Goal: Information Seeking & Learning: Learn about a topic

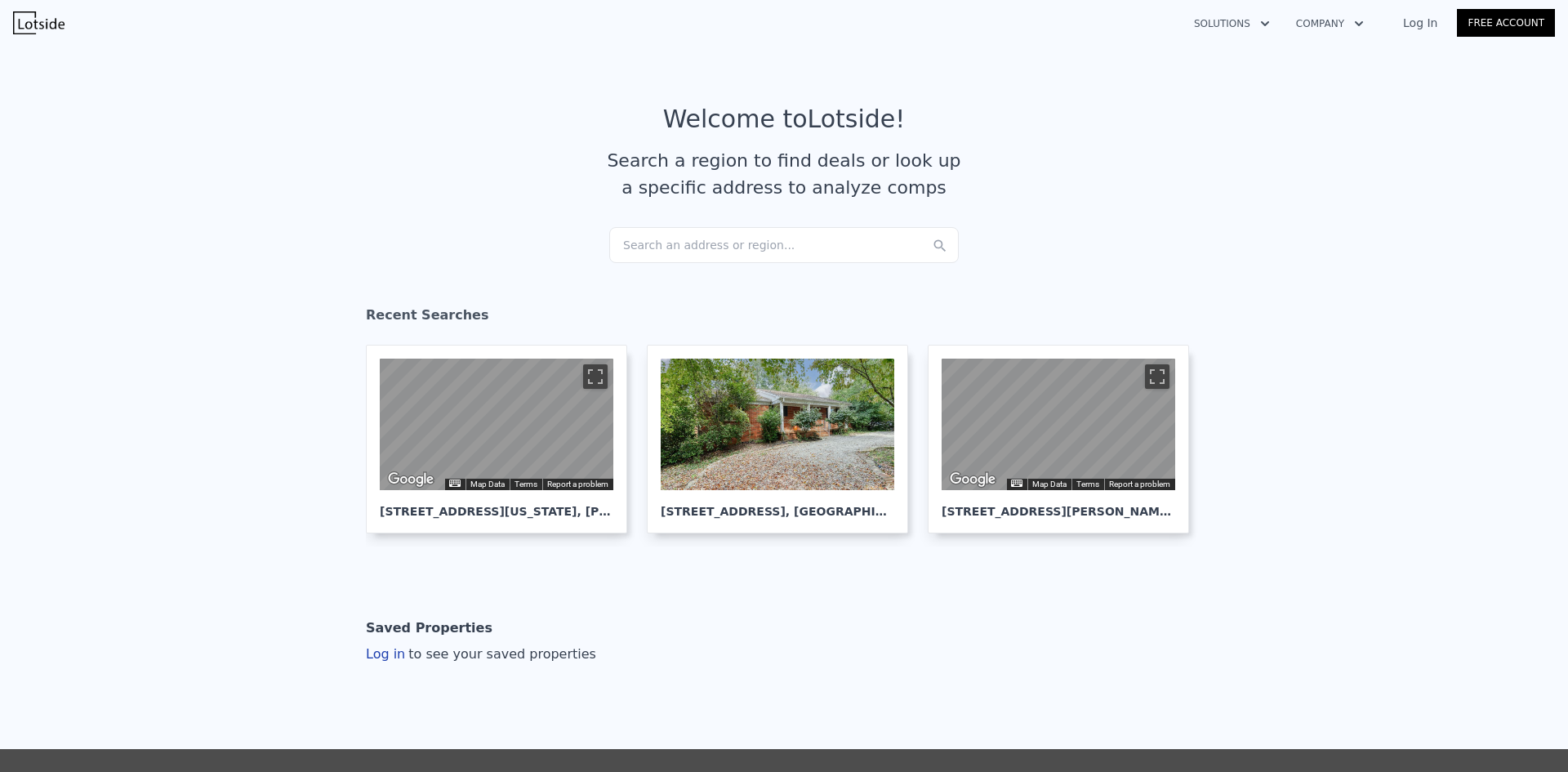
click at [654, 256] on div "Search an address or region..." at bounding box center [783, 245] width 349 height 36
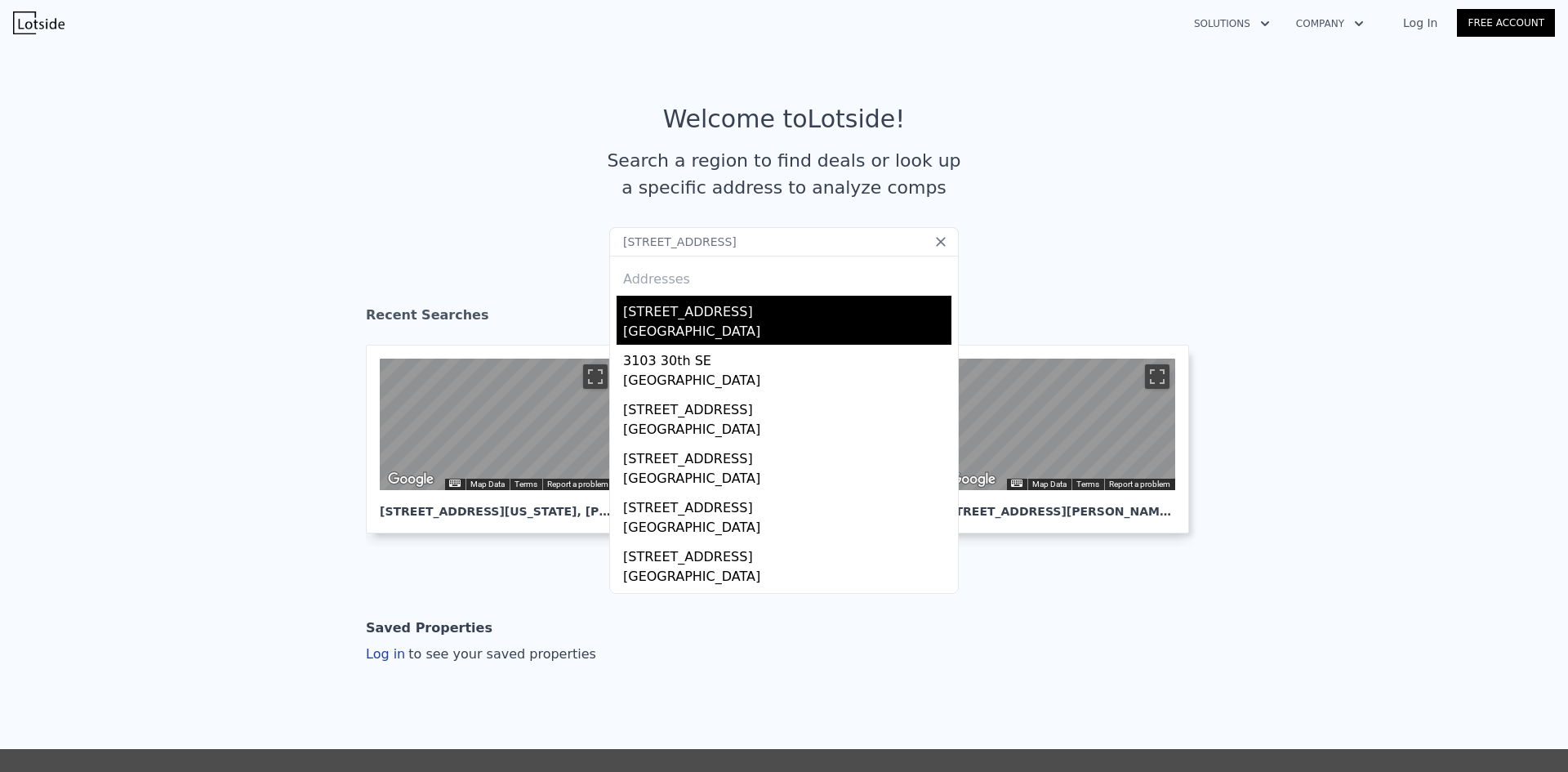
type input "[STREET_ADDRESS]"
click at [656, 314] on div "[STREET_ADDRESS]" at bounding box center [787, 309] width 328 height 26
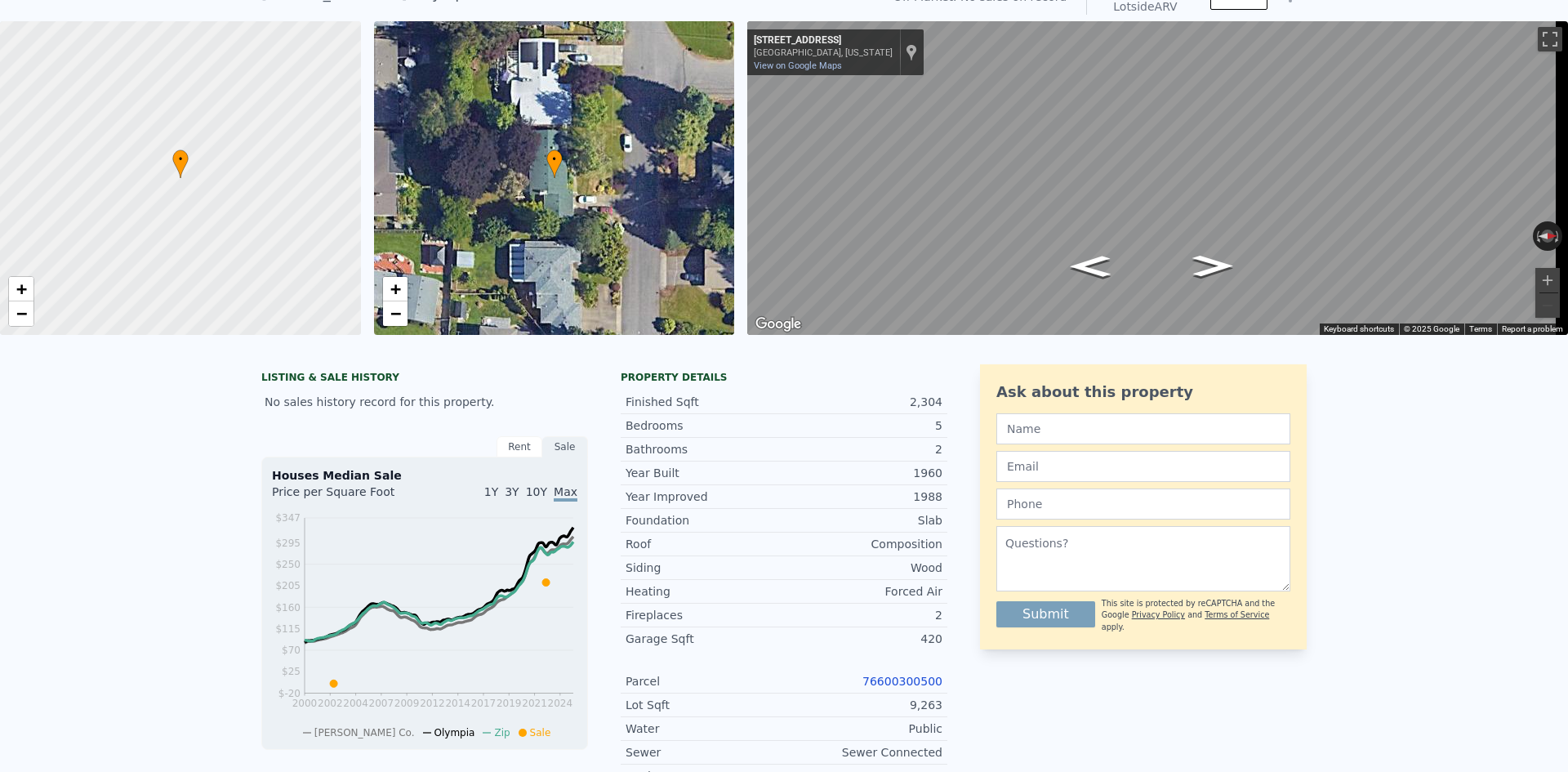
scroll to position [6, 0]
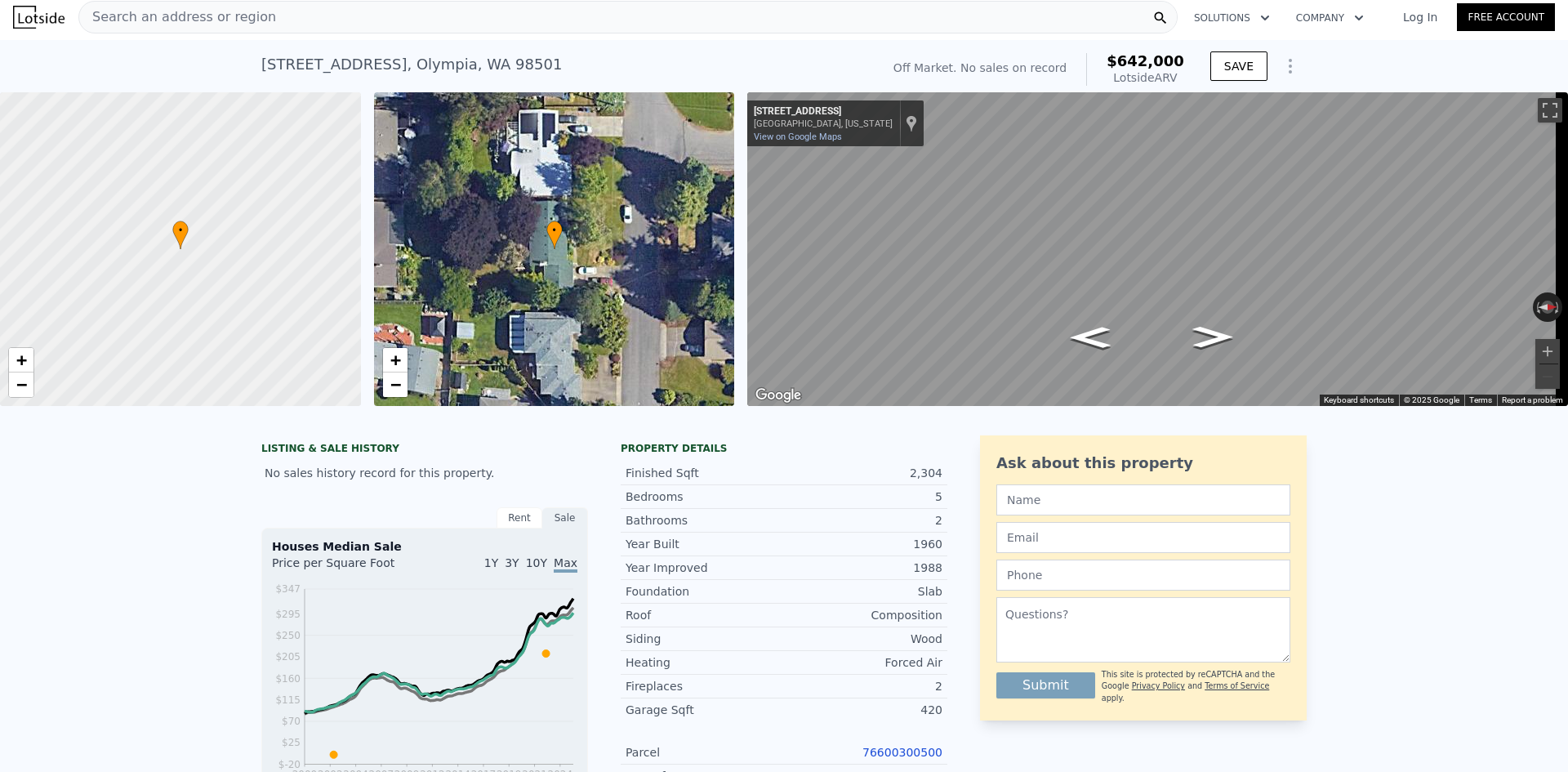
click at [146, 17] on span "Search an address or region" at bounding box center [177, 17] width 197 height 20
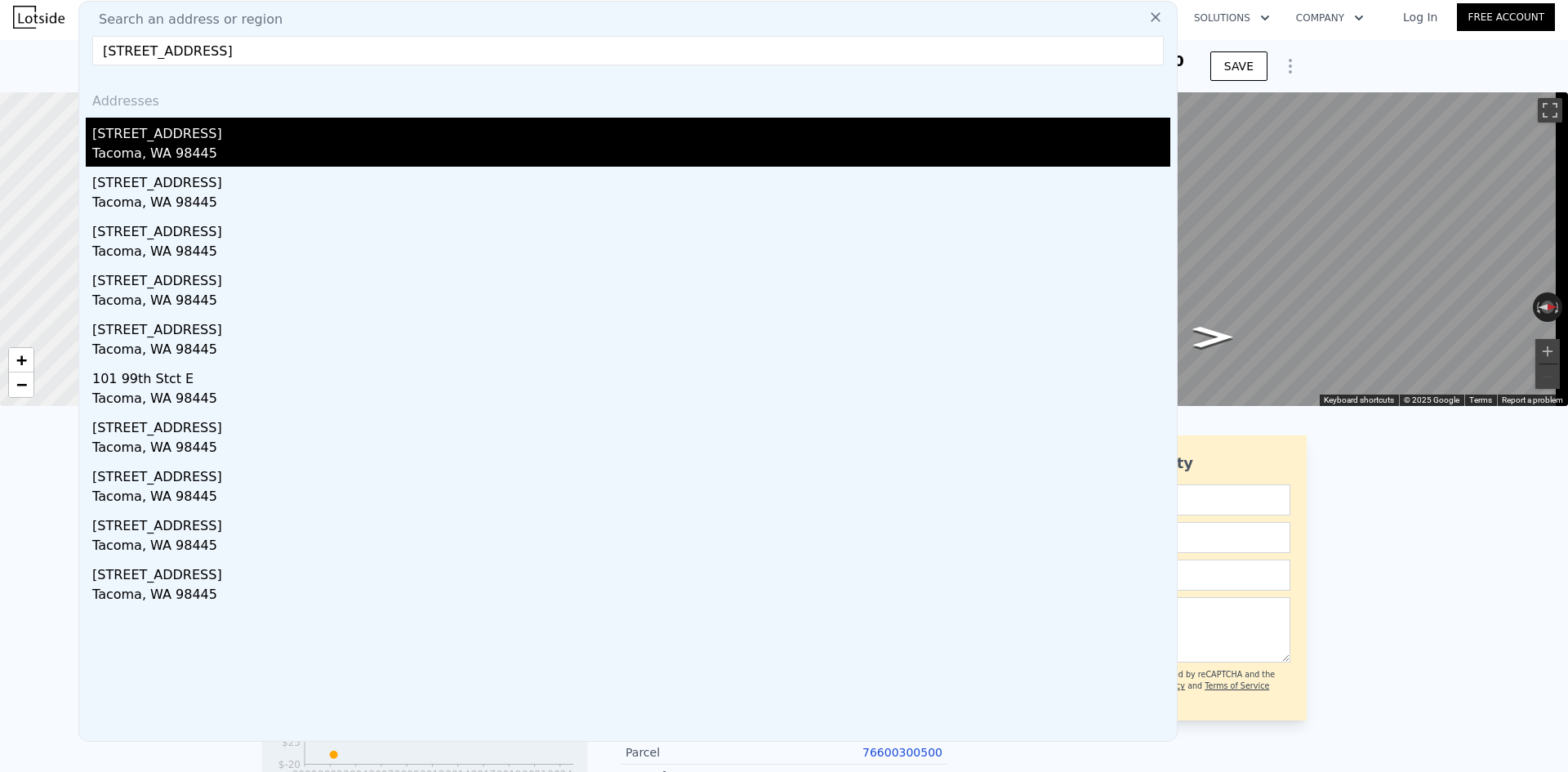
type input "[STREET_ADDRESS]"
click at [204, 143] on div "[STREET_ADDRESS]" at bounding box center [631, 131] width 1078 height 26
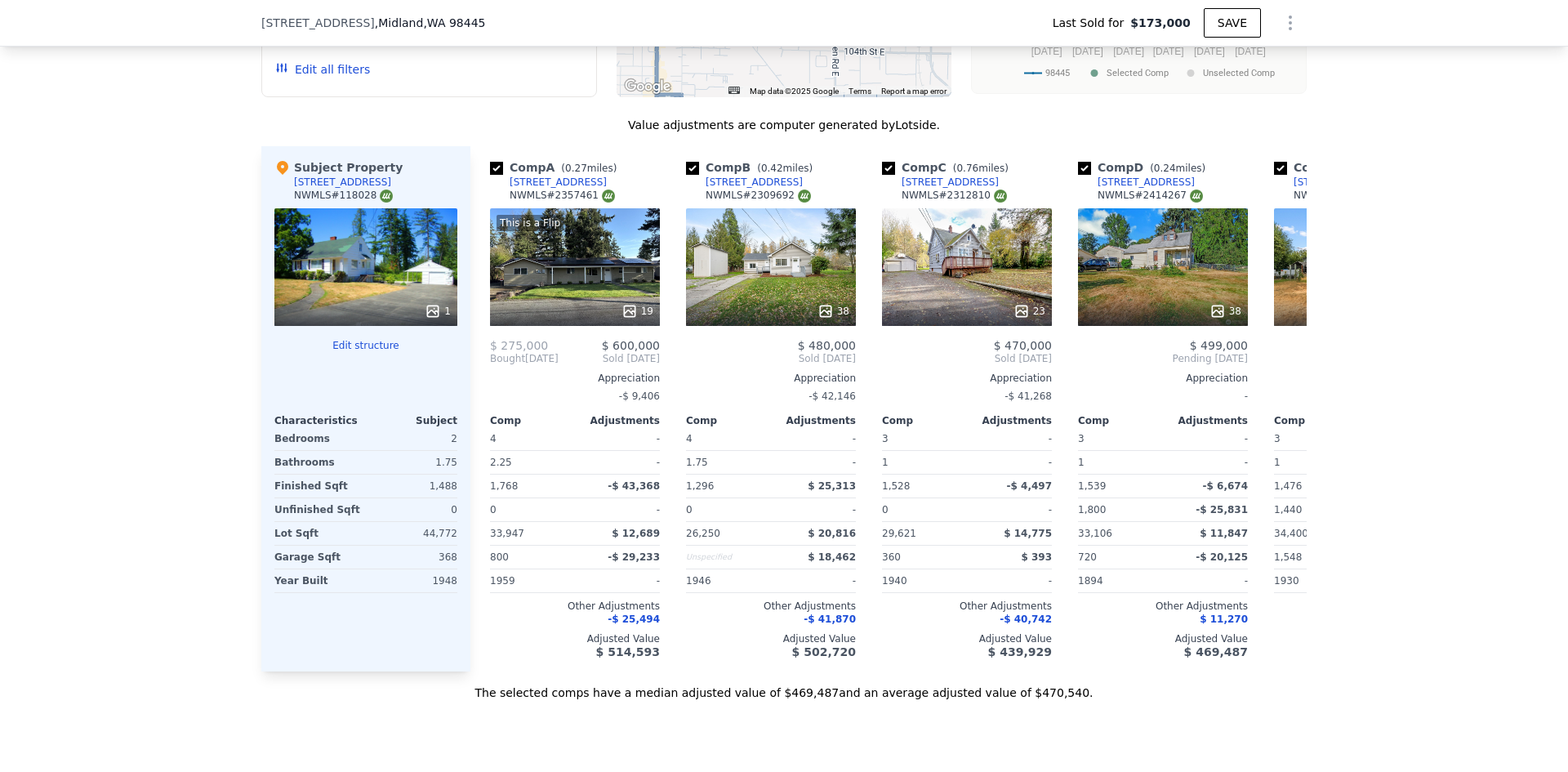
scroll to position [1551, 0]
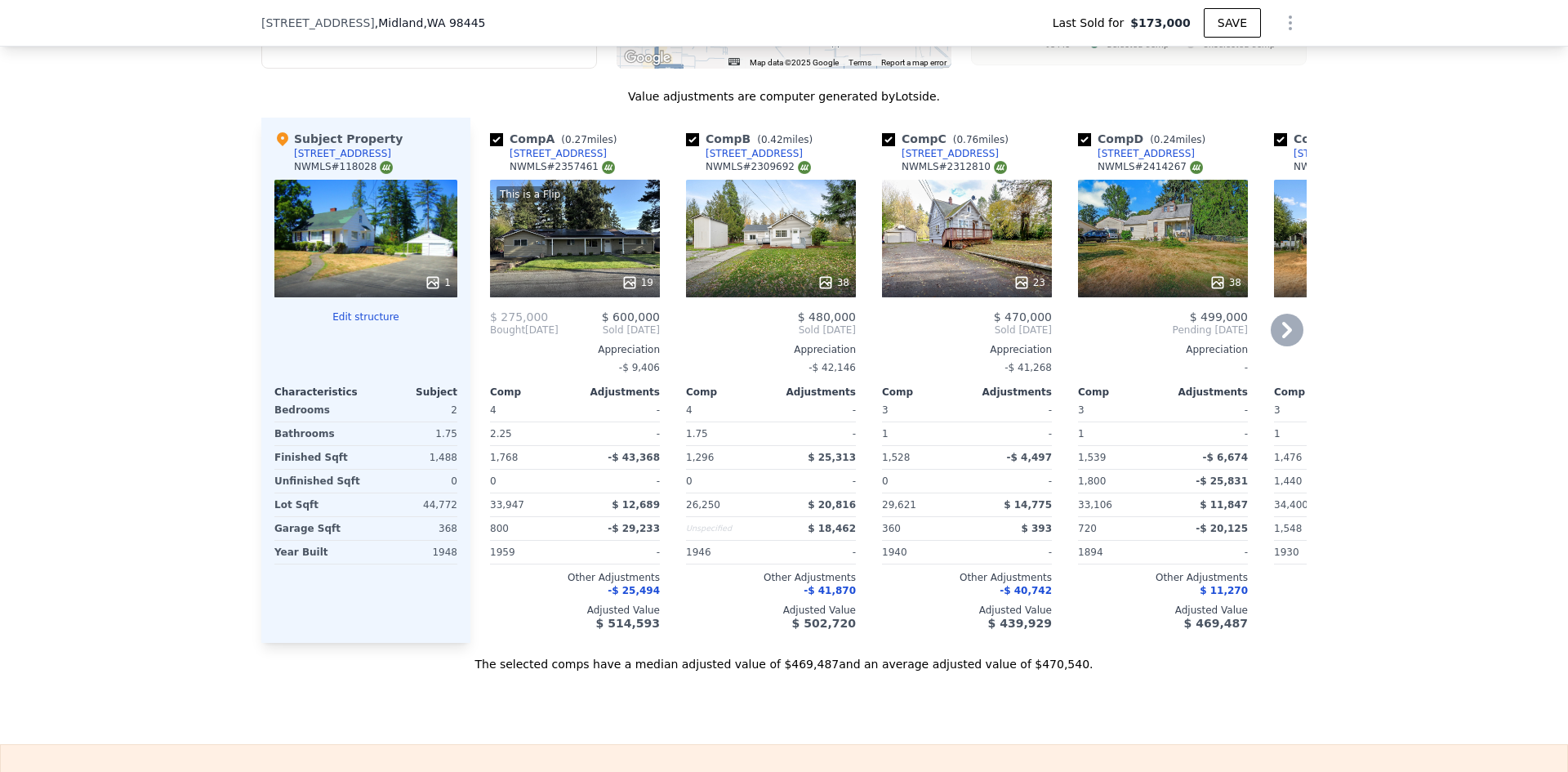
click at [621, 291] on icon at bounding box center [629, 282] width 16 height 16
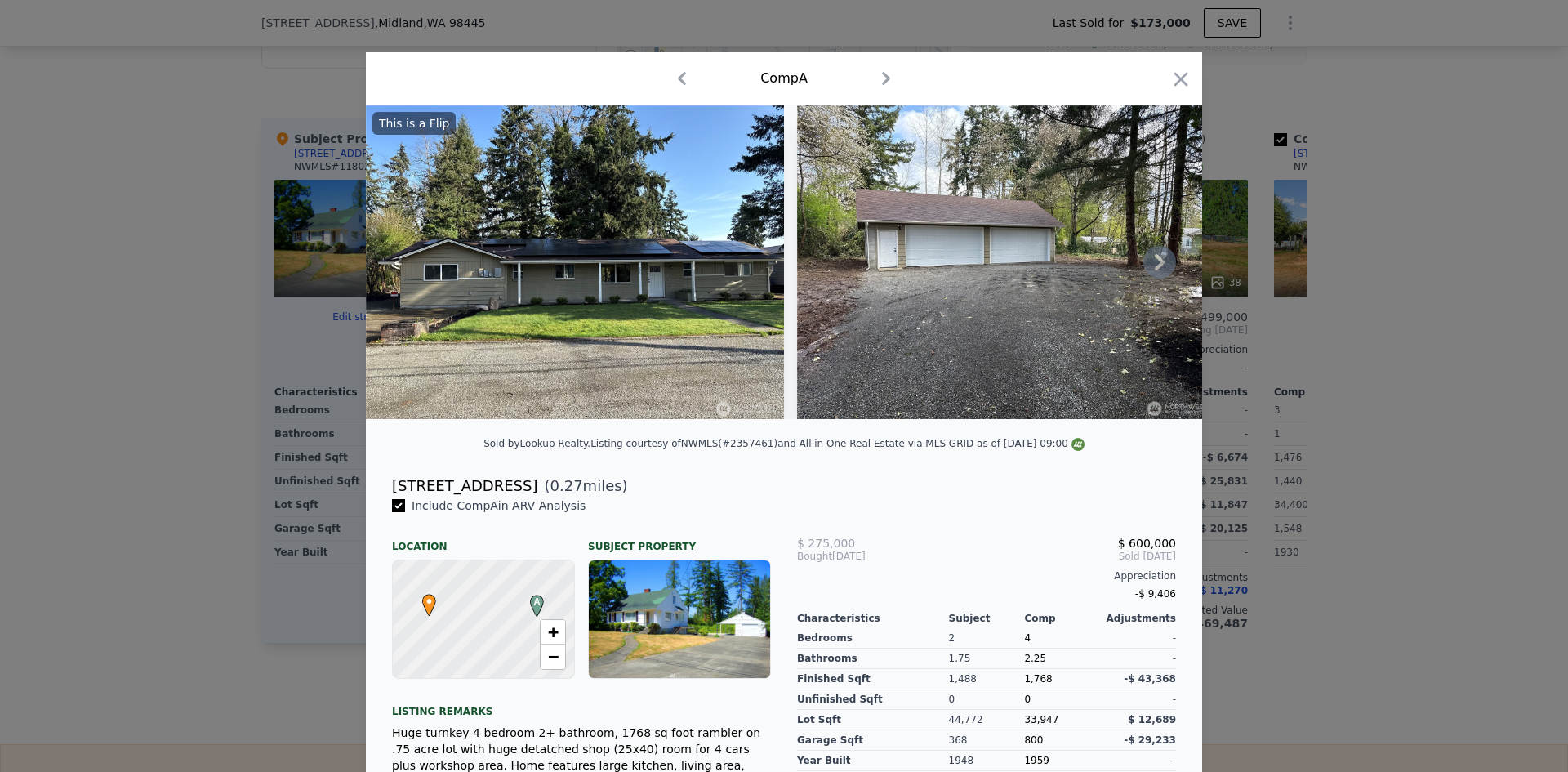
click at [1155, 265] on icon at bounding box center [1160, 262] width 10 height 16
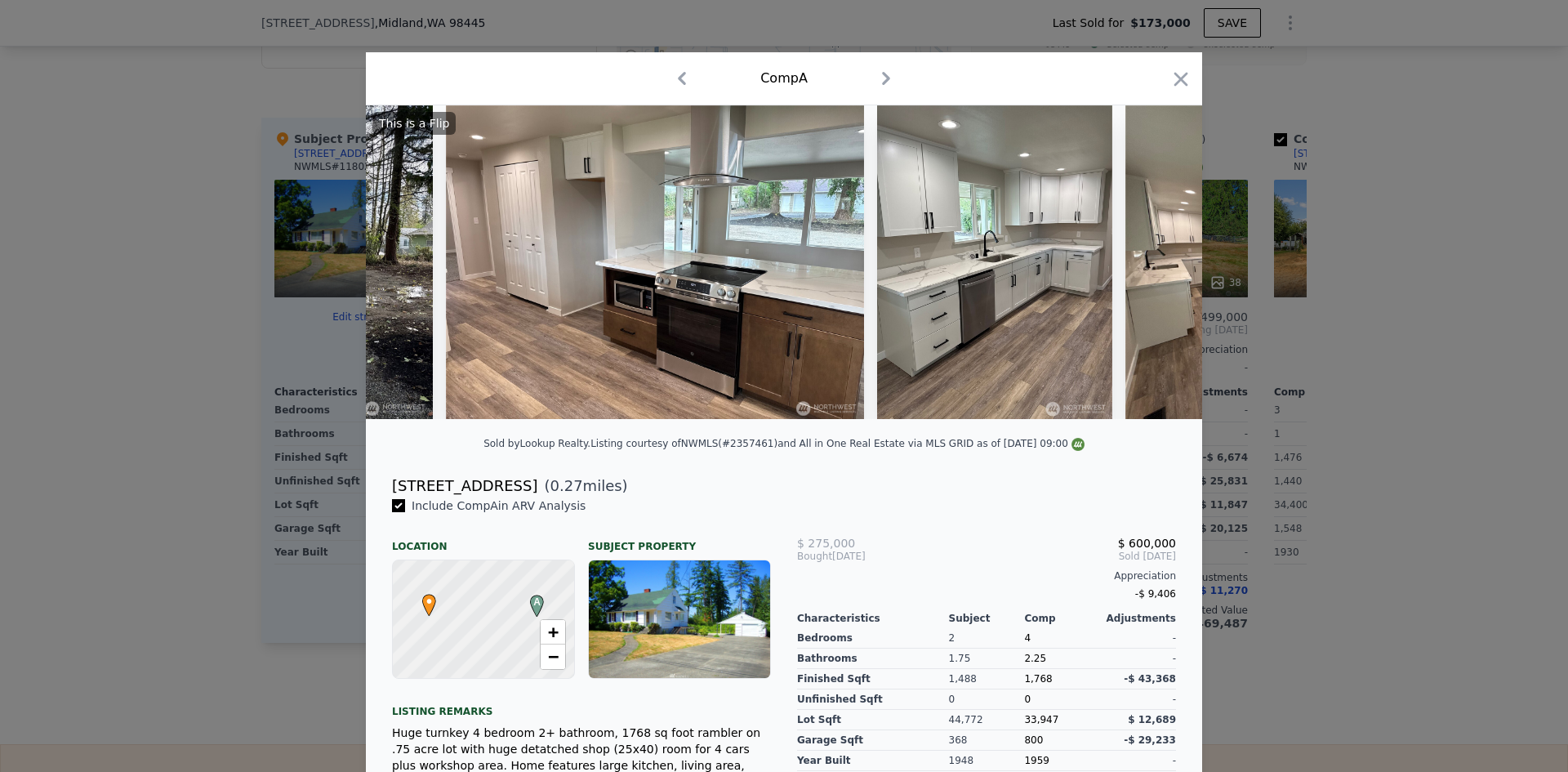
scroll to position [0, 784]
click at [1154, 265] on div "This is a Flip" at bounding box center [784, 262] width 836 height 314
click at [1155, 265] on icon at bounding box center [1160, 262] width 10 height 16
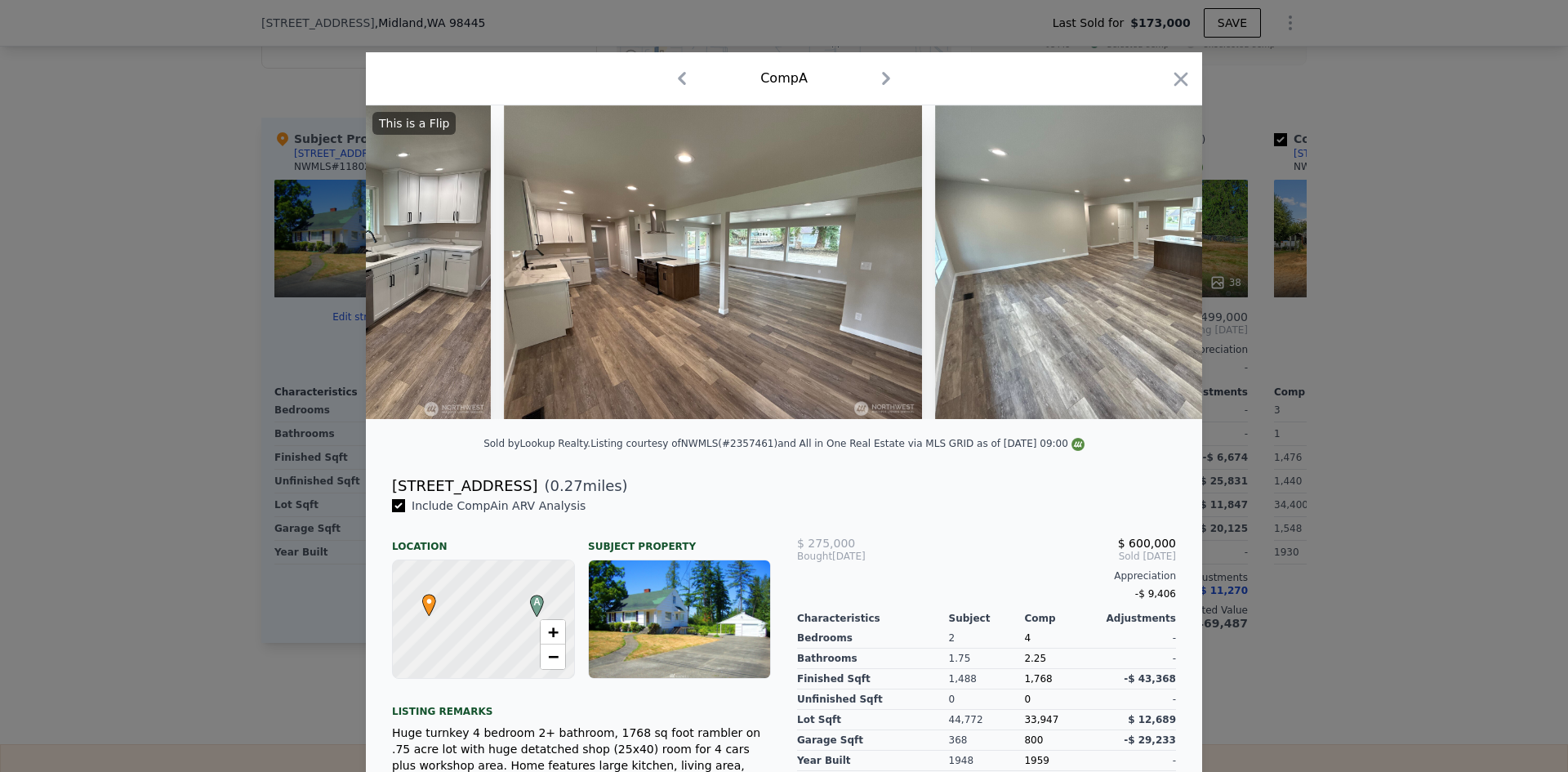
scroll to position [0, 1568]
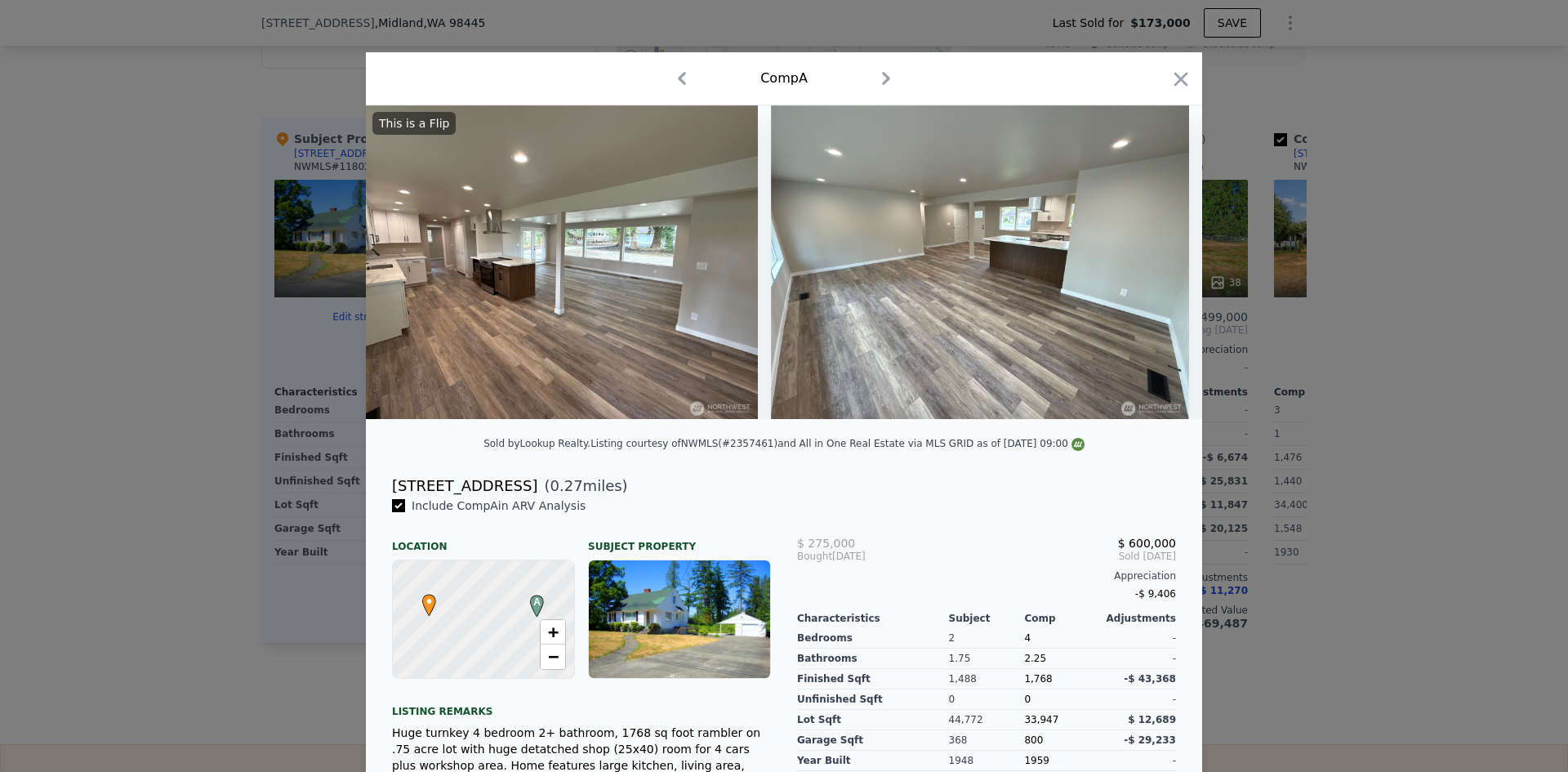
click at [1154, 265] on div "This is a Flip" at bounding box center [784, 262] width 836 height 314
click at [1155, 265] on icon at bounding box center [1160, 262] width 10 height 16
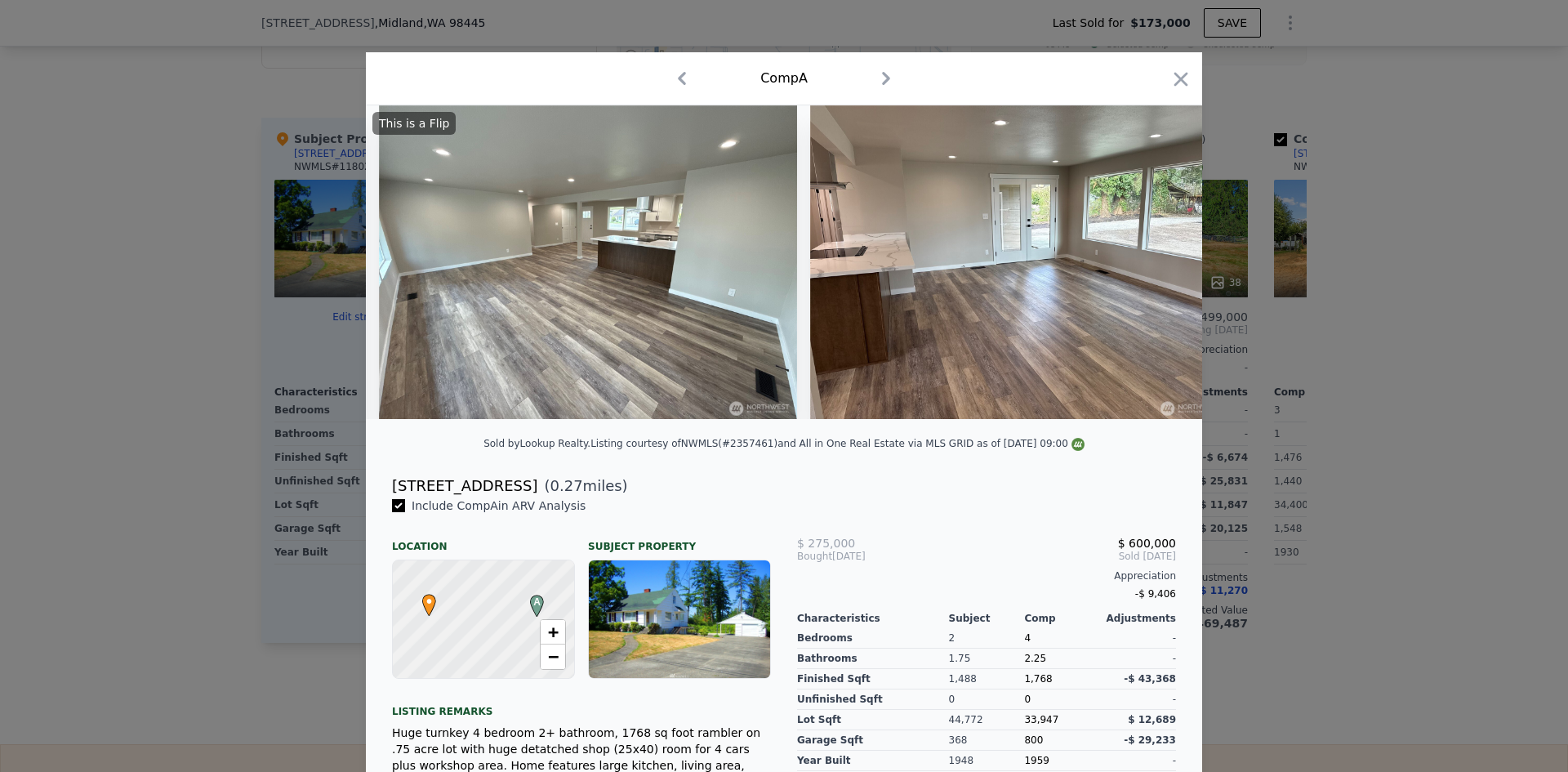
click at [1154, 265] on img at bounding box center [1019, 262] width 418 height 314
click at [1155, 265] on icon at bounding box center [1160, 262] width 10 height 16
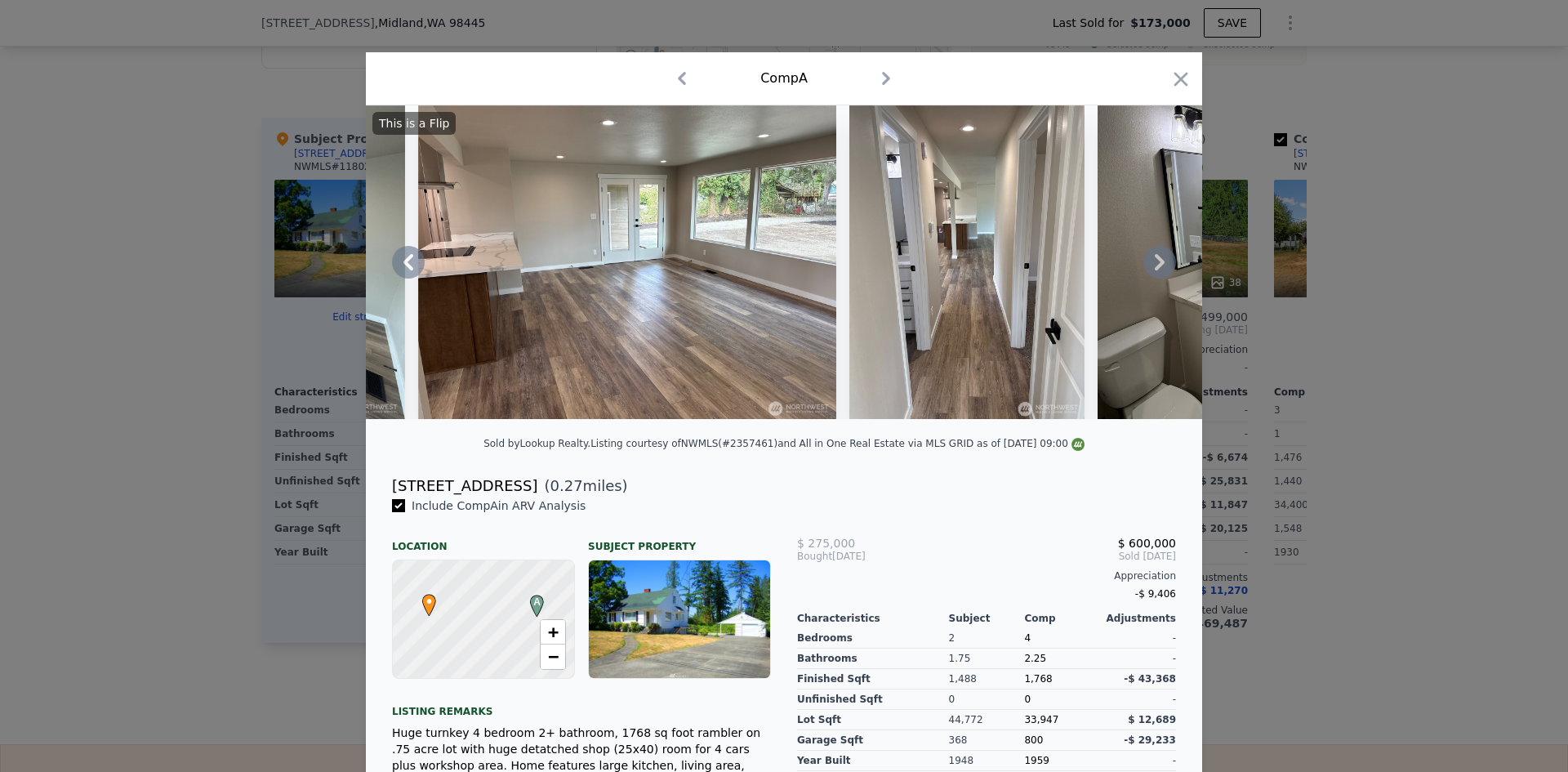
click at [1155, 265] on icon at bounding box center [1160, 262] width 10 height 16
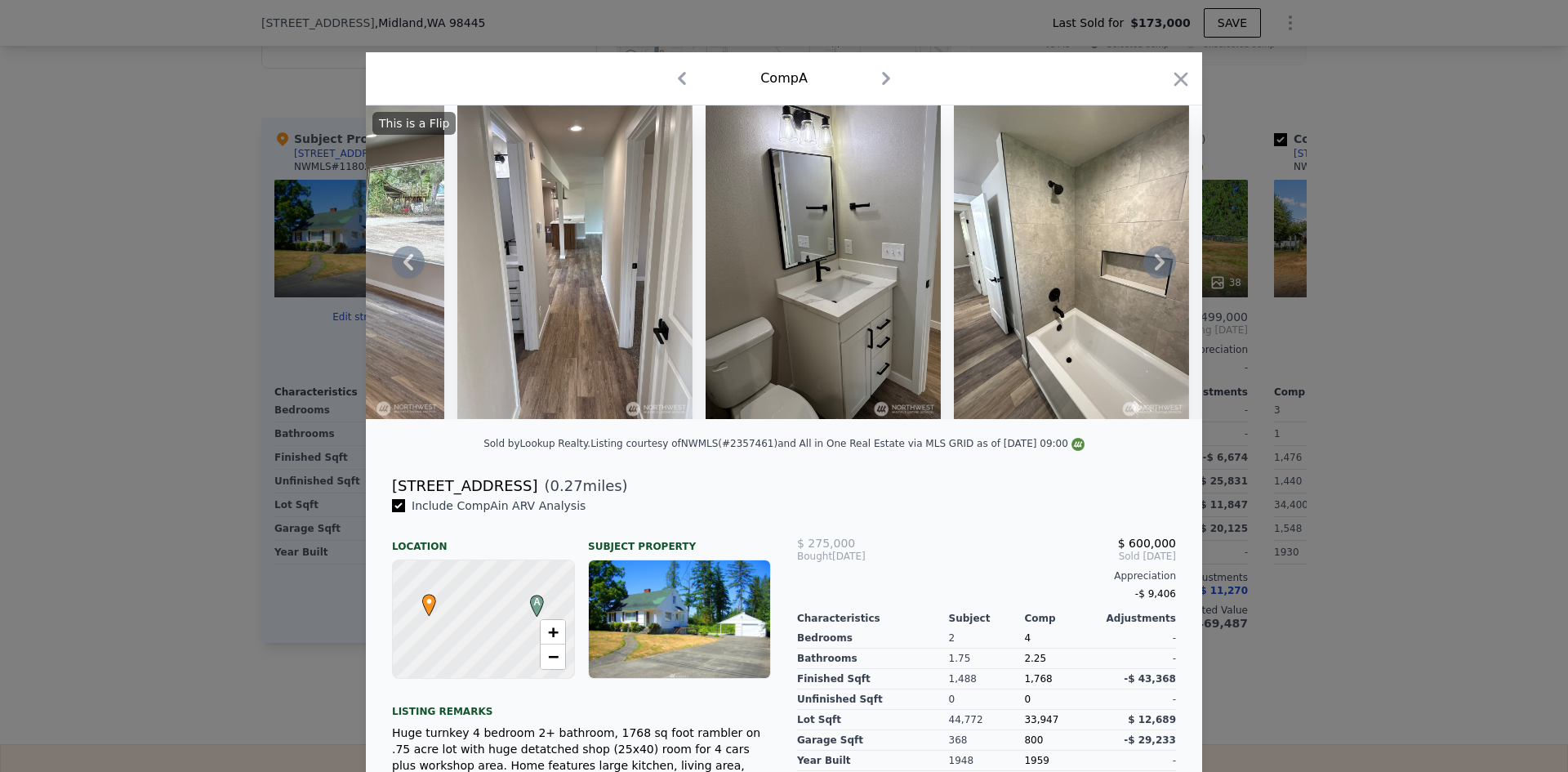
click at [1154, 265] on div "This is a Flip" at bounding box center [784, 262] width 836 height 314
click at [1155, 265] on icon at bounding box center [1160, 262] width 10 height 16
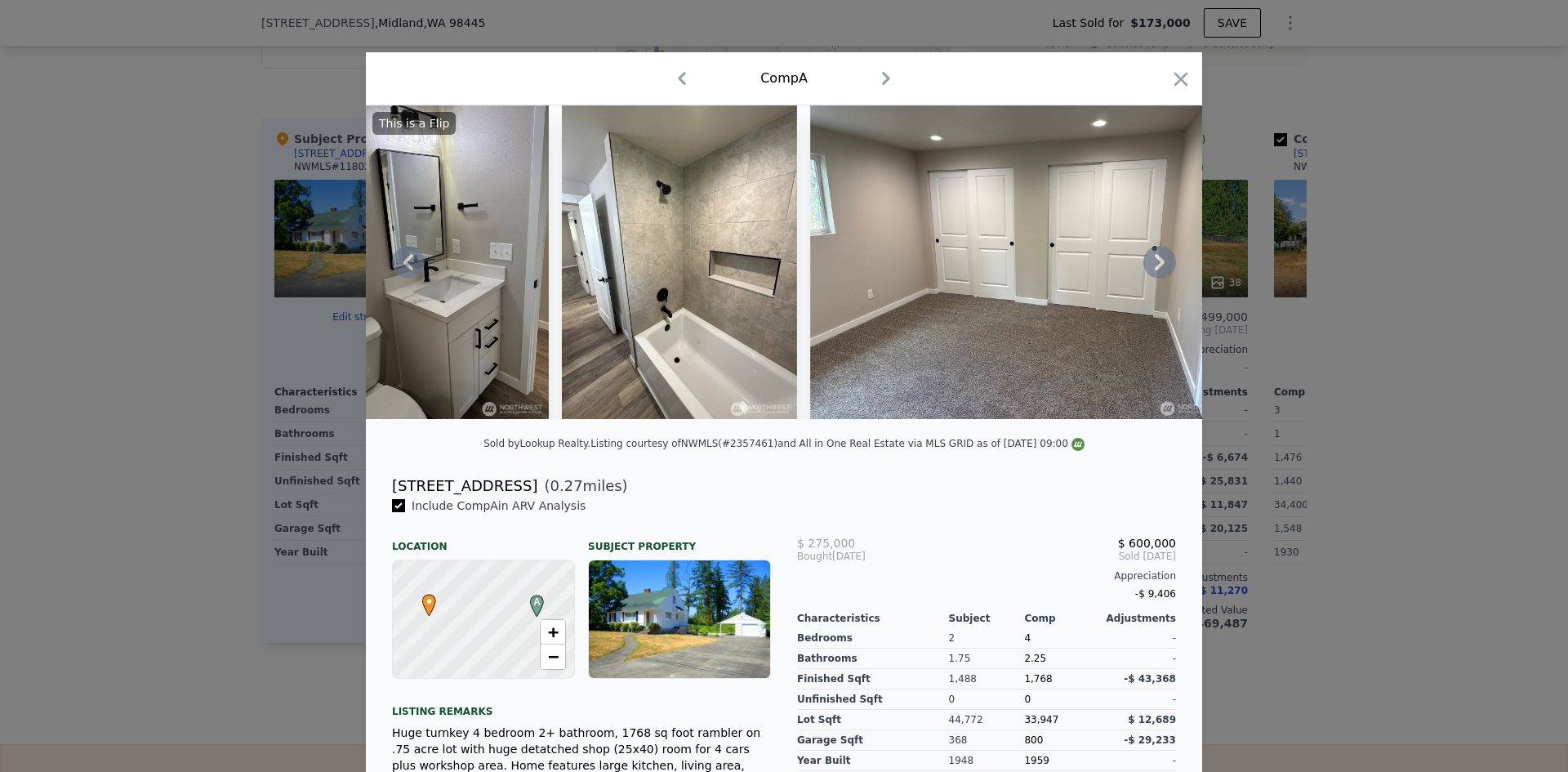
click at [1154, 265] on div "This is a Flip" at bounding box center [784, 262] width 836 height 314
click at [1155, 265] on icon at bounding box center [1160, 262] width 10 height 16
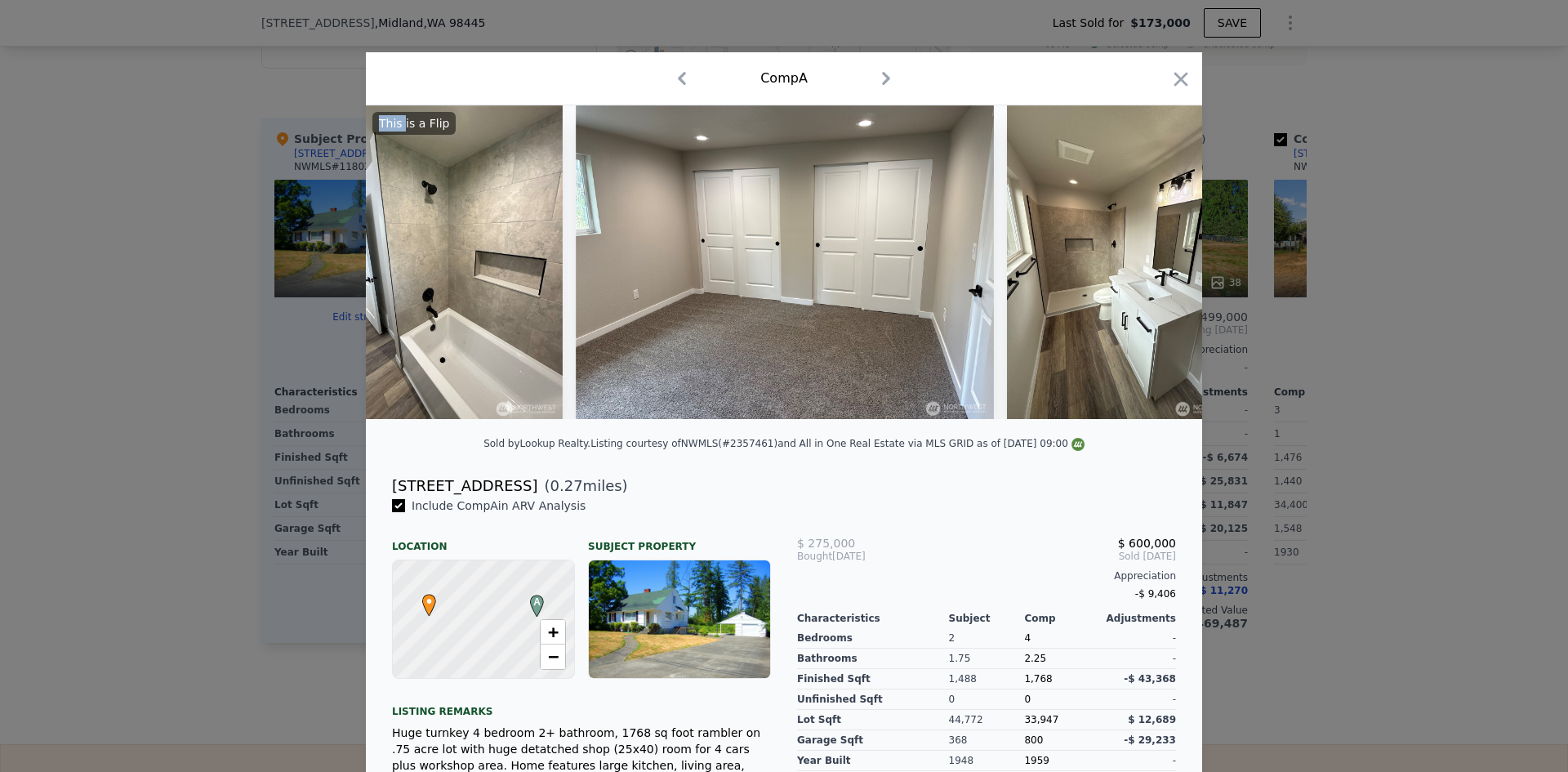
scroll to position [0, 3434]
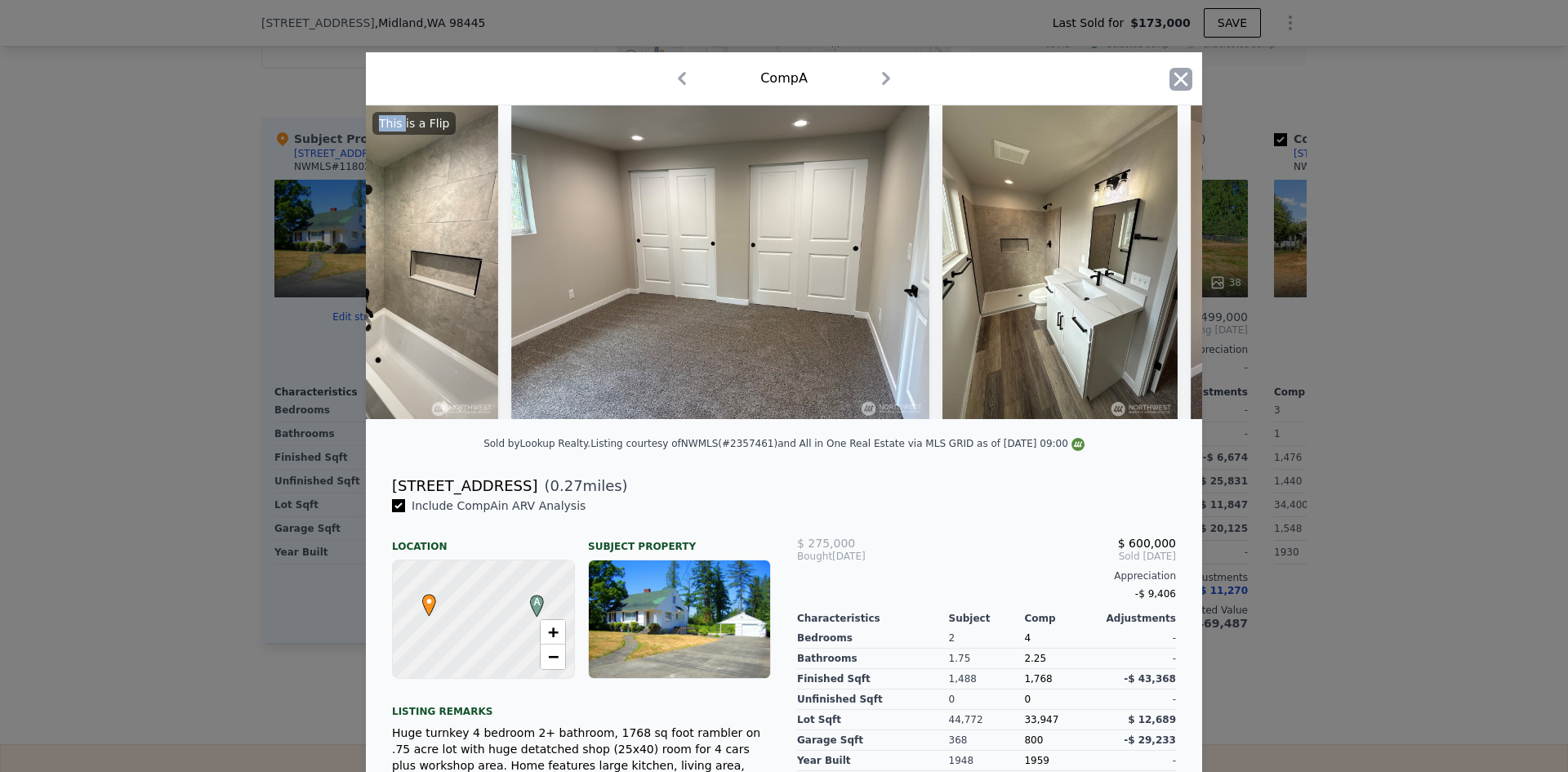
click at [1173, 72] on icon "button" at bounding box center [1180, 79] width 23 height 23
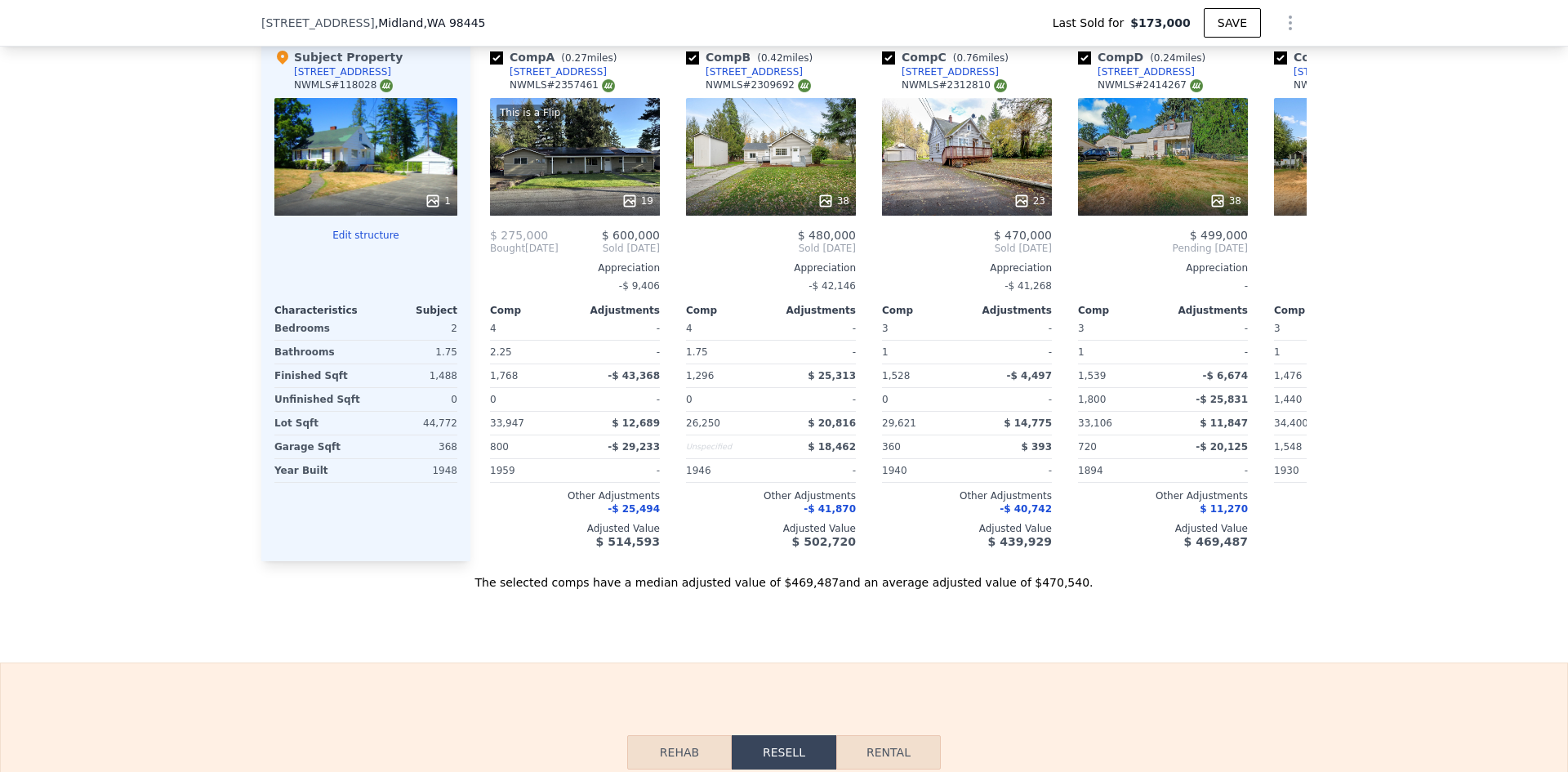
scroll to position [1551, 0]
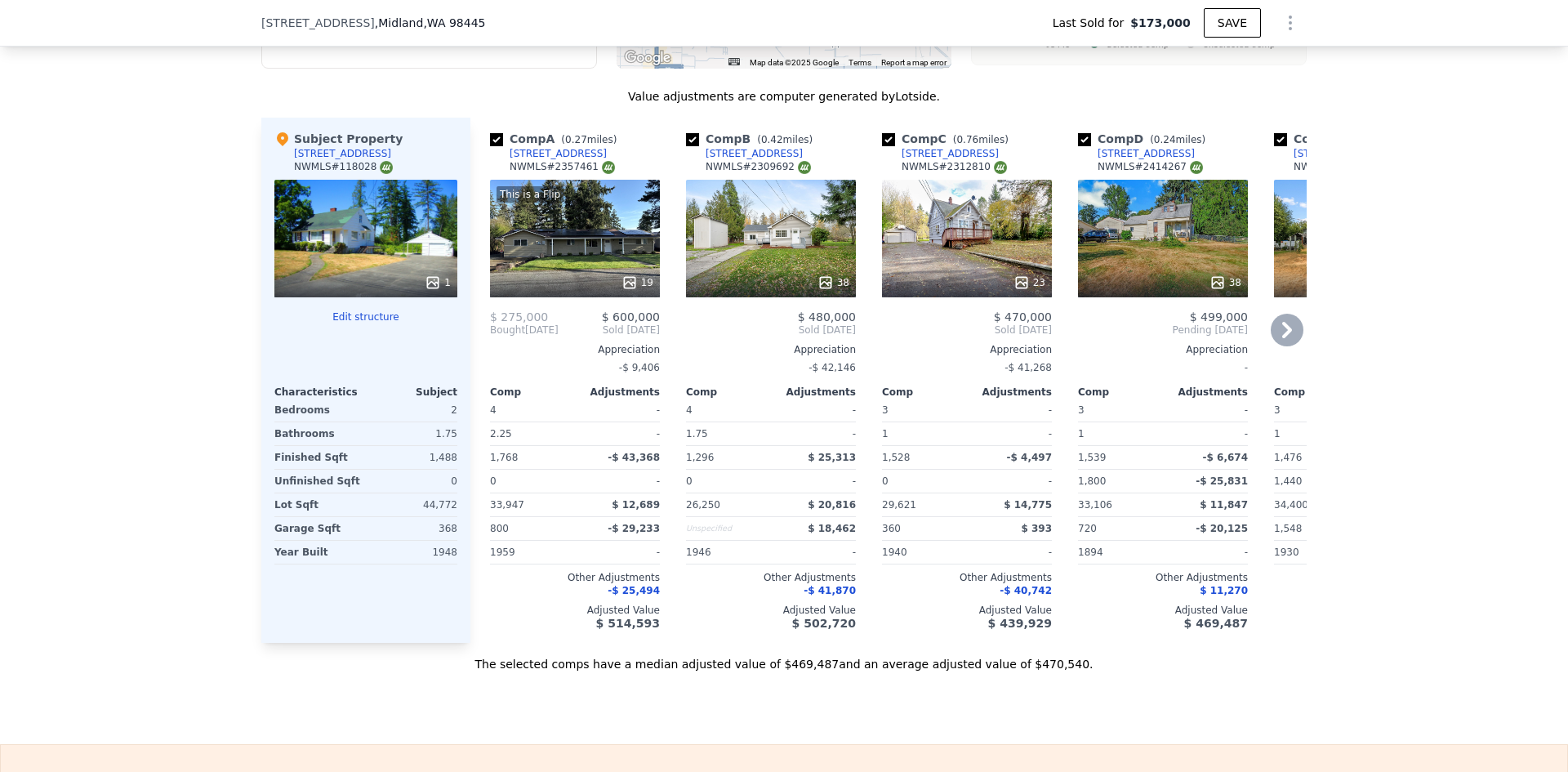
click at [625, 291] on icon at bounding box center [629, 282] width 16 height 16
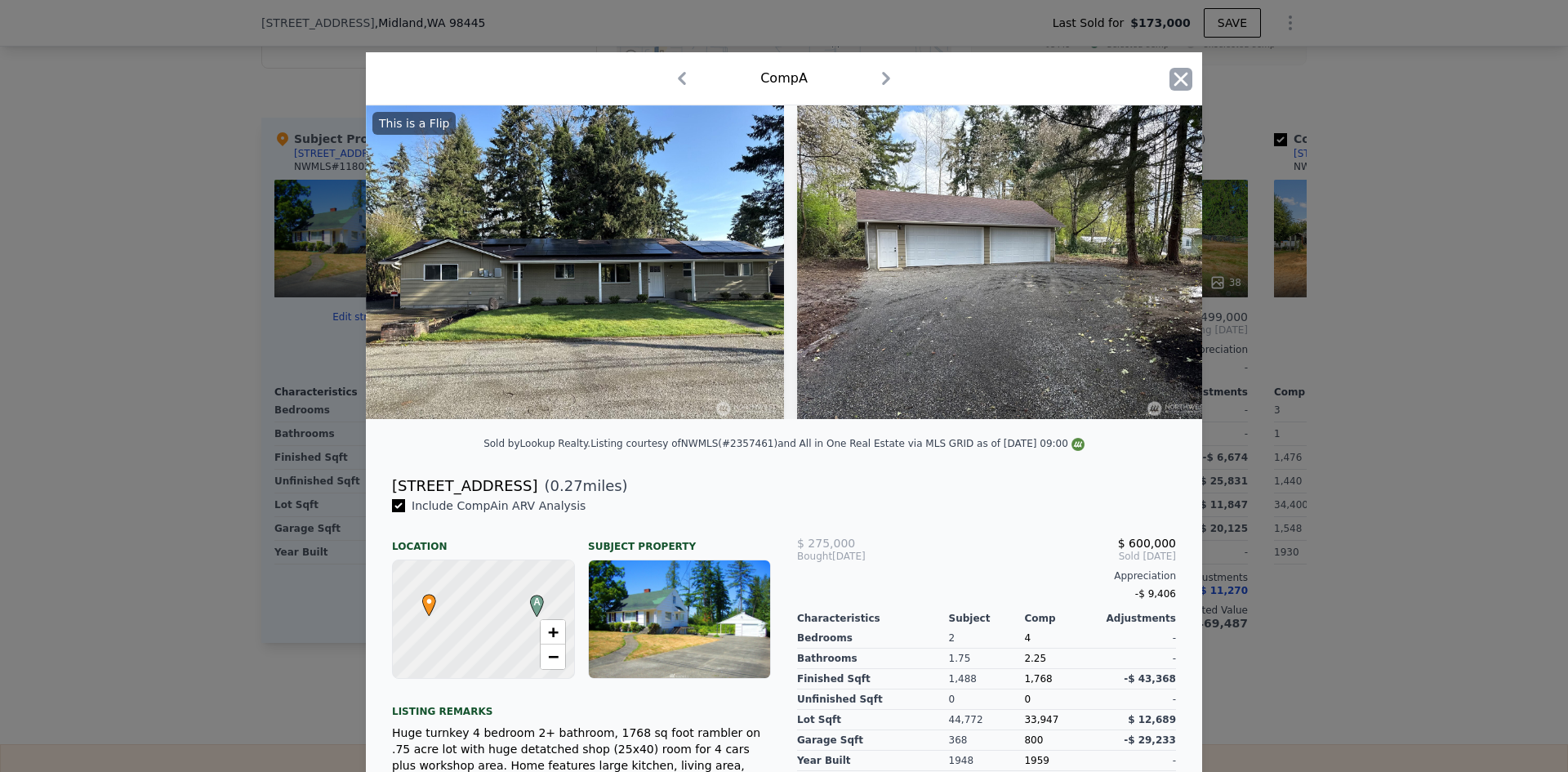
click at [1174, 74] on icon "button" at bounding box center [1181, 79] width 14 height 14
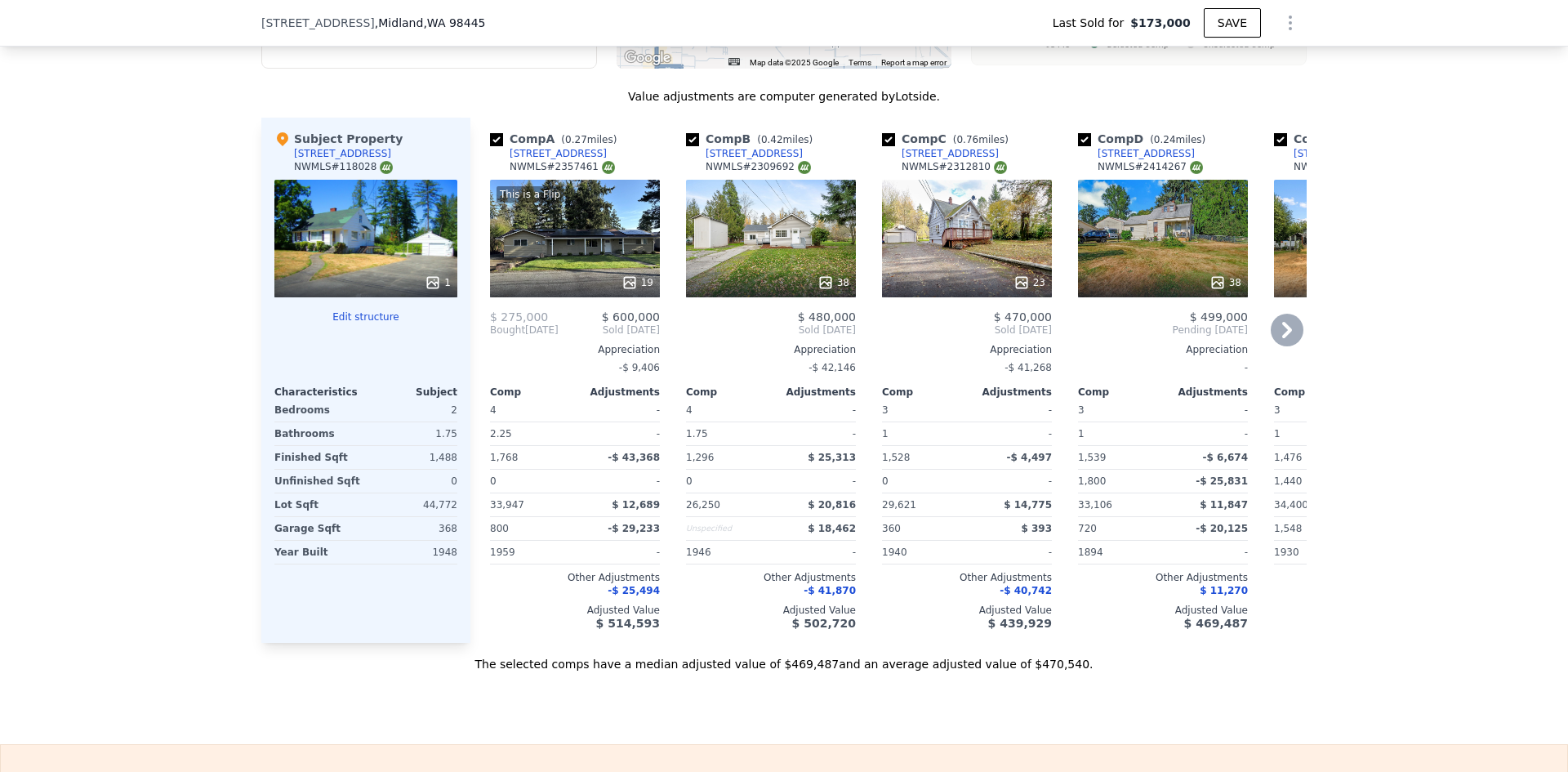
click at [1016, 287] on icon at bounding box center [1021, 282] width 11 height 11
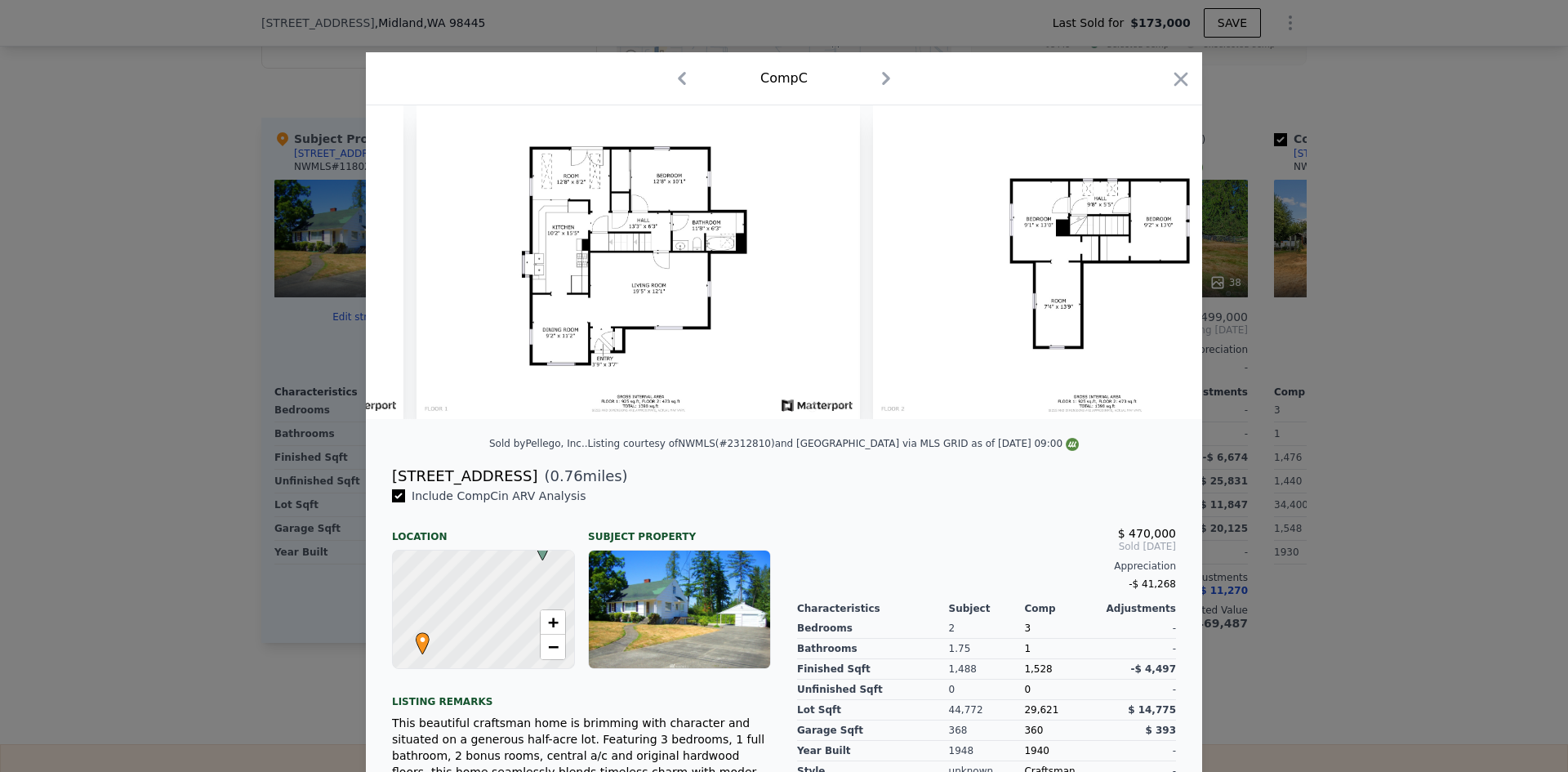
scroll to position [0, 10441]
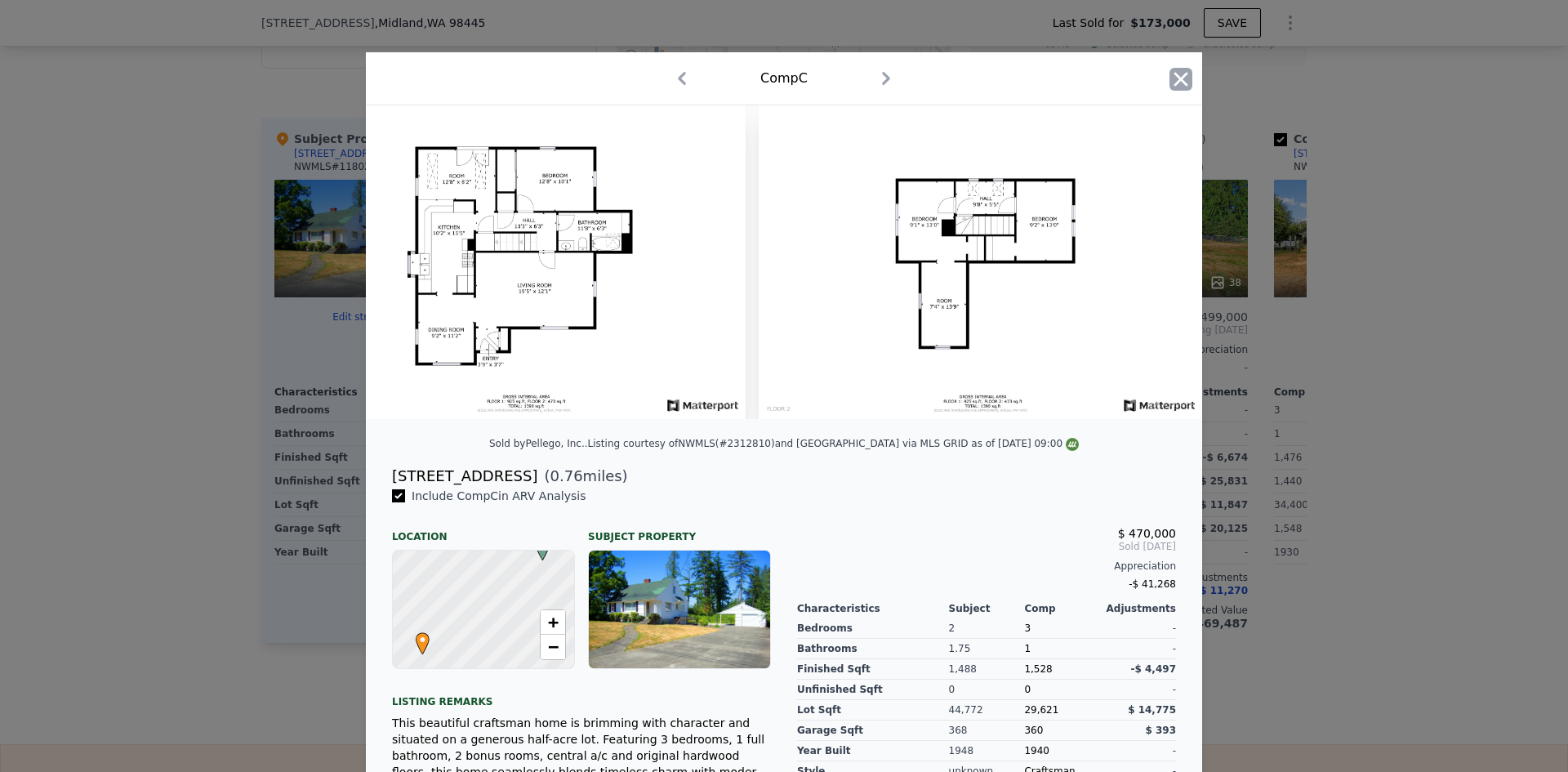
click at [1175, 81] on icon "button" at bounding box center [1181, 79] width 14 height 14
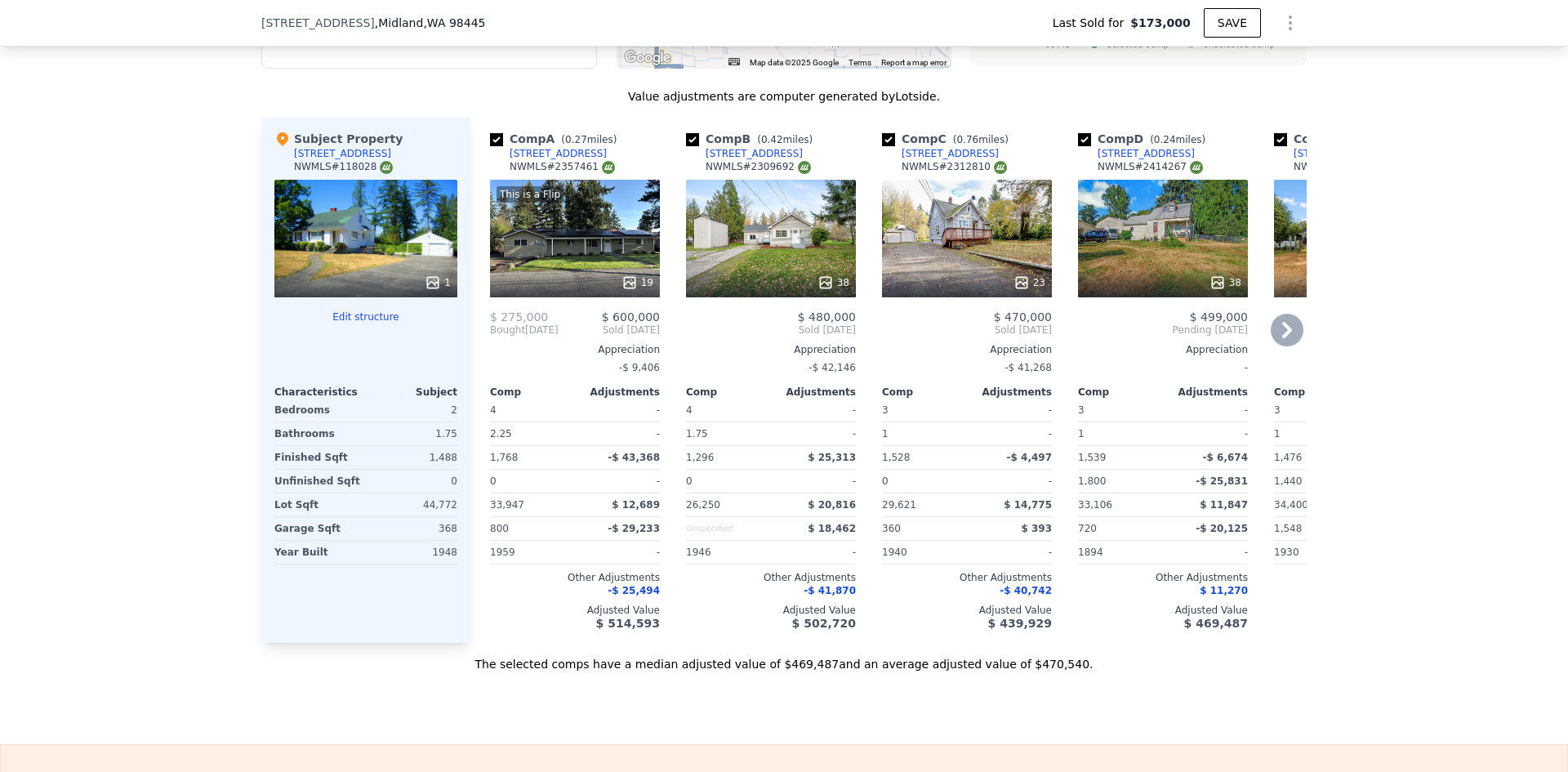
click at [1215, 291] on icon at bounding box center [1217, 282] width 16 height 16
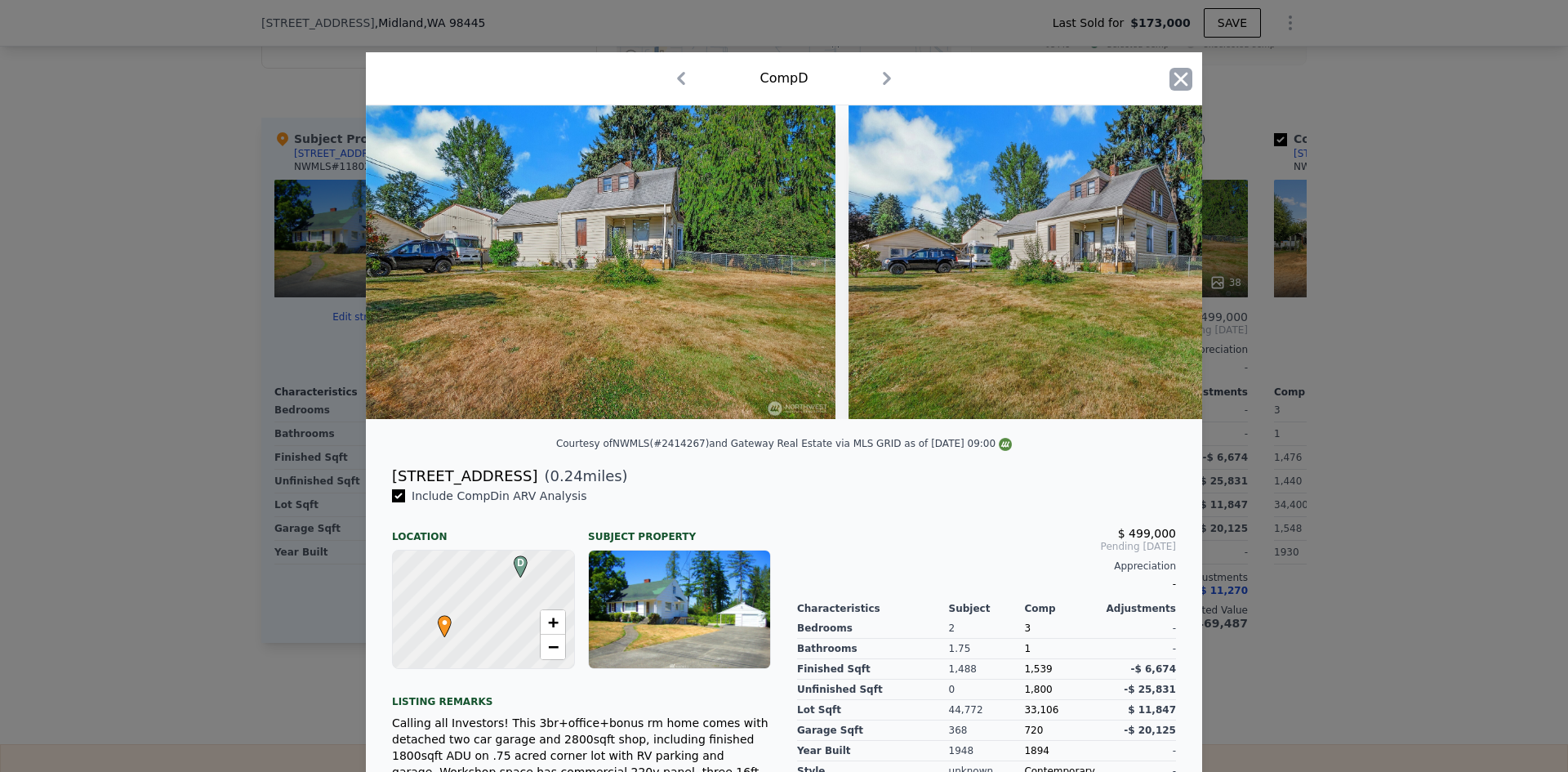
click at [1181, 76] on icon "button" at bounding box center [1180, 79] width 23 height 23
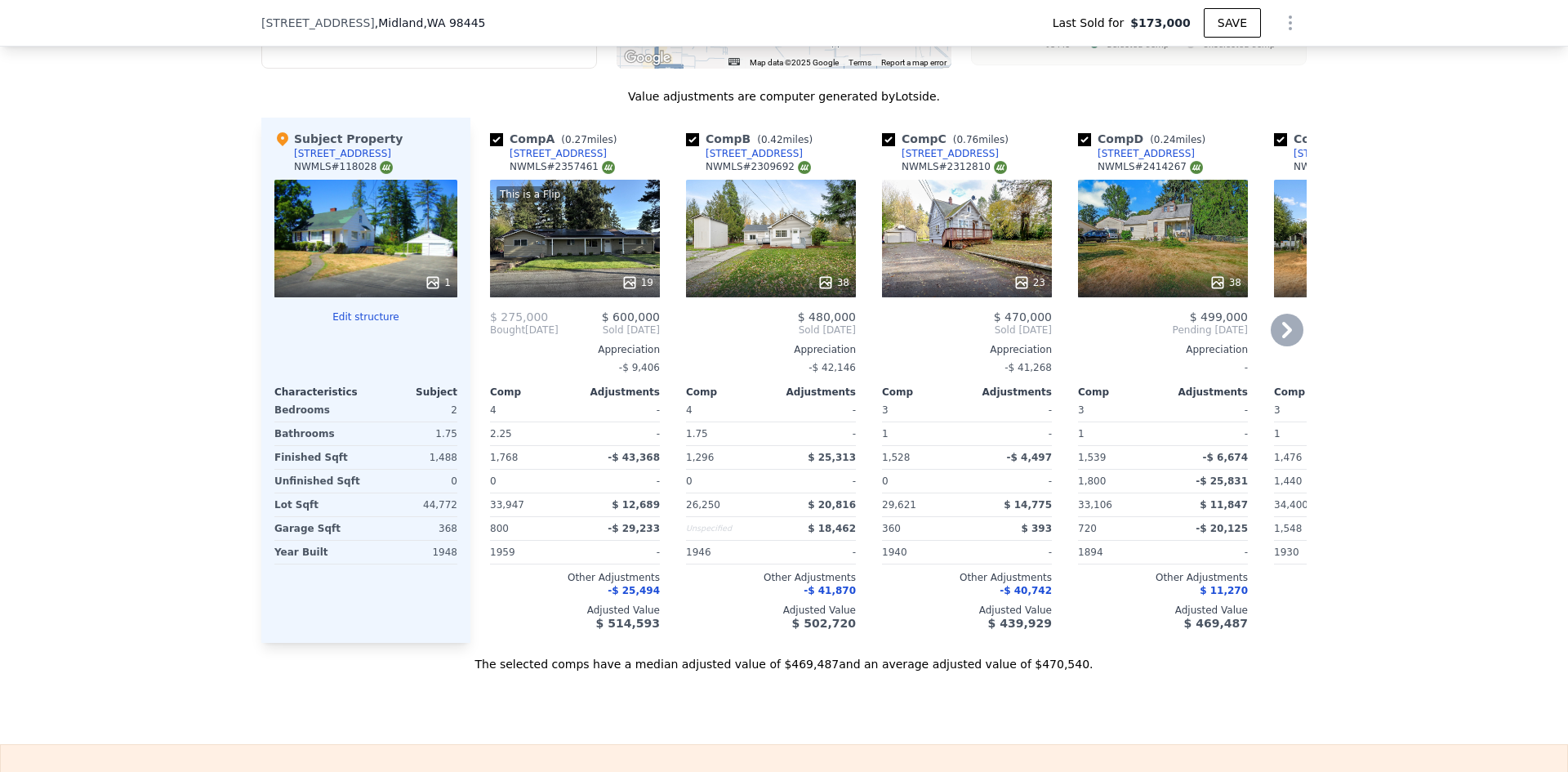
click at [1212, 287] on icon at bounding box center [1217, 282] width 11 height 11
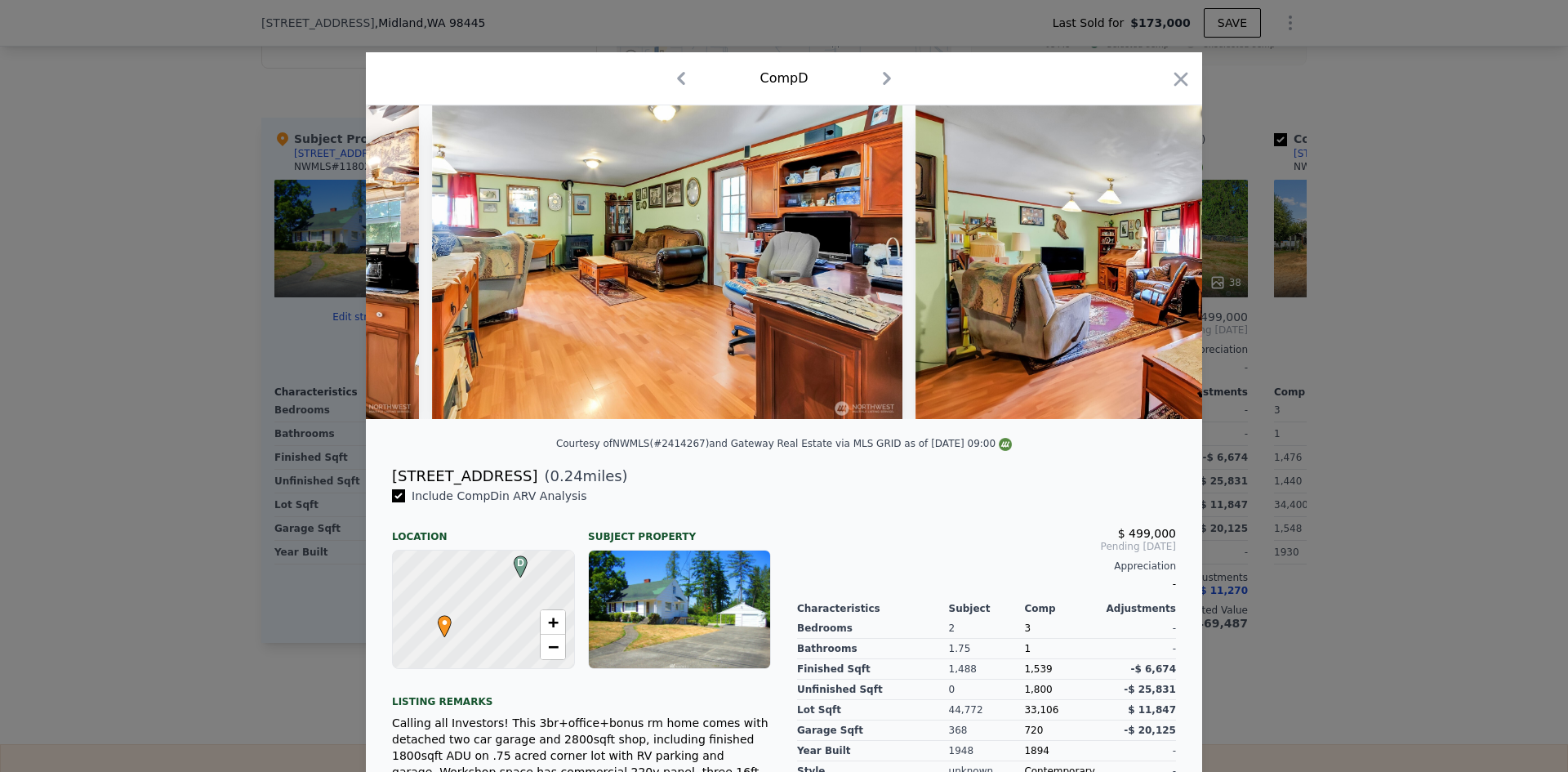
scroll to position [0, 12062]
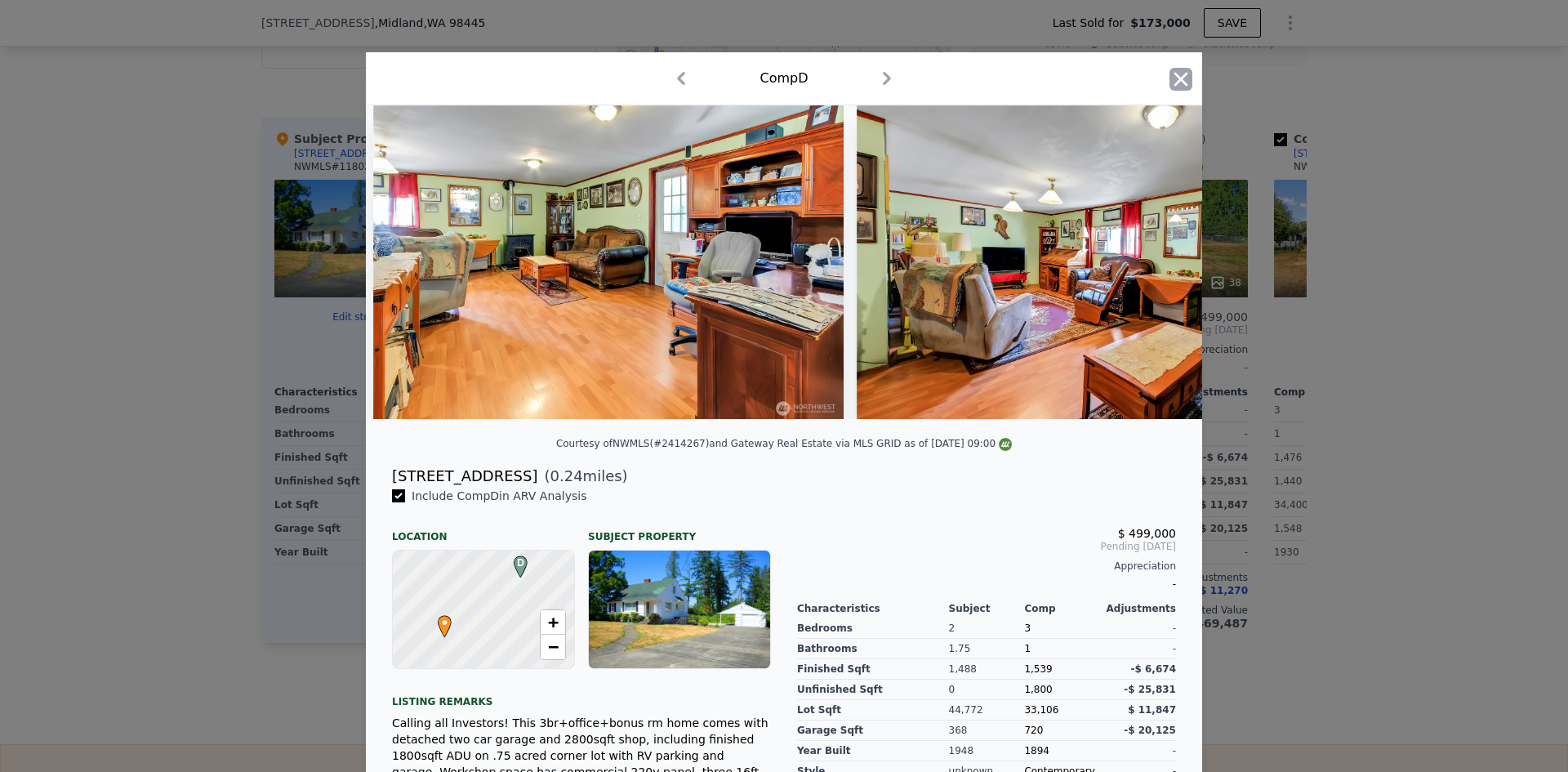
click at [1172, 85] on icon "button" at bounding box center [1180, 79] width 23 height 23
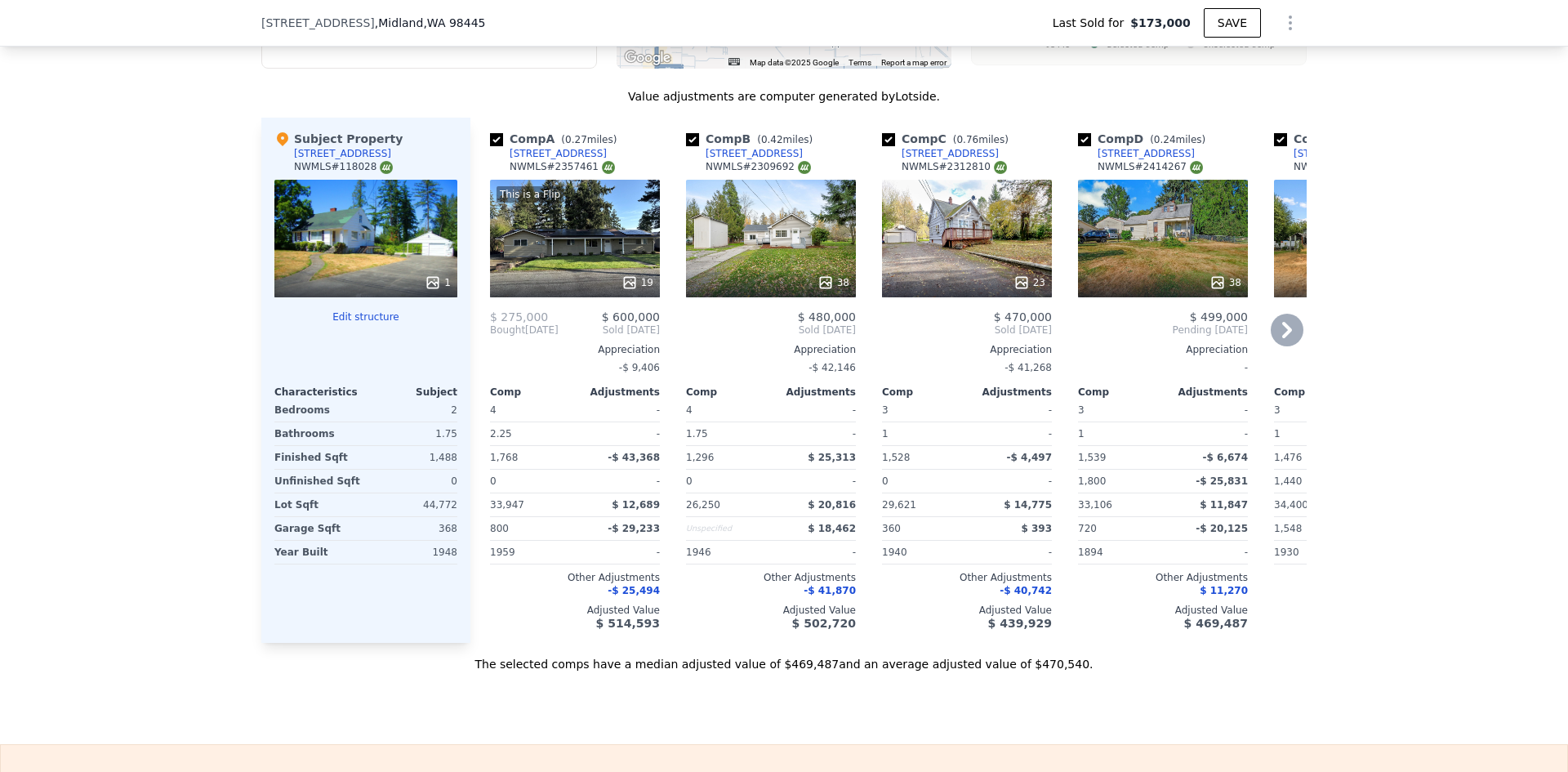
click at [1285, 338] on icon at bounding box center [1287, 330] width 10 height 16
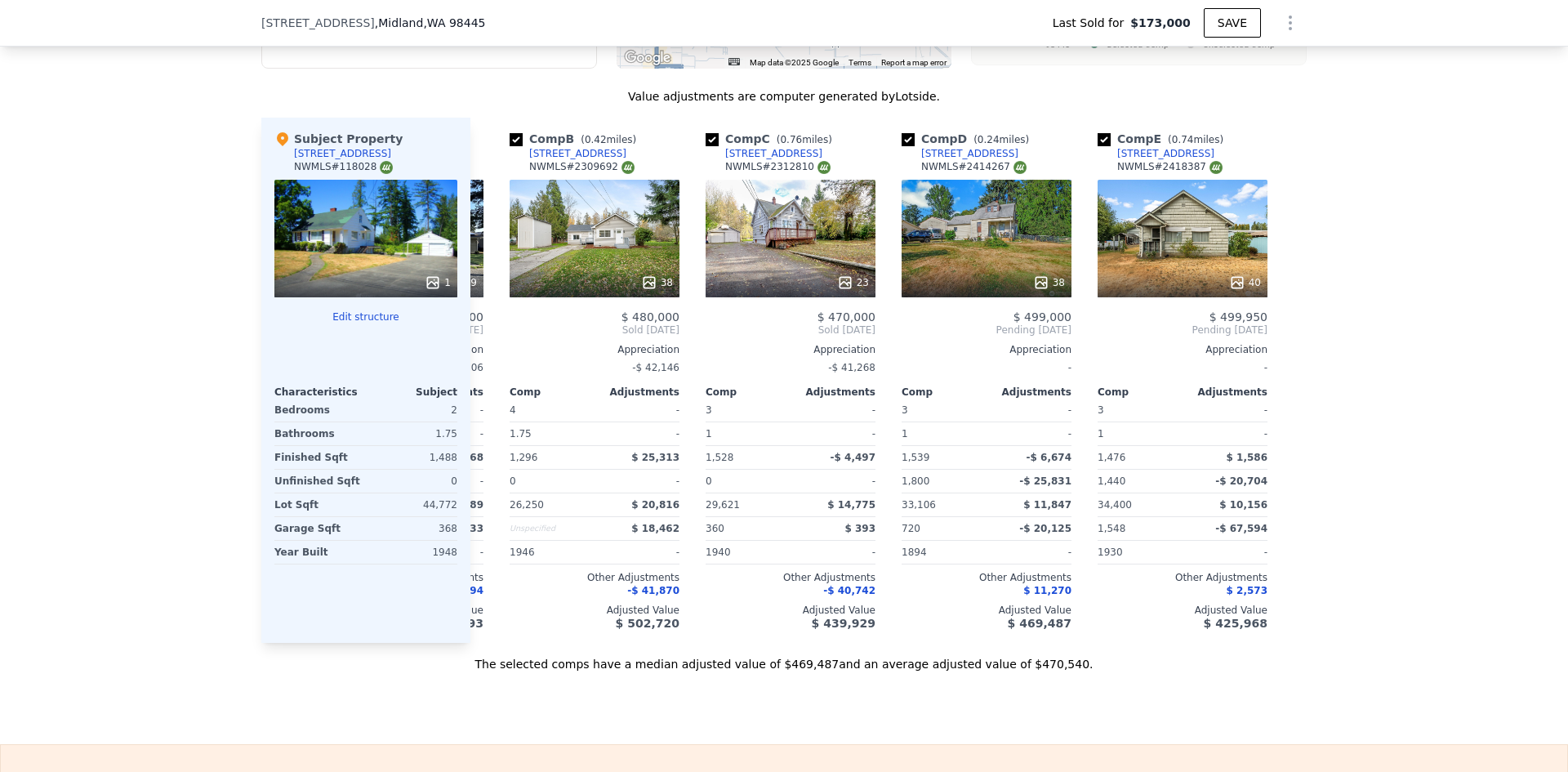
scroll to position [0, 183]
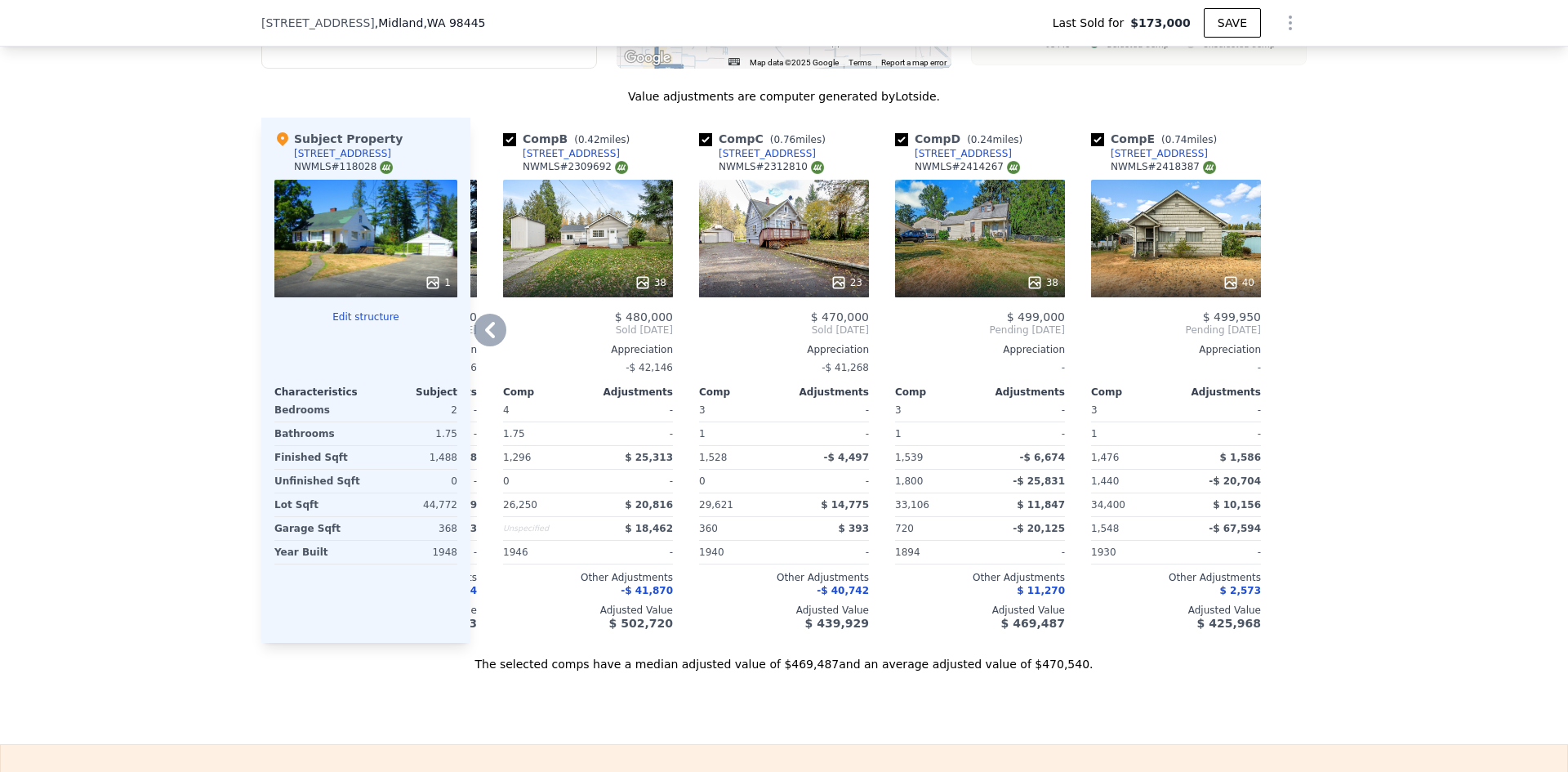
click at [1028, 291] on icon at bounding box center [1034, 282] width 16 height 16
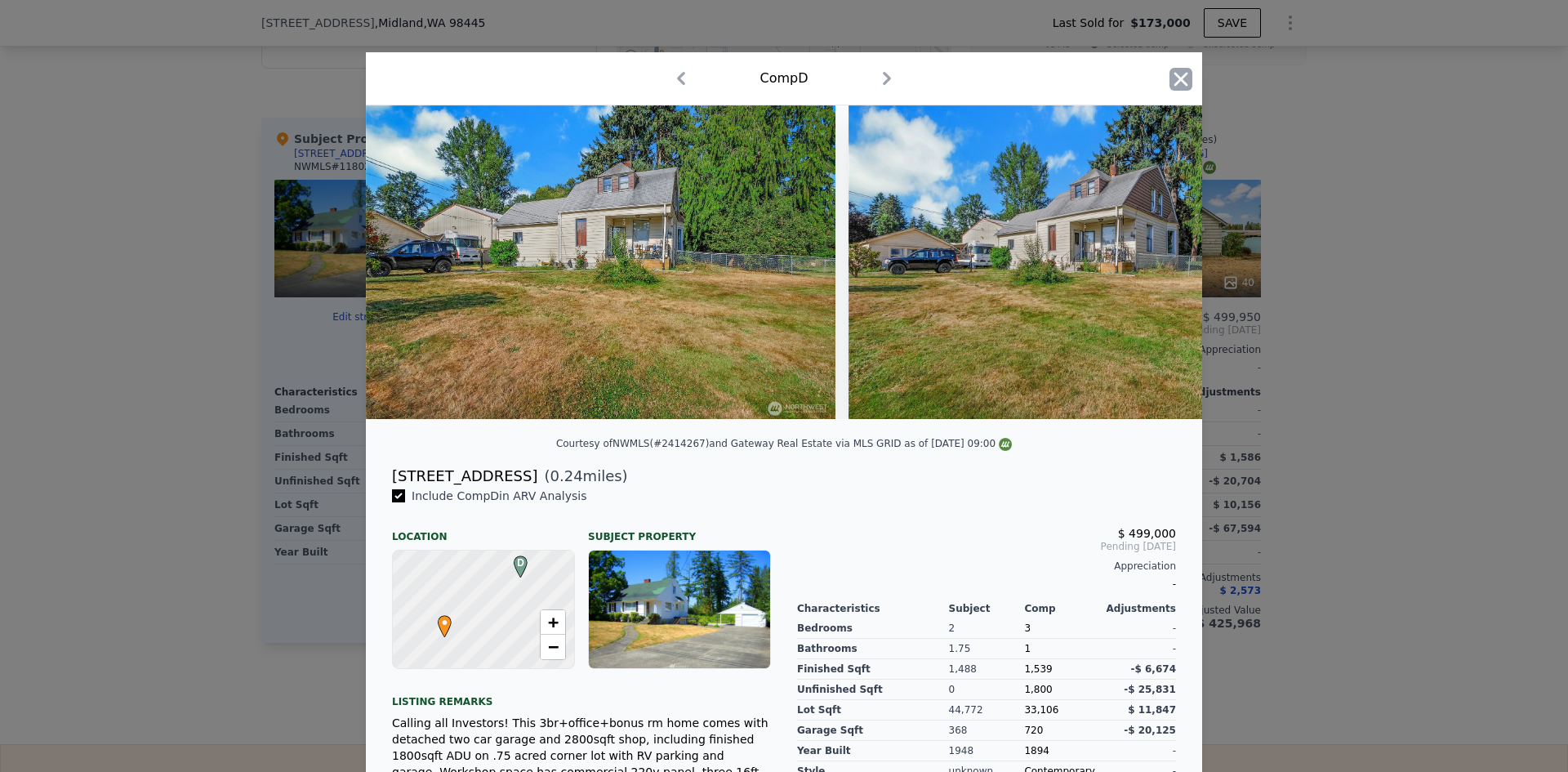
click at [1169, 82] on icon "button" at bounding box center [1180, 79] width 23 height 23
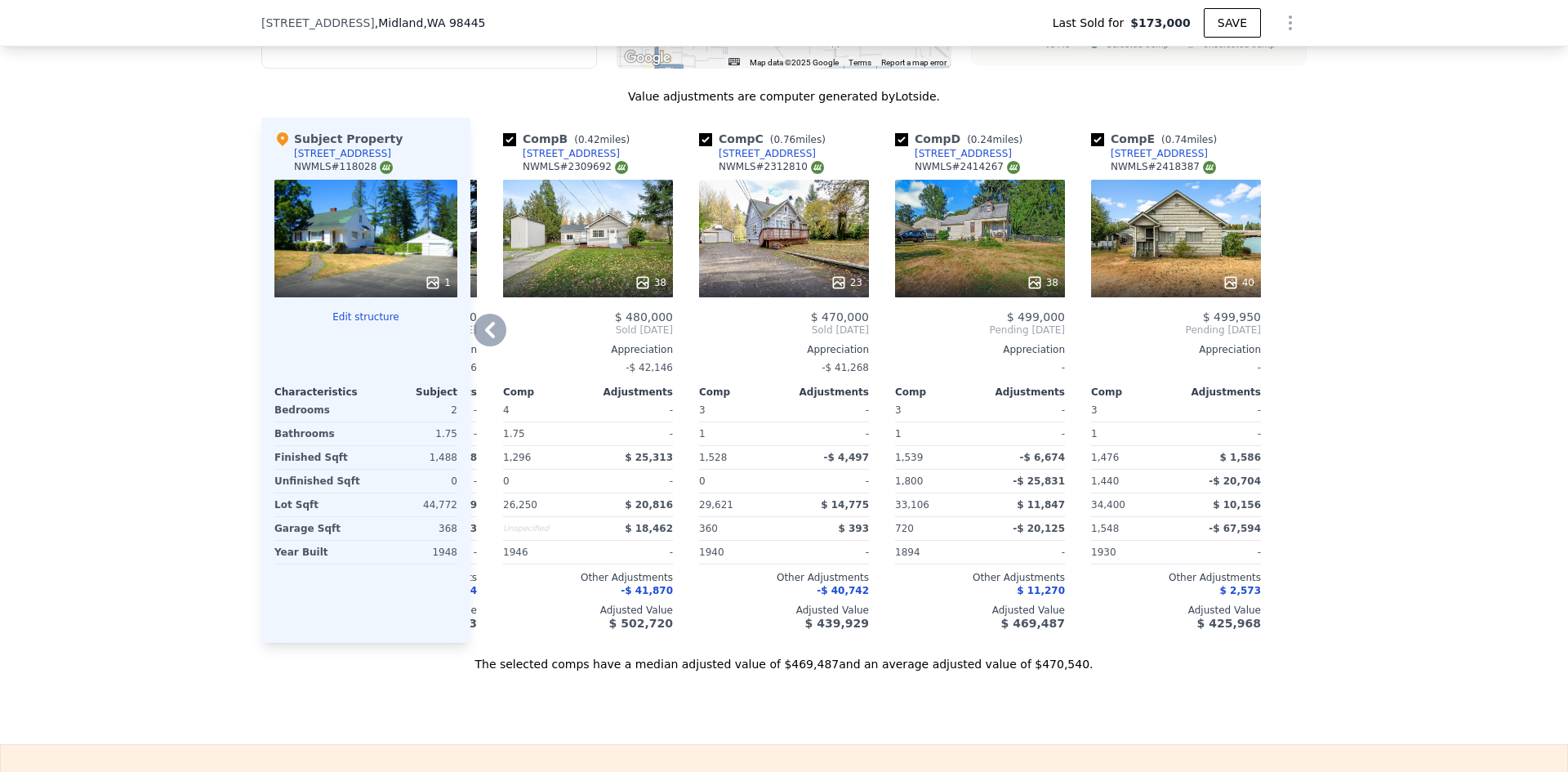
click at [1230, 287] on icon at bounding box center [1230, 282] width 16 height 16
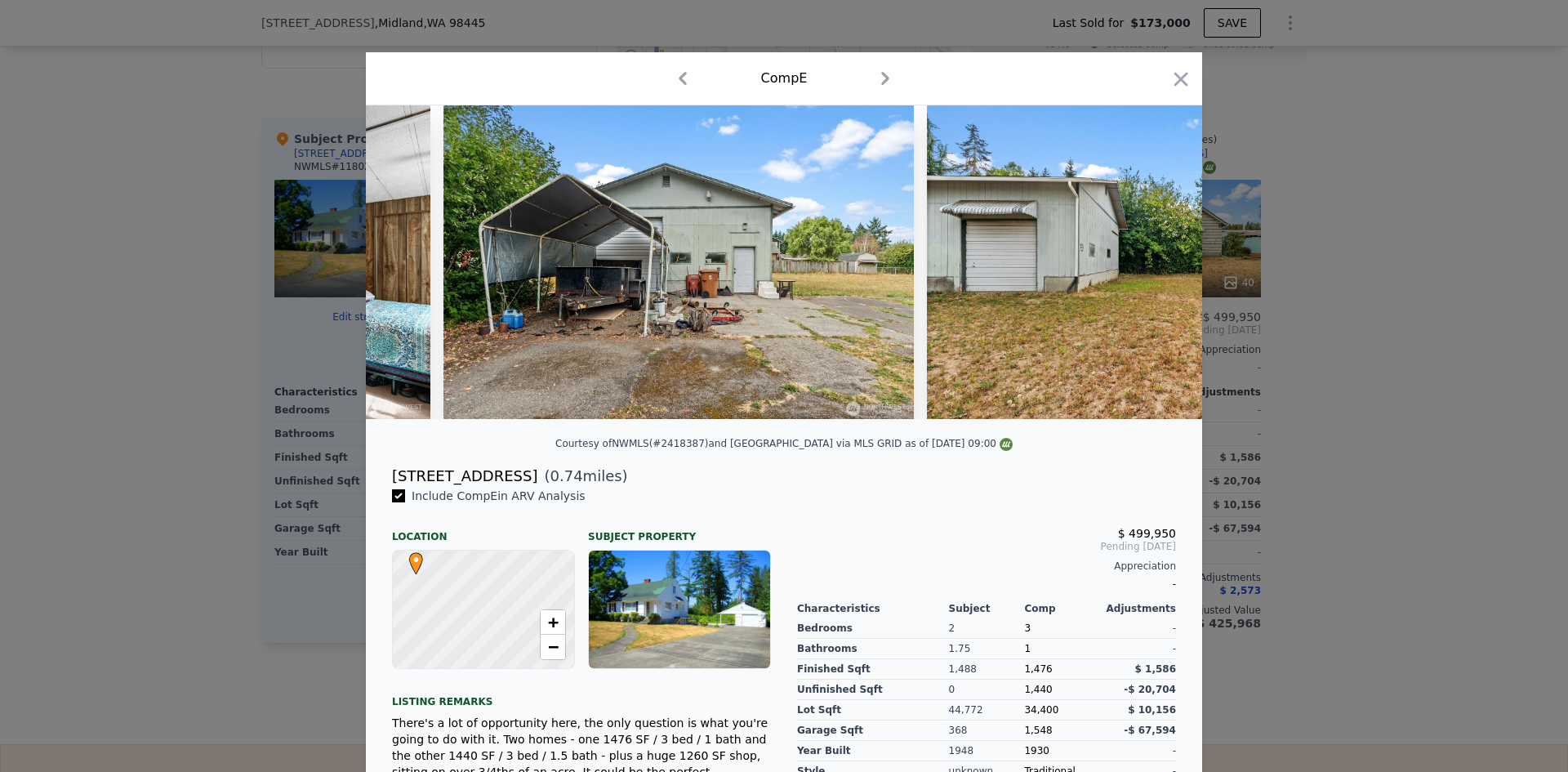
scroll to position [0, 14627]
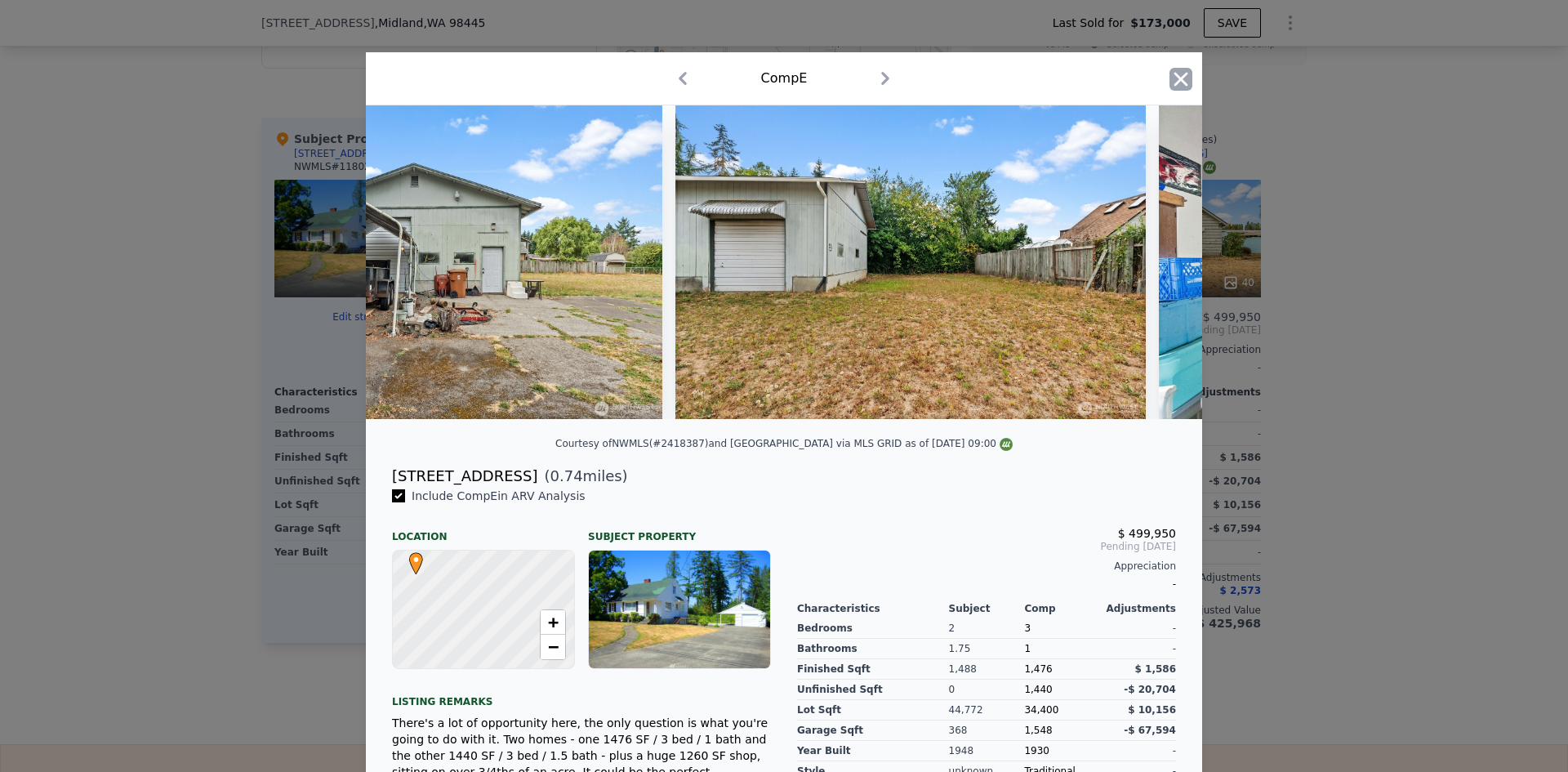
click at [1174, 76] on icon "button" at bounding box center [1181, 79] width 14 height 14
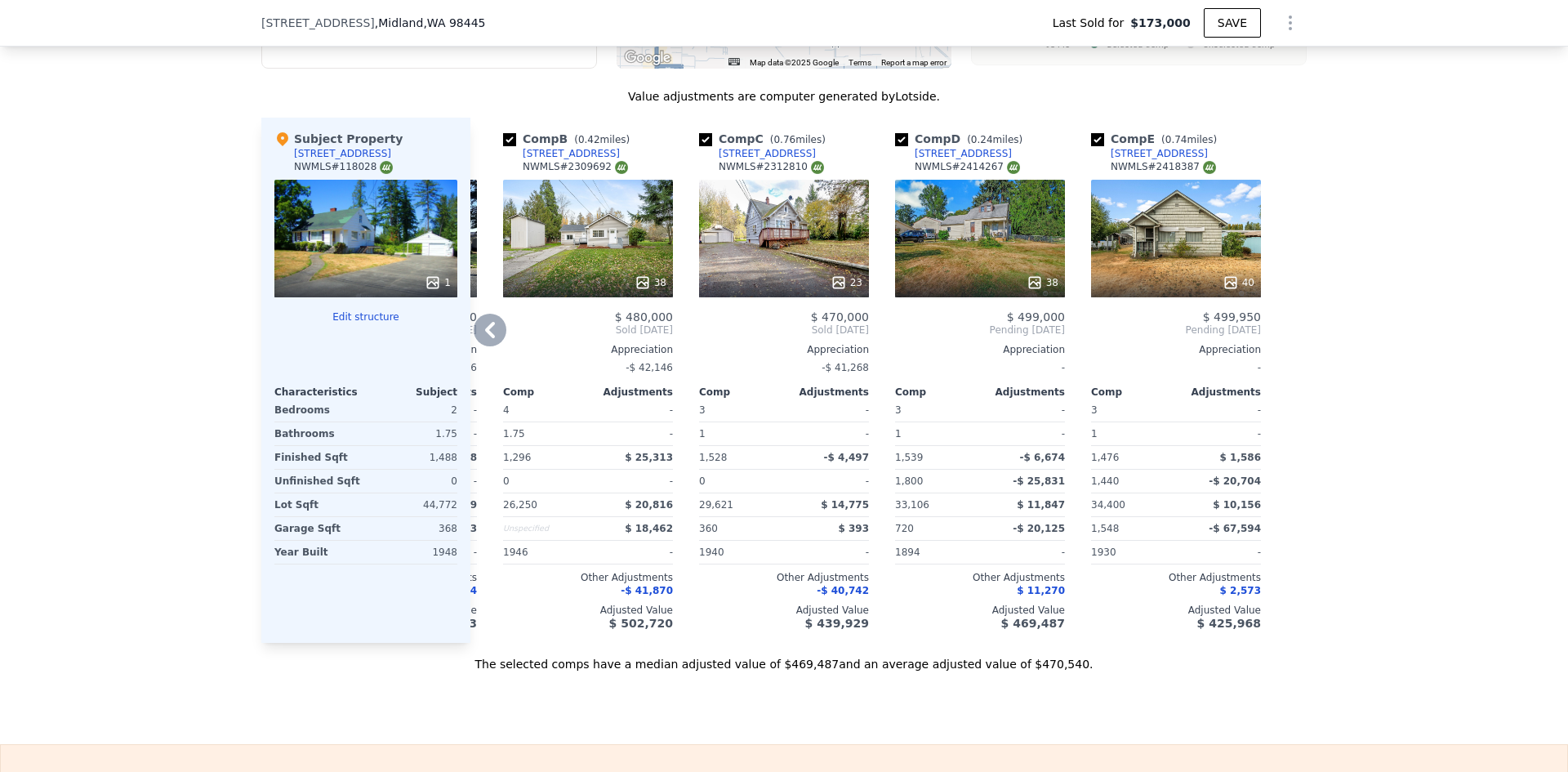
click at [1026, 291] on icon at bounding box center [1034, 282] width 16 height 16
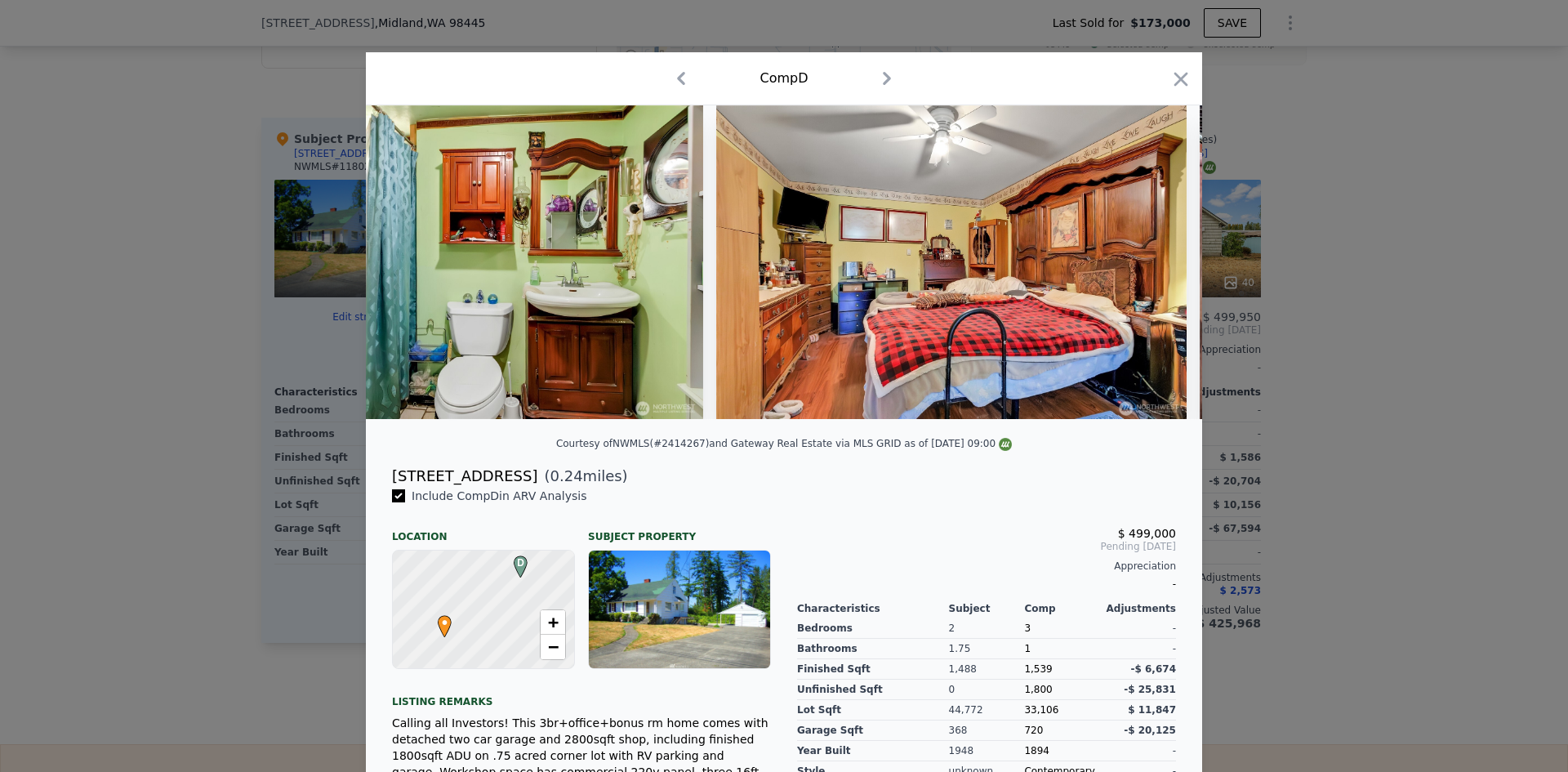
scroll to position [0, 15199]
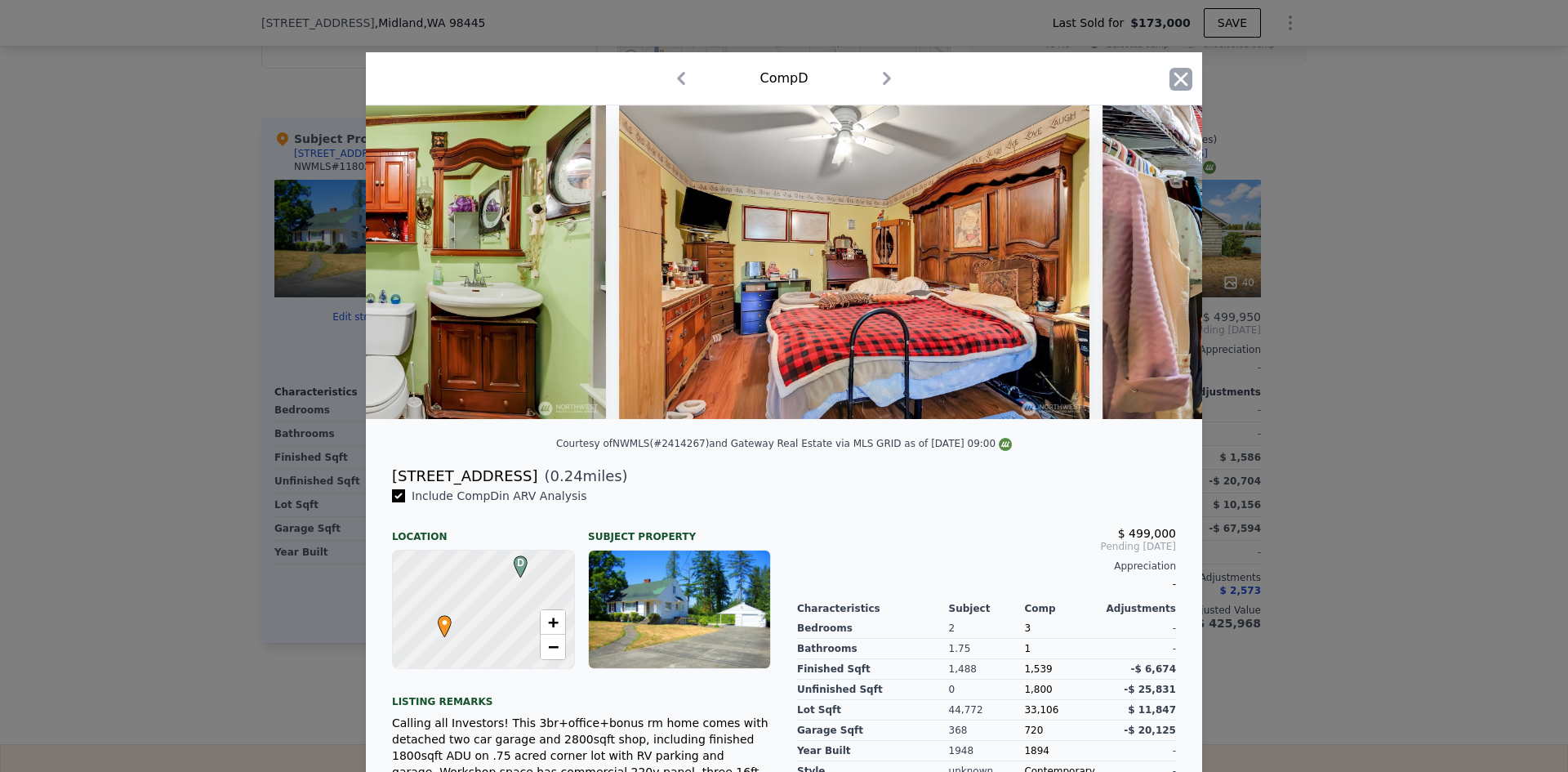
click at [1172, 71] on icon "button" at bounding box center [1180, 79] width 23 height 23
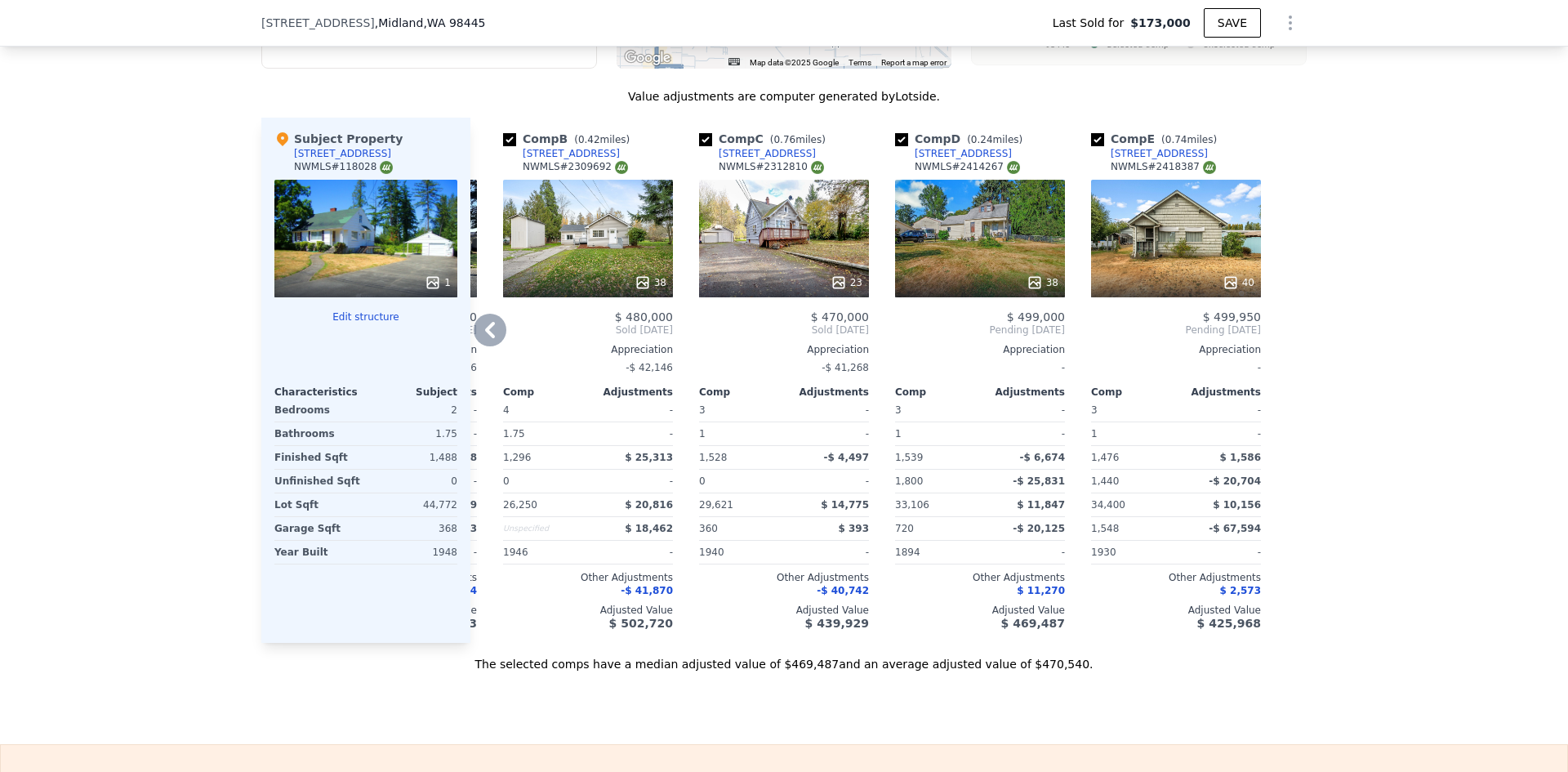
click at [638, 291] on icon at bounding box center [642, 282] width 16 height 16
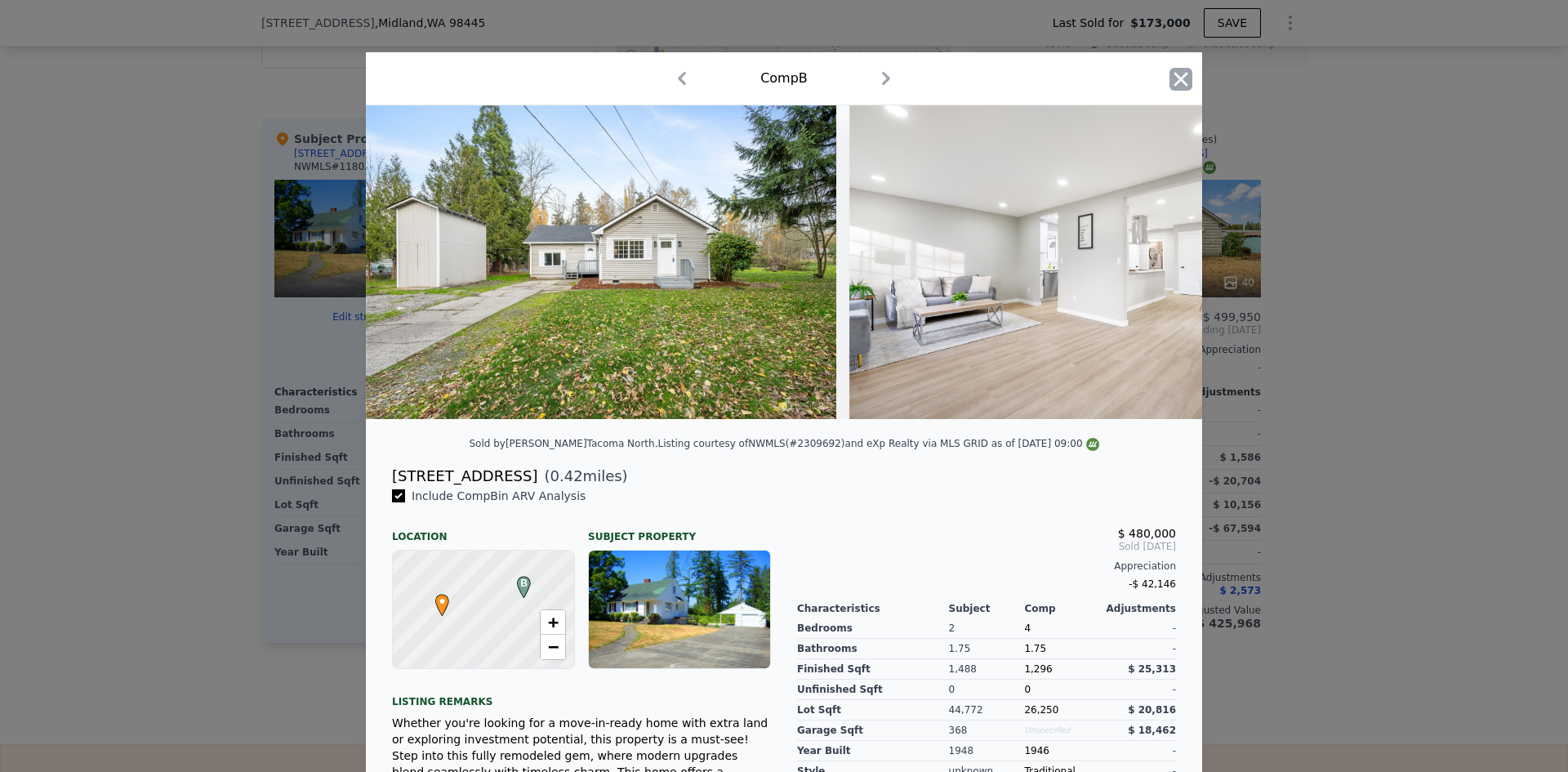
click at [1176, 76] on icon "button" at bounding box center [1180, 79] width 23 height 23
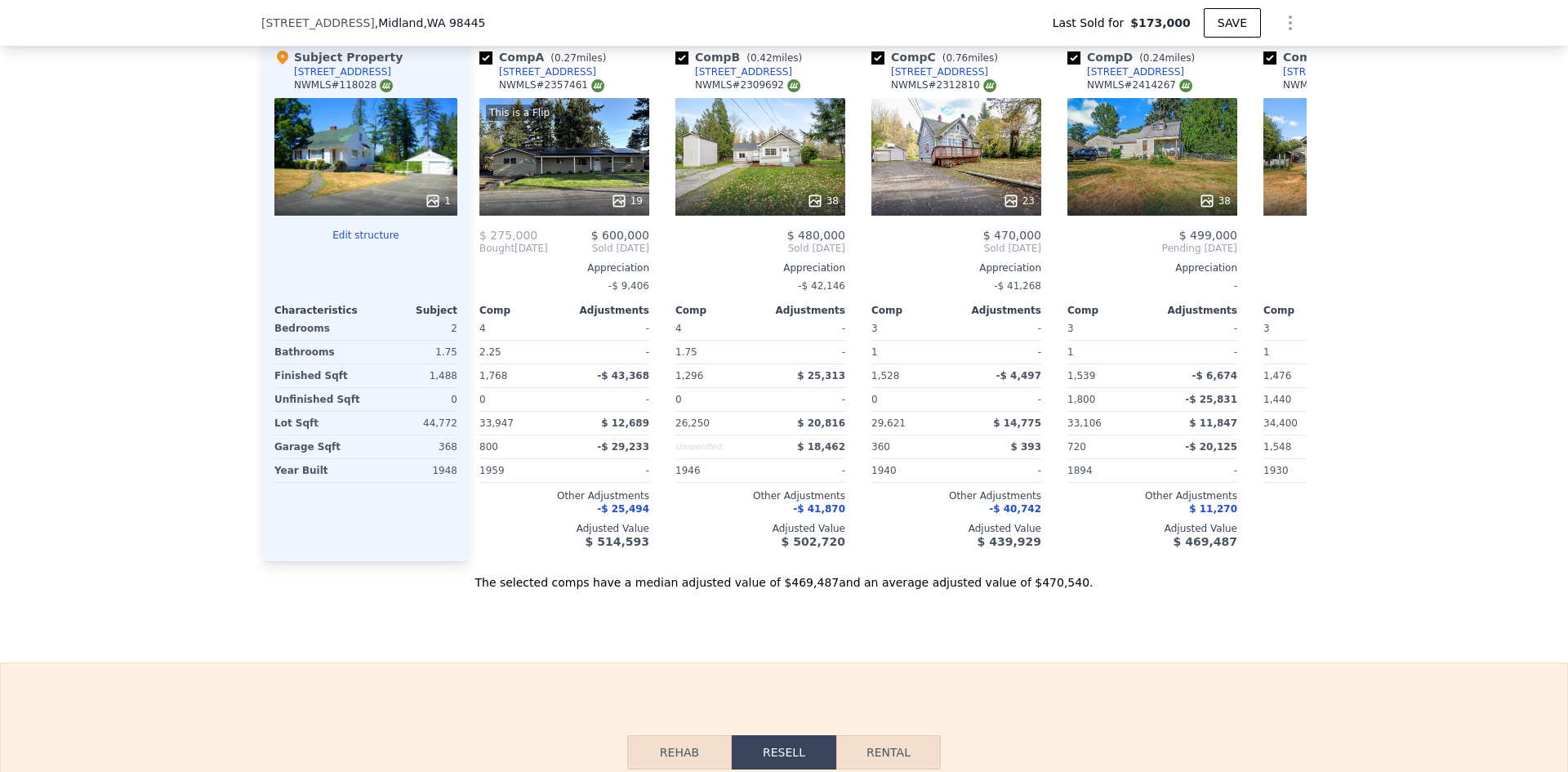
scroll to position [0, 16]
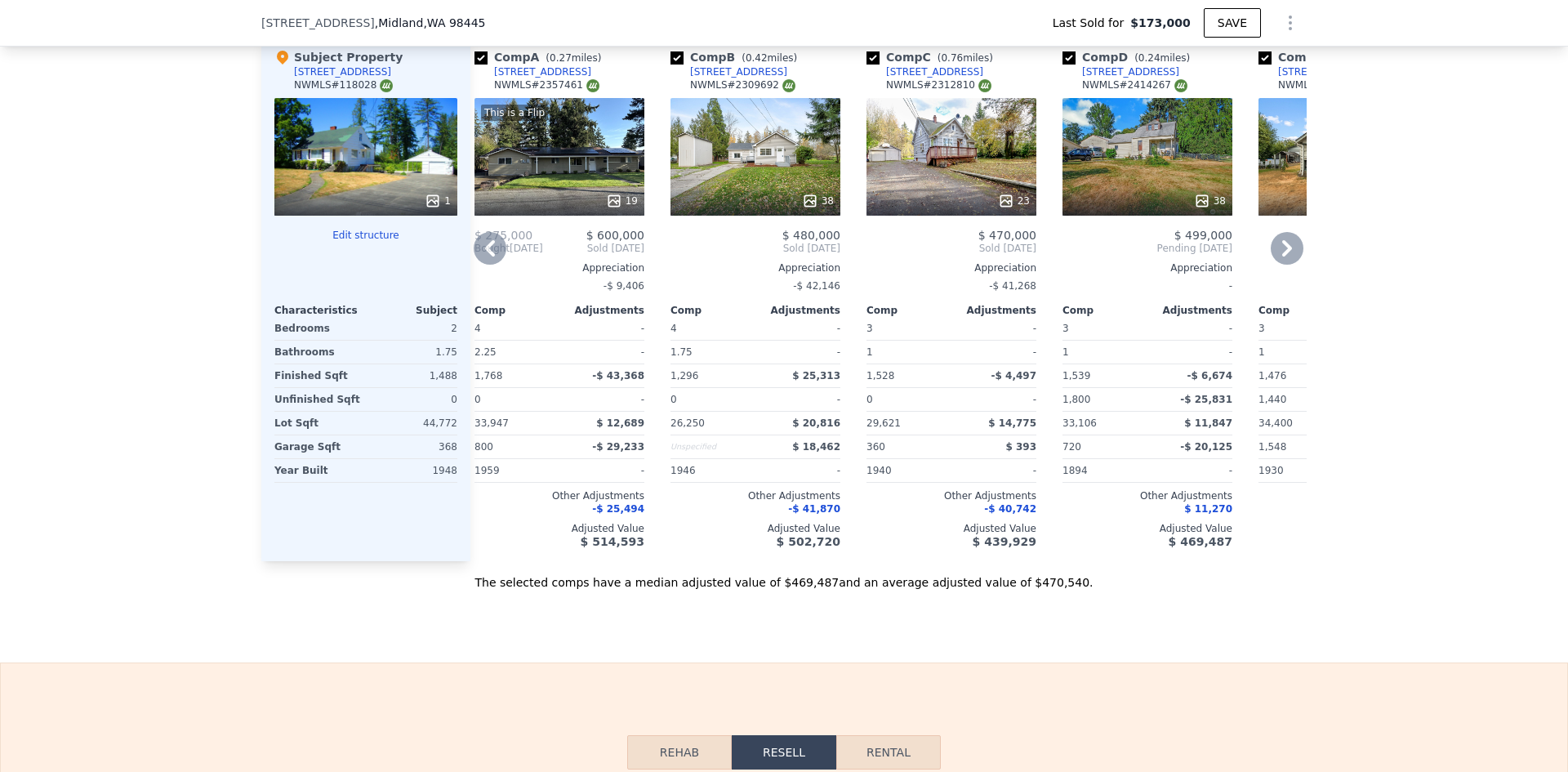
click at [804, 209] on icon at bounding box center [810, 201] width 16 height 16
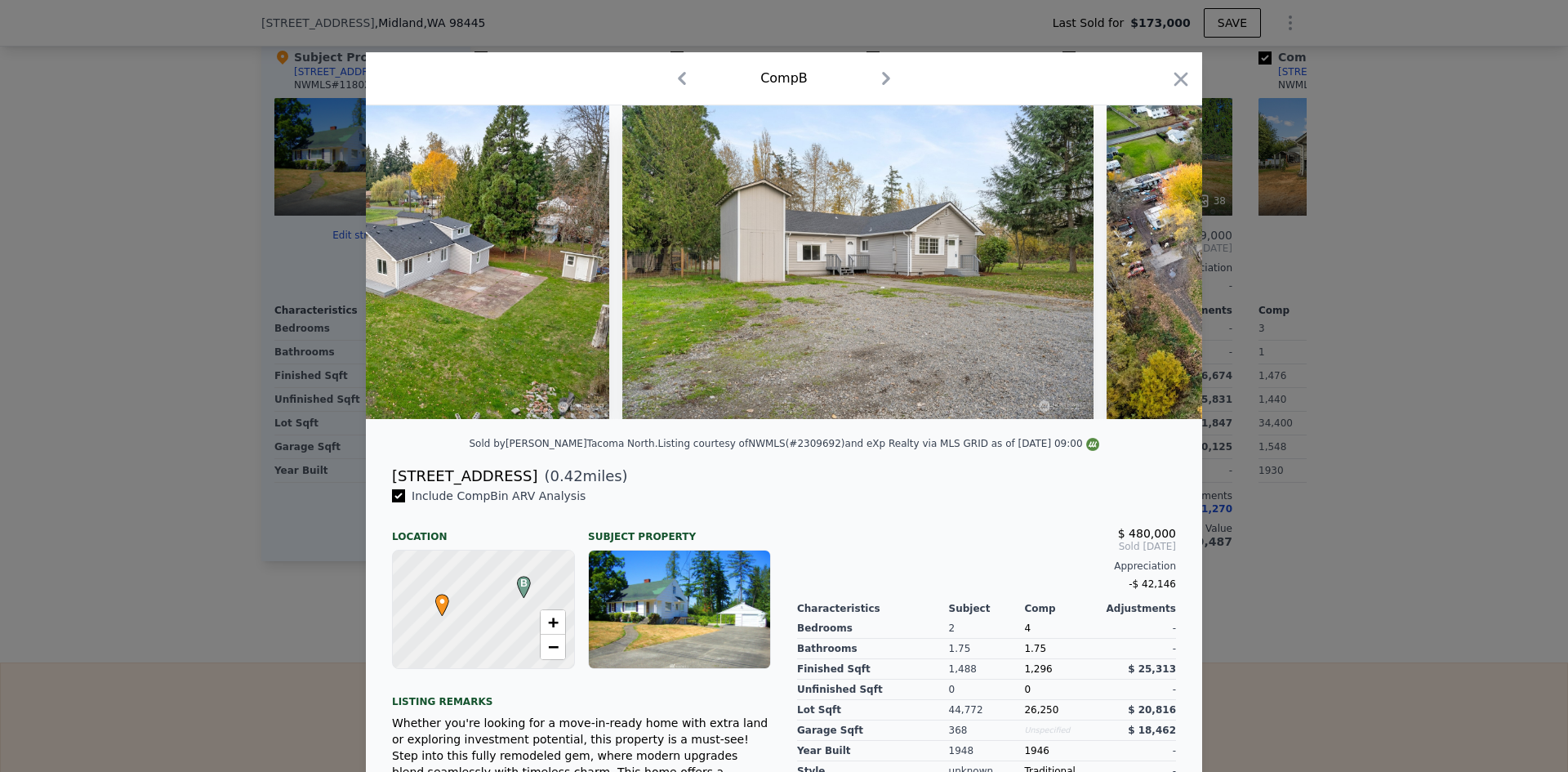
scroll to position [0, 16711]
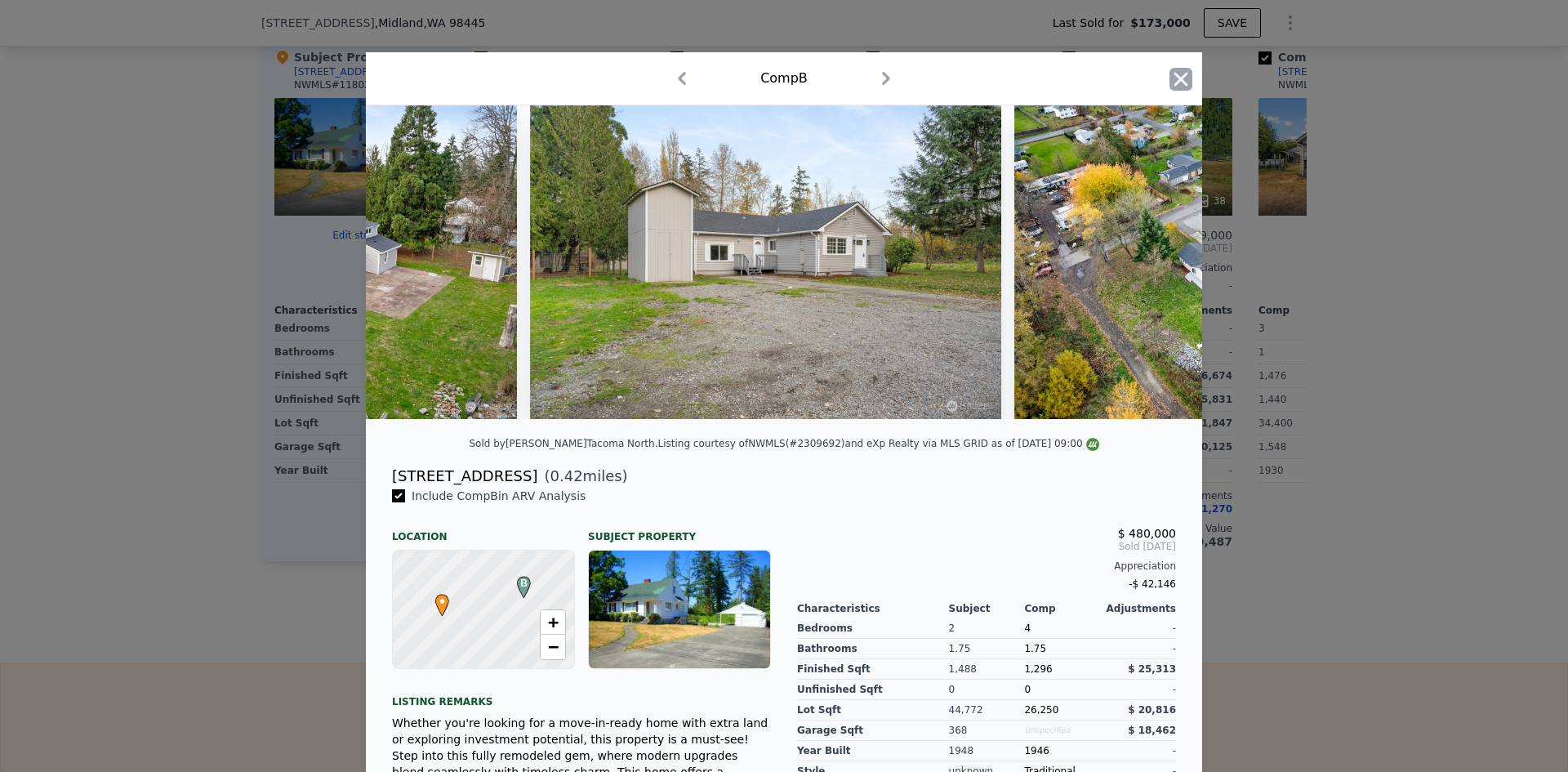
click at [1181, 77] on icon "button" at bounding box center [1180, 79] width 23 height 23
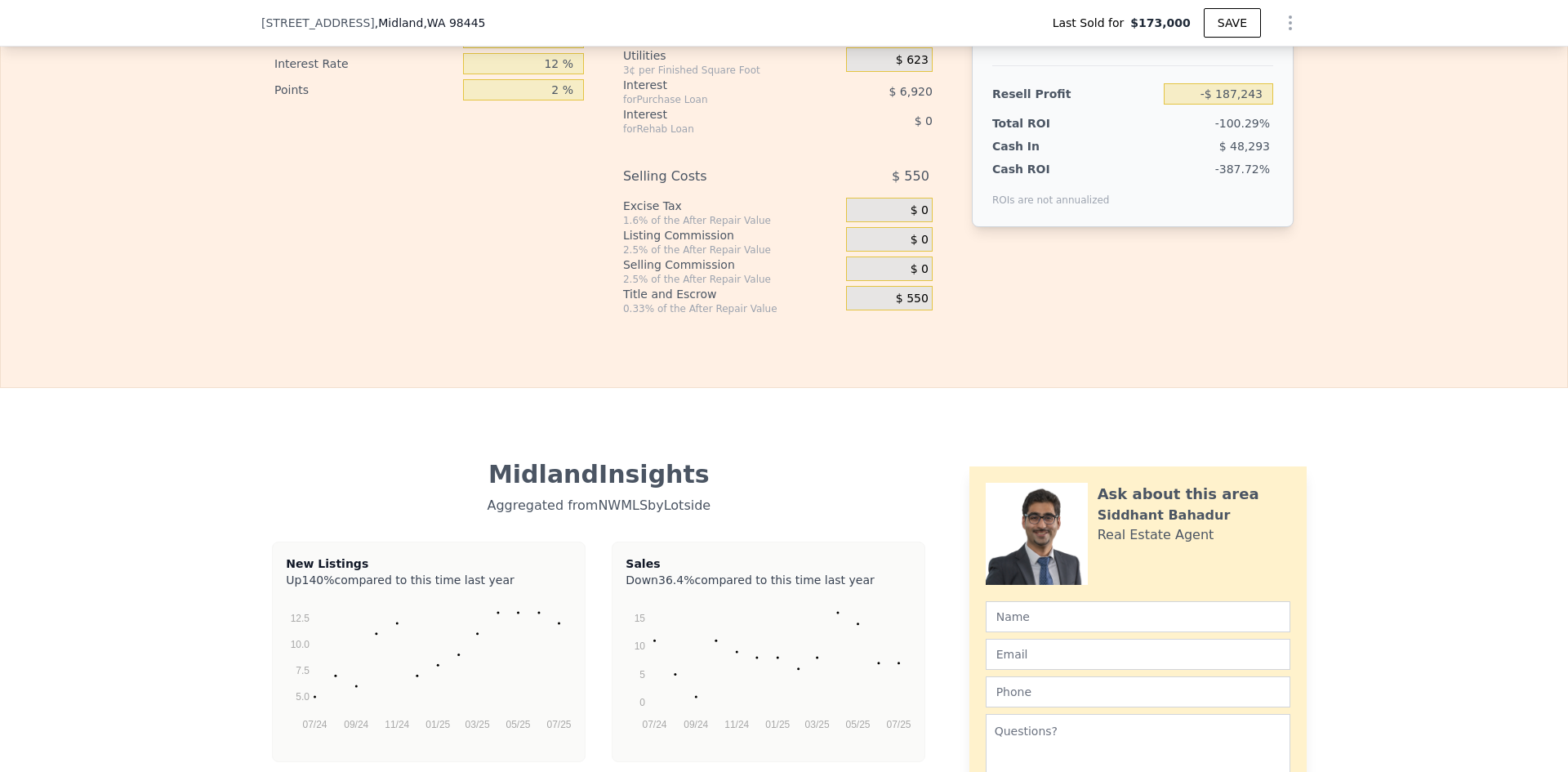
scroll to position [2286, 0]
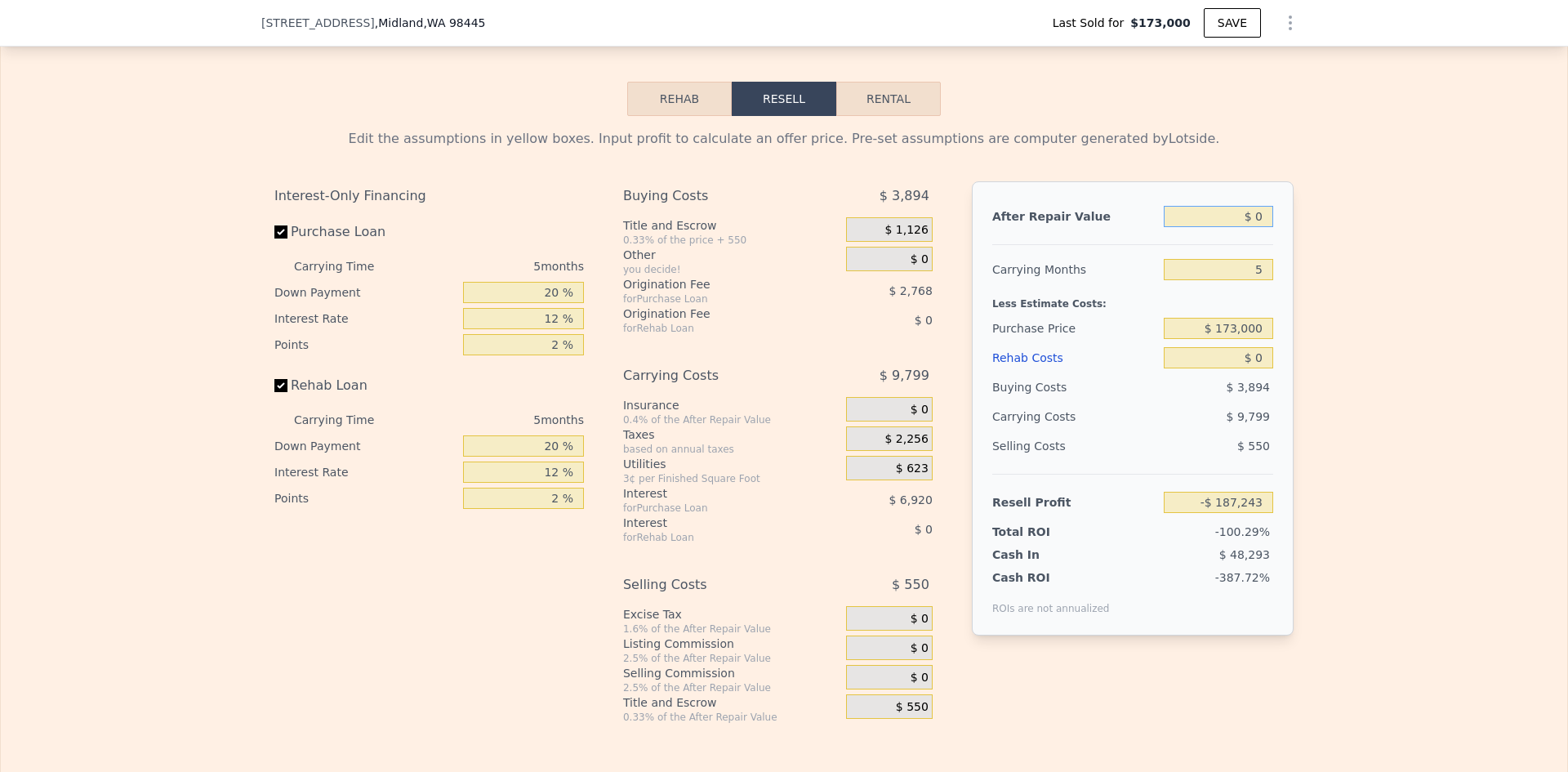
click at [1258, 227] on input "$ 0" at bounding box center [1217, 216] width 109 height 21
type input "$ 5"
type input "-$ 187,238"
type input "$ 500"
type input "-$ 186,780"
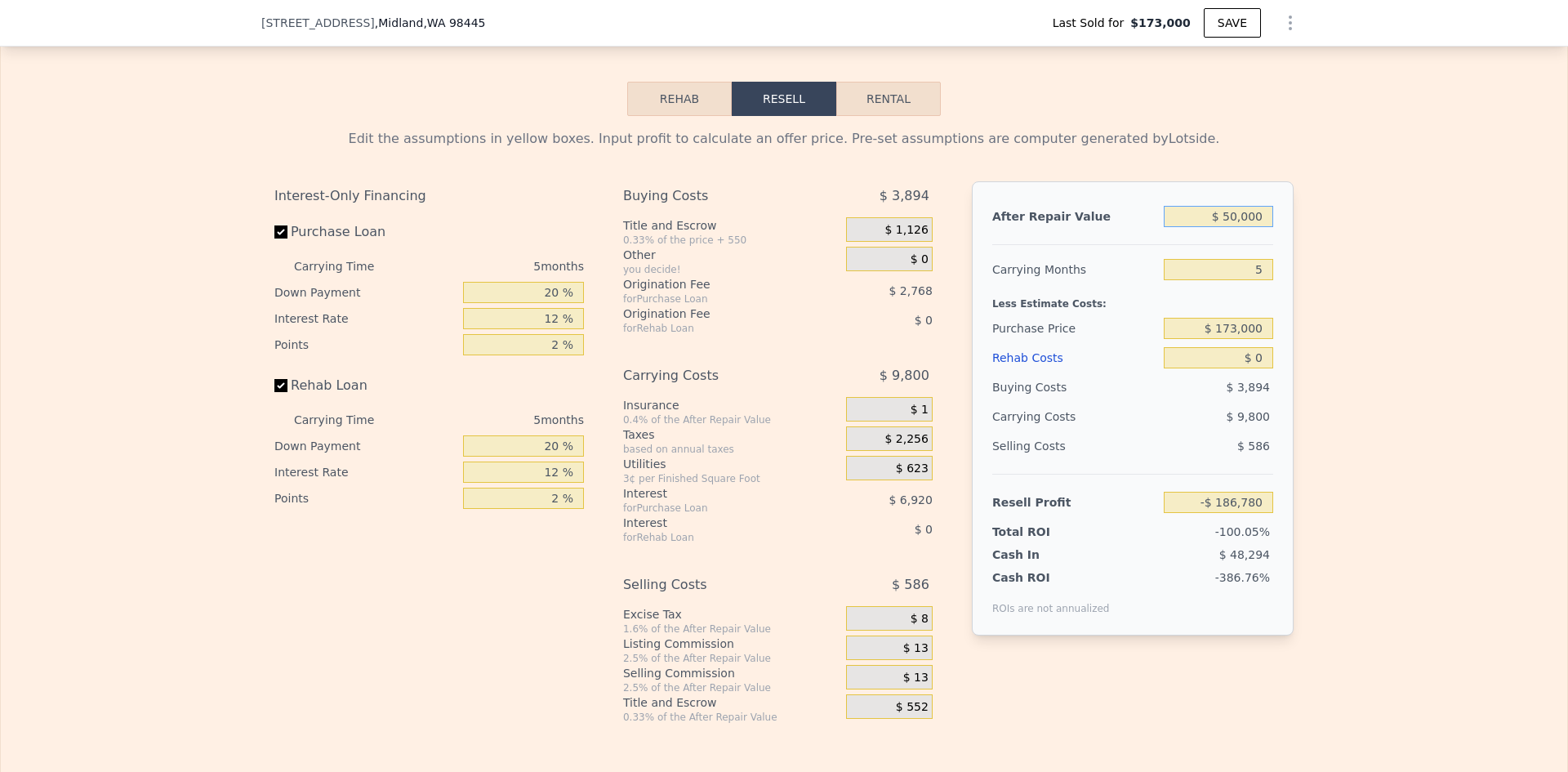
type input "$ 500,000"
type input "$ 277,259"
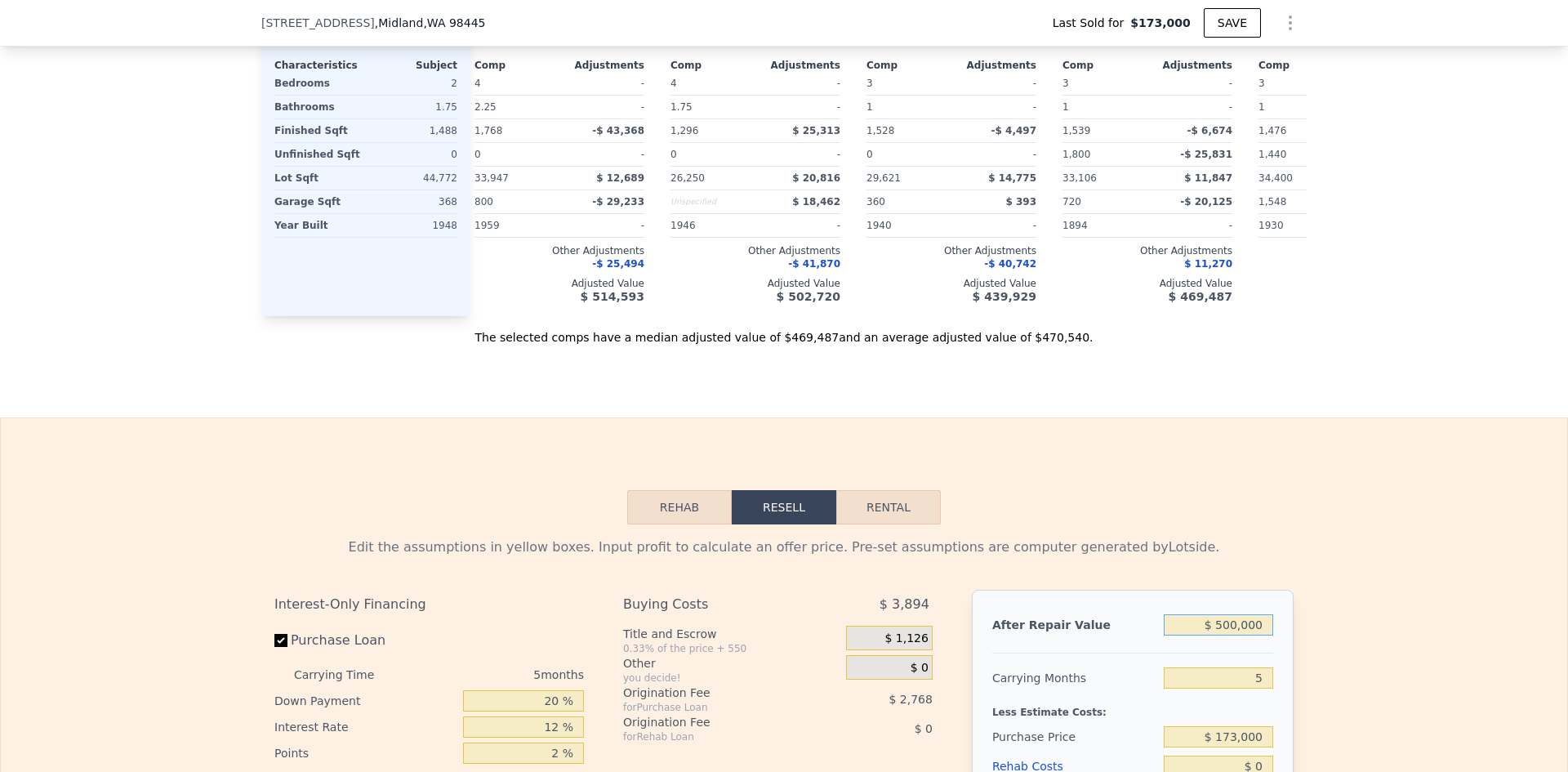
scroll to position [1551, 0]
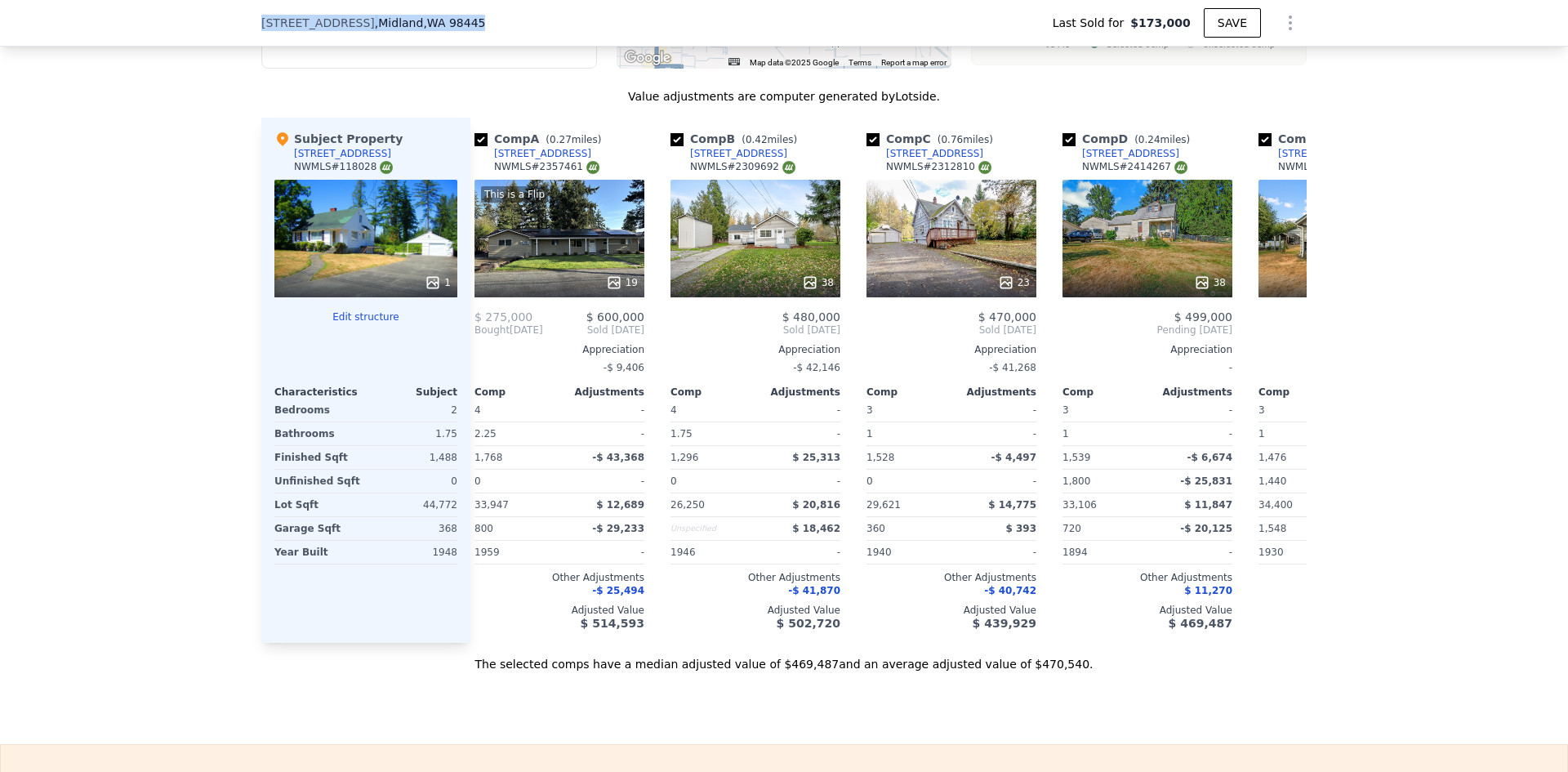
drag, startPoint x: 437, startPoint y: 23, endPoint x: 232, endPoint y: 29, distance: 205.0
click at [232, 29] on div "[STREET_ADDRESS] Last Sold for $173,000 SAVE" at bounding box center [784, 23] width 1568 height 47
copy div "[STREET_ADDRESS]"
type input "$ 499,000"
type input "$ 276,329"
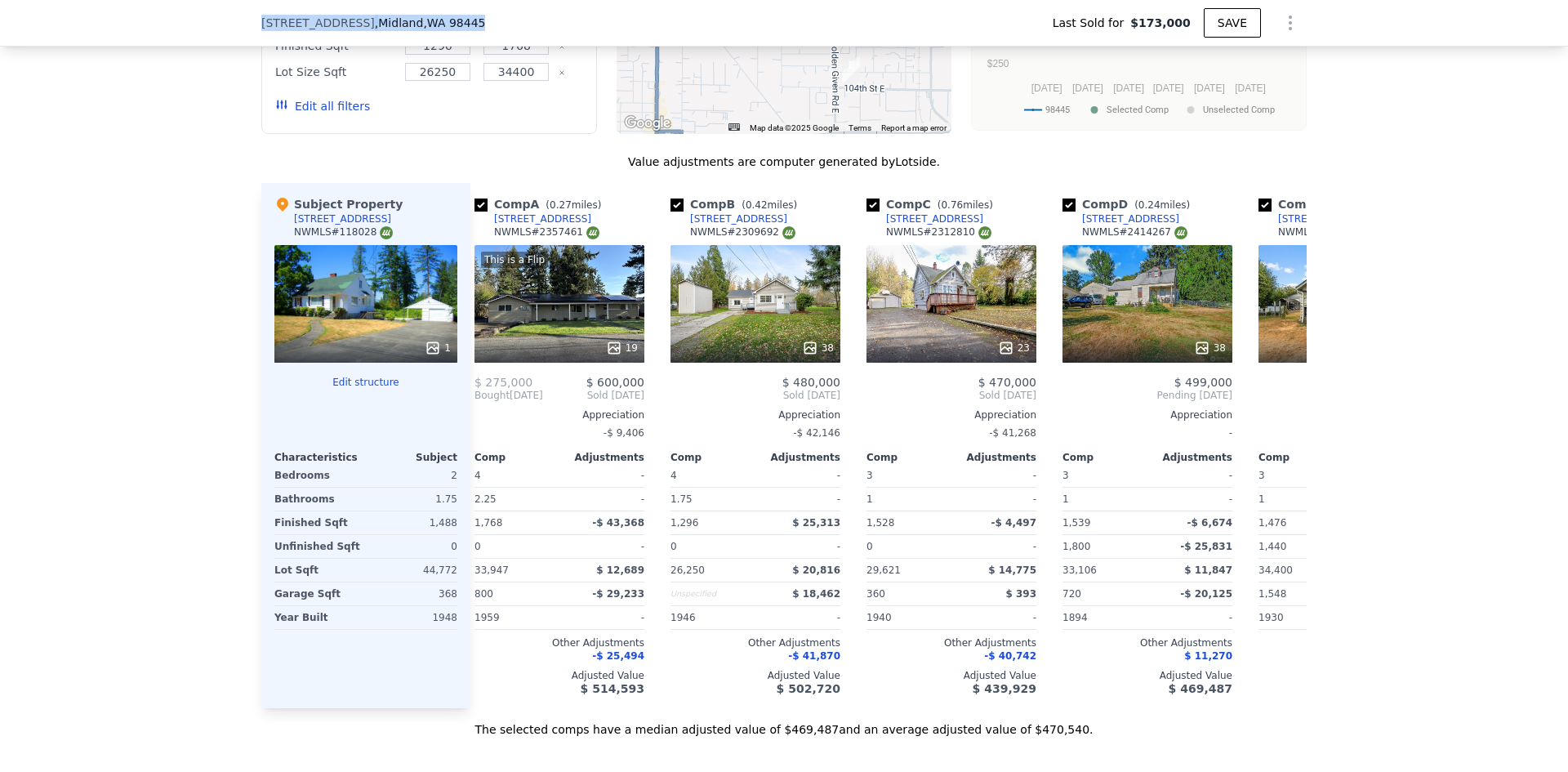
scroll to position [1470, 0]
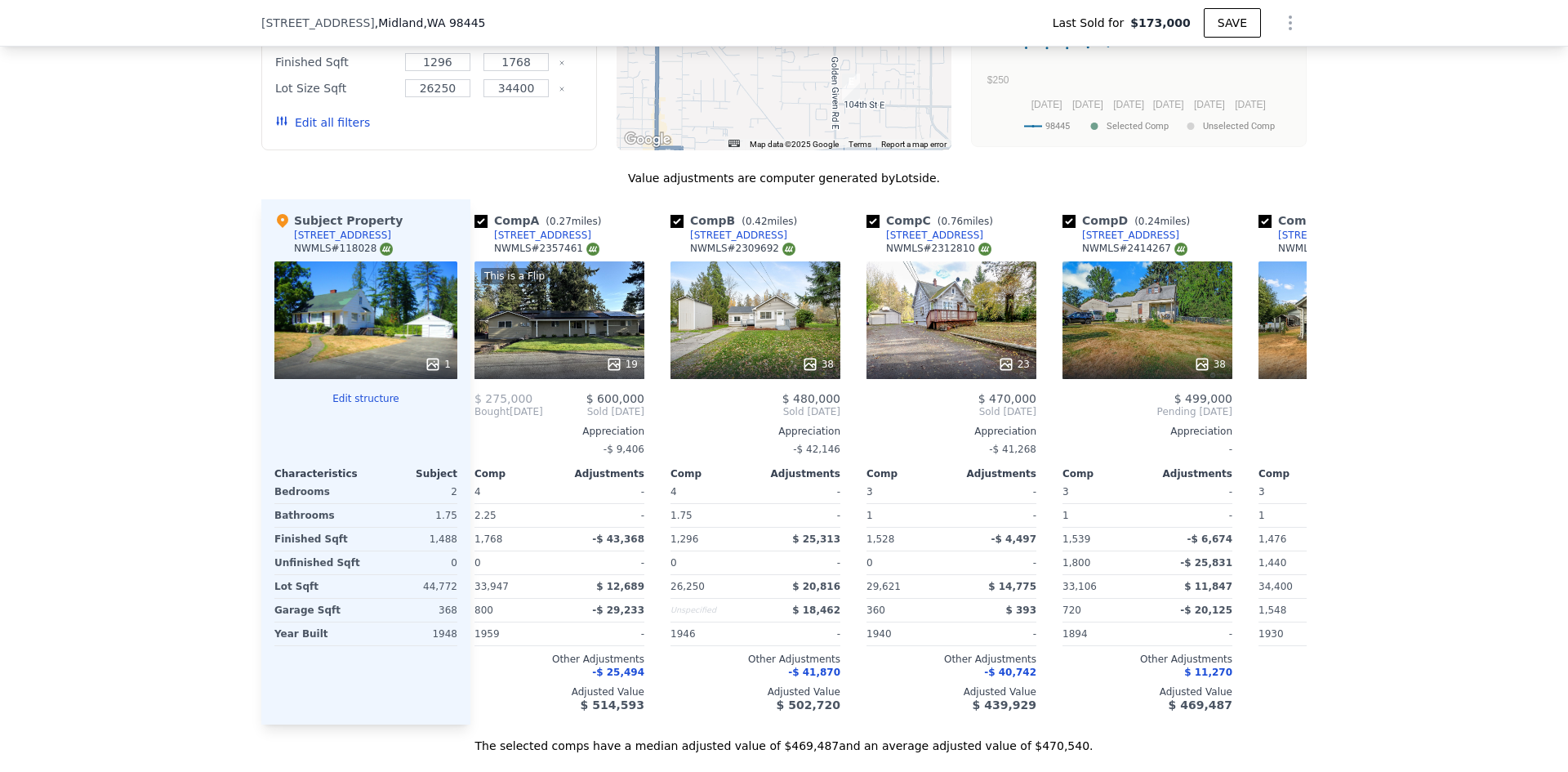
click at [425, 367] on div at bounding box center [365, 363] width 183 height 29
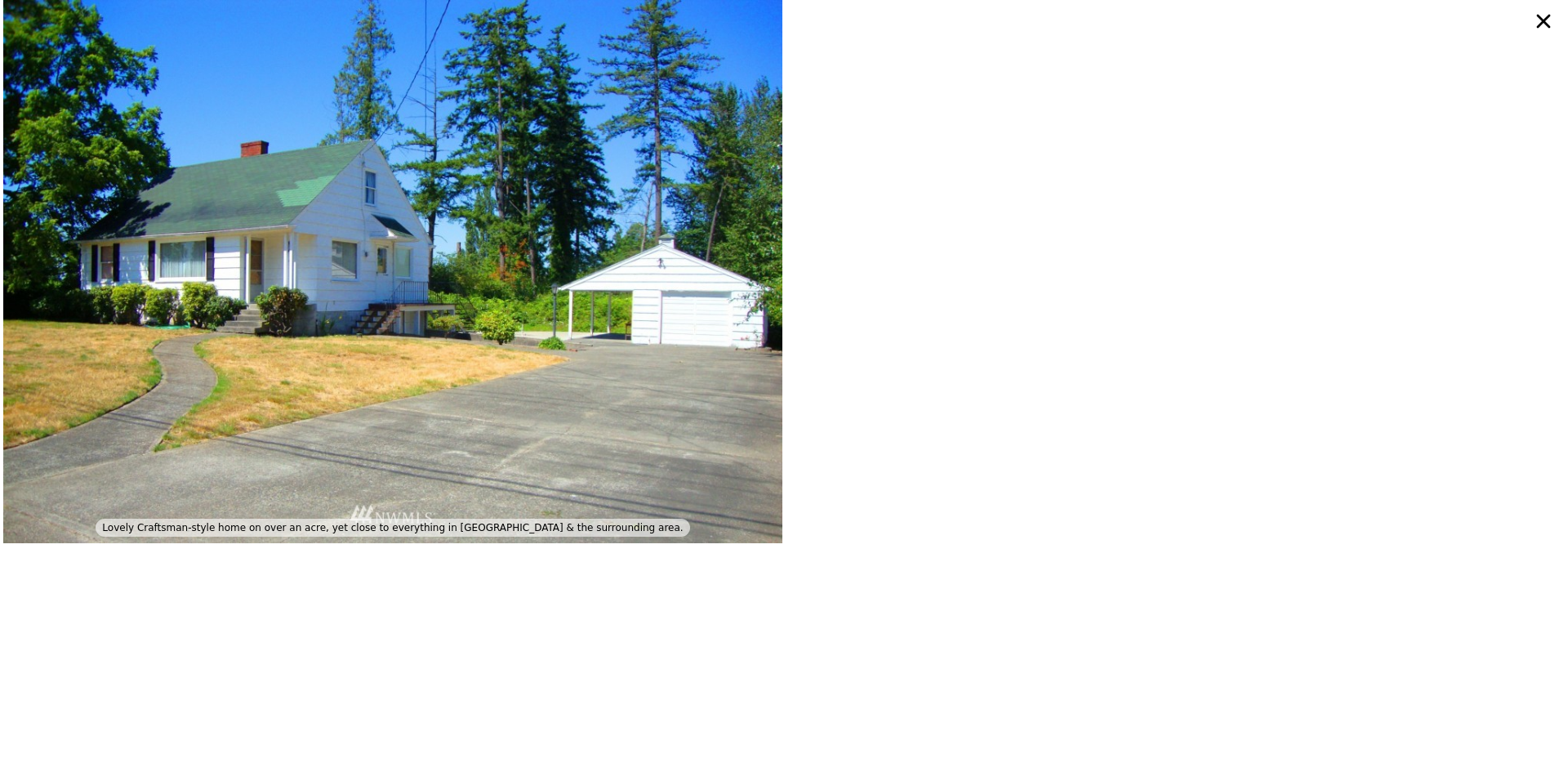
drag, startPoint x: 1541, startPoint y: 14, endPoint x: 1526, endPoint y: 16, distance: 14.9
click at [1542, 14] on icon at bounding box center [1542, 21] width 29 height 29
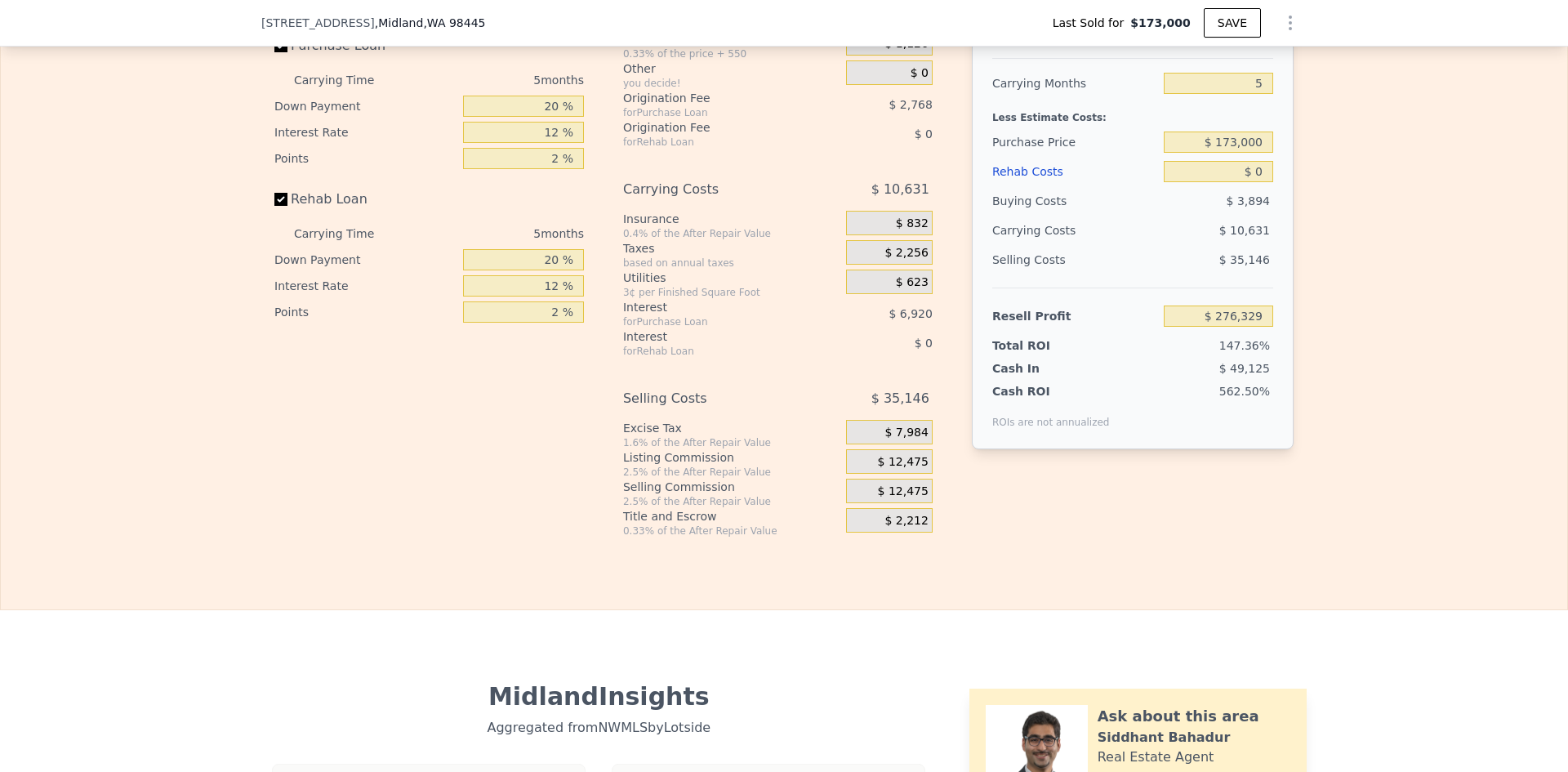
scroll to position [2368, 0]
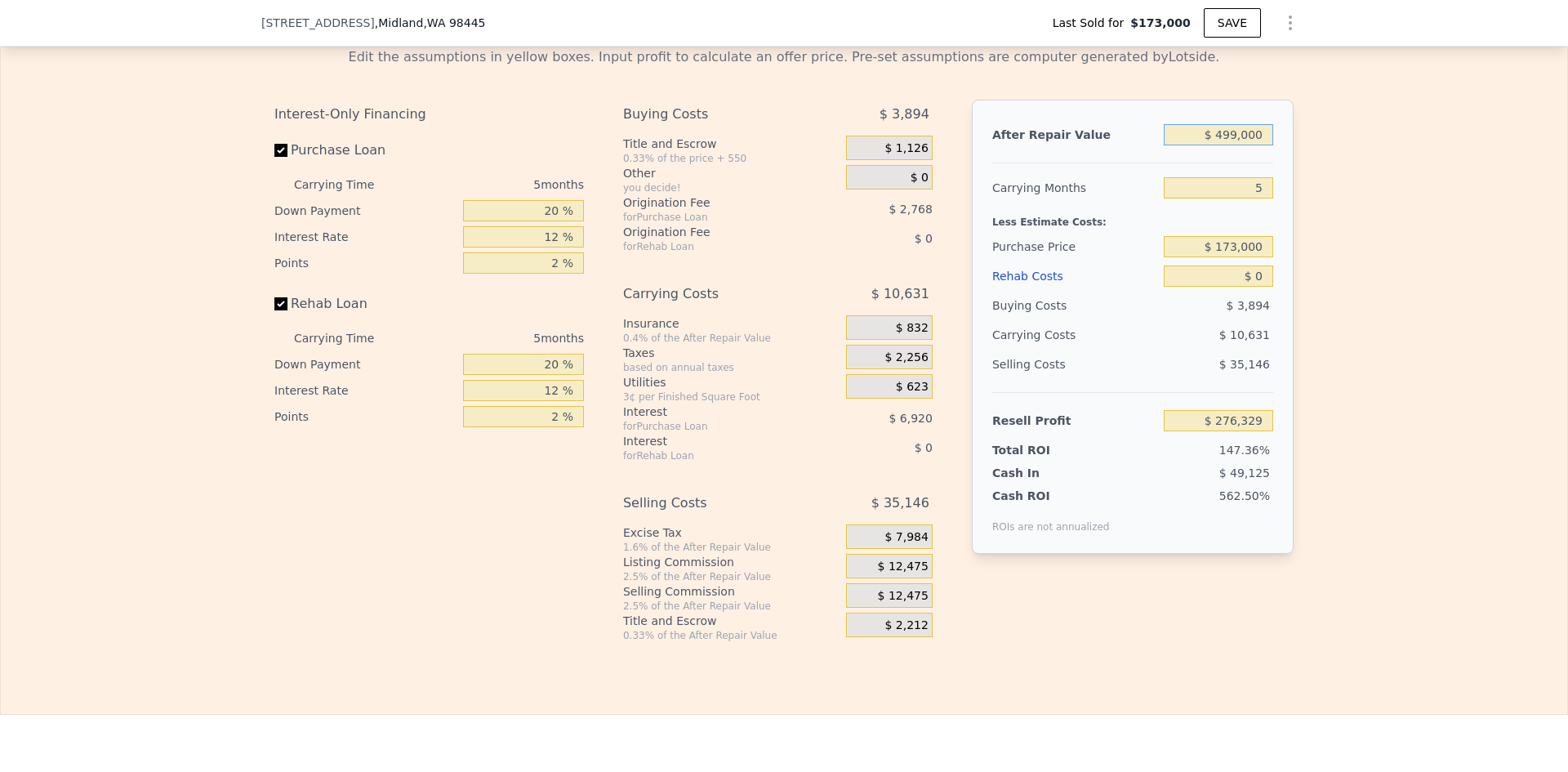
click at [1235, 145] on input "$ 499,000" at bounding box center [1217, 134] width 109 height 21
type input "$ 5"
type input "-$ 187,238"
type input "$ 530"
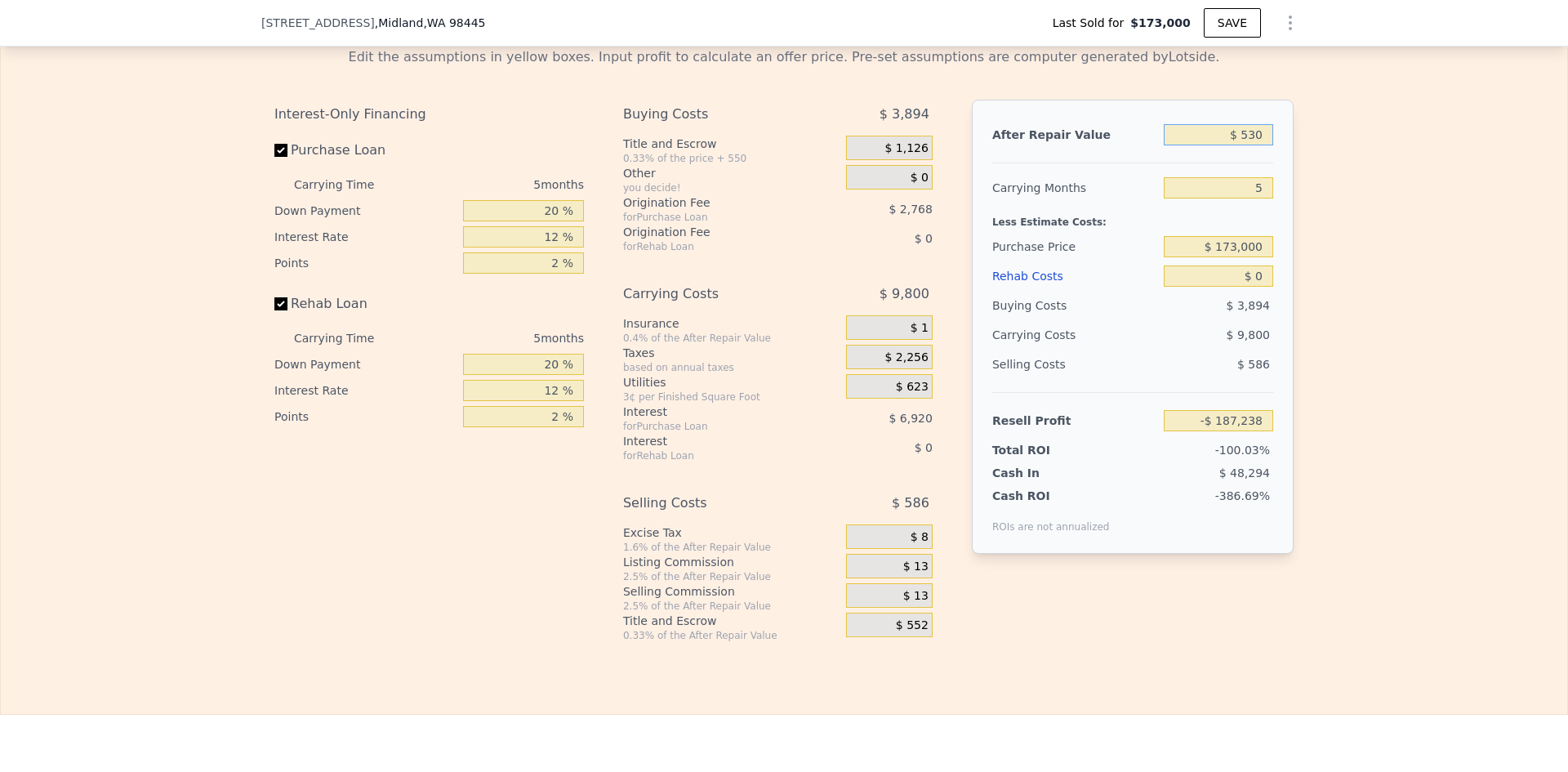
type input "-$ 186,750"
type input "$ 530,000"
type input "$ 305,129"
type input "$ 530,000"
click at [1249, 198] on input "5" at bounding box center [1217, 187] width 109 height 21
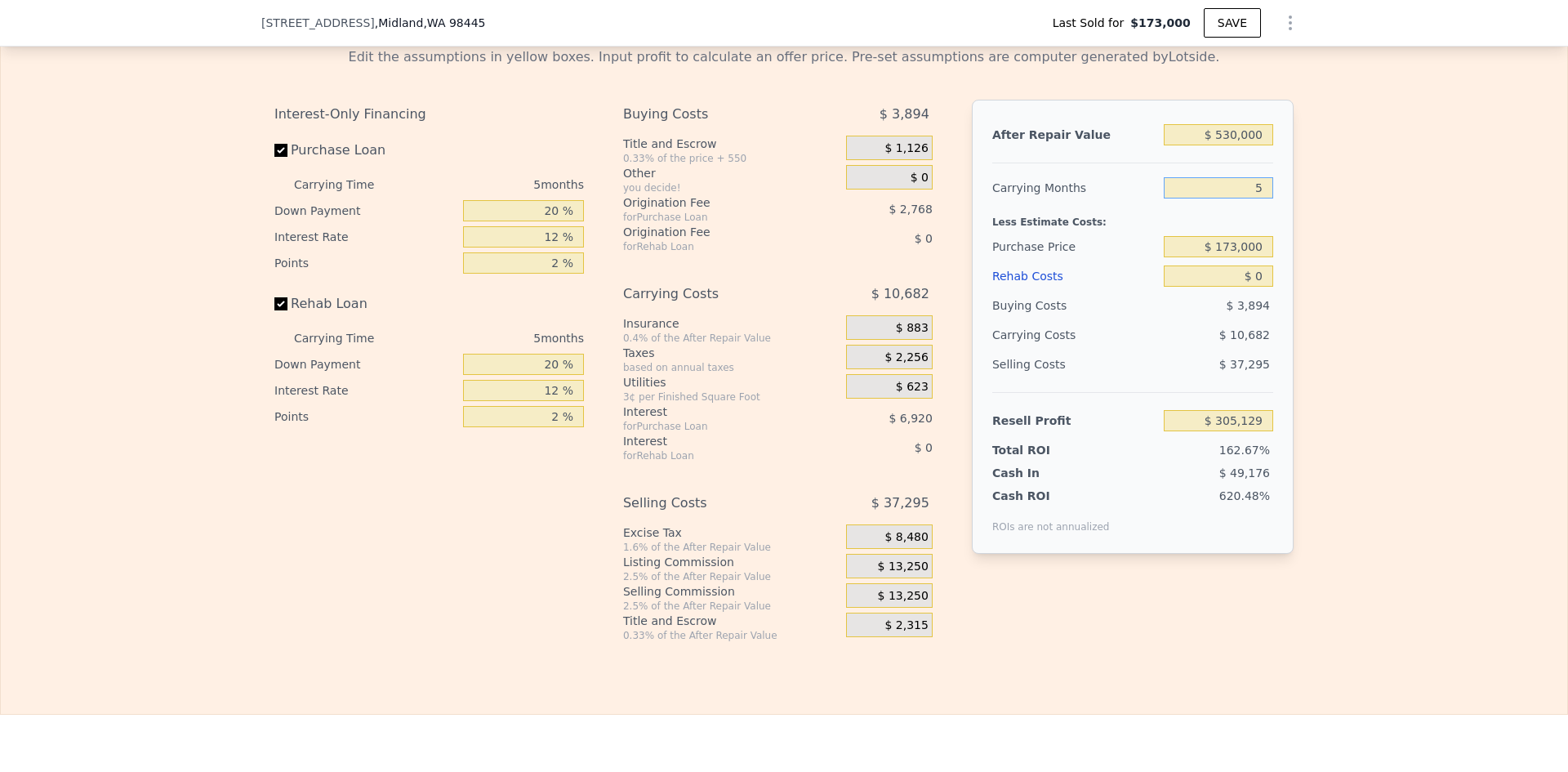
type input "4"
type input "$ 307,264"
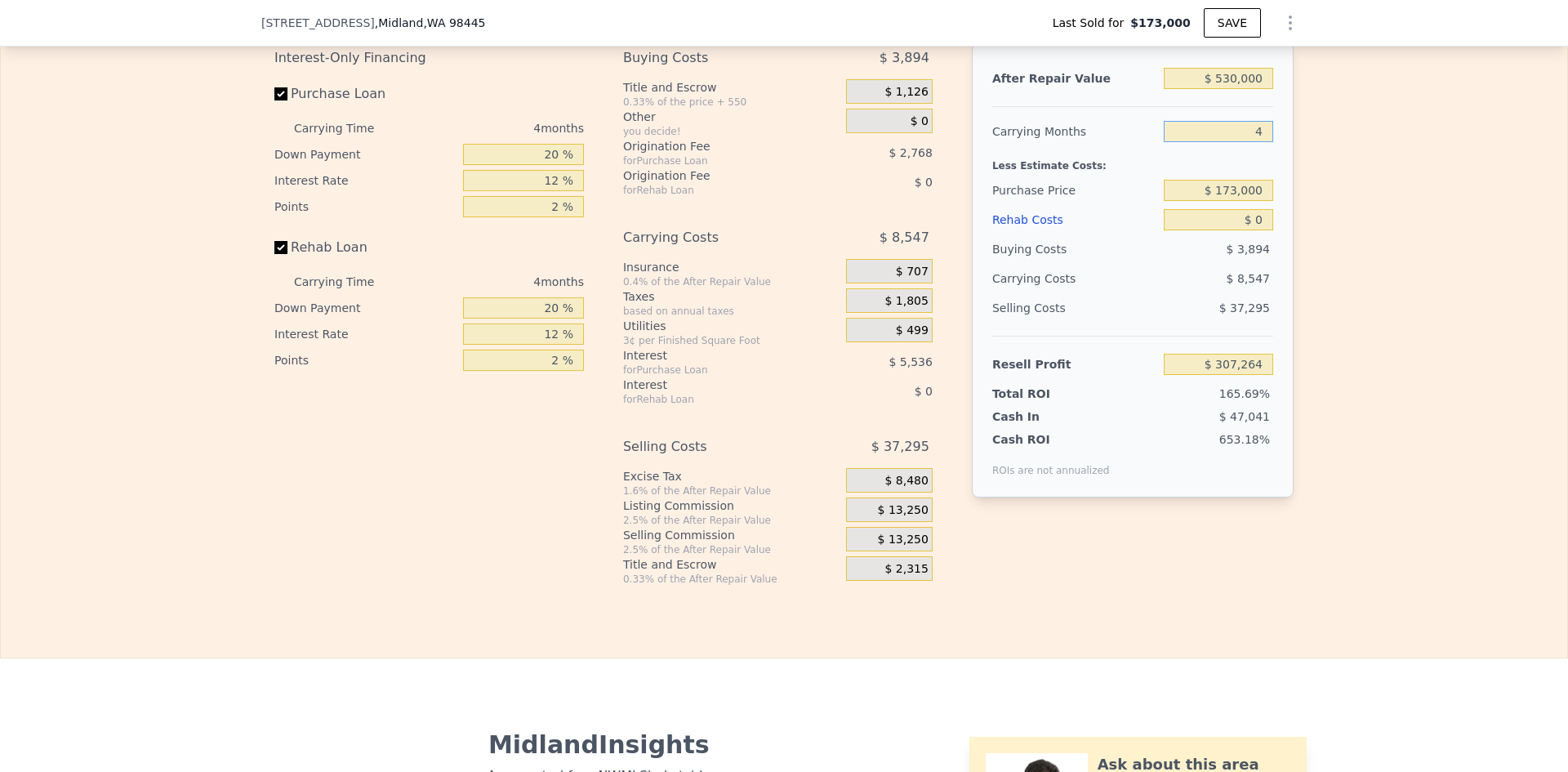
scroll to position [2449, 0]
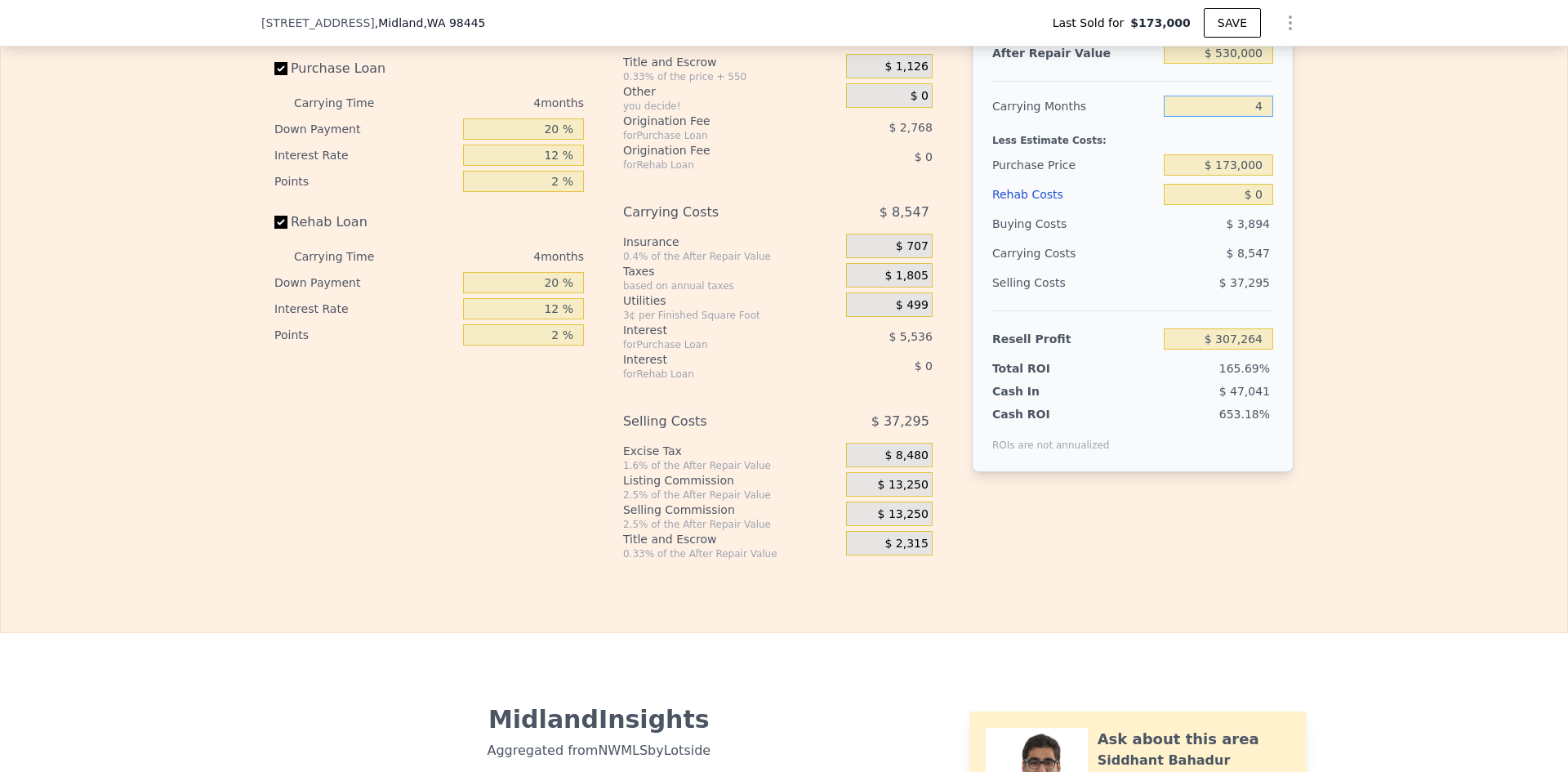
type input "4"
click at [1241, 176] on input "$ 173,000" at bounding box center [1217, 164] width 109 height 21
click at [1240, 176] on input "$ 173,000" at bounding box center [1217, 164] width 109 height 21
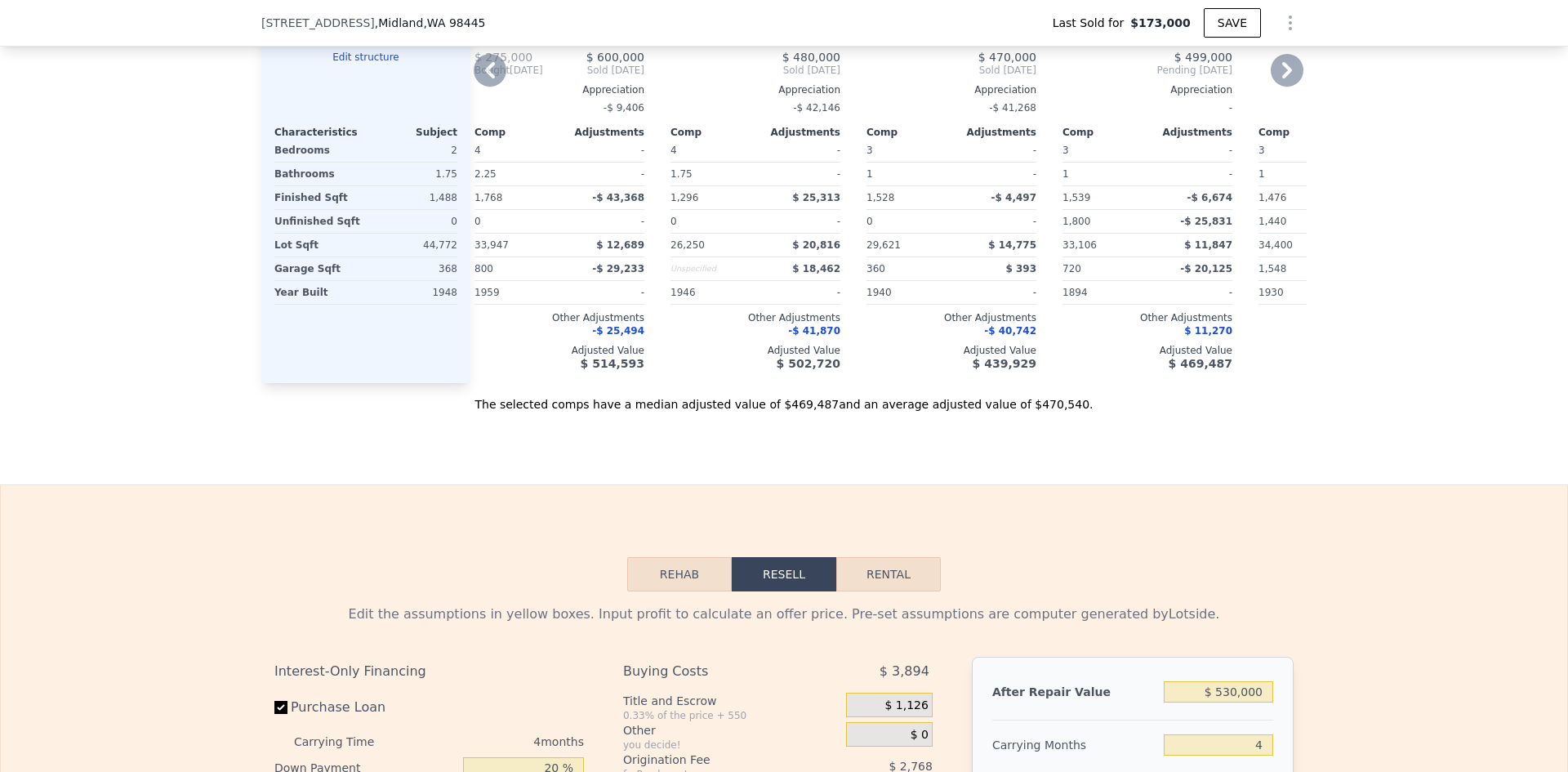
scroll to position [1551, 0]
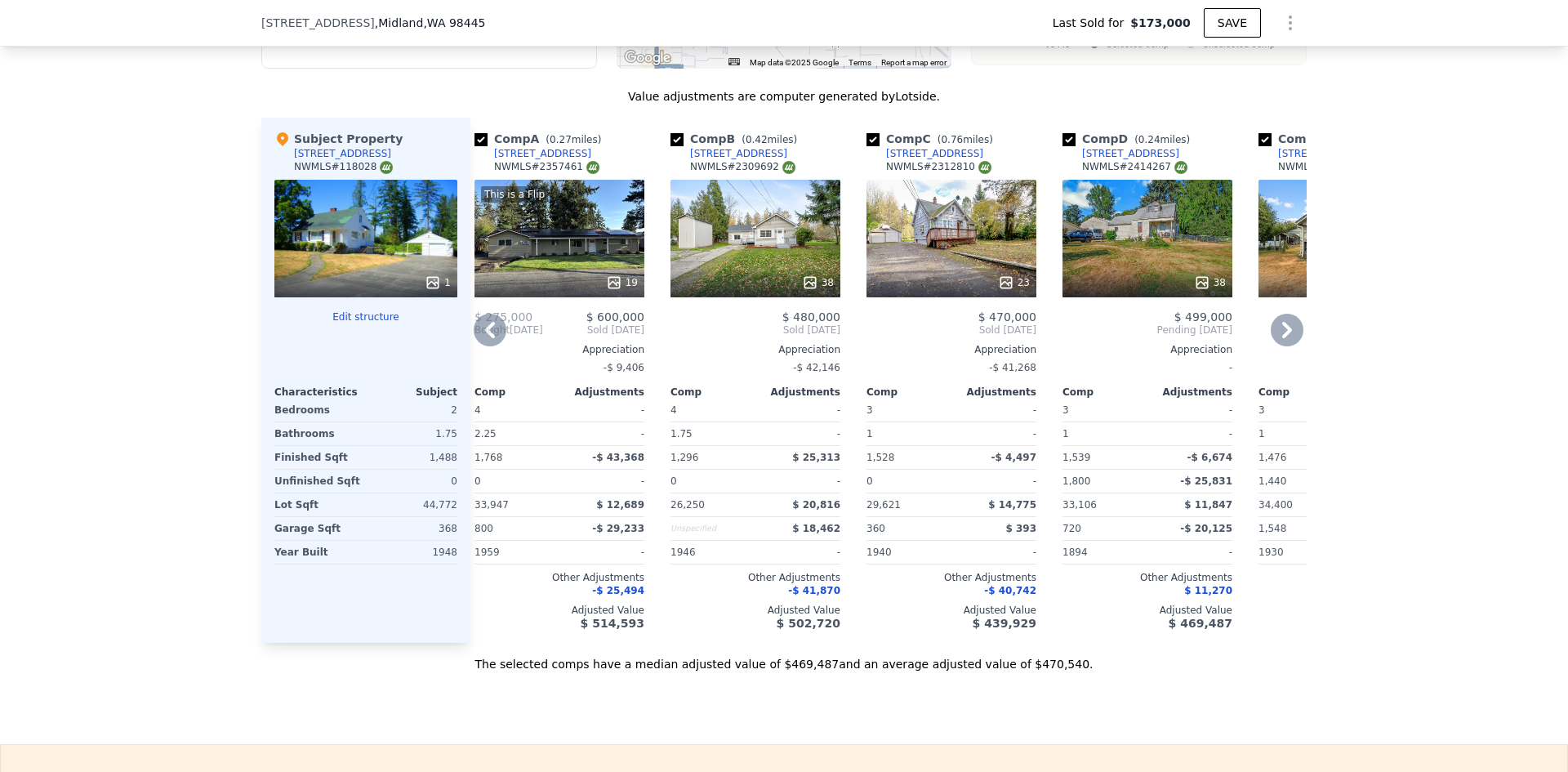
click at [610, 291] on icon at bounding box center [614, 282] width 16 height 16
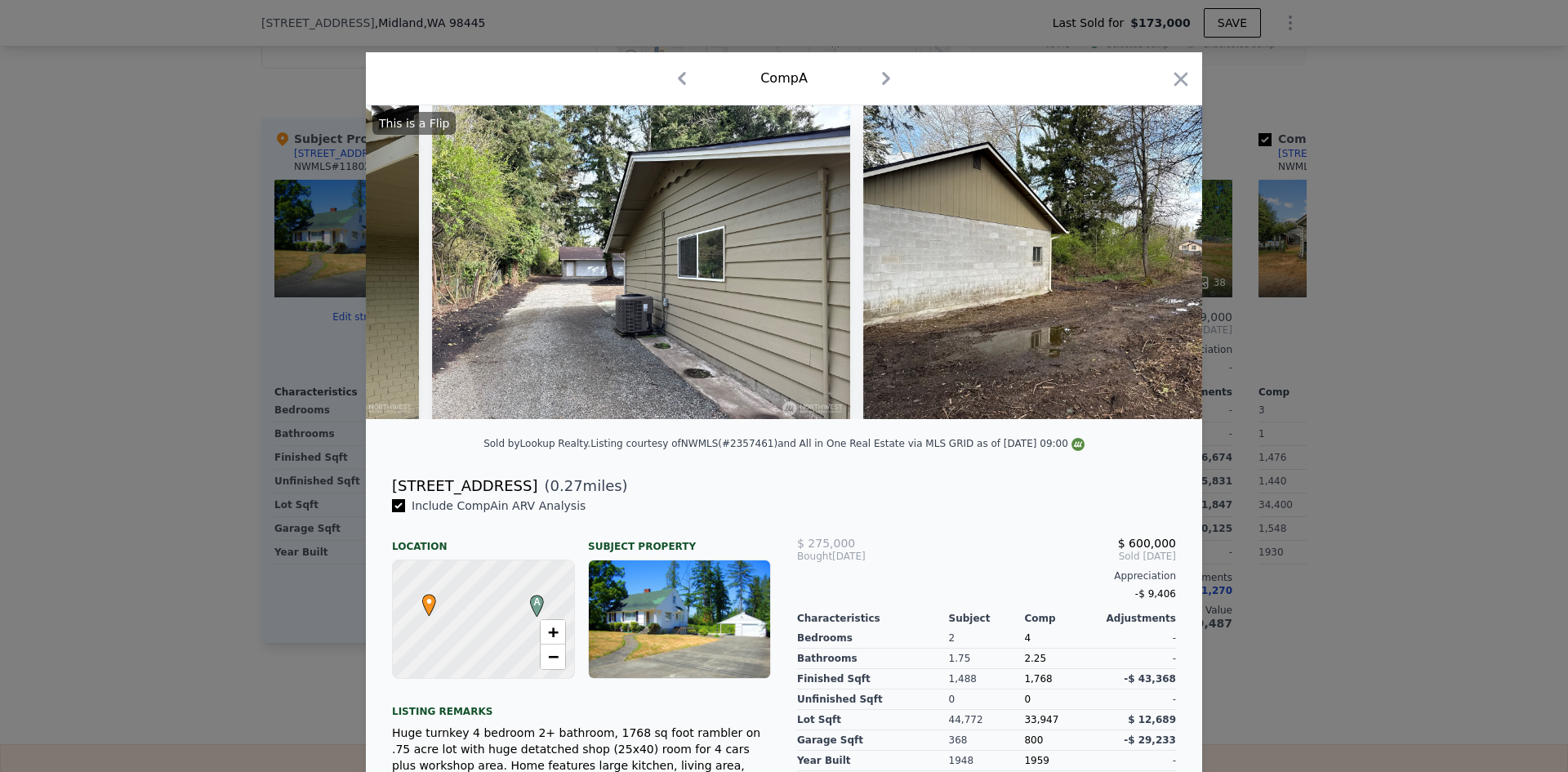
scroll to position [0, 6244]
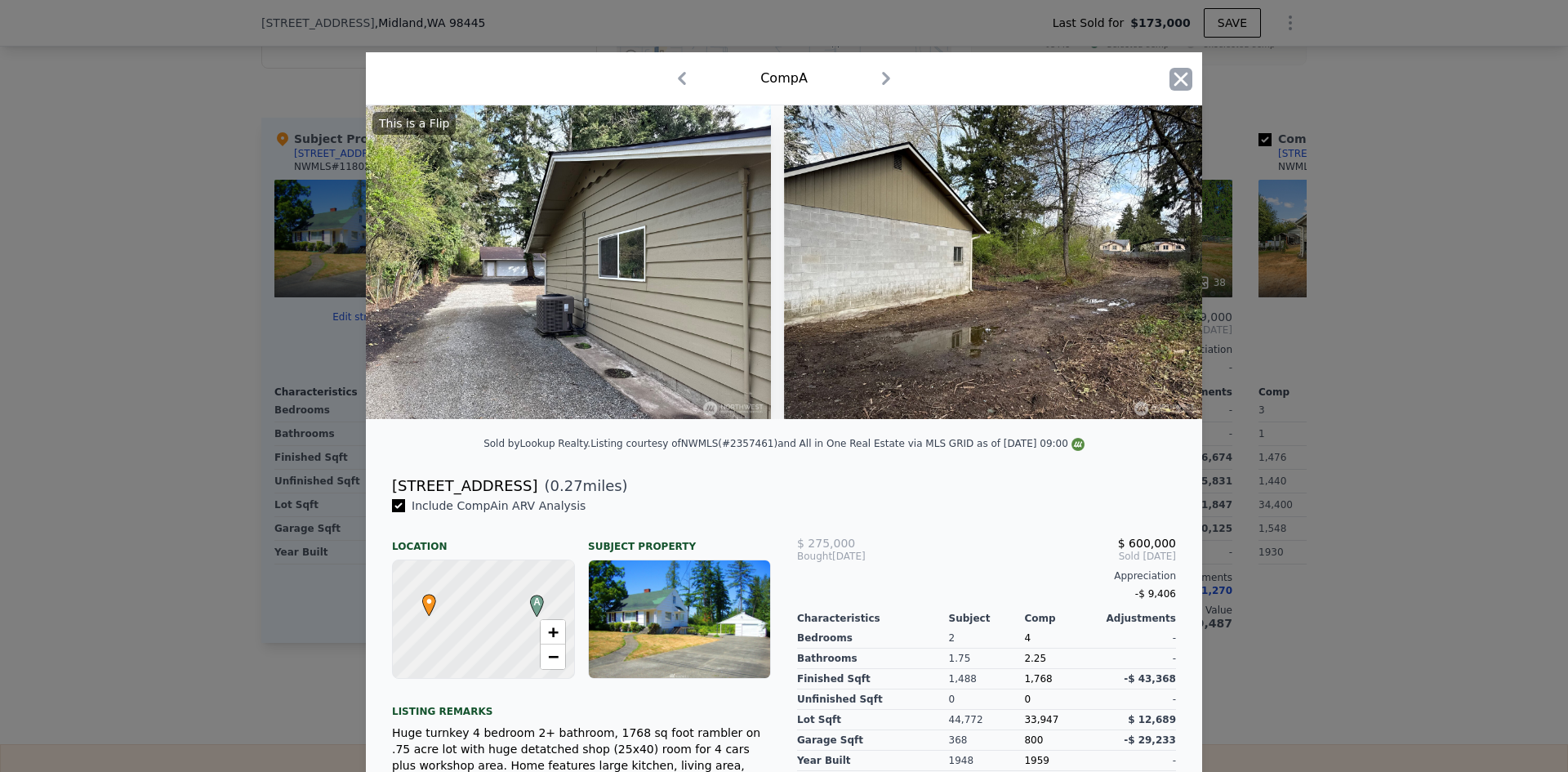
click at [1174, 74] on icon "button" at bounding box center [1181, 79] width 14 height 14
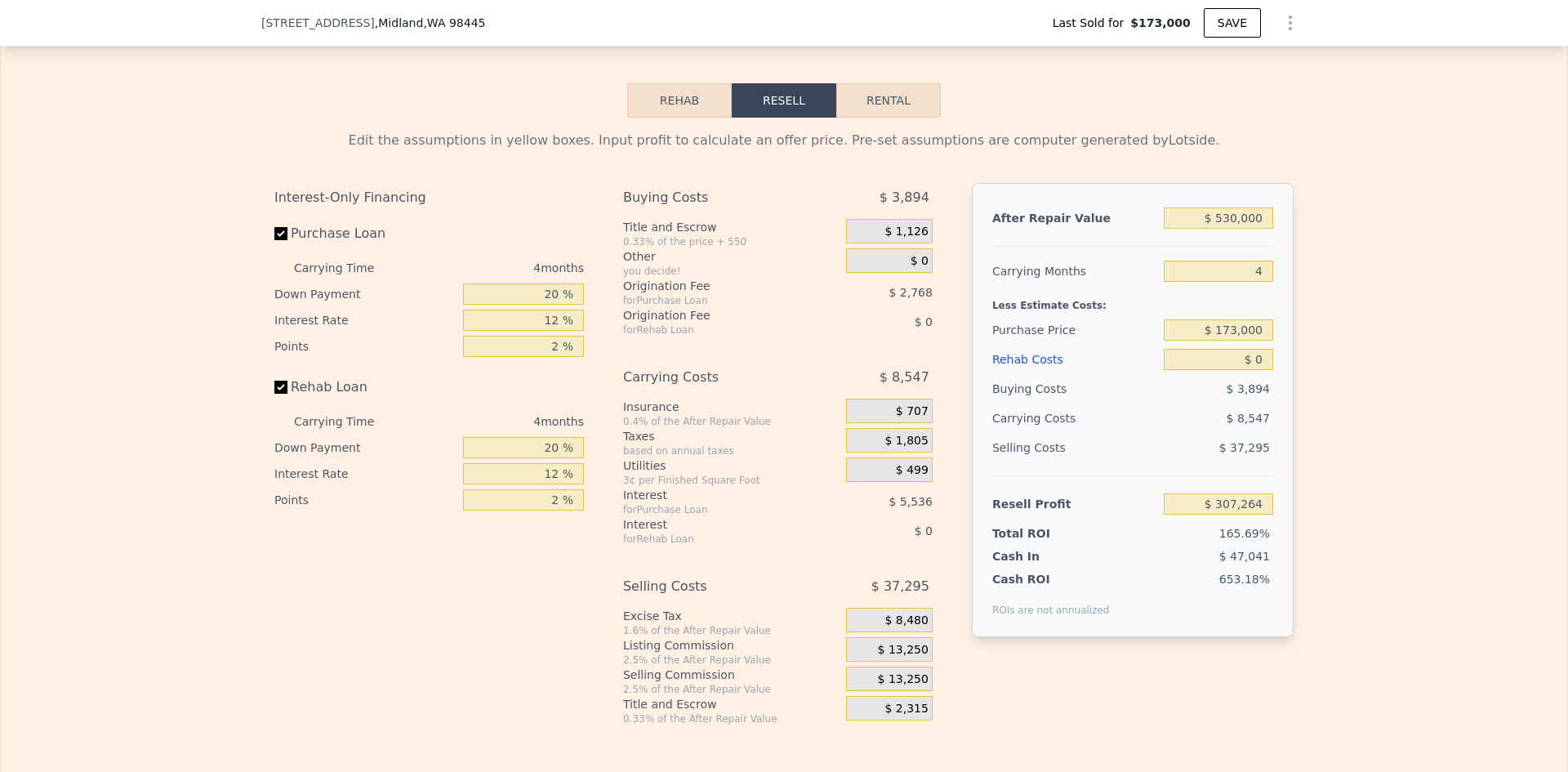
scroll to position [2286, 0]
click at [1226, 227] on input "$ 530,000" at bounding box center [1217, 216] width 109 height 21
type input "$ 540,000"
type input "$ 316,558"
type input "$ 540,000"
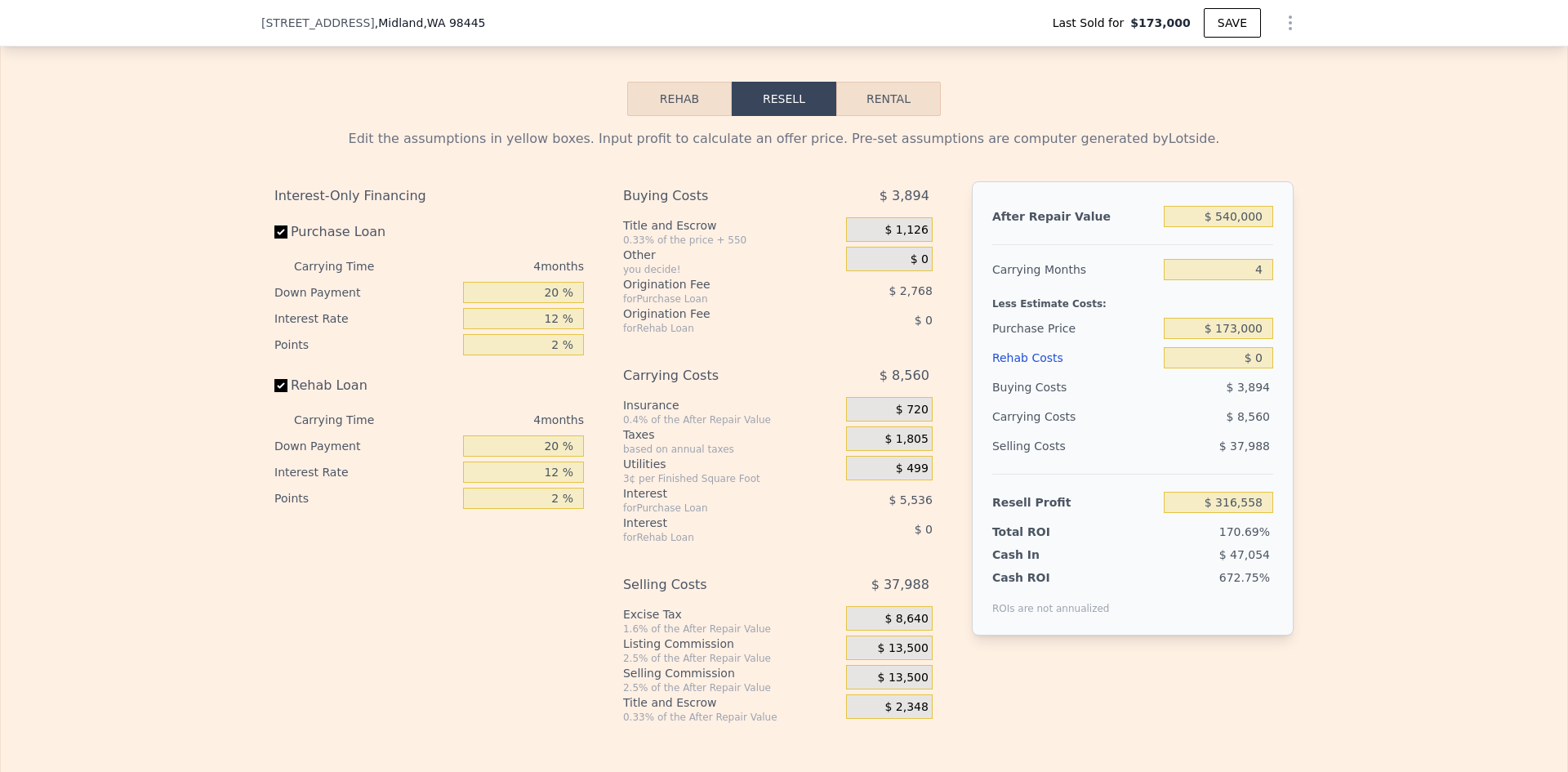
click at [1364, 212] on div "Edit the assumptions in yellow boxes. Input profit to calculate an offer price.…" at bounding box center [784, 419] width 1566 height 607
click at [1253, 339] on input "$ 173,000" at bounding box center [1217, 328] width 109 height 21
type input "$ 400,000"
click at [548, 303] on input "20 %" at bounding box center [523, 292] width 121 height 21
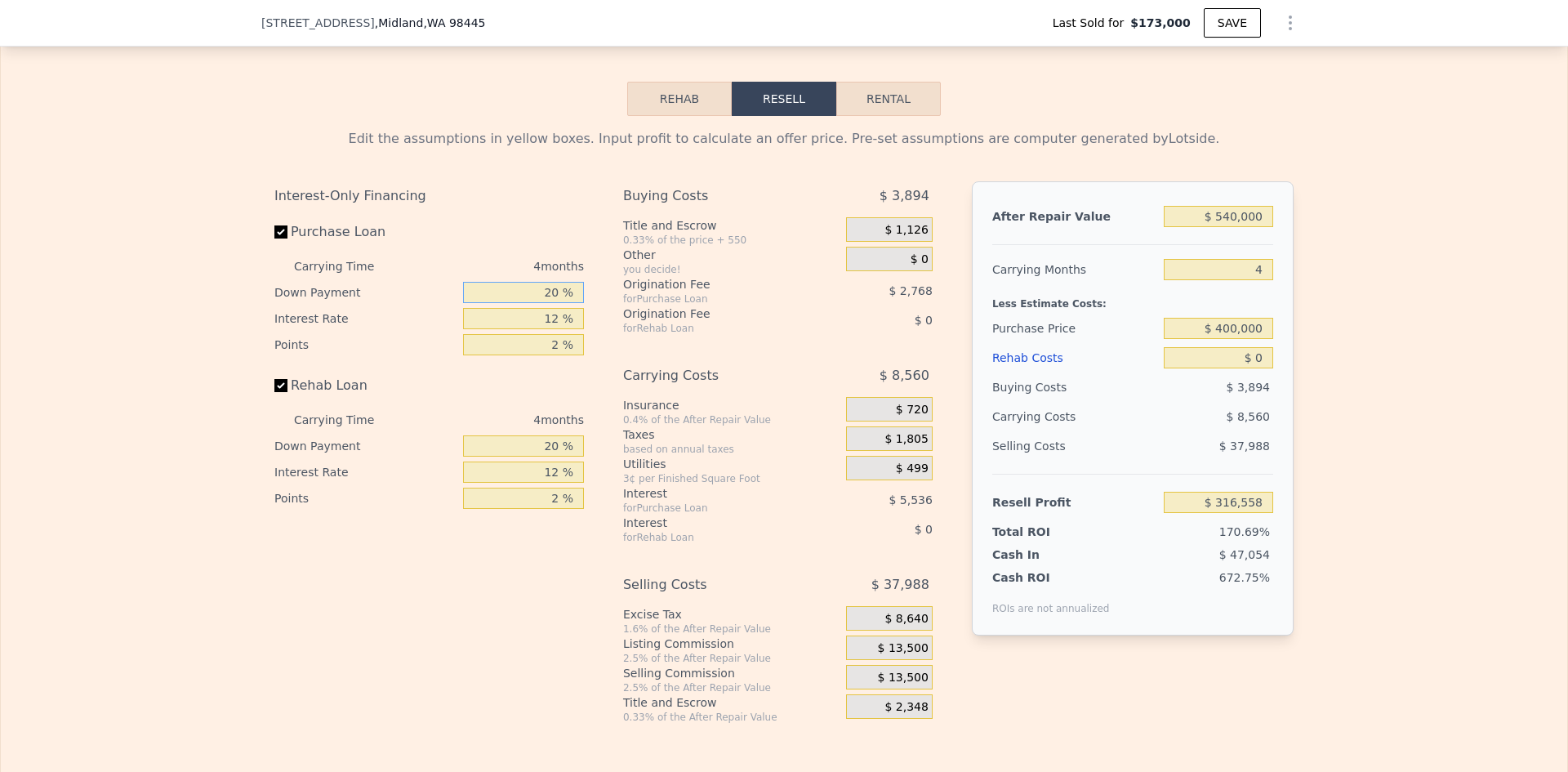
click at [548, 303] on input "20 %" at bounding box center [523, 292] width 121 height 21
type input "$ 77,906"
type input "10 %"
type input "$ 75,506"
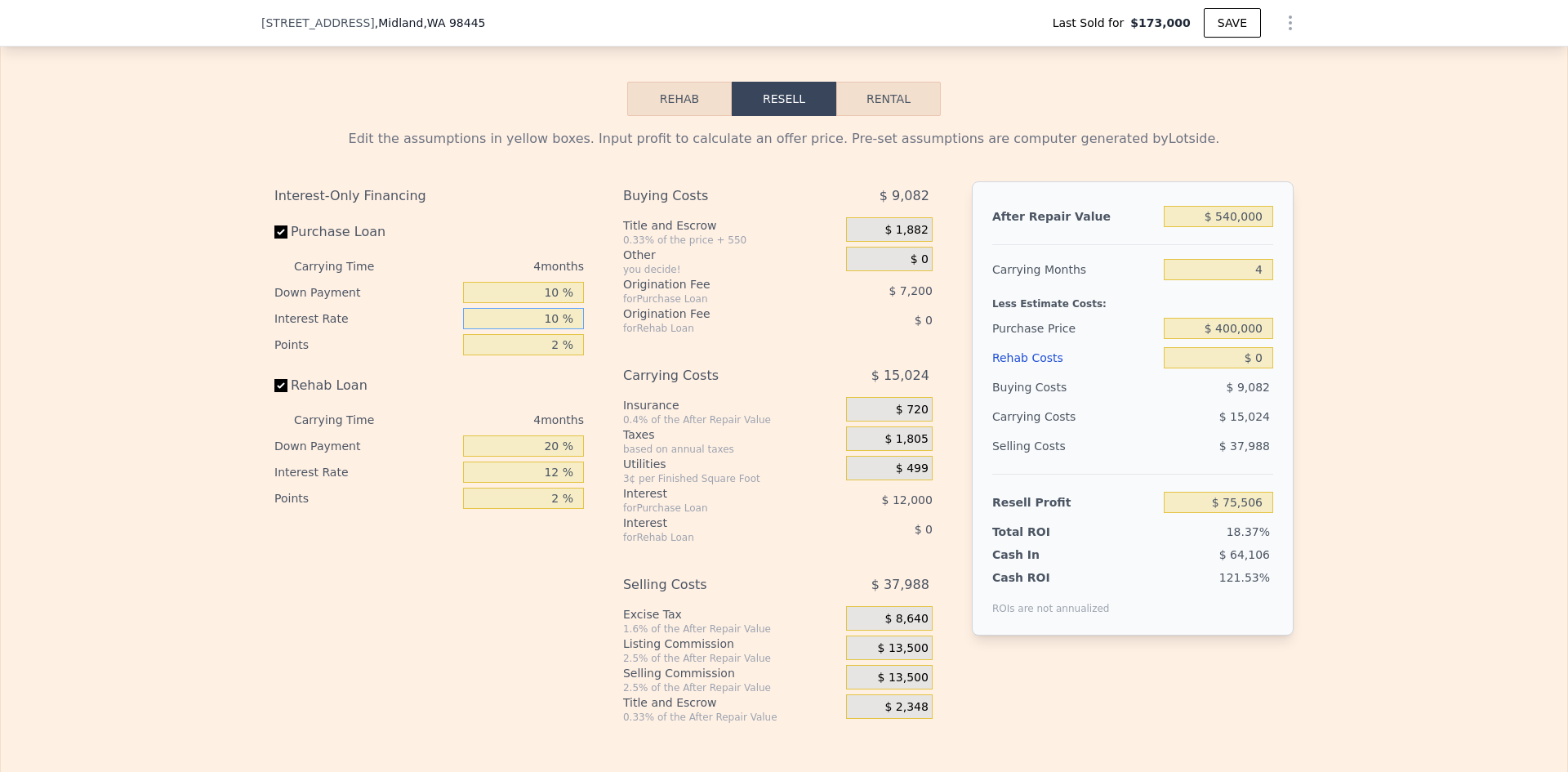
type input "10 %"
type input "1 %"
type input "$ 81,506"
type input "10 %"
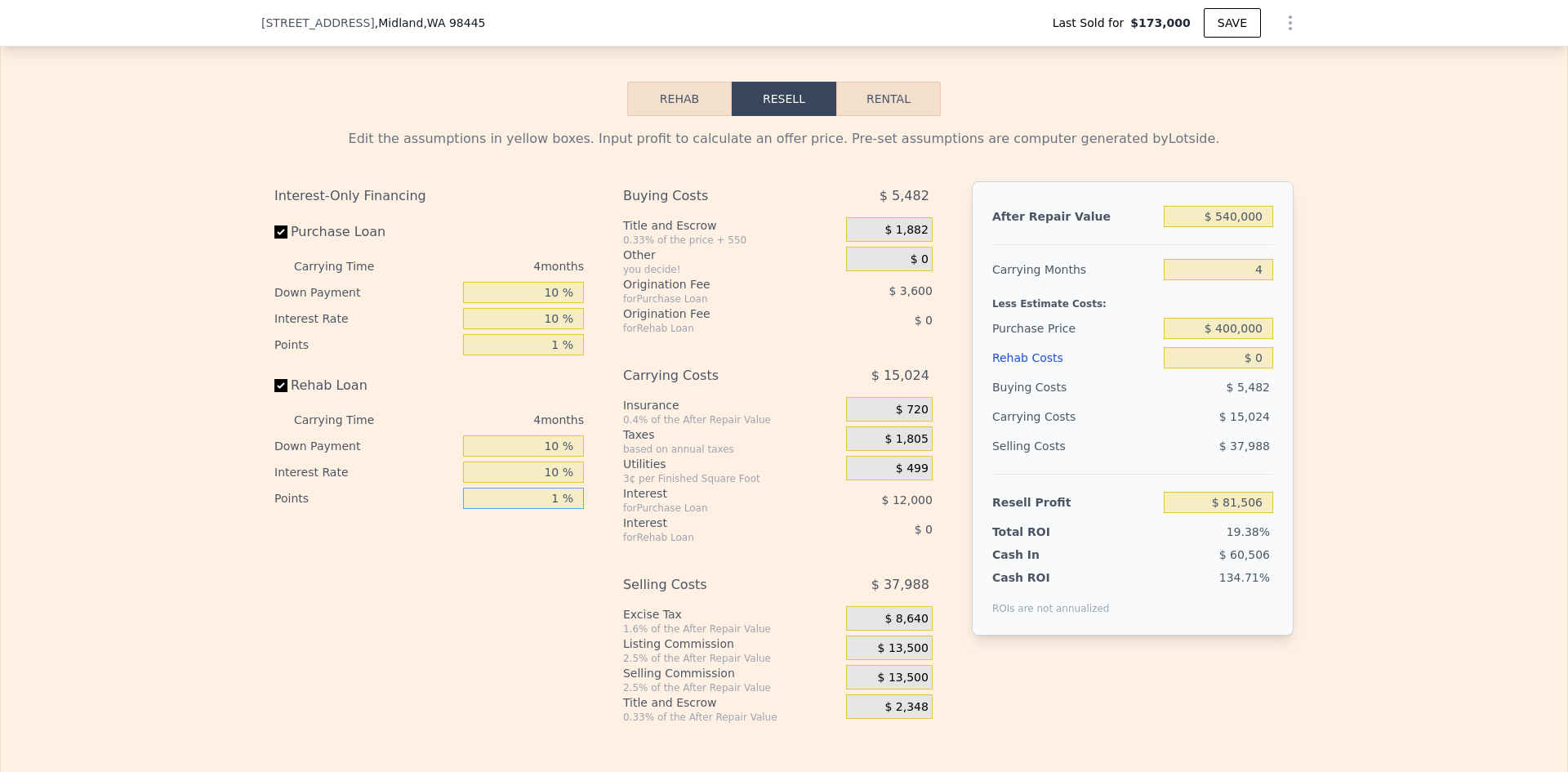
type input "1 %"
click at [906, 656] on span "$ 13,500" at bounding box center [903, 648] width 51 height 15
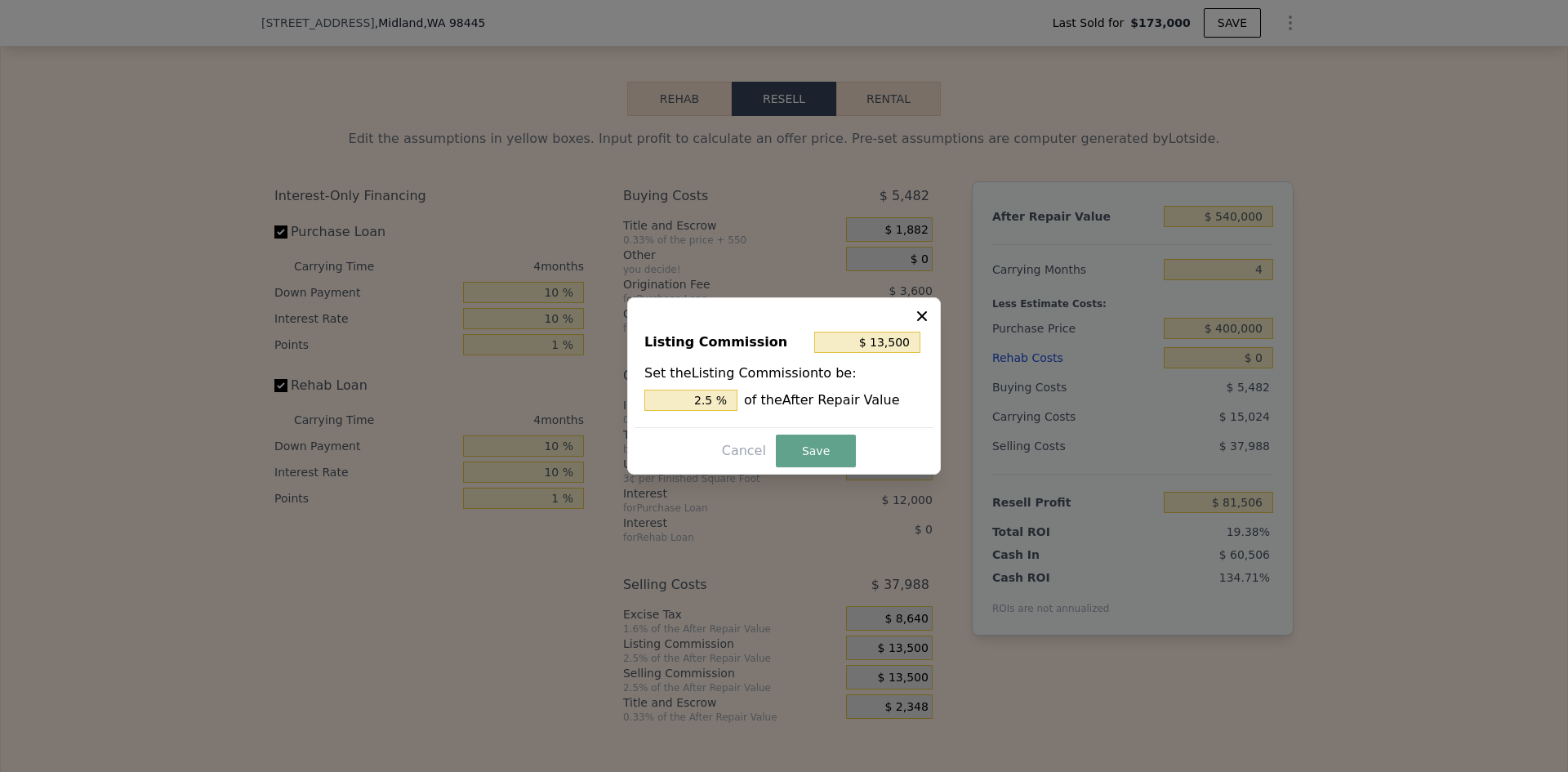
click at [902, 669] on div at bounding box center [784, 386] width 1568 height 772
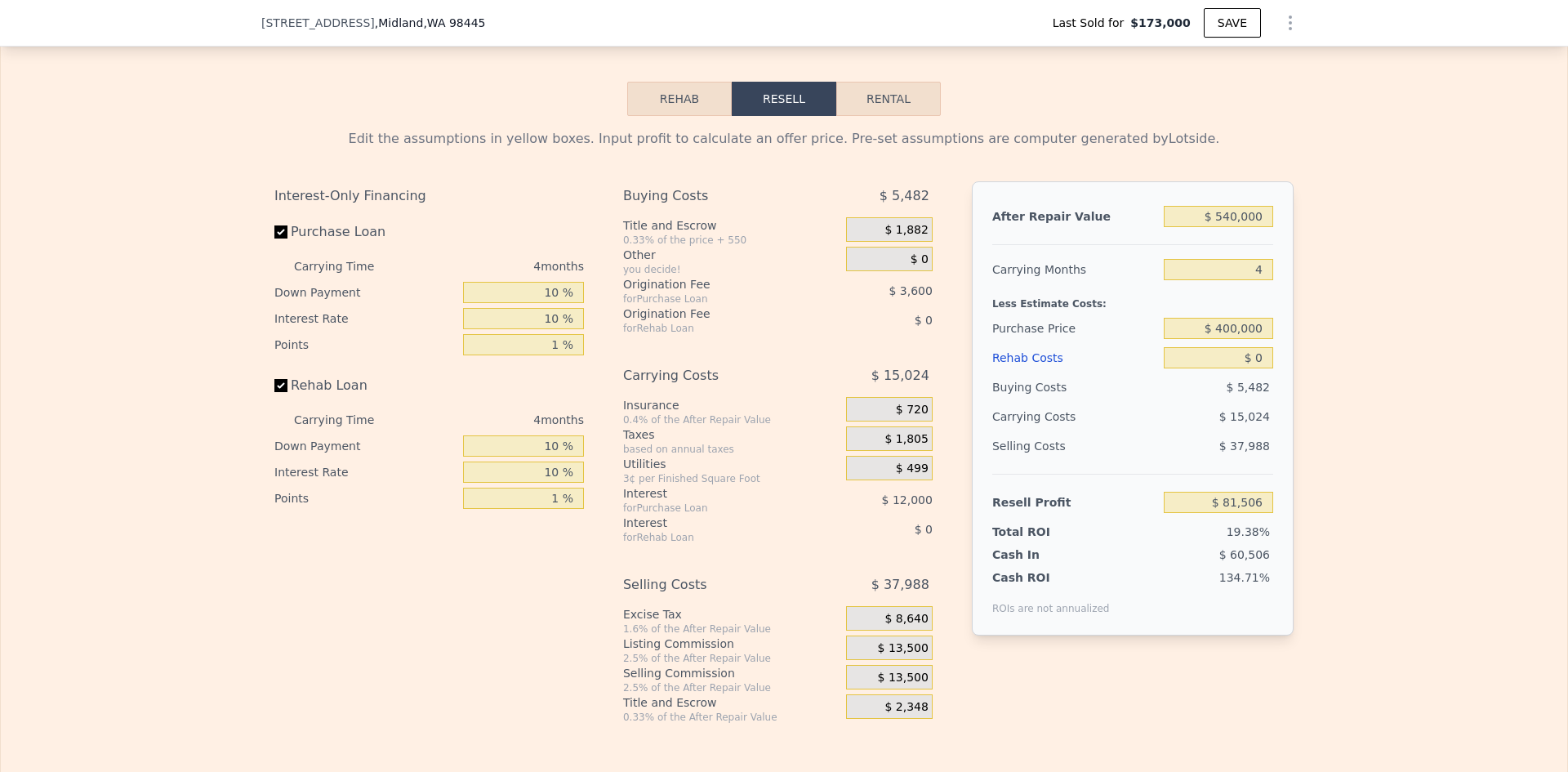
click at [893, 656] on span "$ 13,500" at bounding box center [903, 648] width 51 height 15
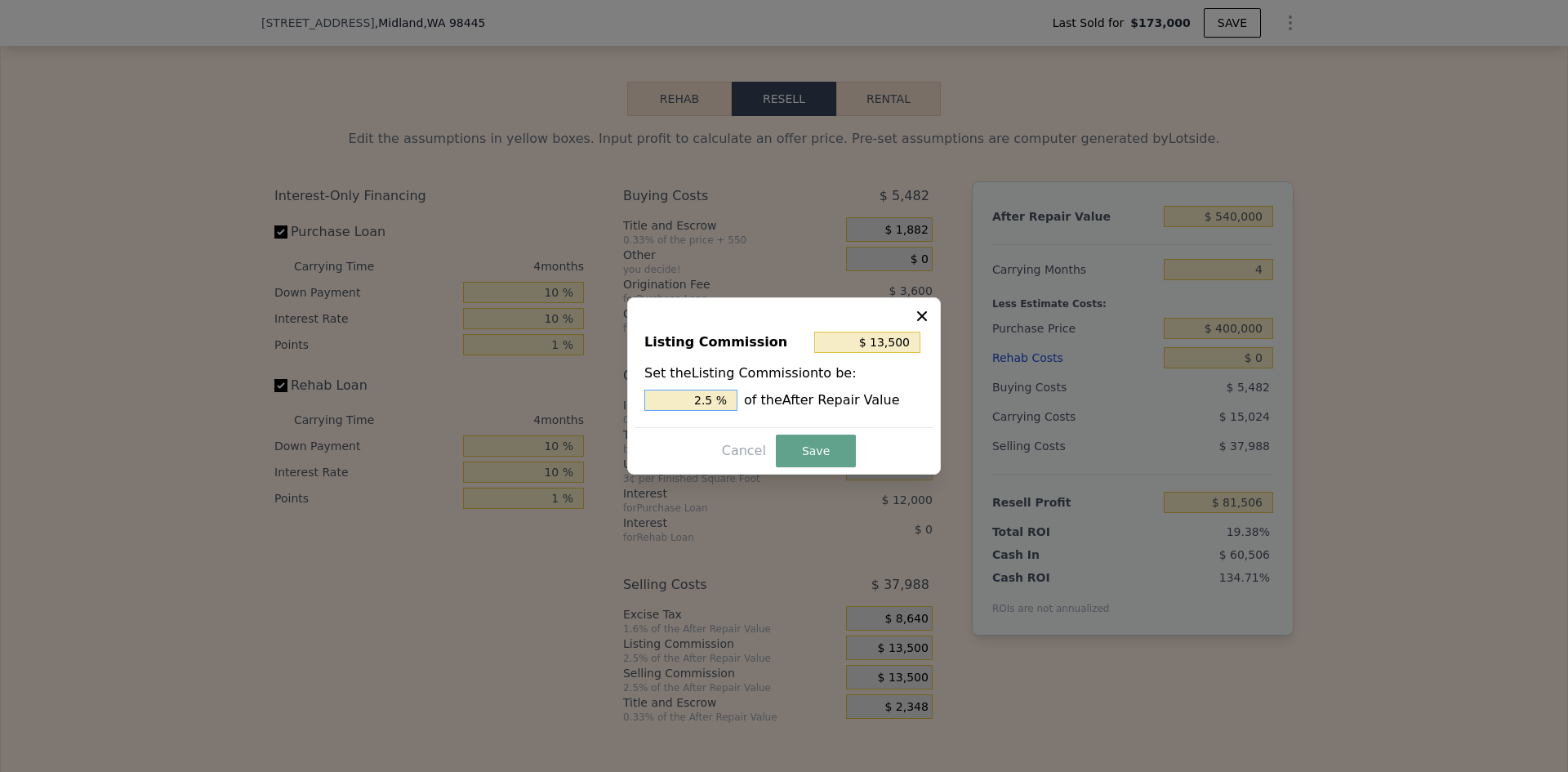
drag, startPoint x: 714, startPoint y: 400, endPoint x: 735, endPoint y: 398, distance: 20.5
click at [735, 398] on input "2.5 %" at bounding box center [690, 399] width 93 height 21
type input "$ 10,800"
type input "2 %"
click at [800, 448] on button "Save" at bounding box center [816, 450] width 80 height 33
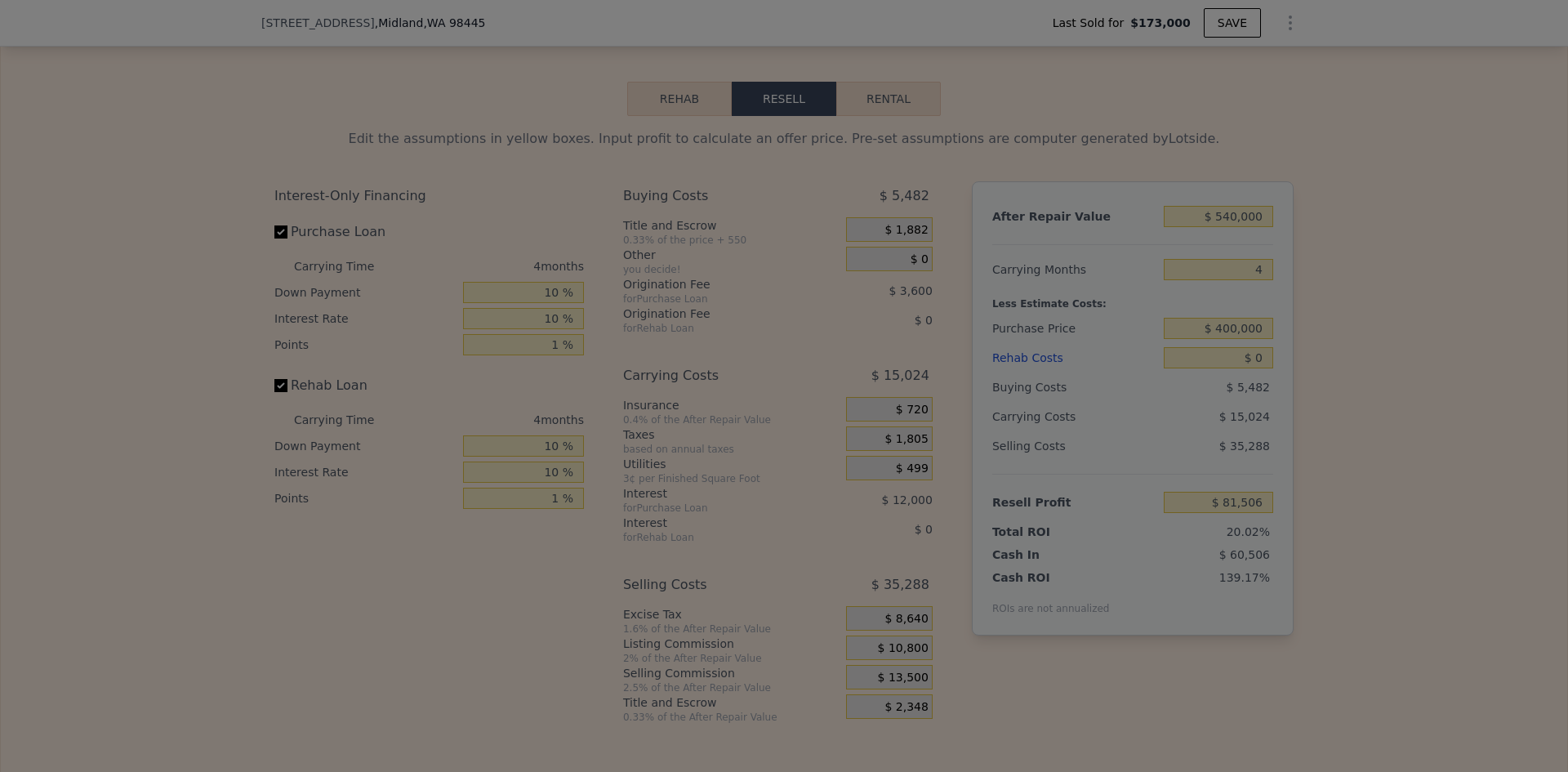
type input "$ 84,206"
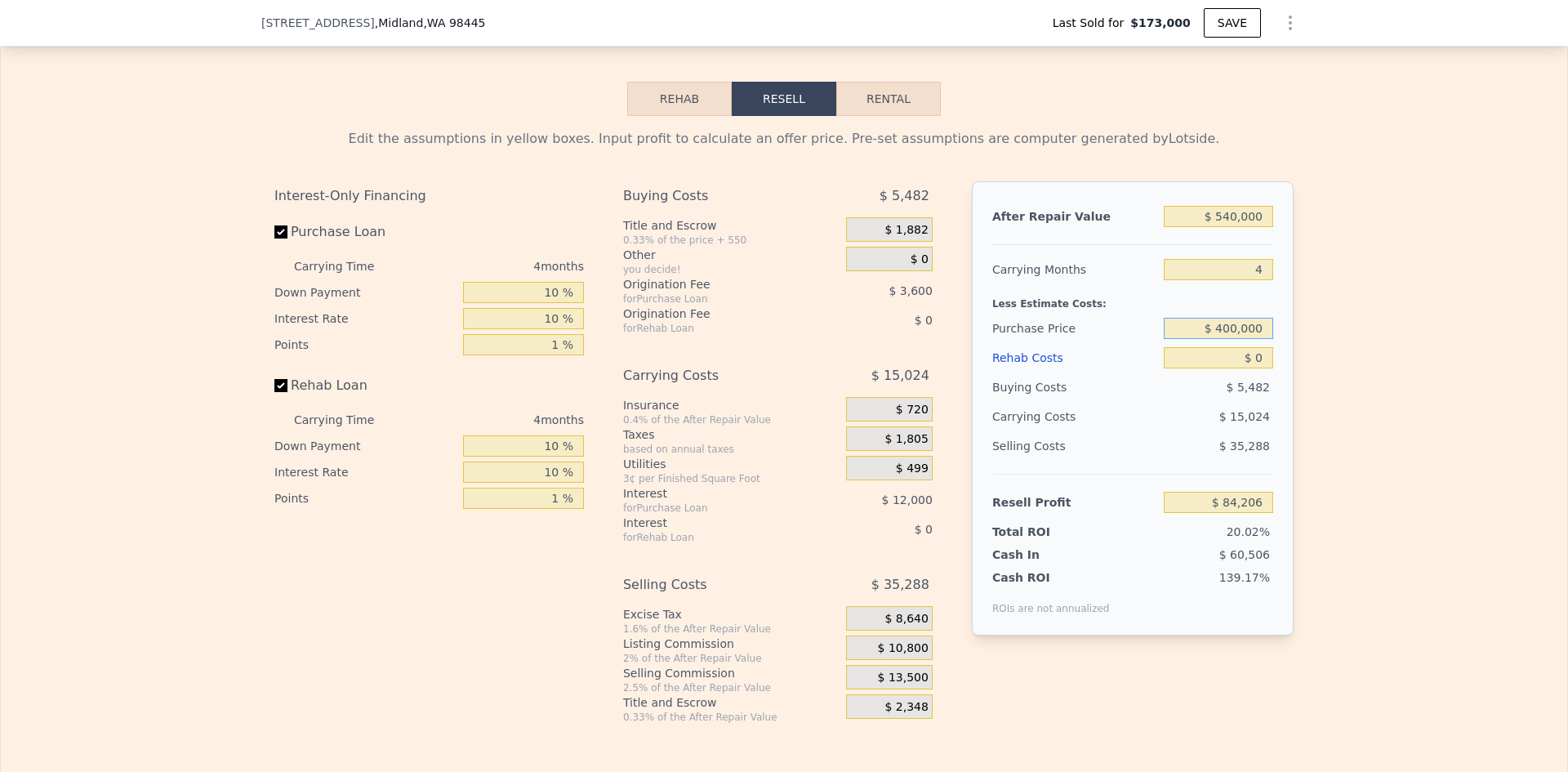
click at [1227, 339] on input "$ 400,000" at bounding box center [1217, 328] width 109 height 21
click at [1215, 339] on input "$ 400,000" at bounding box center [1217, 328] width 109 height 21
drag, startPoint x: 1215, startPoint y: 352, endPoint x: 1227, endPoint y: 350, distance: 12.4
click at [1227, 339] on input "$ 400,000" at bounding box center [1217, 328] width 109 height 21
type input "$ 380,000"
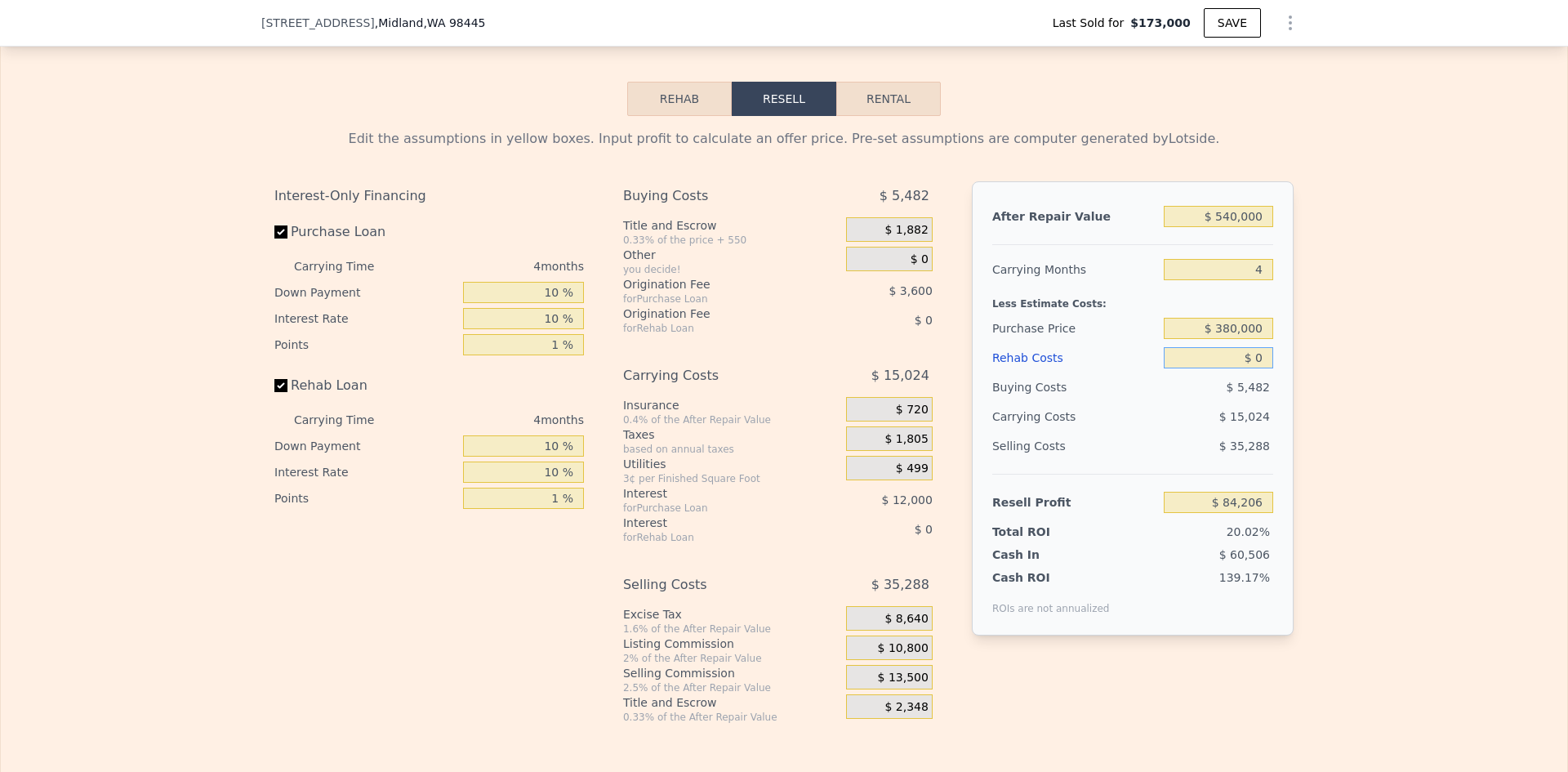
click at [1257, 368] on input "$ 0" at bounding box center [1217, 357] width 109 height 21
type input "$ 105,053"
click at [1250, 368] on input "$ 0" at bounding box center [1217, 357] width 109 height 21
type input "$ 55"
type input "$ 104,998"
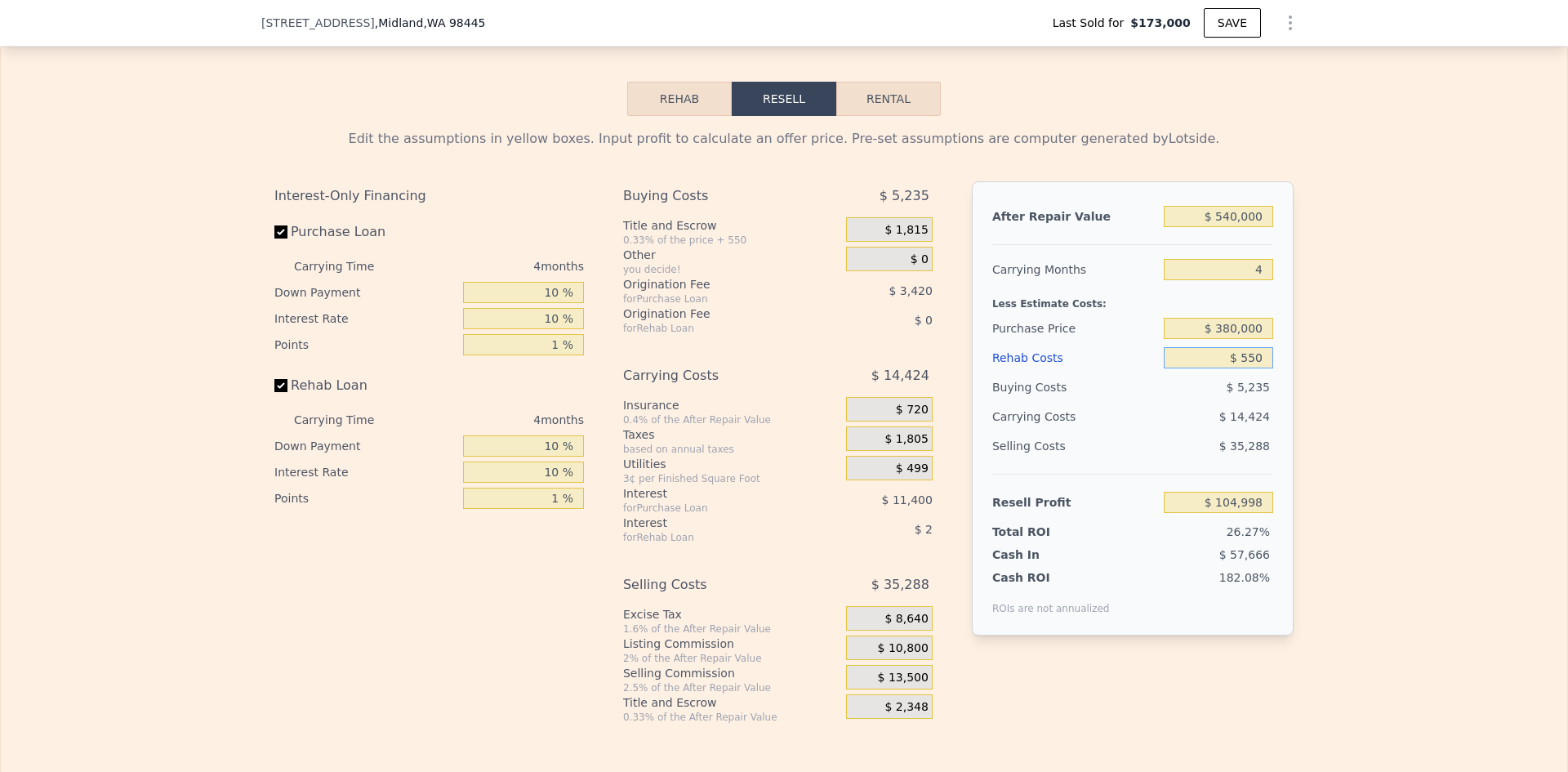
type input "$ 5,500"
type input "$ 99,339"
type input "$ 55,000"
type input "$ 47,906"
type input "$ 55,000"
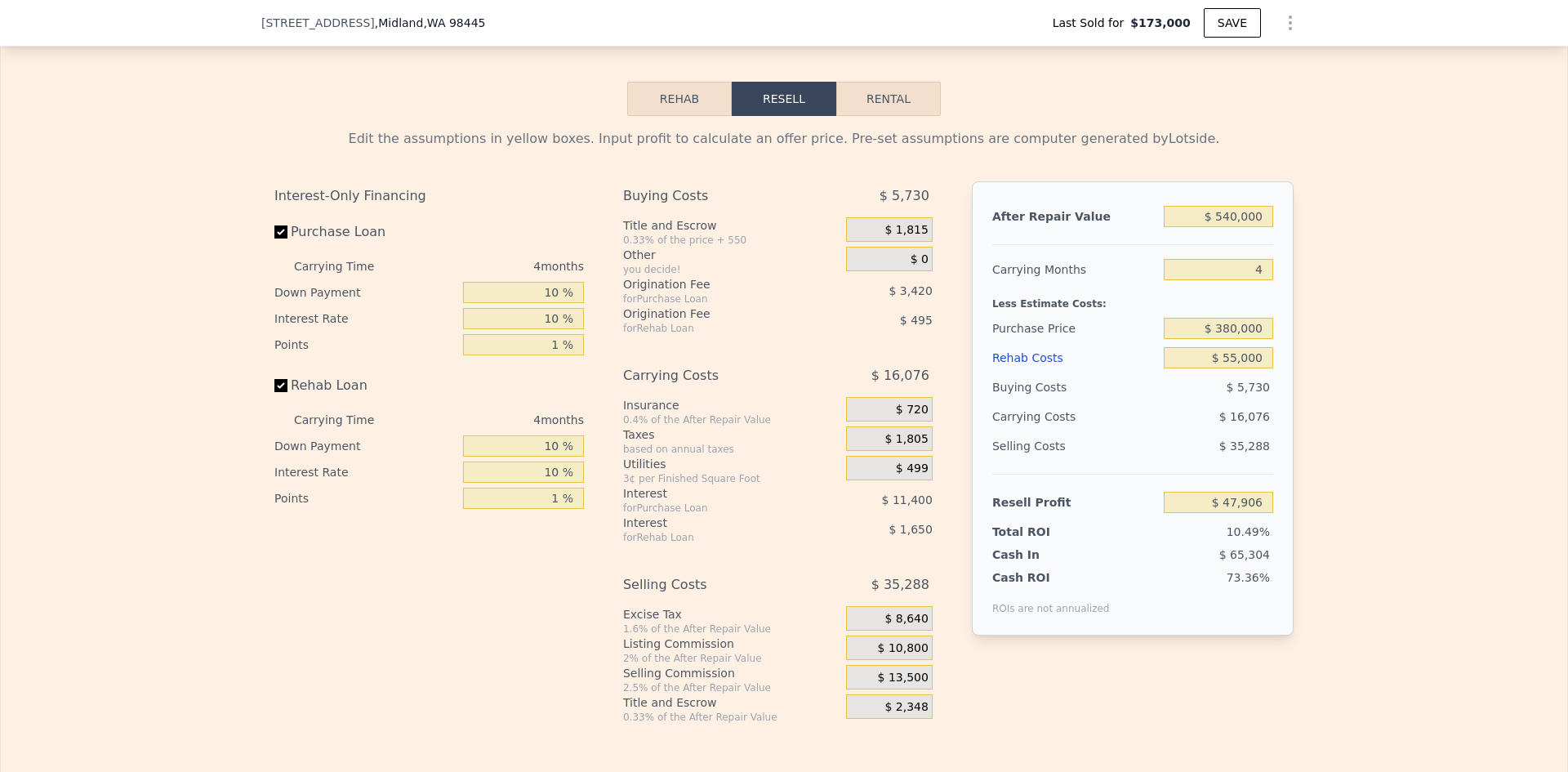
click at [1319, 400] on div "Edit the assumptions in yellow boxes. Input profit to calculate an offer price.…" at bounding box center [784, 419] width 1566 height 607
click at [1250, 339] on input "$ 380,000" at bounding box center [1217, 328] width 109 height 21
click at [1297, 358] on div "Edit the assumptions in yellow boxes. Input profit to calculate an offer price.…" at bounding box center [783, 419] width 1045 height 607
click at [1230, 339] on input "$ 380,000" at bounding box center [1217, 328] width 109 height 21
type input "$ 340,000"
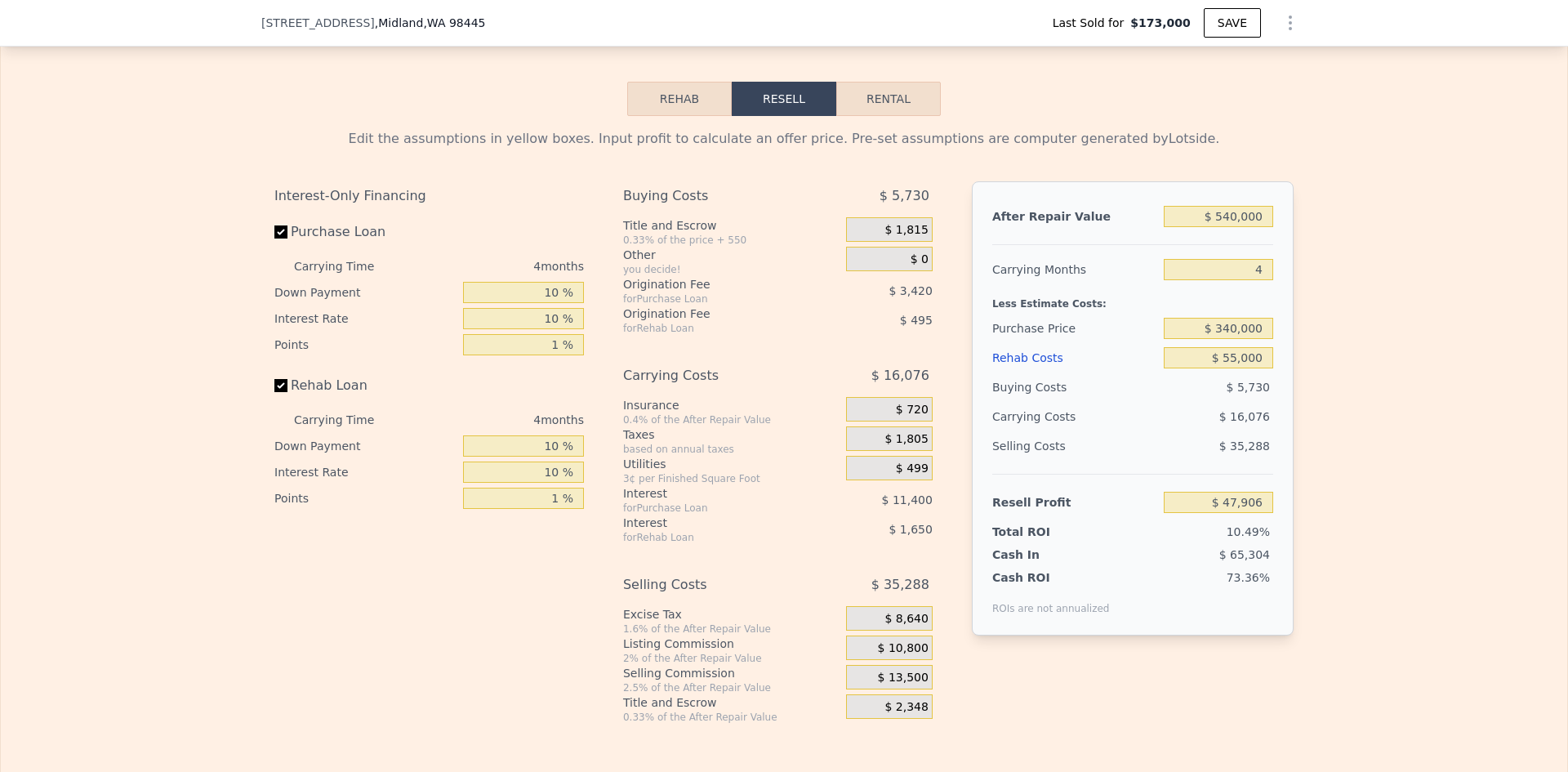
click at [1348, 395] on div "Edit the assumptions in yellow boxes. Input profit to calculate an offer price.…" at bounding box center [784, 419] width 1566 height 607
type input "$ 89,599"
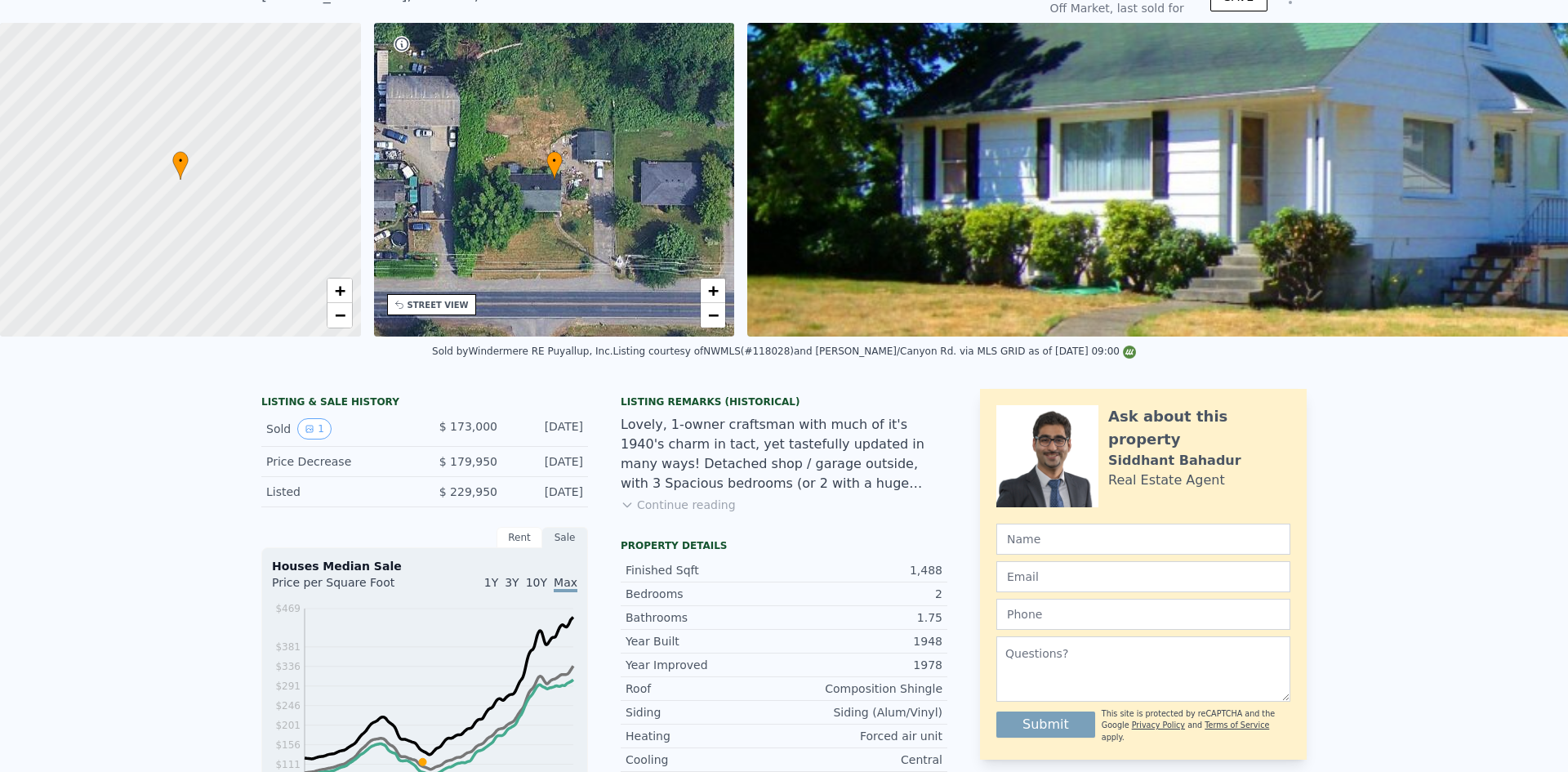
scroll to position [0, 0]
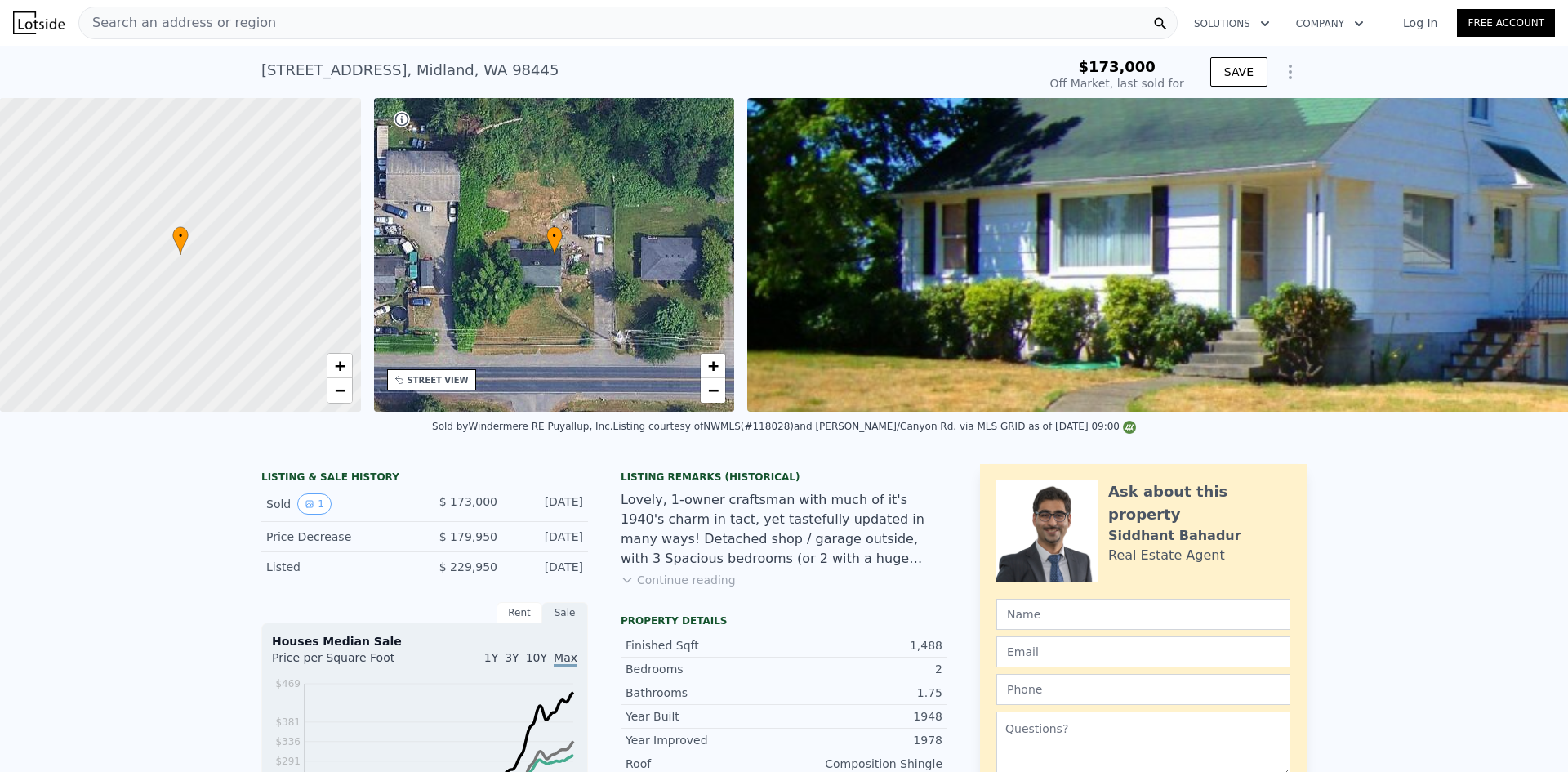
click at [156, 9] on div "Search an address or region" at bounding box center [177, 22] width 197 height 31
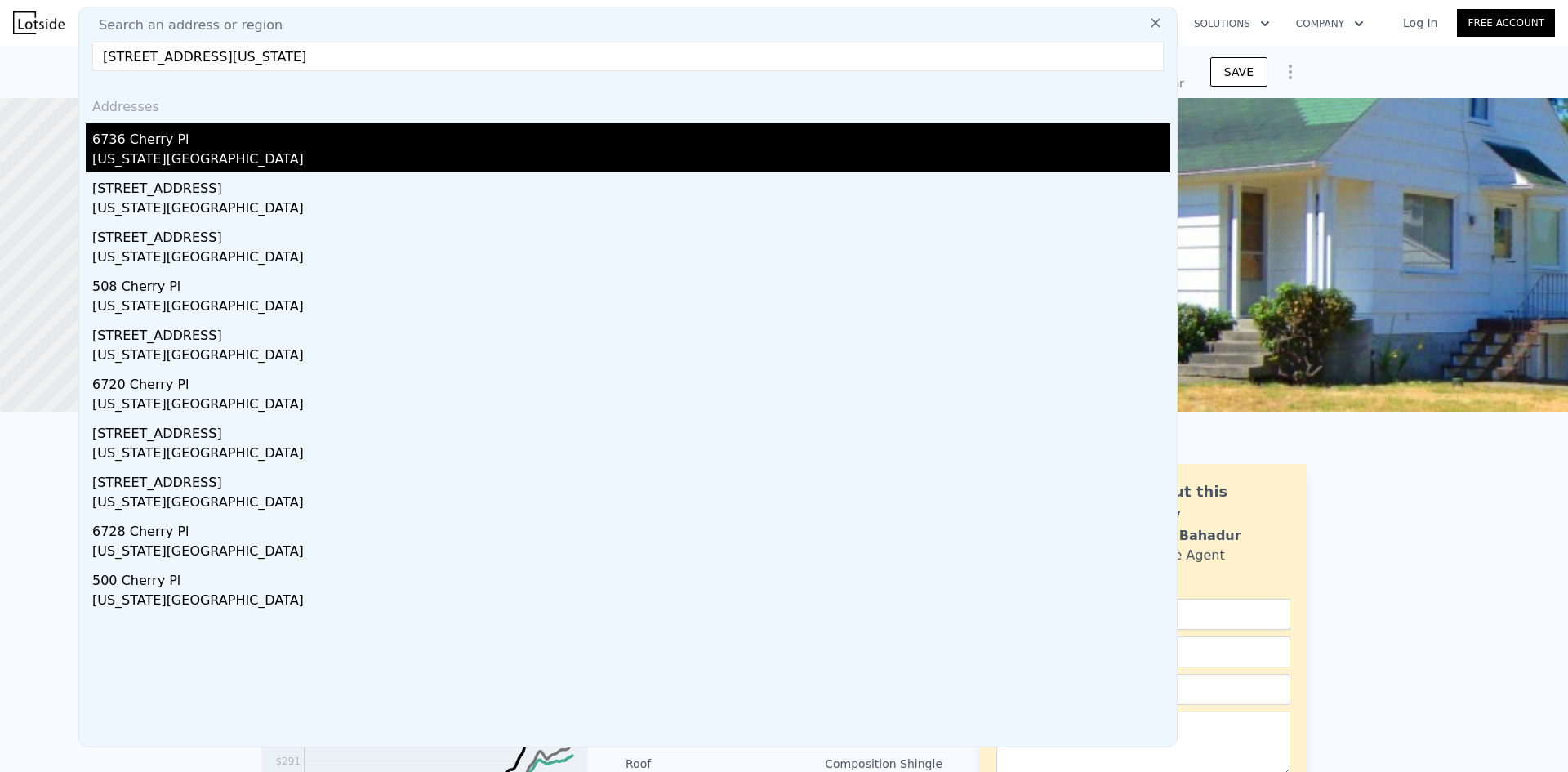
type input "[STREET_ADDRESS][US_STATE]"
click at [199, 148] on div "6736 Cherry Pl" at bounding box center [631, 136] width 1078 height 26
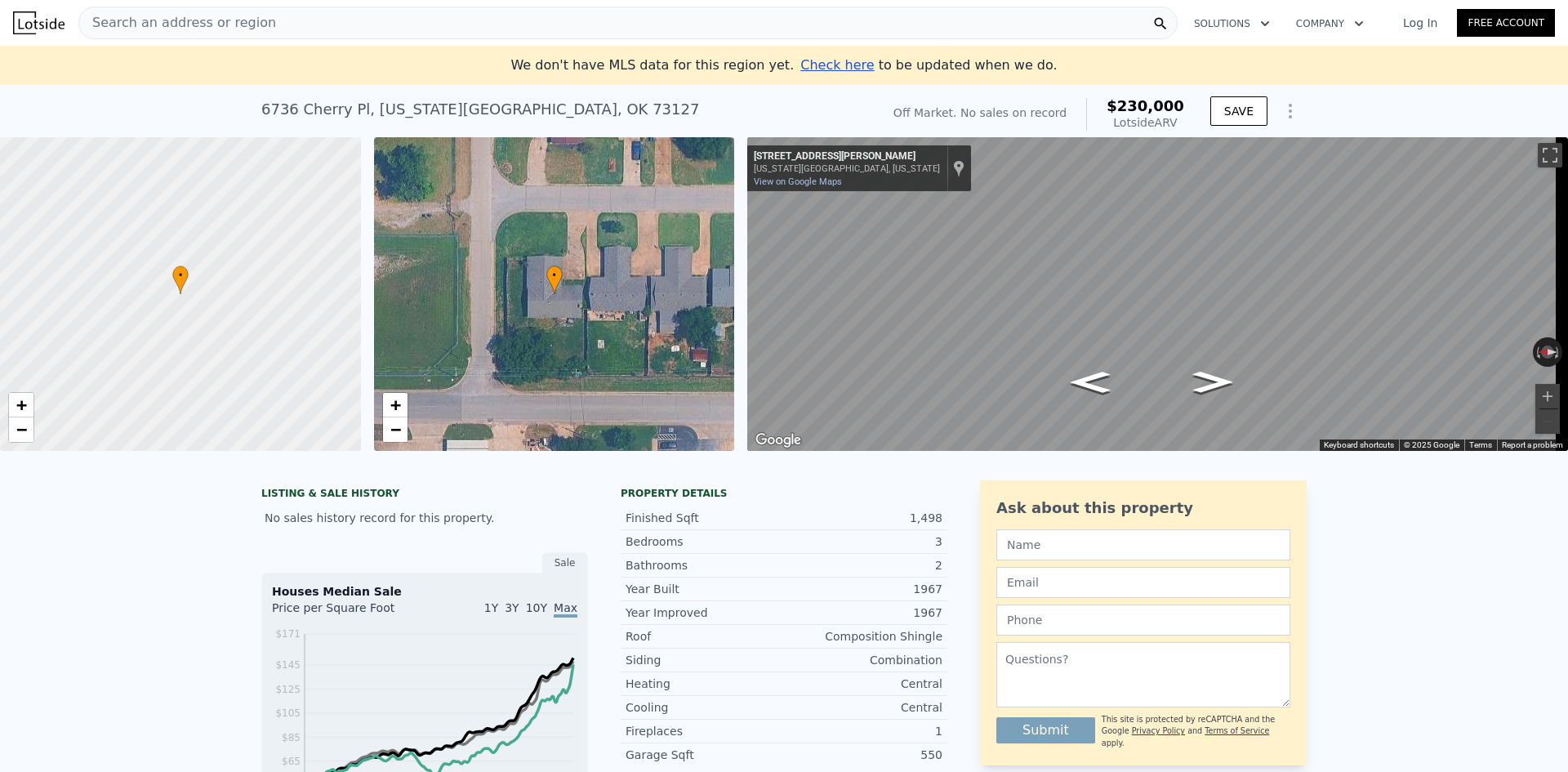
click at [269, 23] on div "Search an address or region" at bounding box center [627, 23] width 1099 height 33
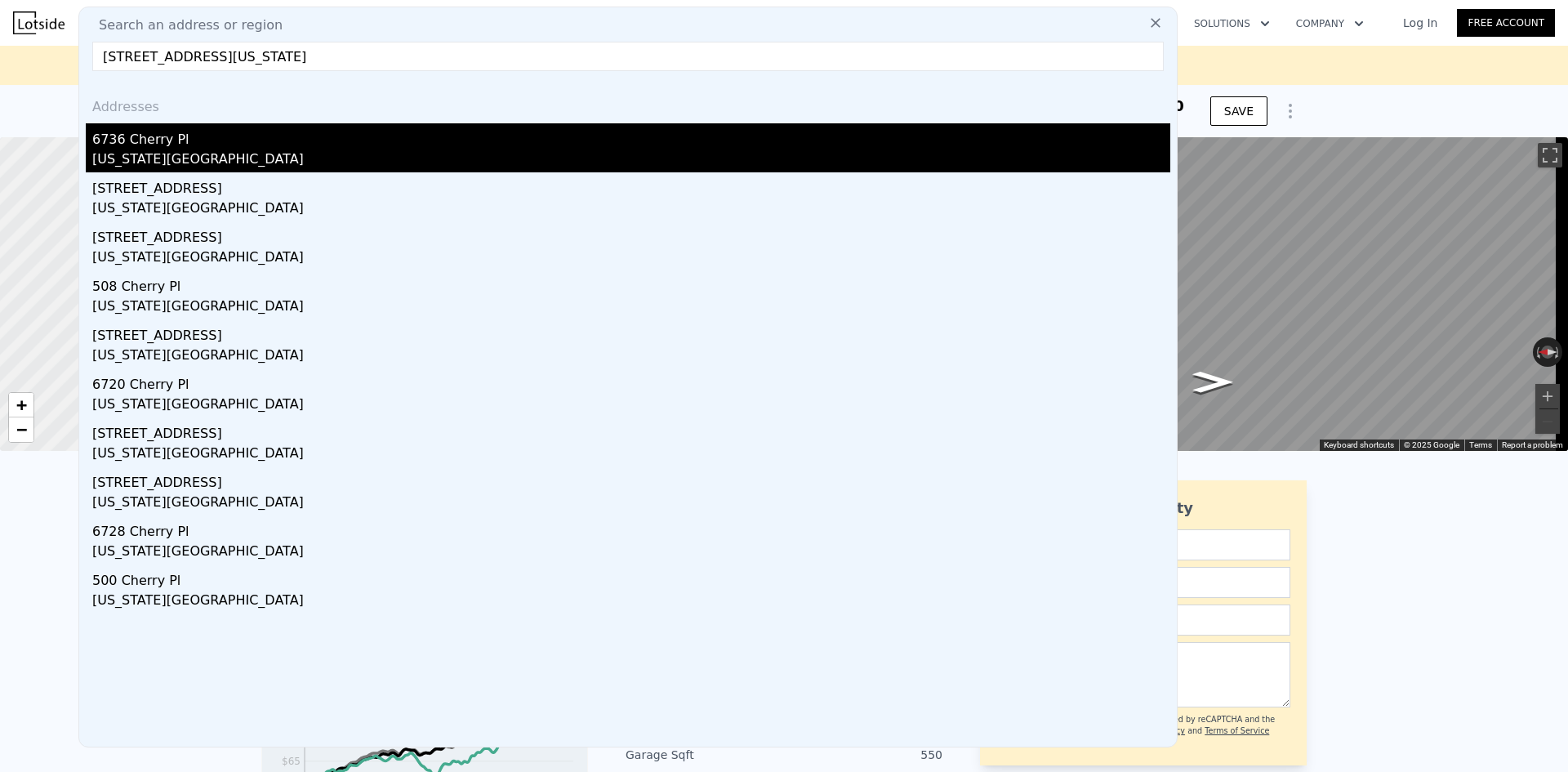
type input "[STREET_ADDRESS][US_STATE]"
click at [212, 149] on div "[US_STATE][GEOGRAPHIC_DATA]" at bounding box center [631, 160] width 1078 height 23
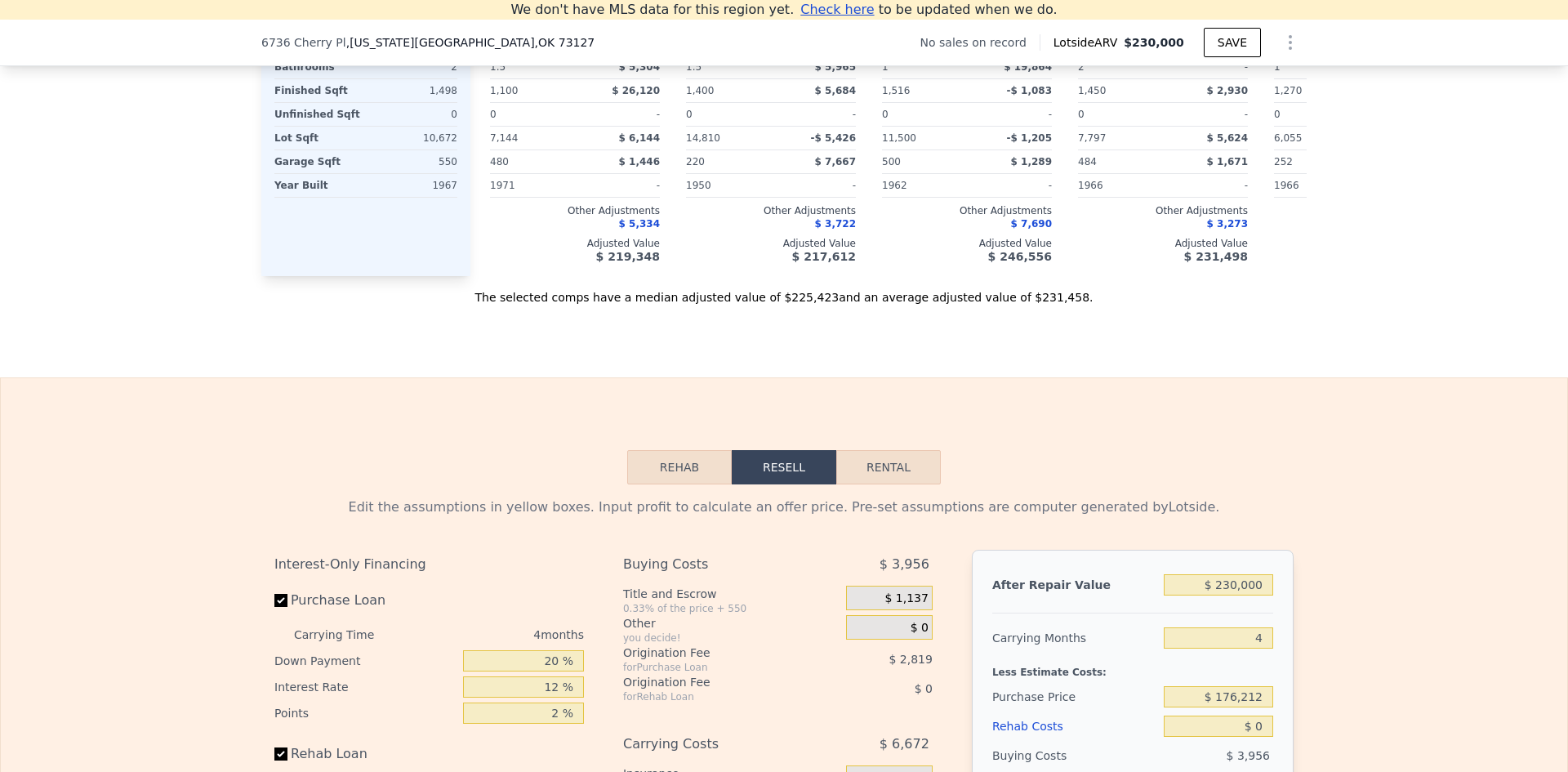
scroll to position [2205, 0]
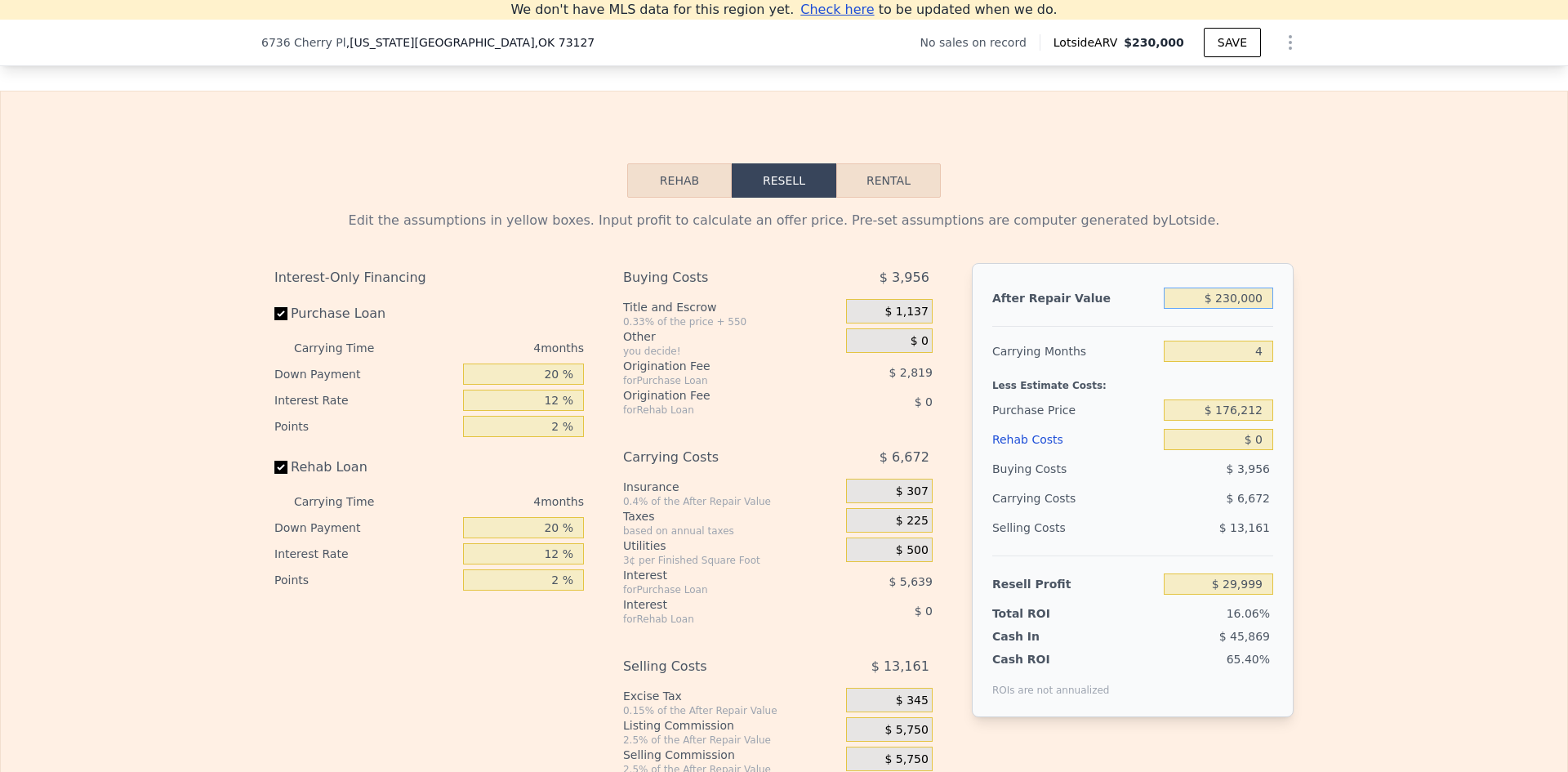
click at [1230, 309] on input "$ 230,000" at bounding box center [1217, 297] width 109 height 21
click at [1316, 331] on div "Edit the assumptions in yellow boxes. Input profit to calculate an offer price.…" at bounding box center [784, 501] width 1566 height 607
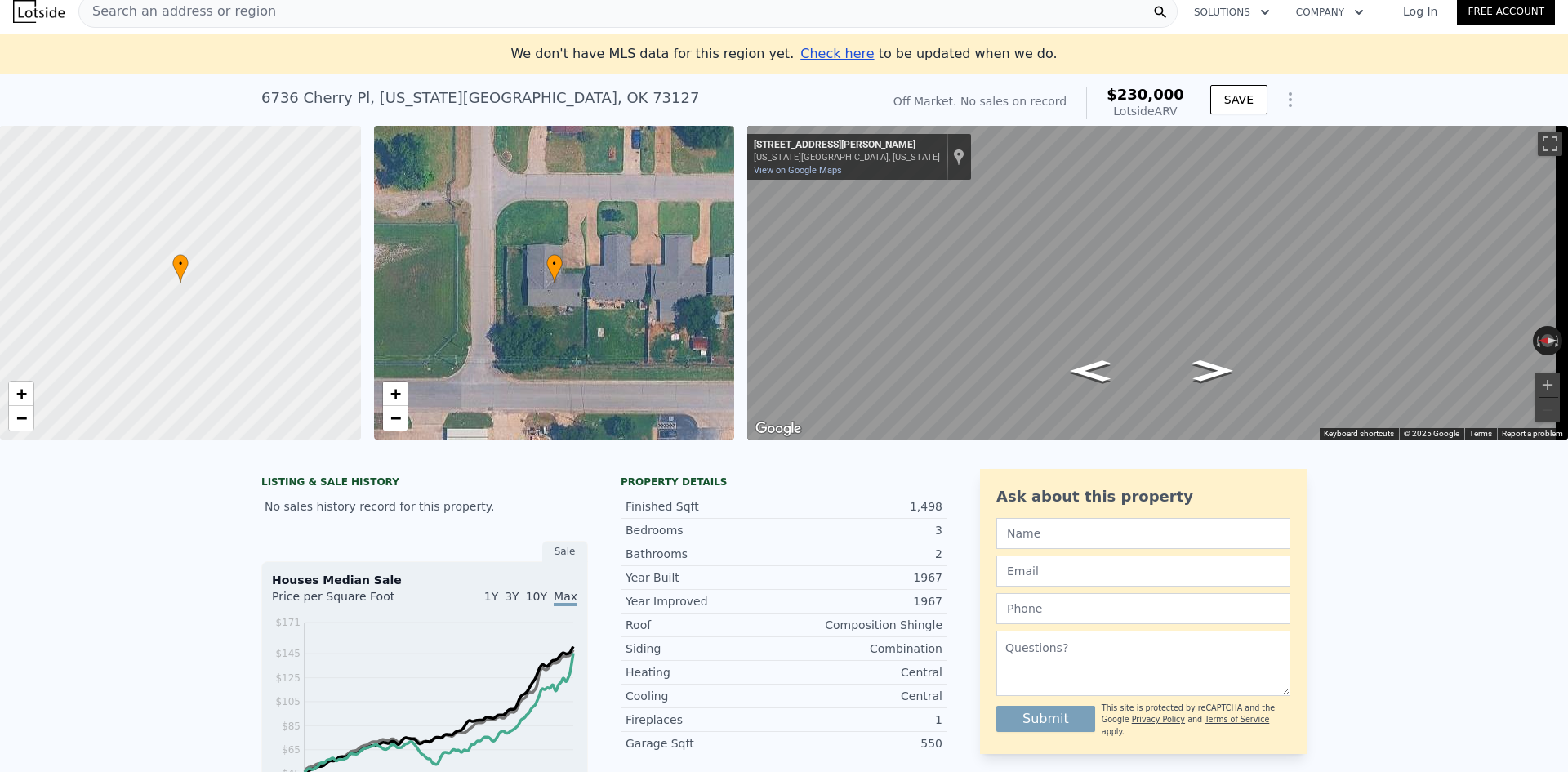
scroll to position [0, 0]
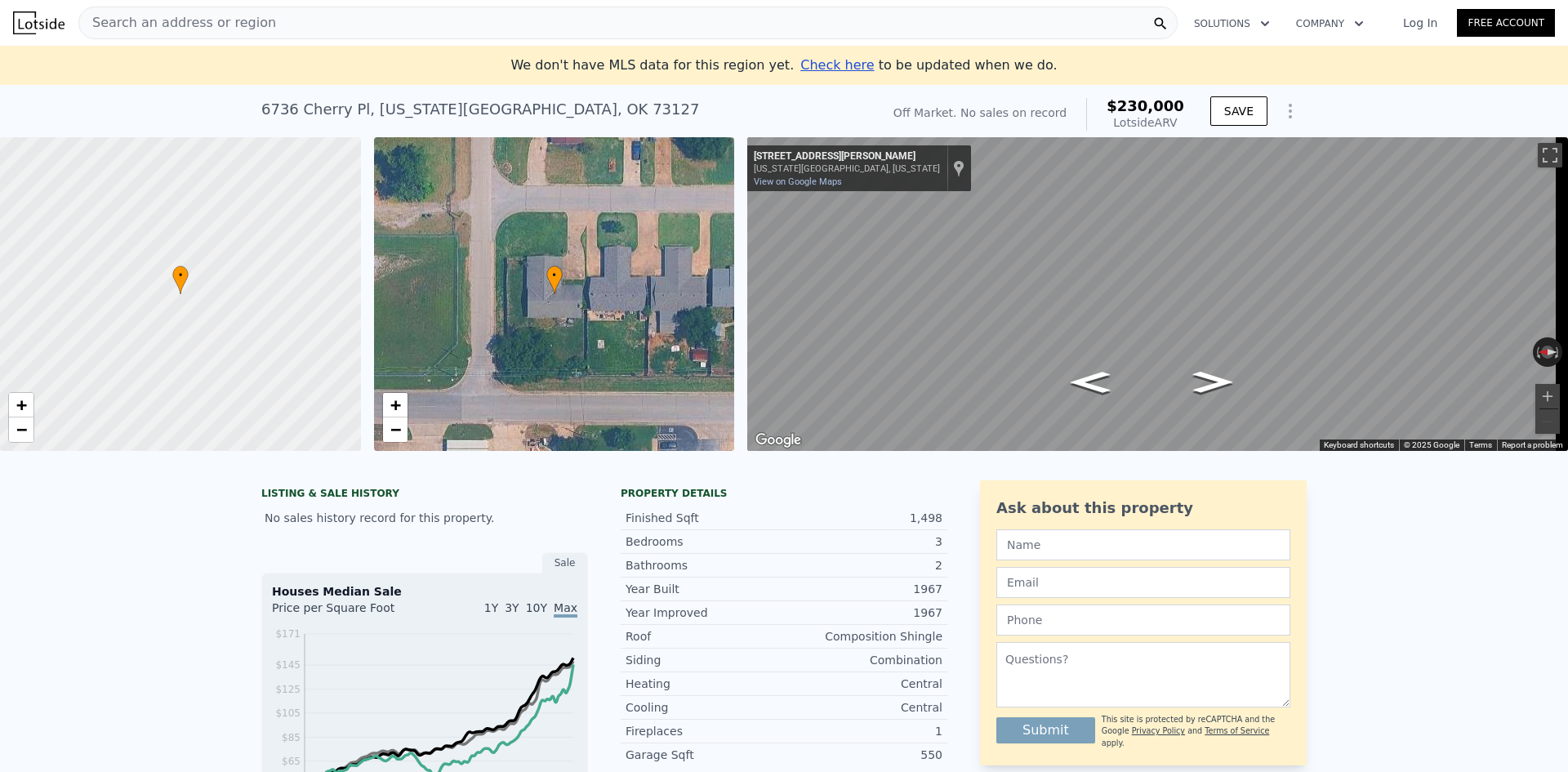
click at [212, 18] on span "Search an address or region" at bounding box center [177, 23] width 197 height 20
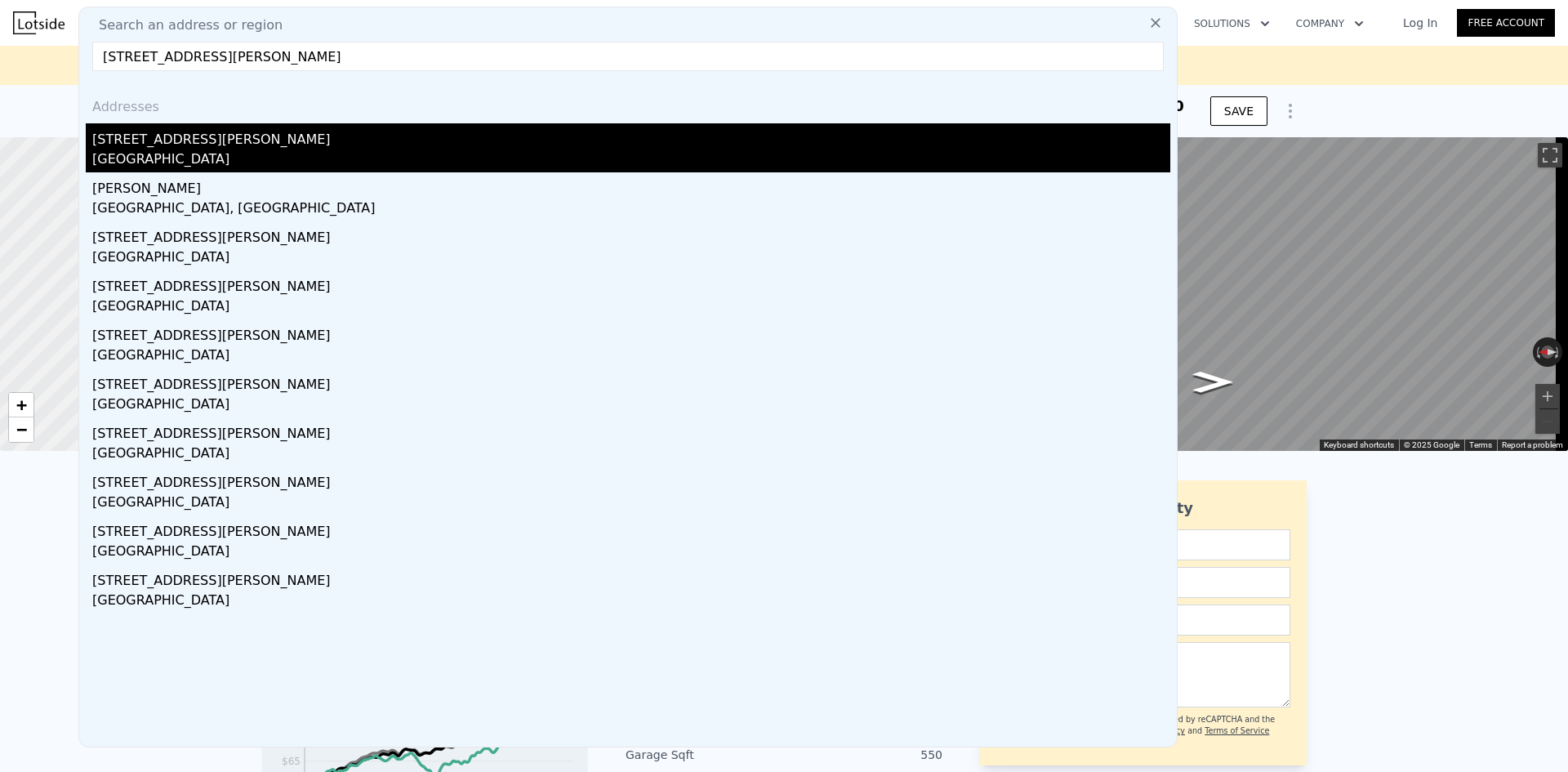
type input "[STREET_ADDRESS][PERSON_NAME]"
click at [243, 158] on div "[GEOGRAPHIC_DATA]" at bounding box center [631, 160] width 1078 height 23
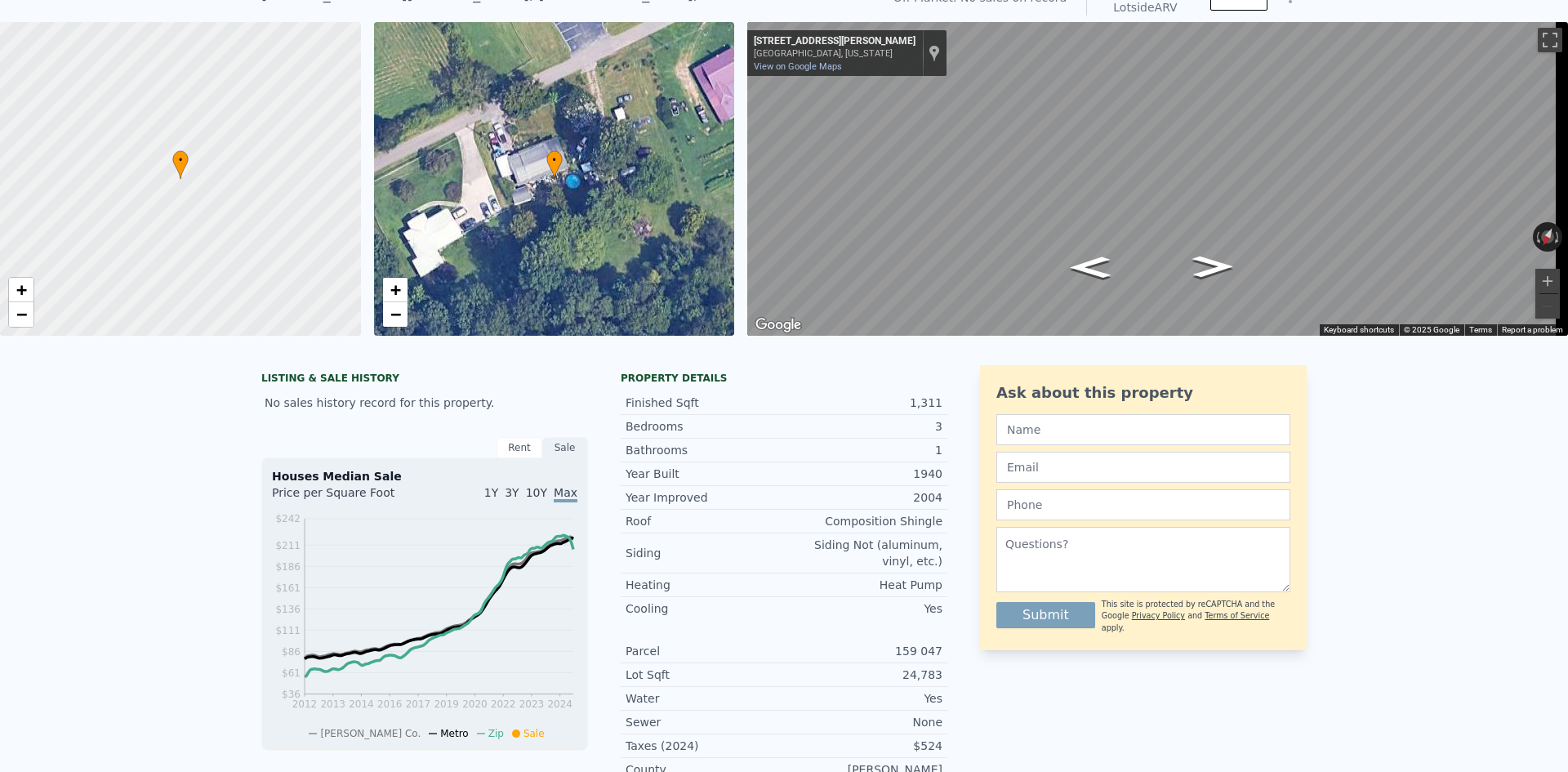
scroll to position [6, 0]
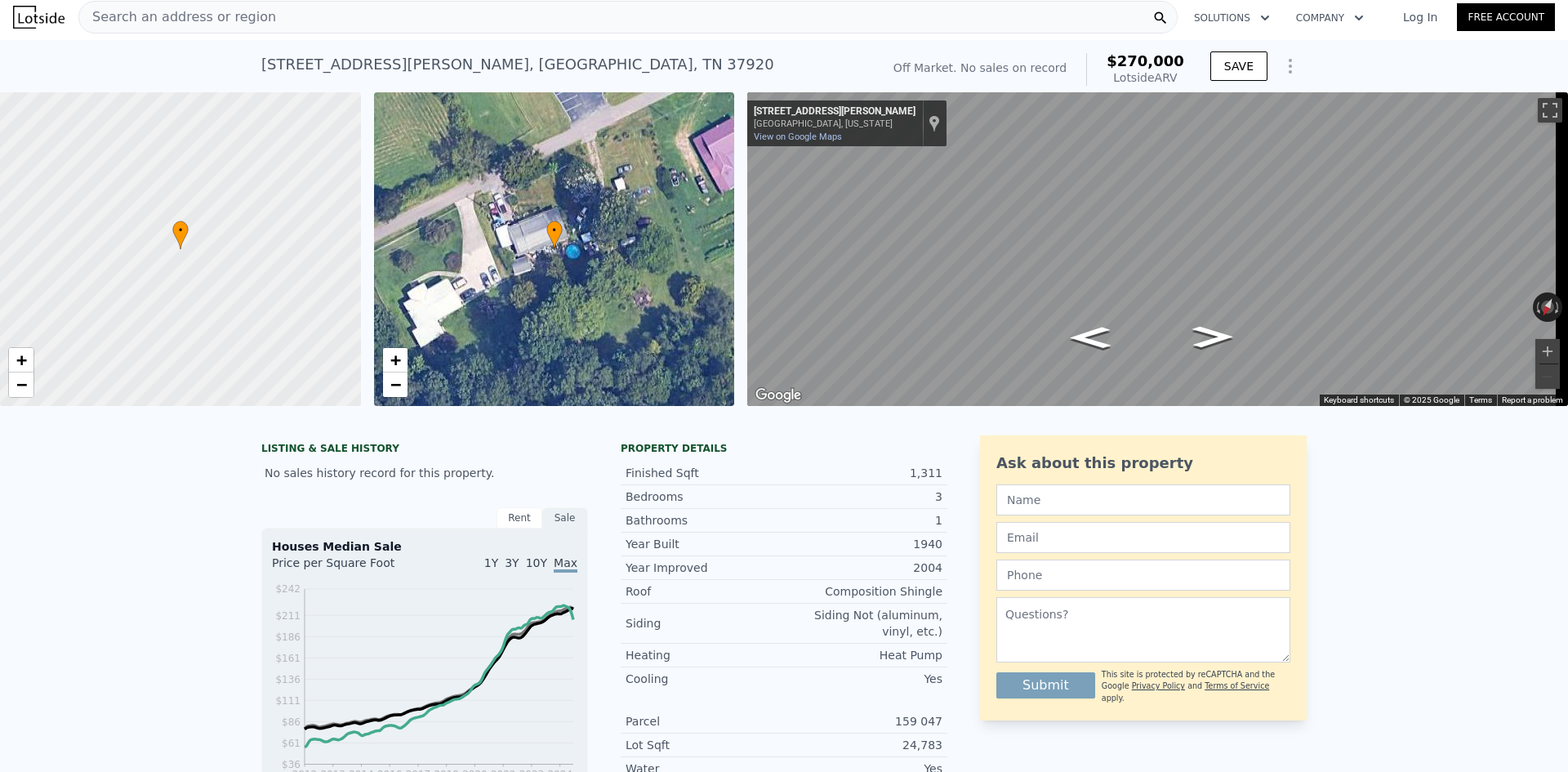
click at [207, 11] on span "Search an address or region" at bounding box center [177, 17] width 197 height 20
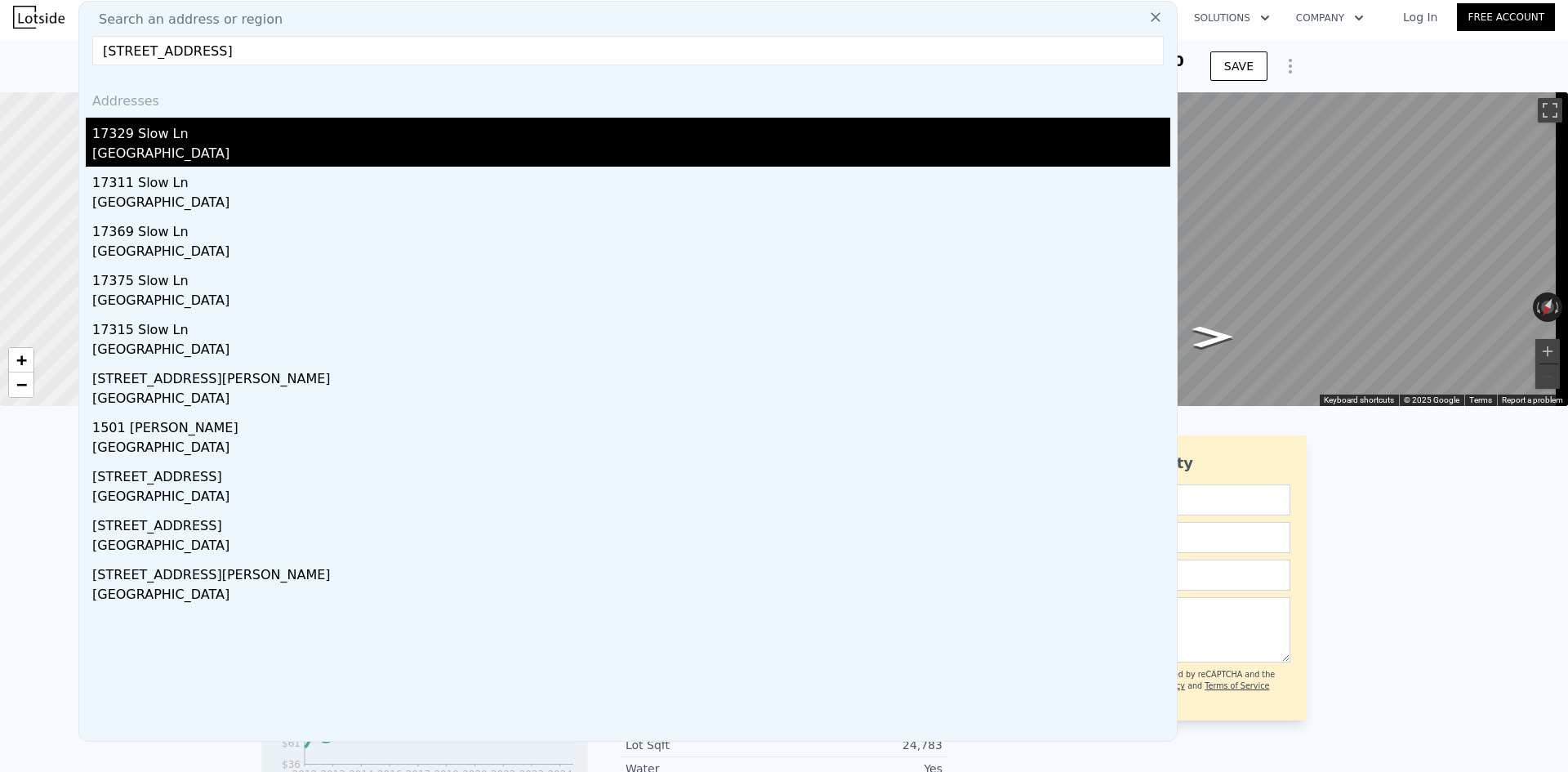
type input "[STREET_ADDRESS]"
click at [242, 146] on div "[GEOGRAPHIC_DATA]" at bounding box center [631, 155] width 1078 height 23
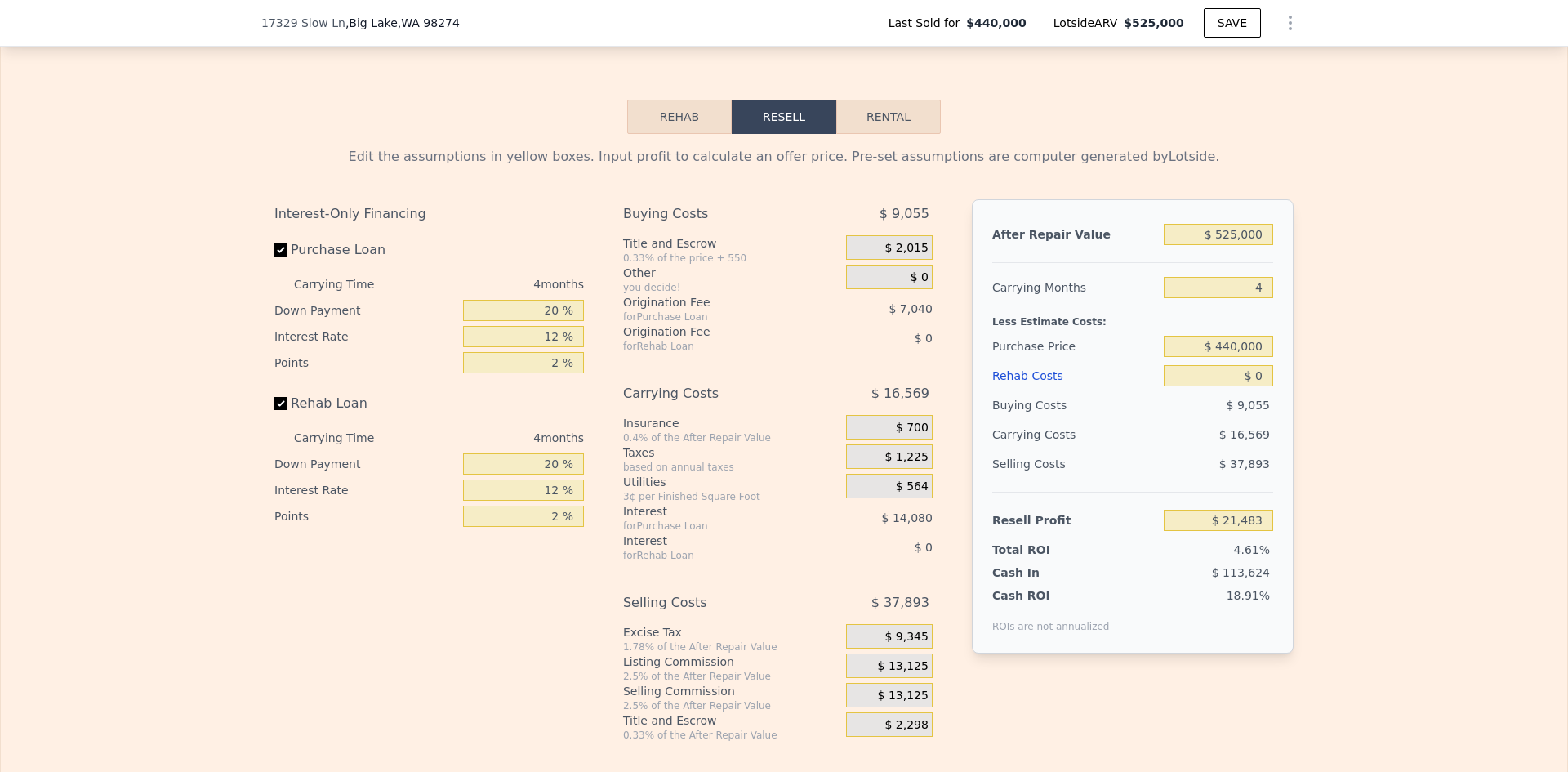
scroll to position [2449, 0]
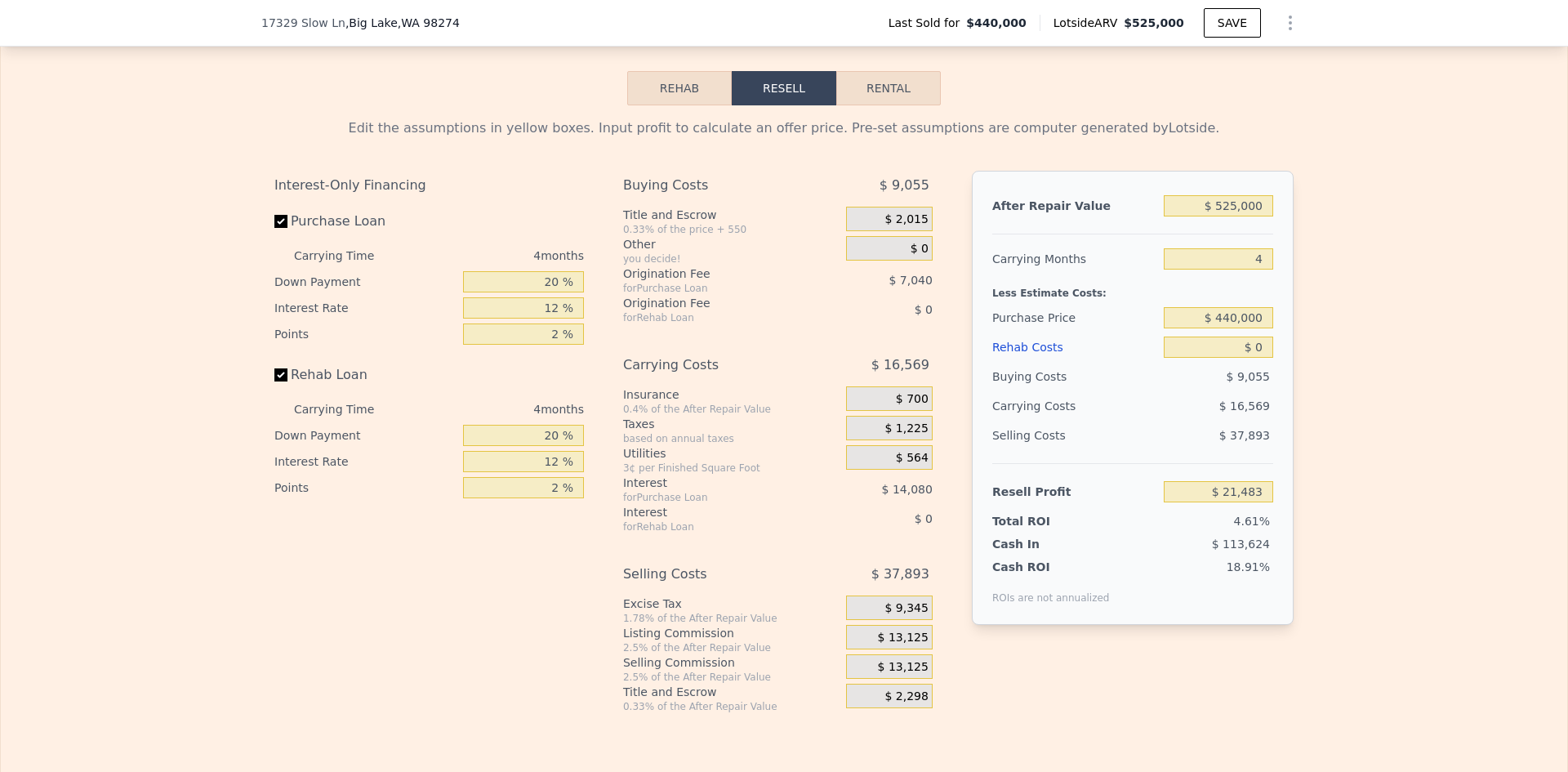
click at [1306, 380] on div "Edit the assumptions in yellow boxes. Input profit to calculate an offer price.…" at bounding box center [784, 408] width 1566 height 607
click at [1244, 328] on input "$ 440,000" at bounding box center [1217, 317] width 109 height 21
click at [1278, 332] on div "After Repair Value $ 525,000 Carrying Months 4 Less Estimate Costs: Purchase Pr…" at bounding box center [1133, 398] width 322 height 454
click at [546, 292] on input "20 %" at bounding box center [523, 281] width 121 height 21
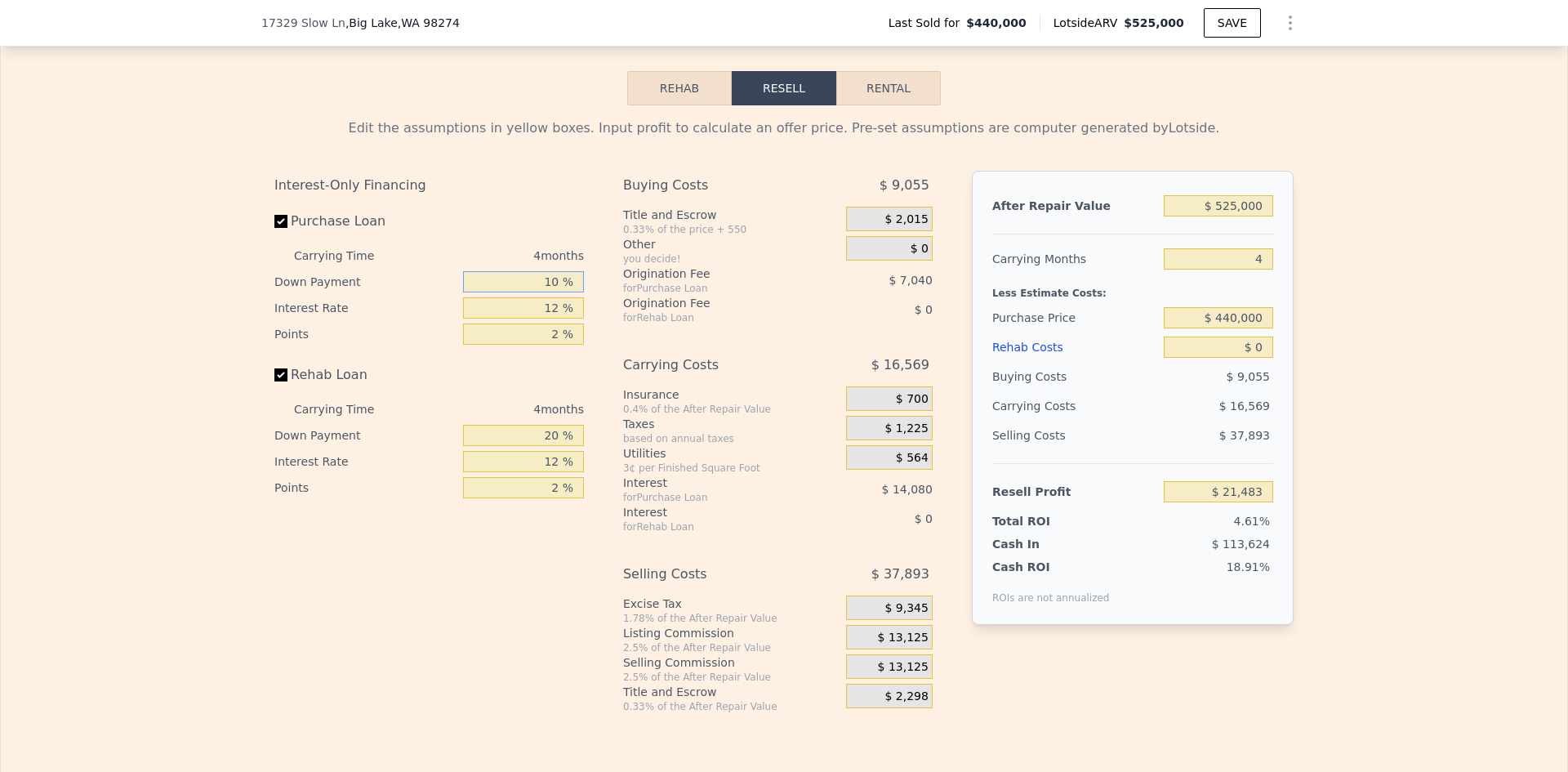
type input "10 %"
type input "$ 18,843"
type input "10 %"
type input "1 %"
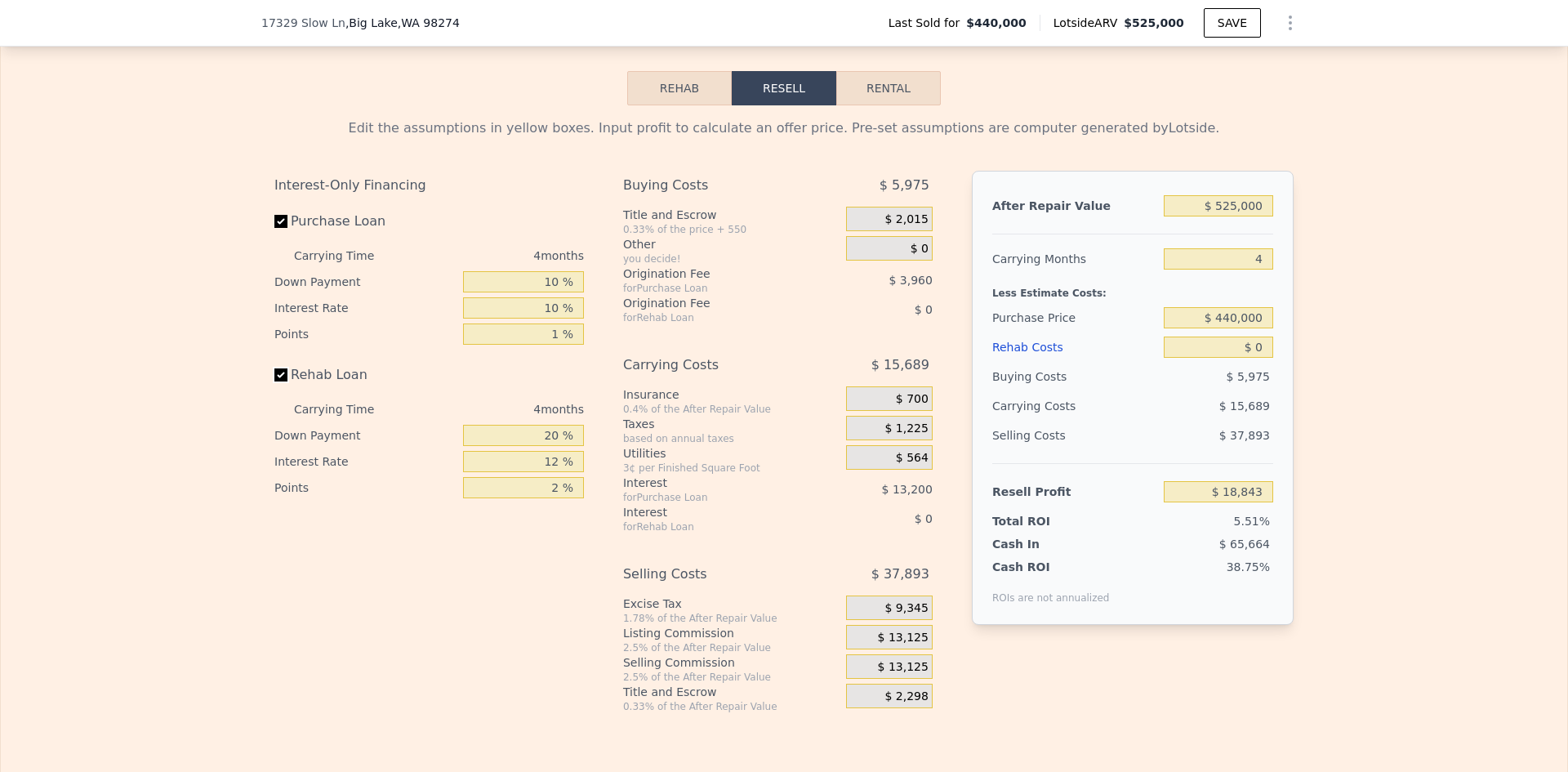
type input "$ 25,443"
type input "10 %"
type input "1 %"
click at [905, 640] on span "$ 13,125" at bounding box center [903, 637] width 51 height 15
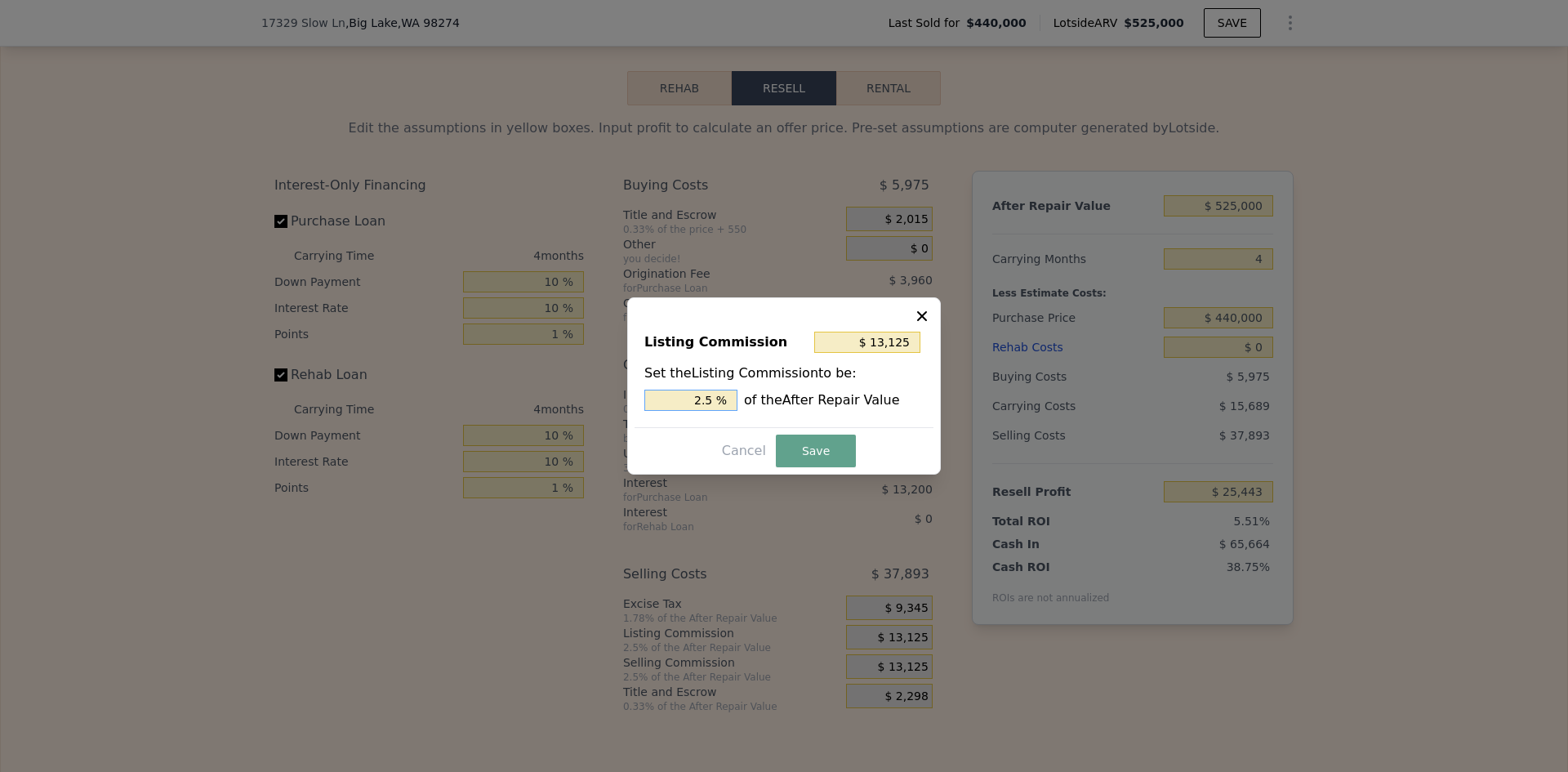
click at [708, 399] on input "2.5 %" at bounding box center [690, 399] width 93 height 21
type input "$ 131,250"
type input "25. %"
click at [705, 400] on input "25. %" at bounding box center [690, 399] width 93 height 21
type input "$ 10,500"
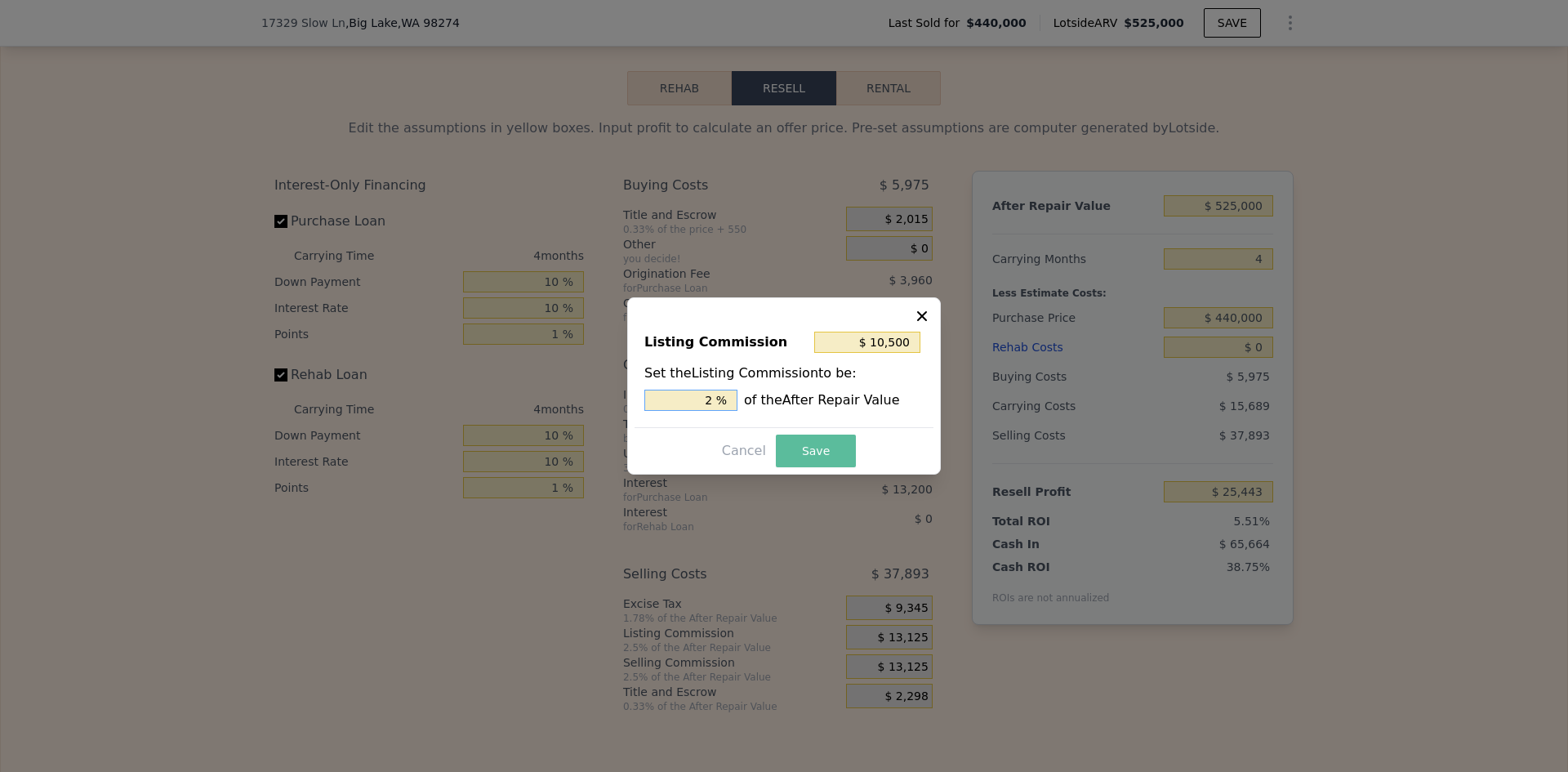
type input "2 %"
click at [802, 443] on button "Save" at bounding box center [816, 450] width 80 height 33
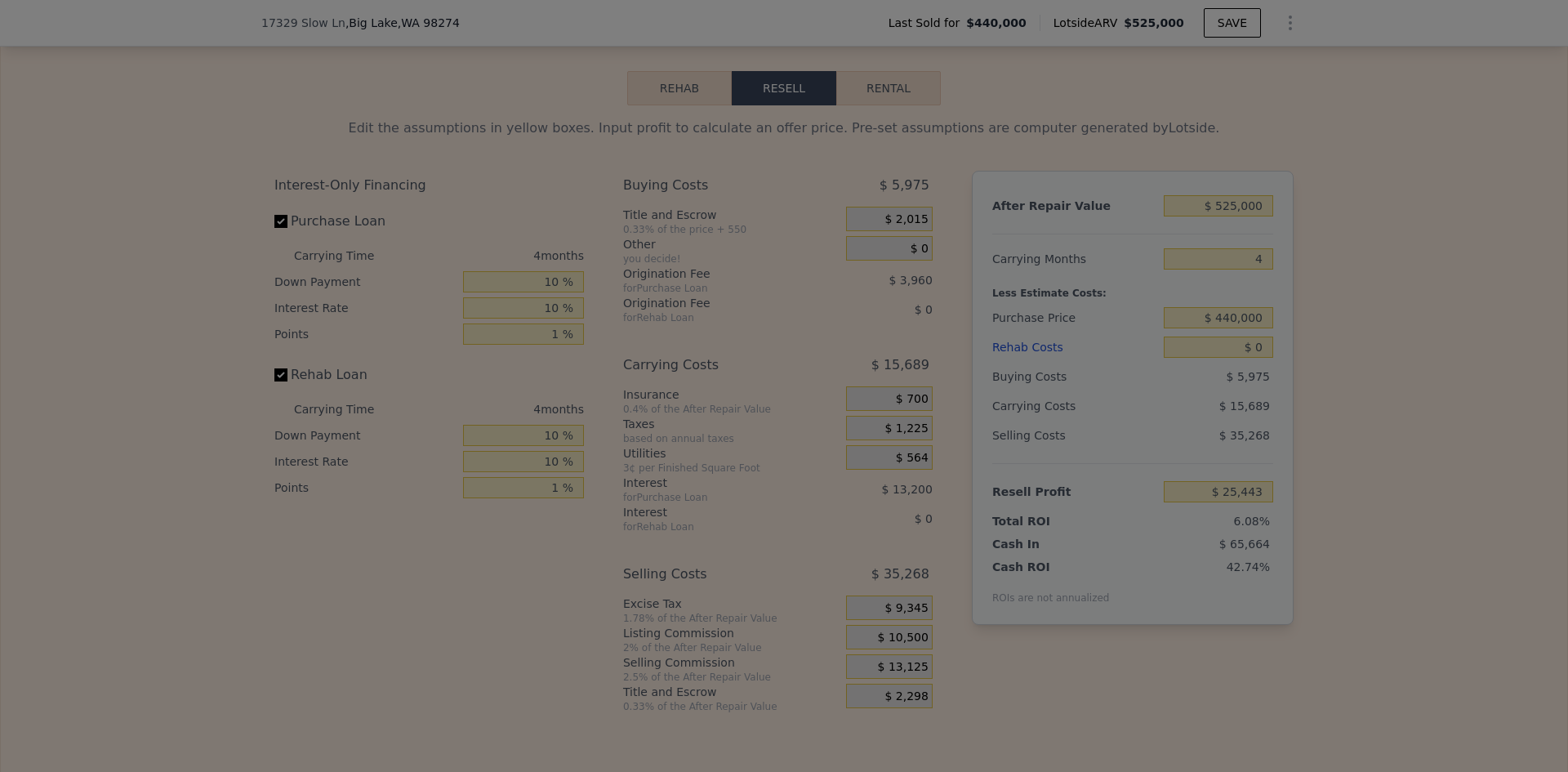
type input "$ 28,068"
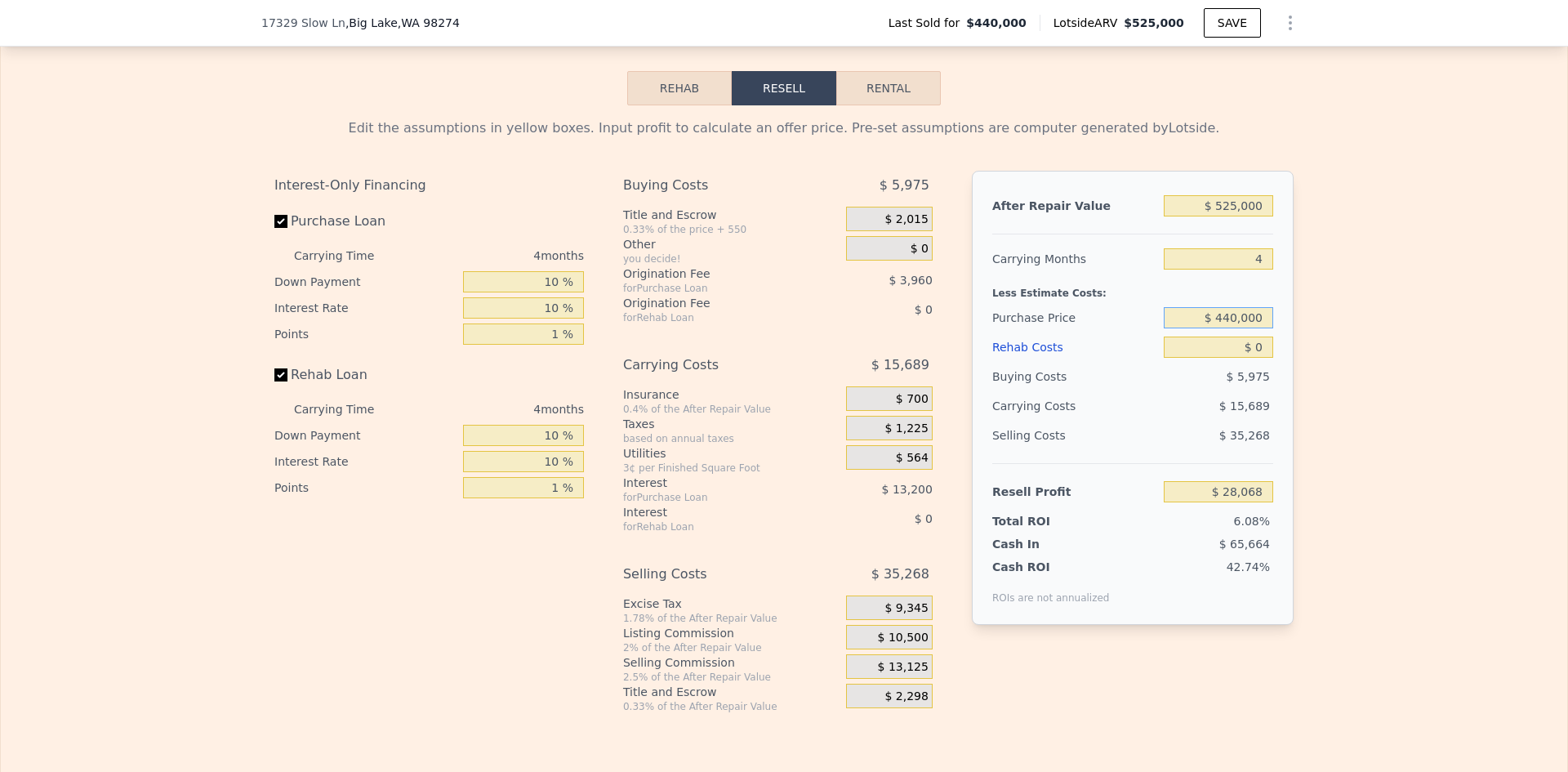
click at [1227, 328] on input "$ 440,000" at bounding box center [1217, 317] width 109 height 21
click at [1230, 328] on input "$ 440,000" at bounding box center [1217, 317] width 109 height 21
type input "$ 400,000"
click at [1337, 349] on div "Edit the assumptions in yellow boxes. Input profit to calculate an offer price.…" at bounding box center [784, 408] width 1566 height 607
type input "$ 69,761"
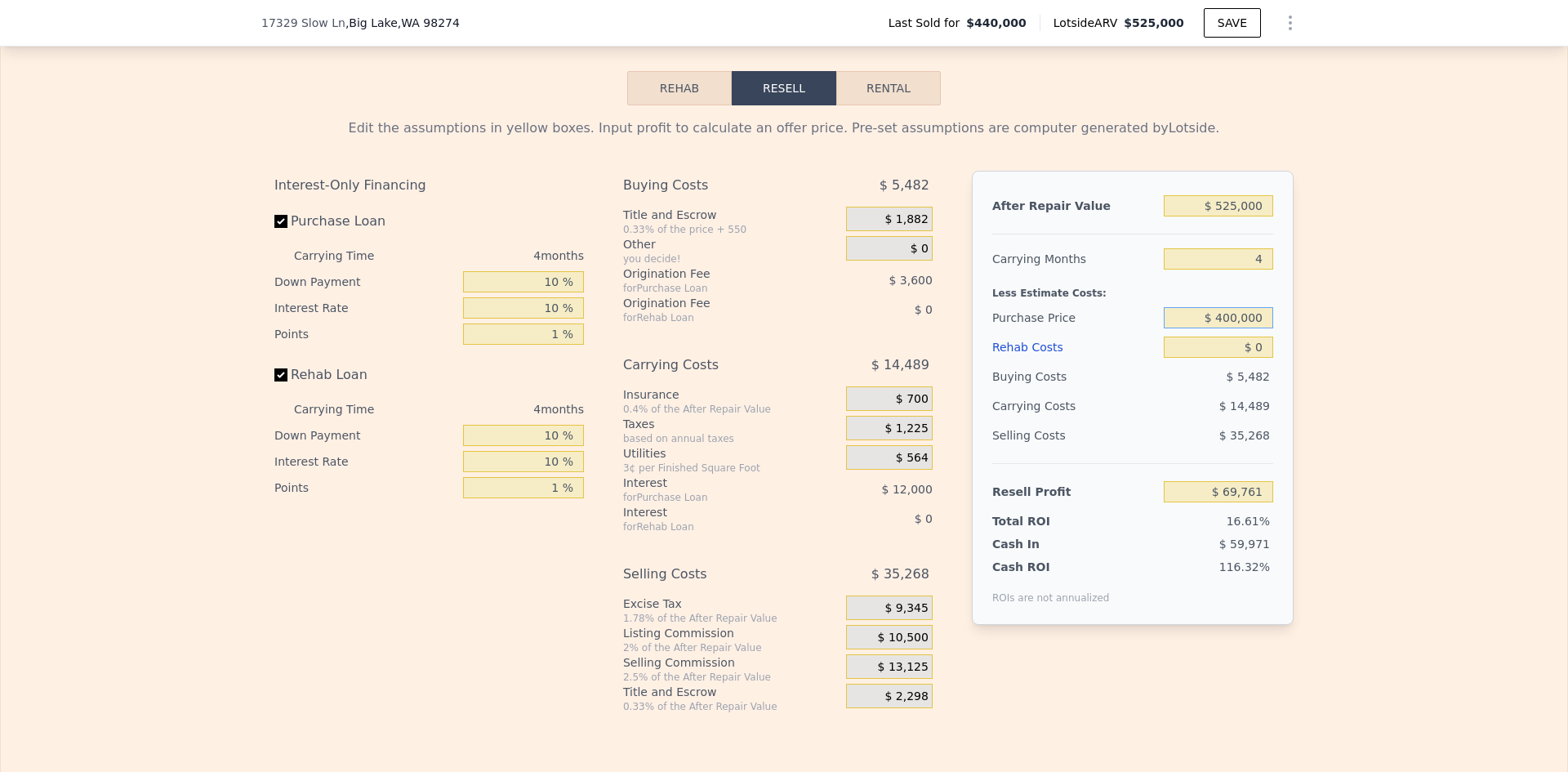
click at [1231, 326] on input "$ 400,000" at bounding box center [1217, 317] width 109 height 21
type input "$ 420,000"
click at [1317, 344] on div "Edit the assumptions in yellow boxes. Input profit to calculate an offer price.…" at bounding box center [784, 408] width 1566 height 607
type input "$ 48,914"
click at [1241, 354] on input "$ 0" at bounding box center [1217, 346] width 109 height 21
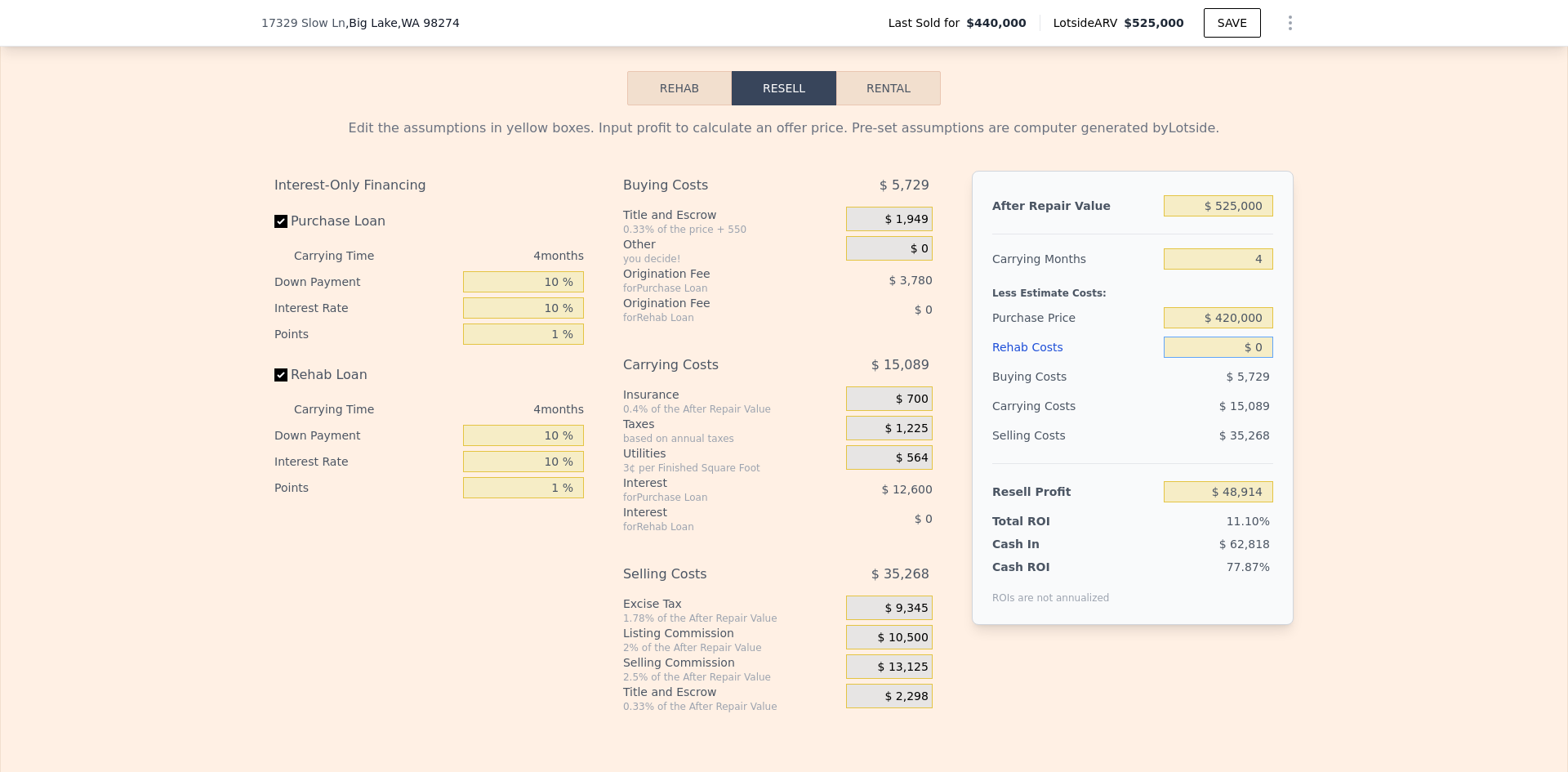
type input "$ 5"
type input "$ 48,909"
type input "$ 50"
type input "$ 48,864"
type input "$ 50,000"
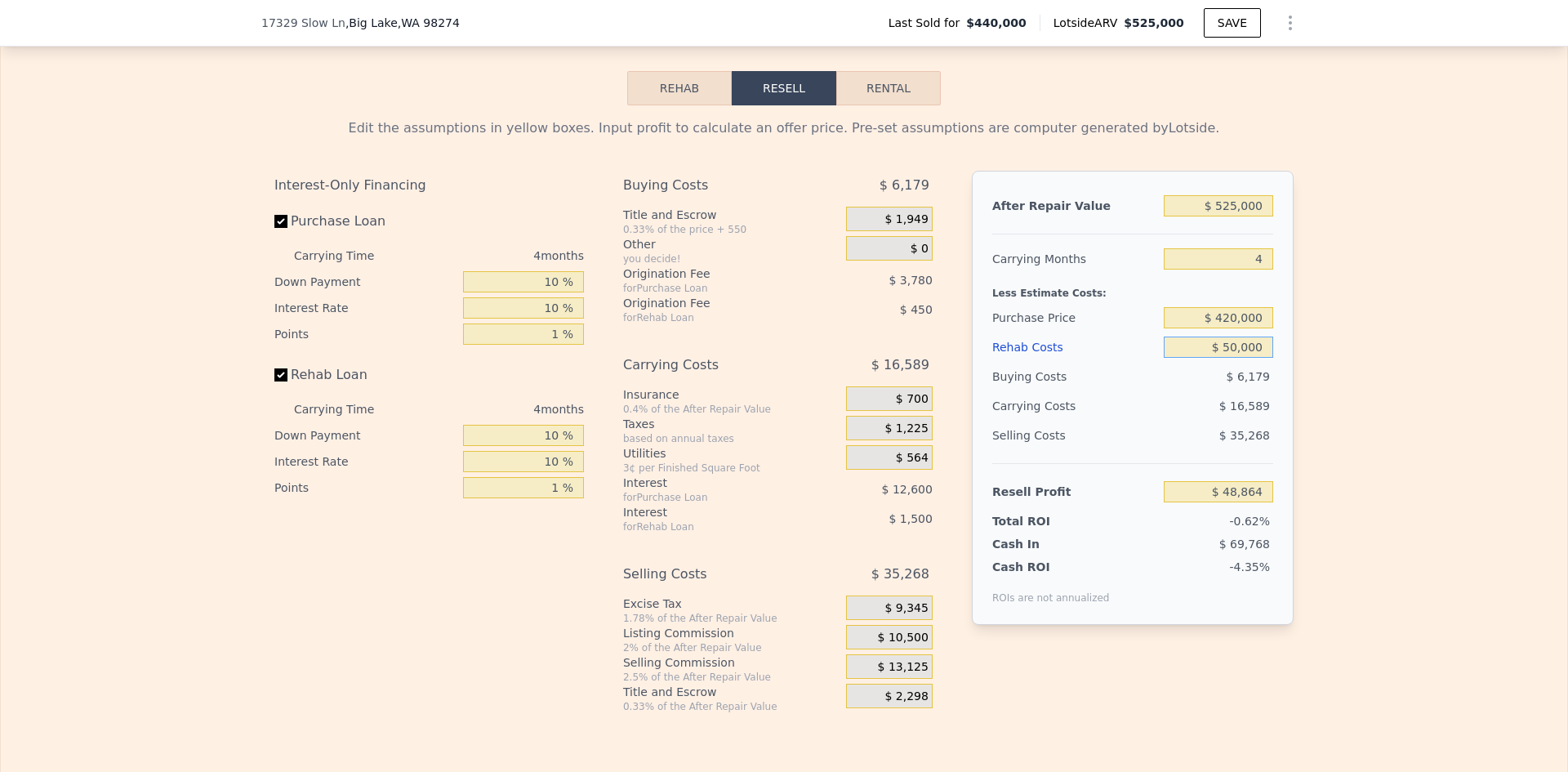
type input "-$ 3,036"
type input "$ 50,000"
click at [1309, 436] on div "Edit the assumptions in yellow boxes. Input profit to calculate an offer price.…" at bounding box center [784, 408] width 1566 height 607
click at [1221, 327] on input "$ 420,000" at bounding box center [1217, 317] width 109 height 21
click at [1186, 328] on input "$ 420,000" at bounding box center [1217, 317] width 109 height 21
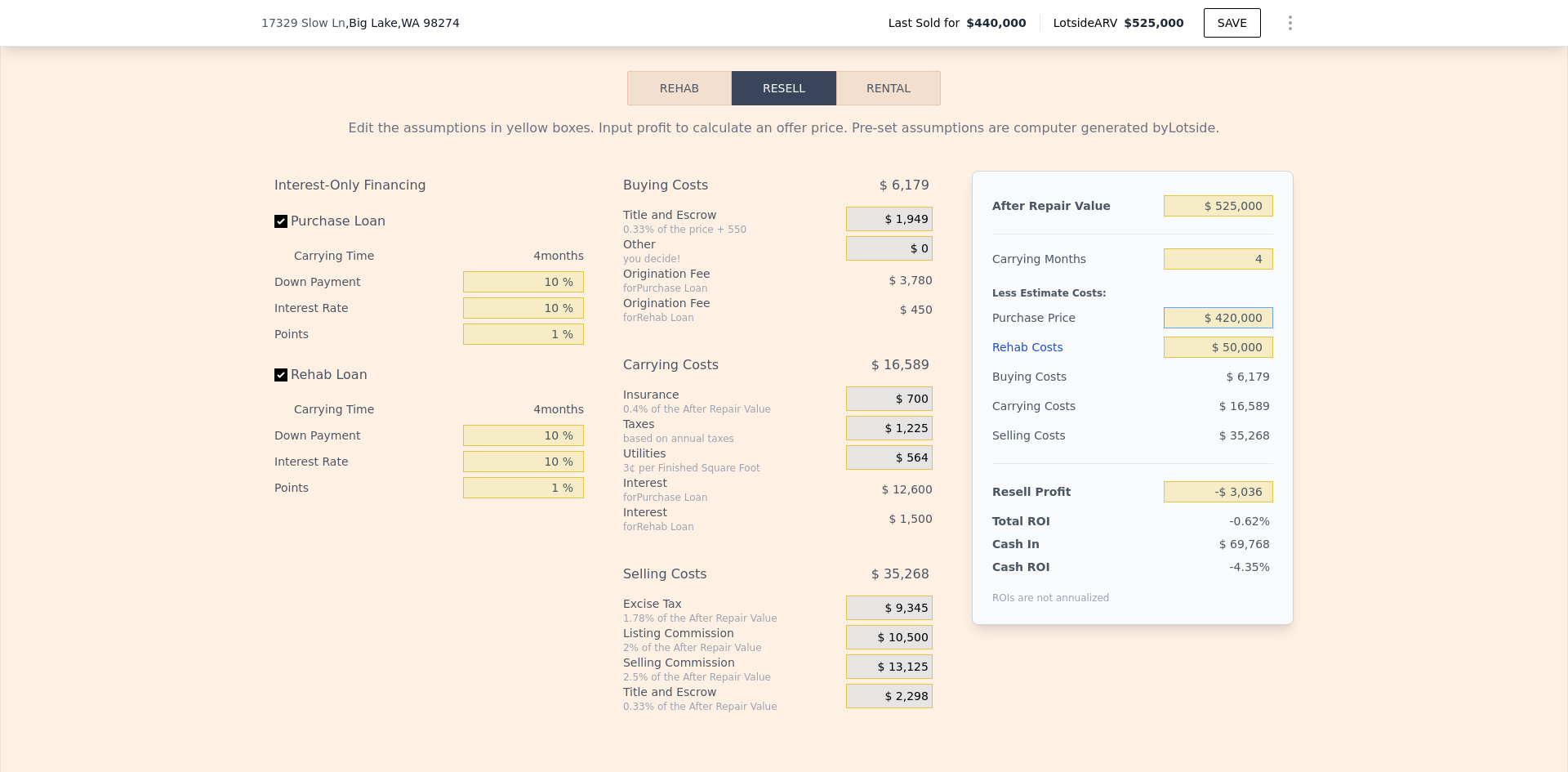
drag, startPoint x: 1217, startPoint y: 328, endPoint x: 1228, endPoint y: 327, distance: 11.5
click at [1228, 327] on input "$ 420,000" at bounding box center [1217, 317] width 109 height 21
type input "$ 350,000"
click at [1310, 343] on div "Edit the assumptions in yellow boxes. Input profit to calculate an offer price.…" at bounding box center [784, 408] width 1566 height 607
type input "$ 69,927"
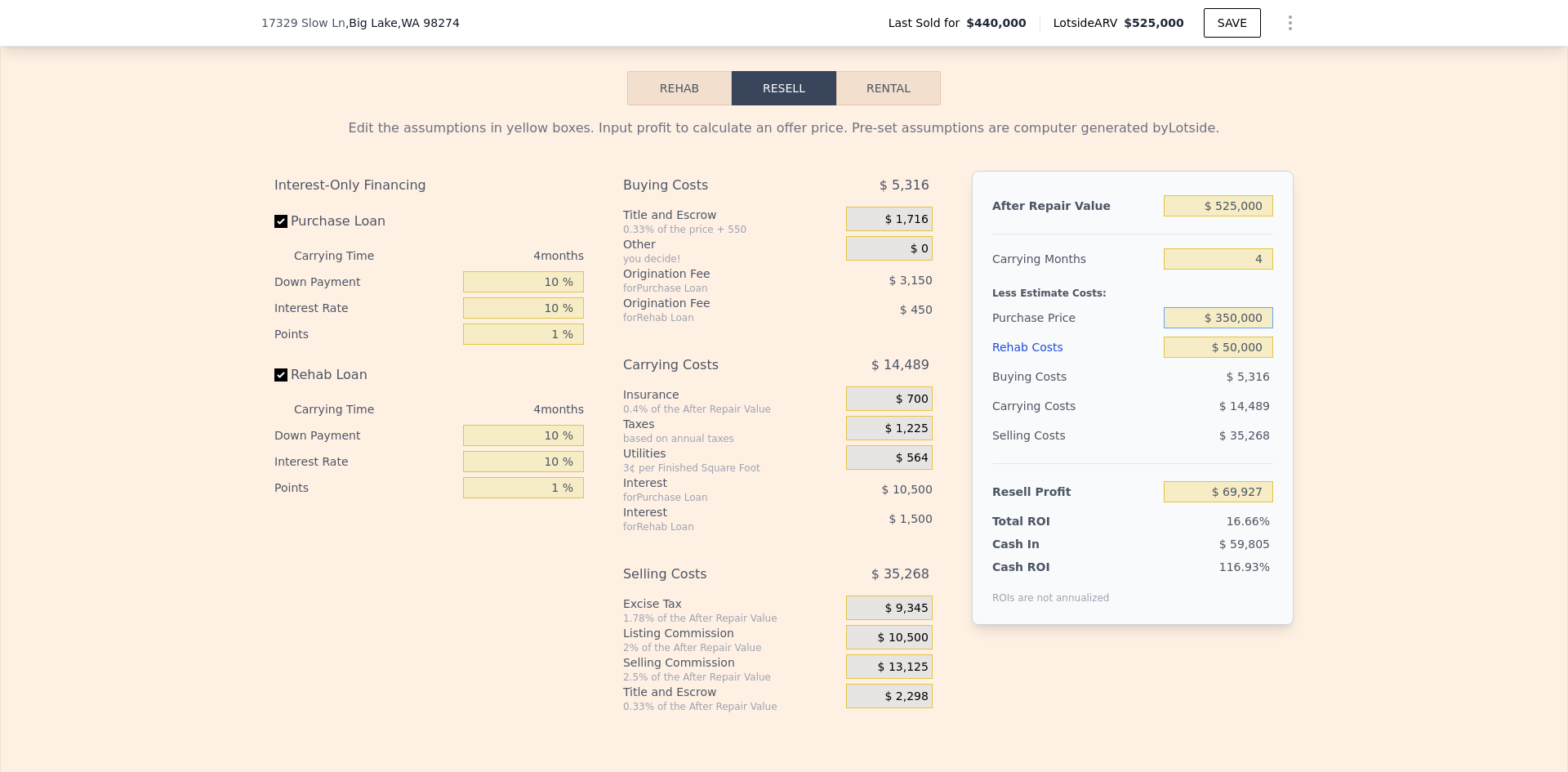
click at [1228, 325] on input "$ 350,000" at bounding box center [1217, 317] width 109 height 21
type input "$ 370,000"
click at [1333, 346] on div "Edit the assumptions in yellow boxes. Input profit to calculate an offer price.…" at bounding box center [784, 408] width 1566 height 607
type input "$ 49,081"
drag, startPoint x: 1222, startPoint y: 327, endPoint x: 1235, endPoint y: 327, distance: 13.1
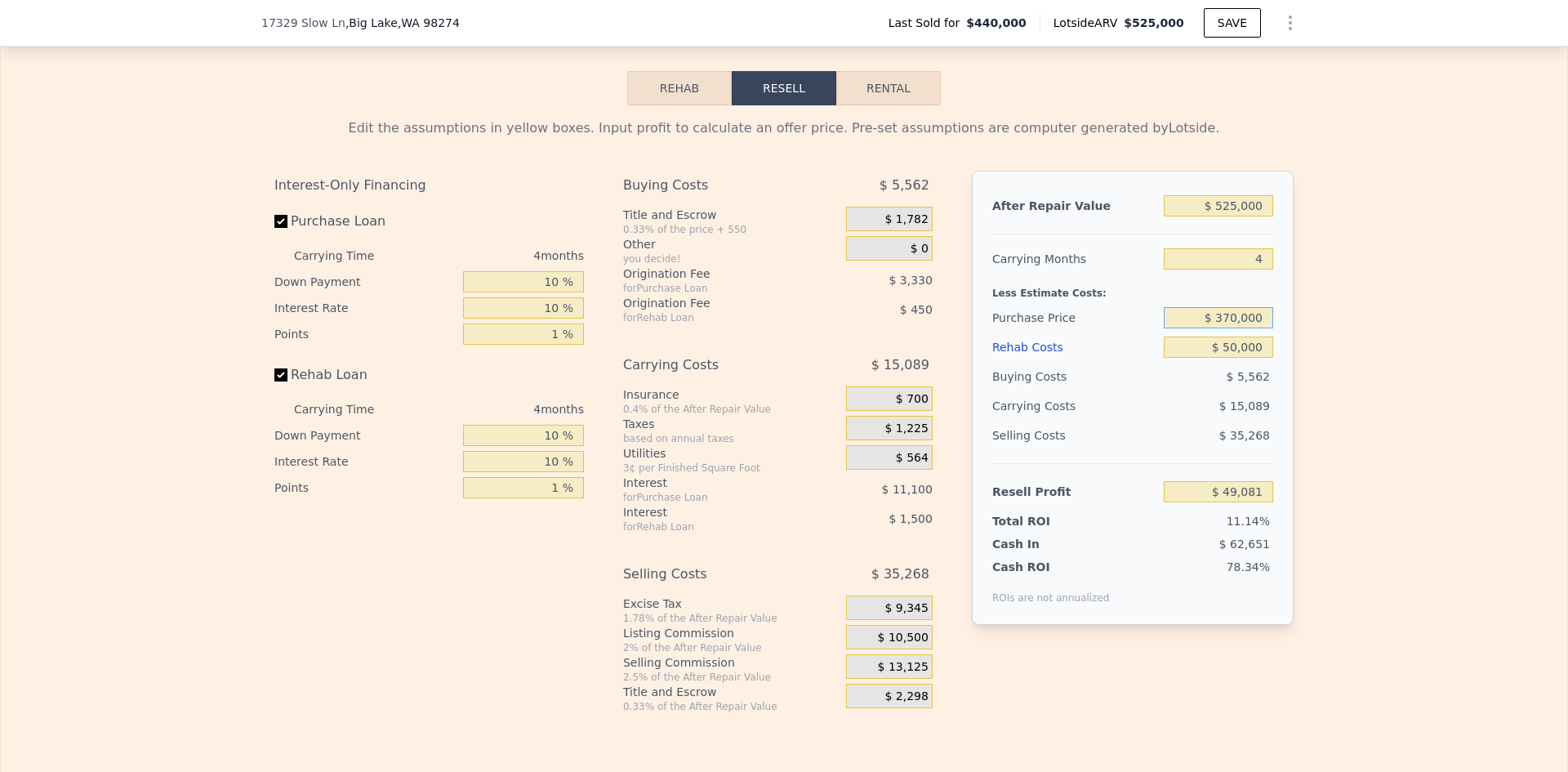
click at [1235, 327] on input "$ 370,000" at bounding box center [1217, 317] width 109 height 21
type input "$ 350,000"
click at [1310, 347] on div "Edit the assumptions in yellow boxes. Input profit to calculate an offer price.…" at bounding box center [784, 408] width 1566 height 607
type input "$ 69,927"
type input "$ 0"
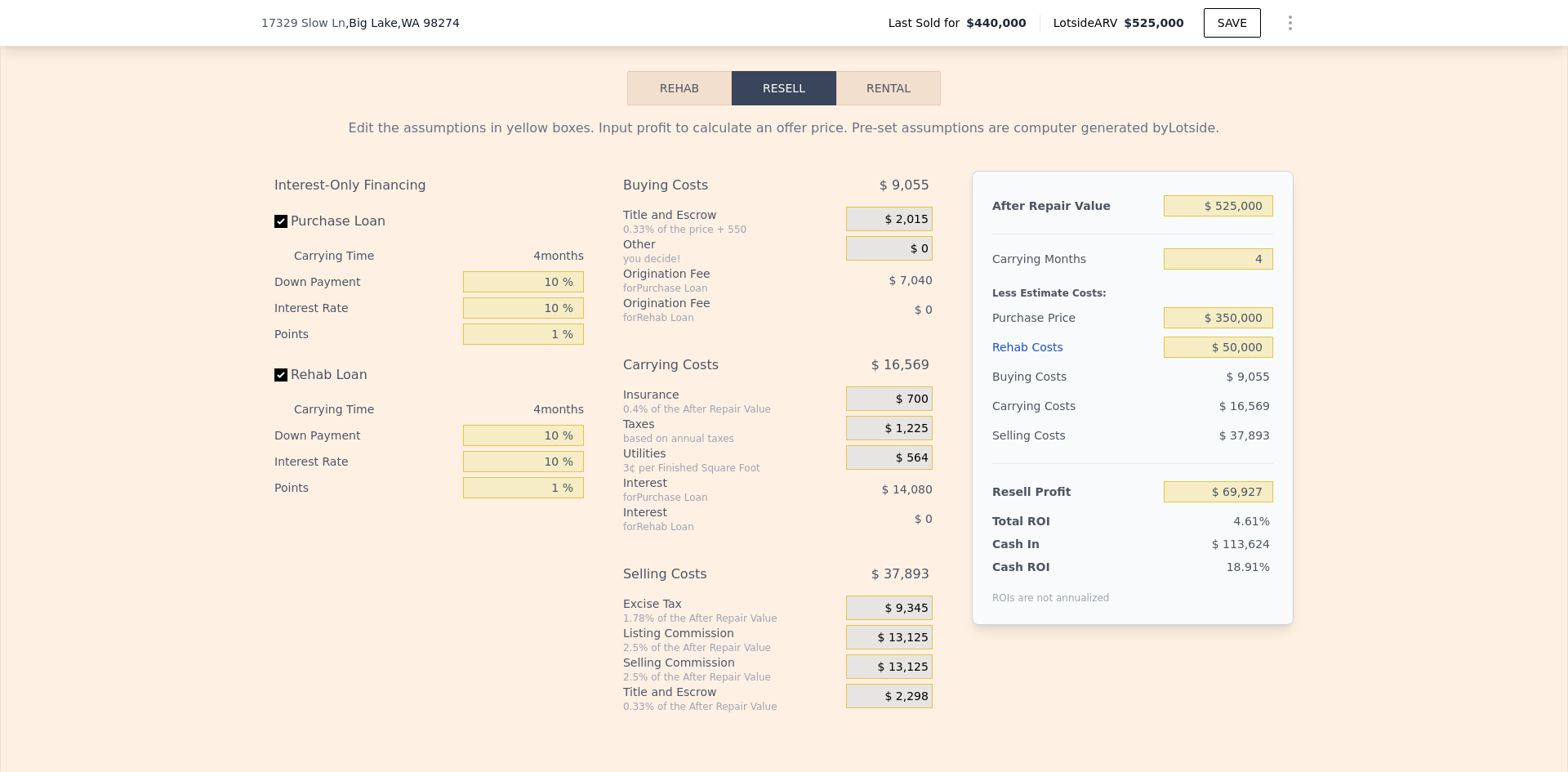
type input "$ 21,483"
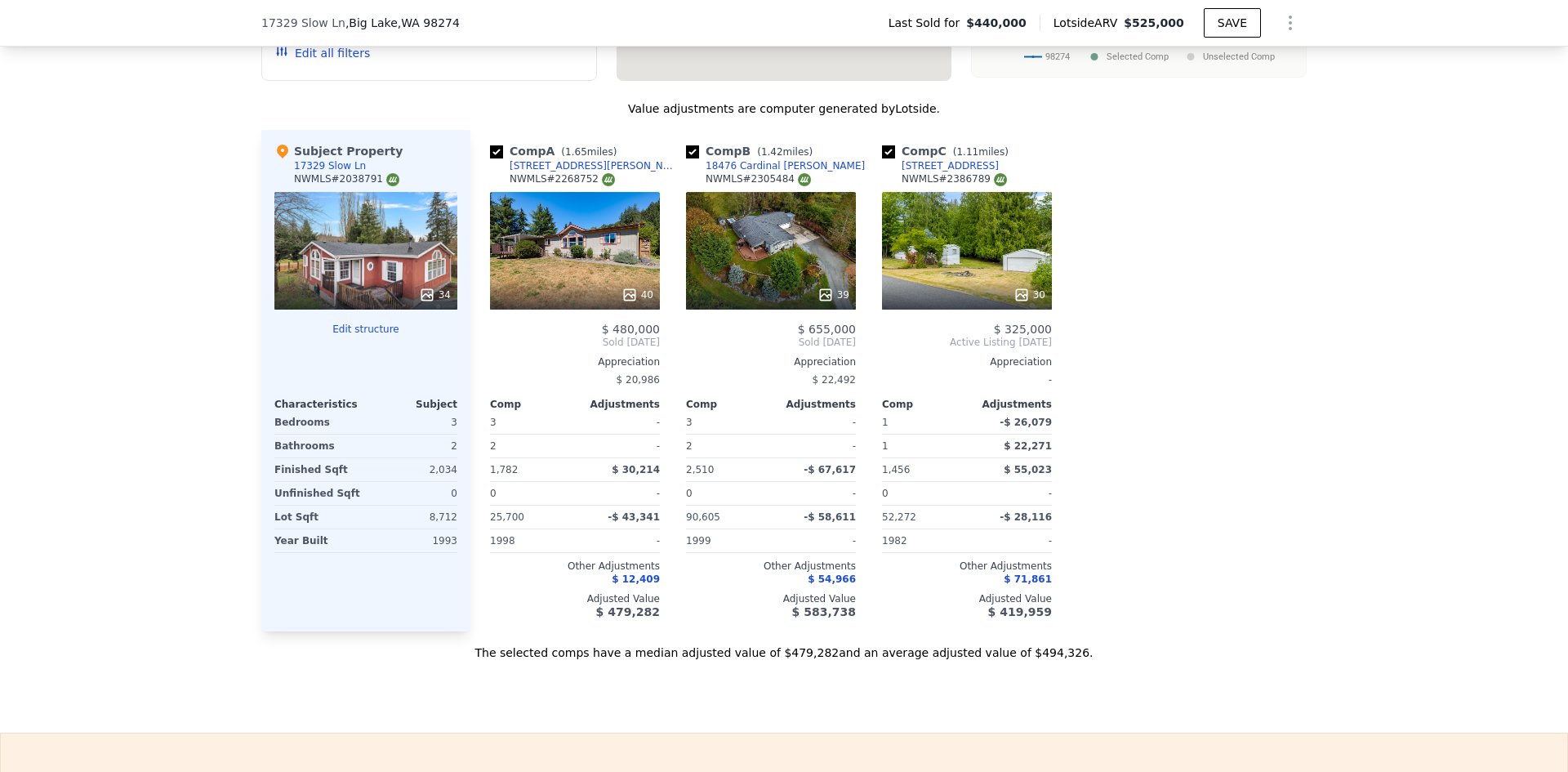
scroll to position [1715, 0]
click at [624, 299] on icon at bounding box center [629, 295] width 16 height 16
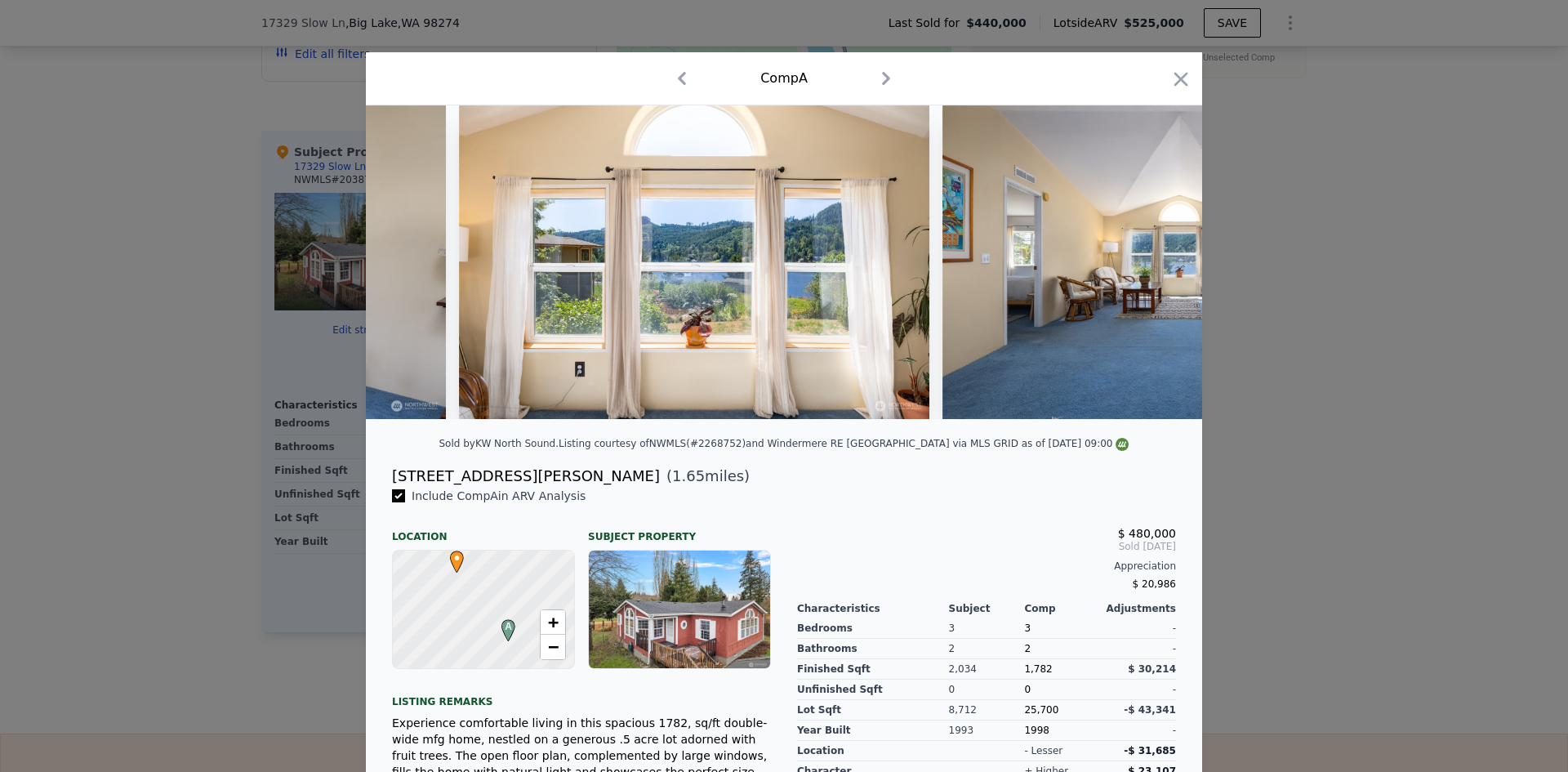
scroll to position [0, 1081]
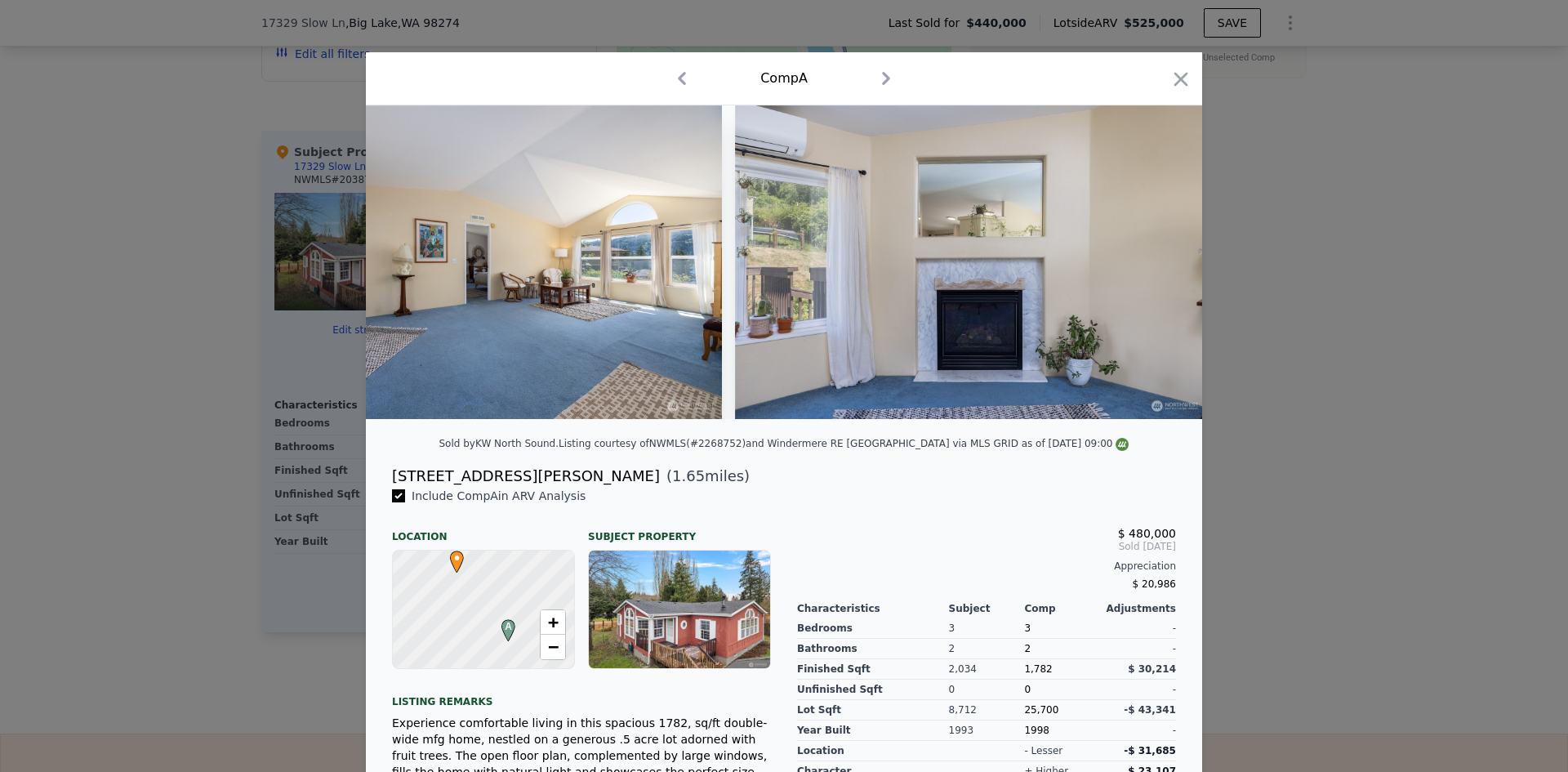
click at [1174, 78] on icon "button" at bounding box center [1181, 79] width 14 height 14
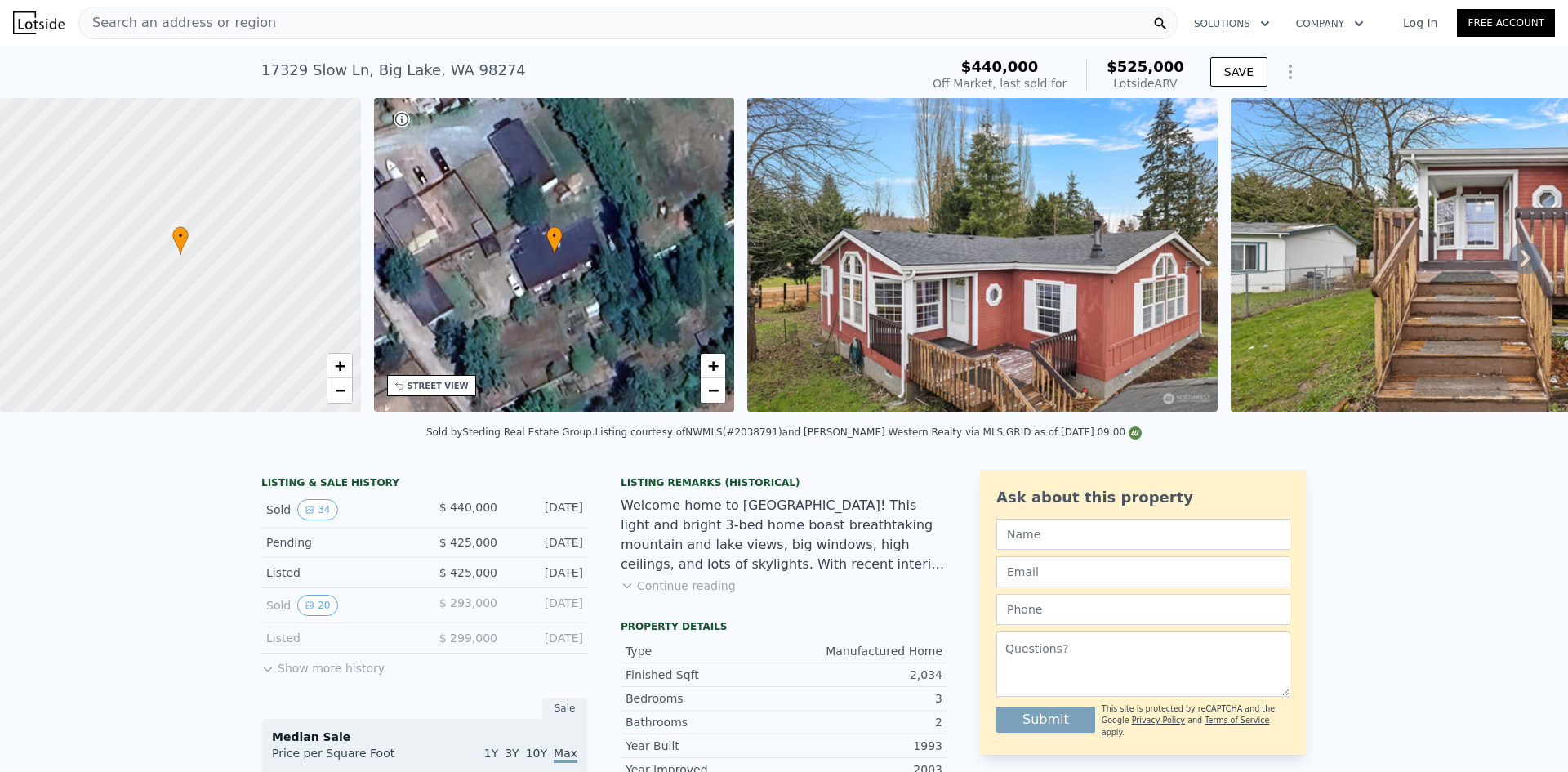
click at [229, 24] on span "Search an address or region" at bounding box center [177, 23] width 197 height 20
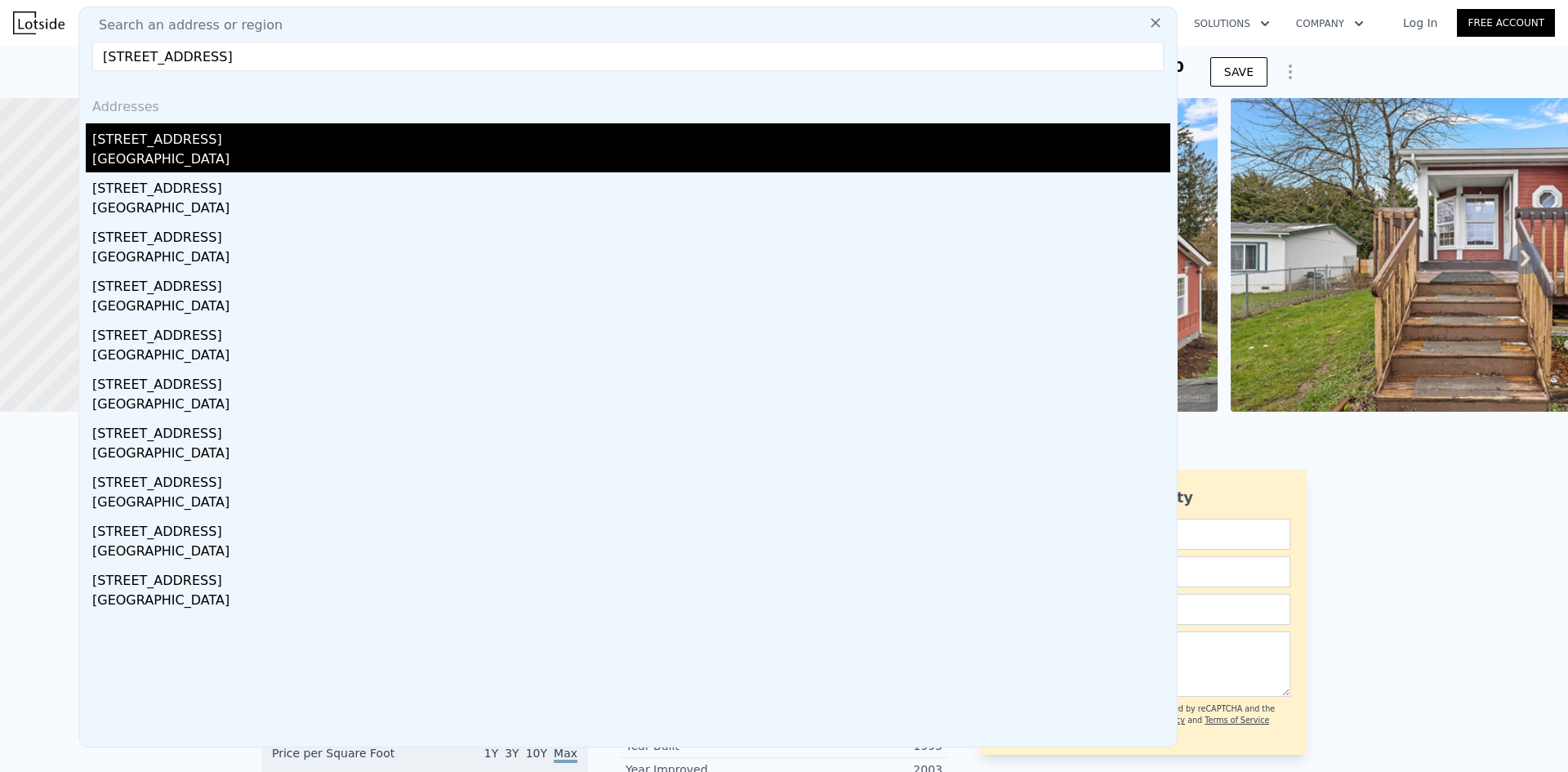
type input "[STREET_ADDRESS]"
click at [194, 144] on div "[STREET_ADDRESS]" at bounding box center [631, 136] width 1078 height 26
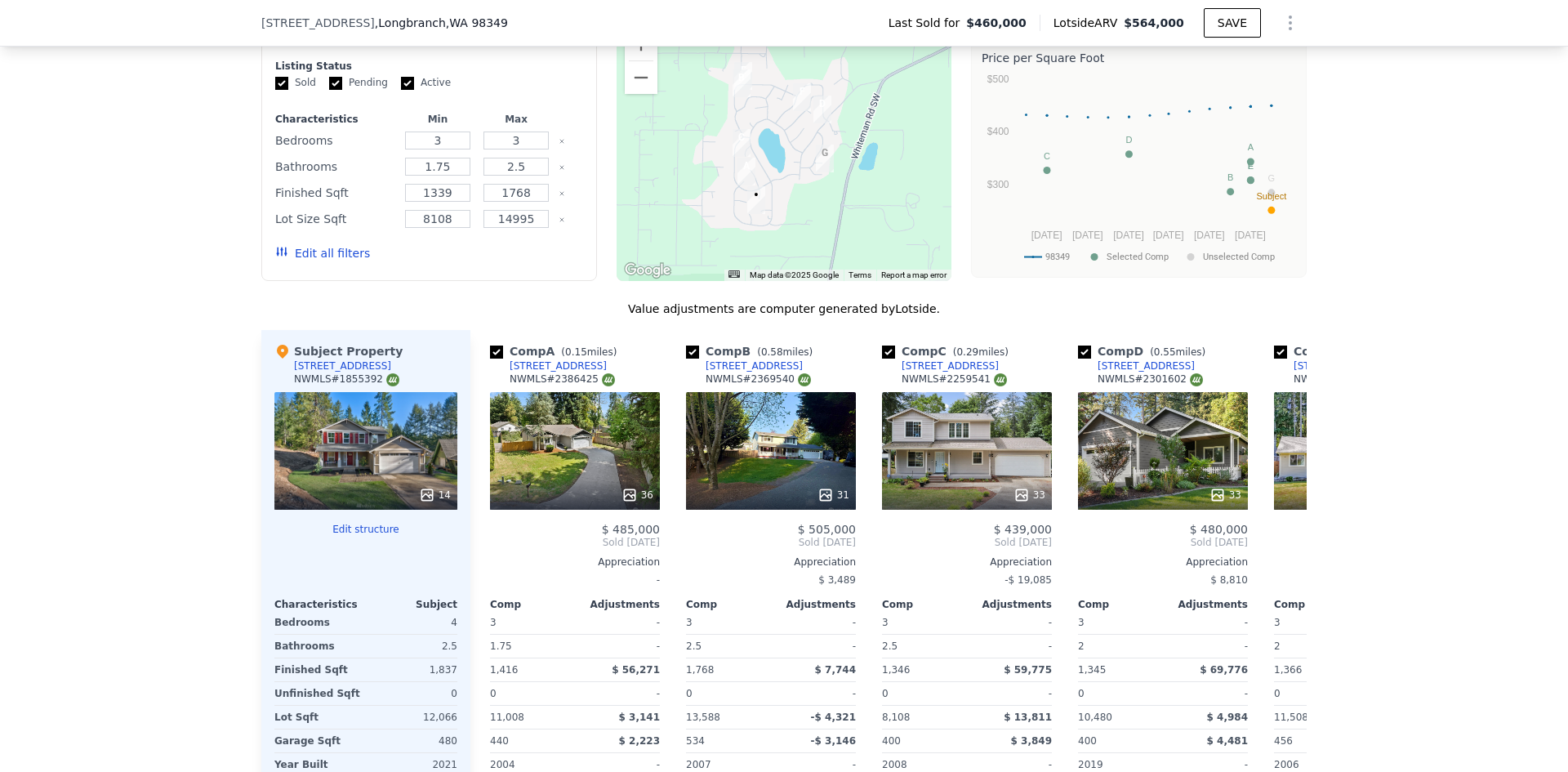
scroll to position [1627, 0]
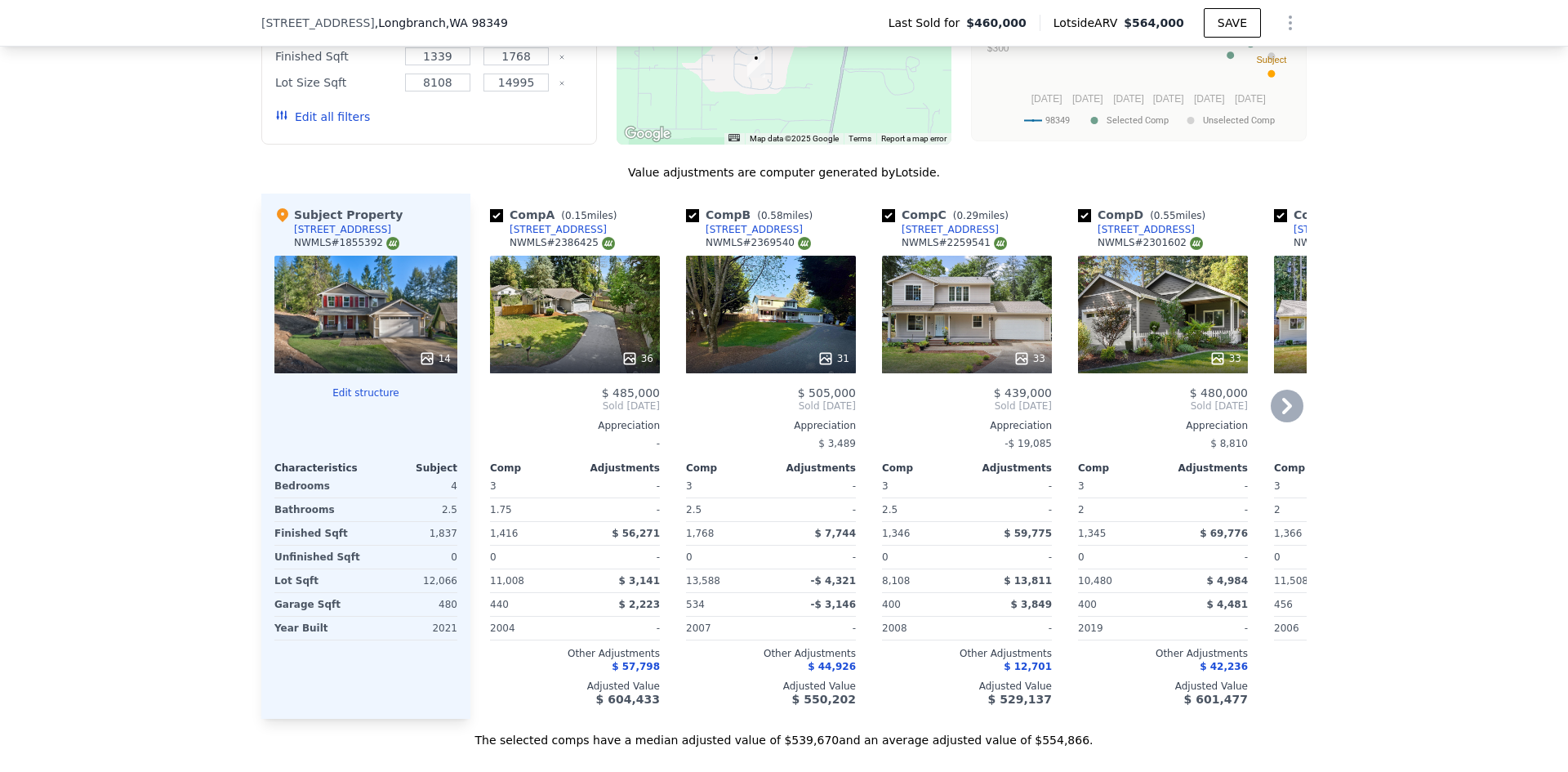
click at [825, 363] on icon at bounding box center [825, 358] width 11 height 11
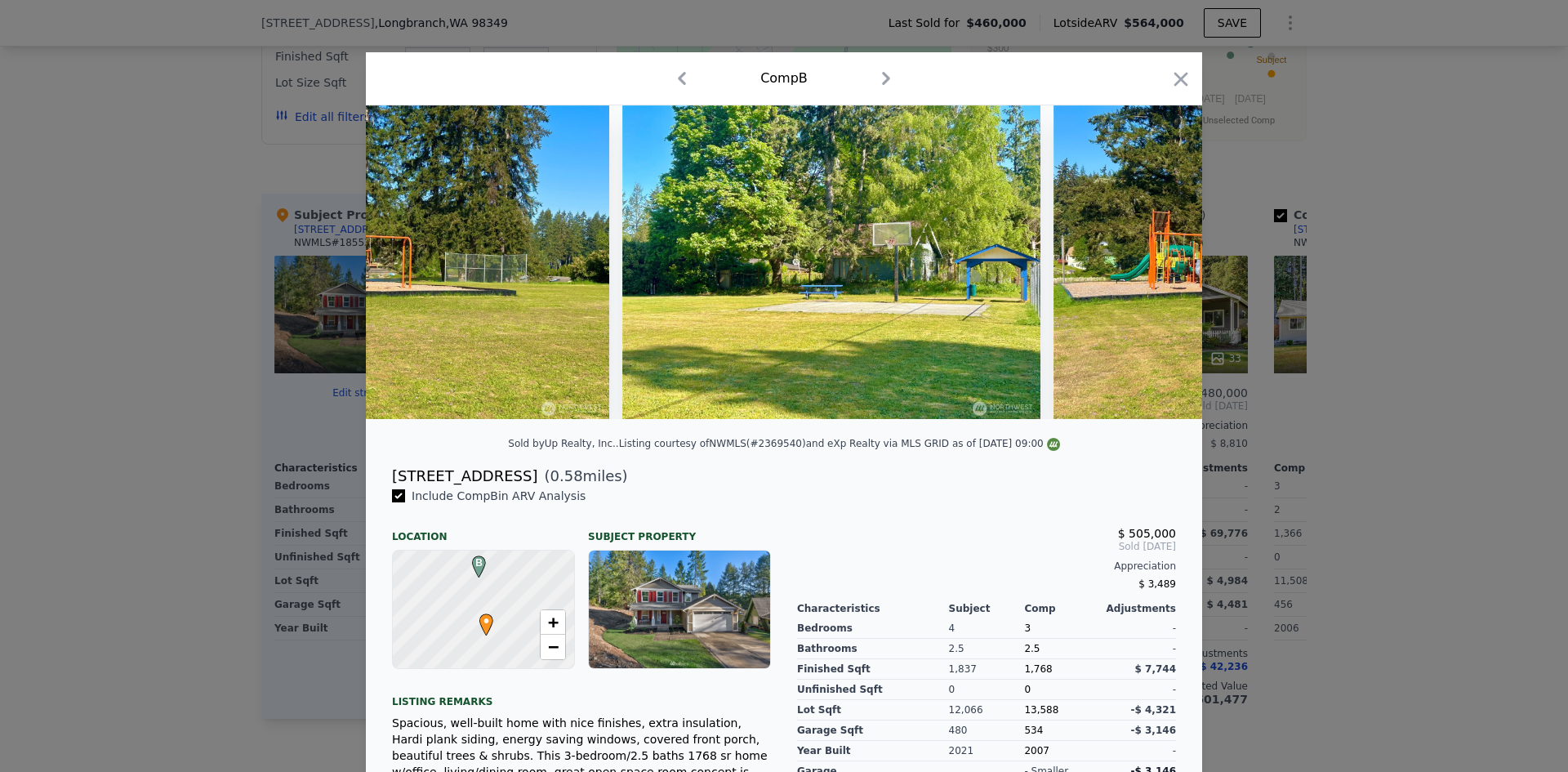
scroll to position [0, 11801]
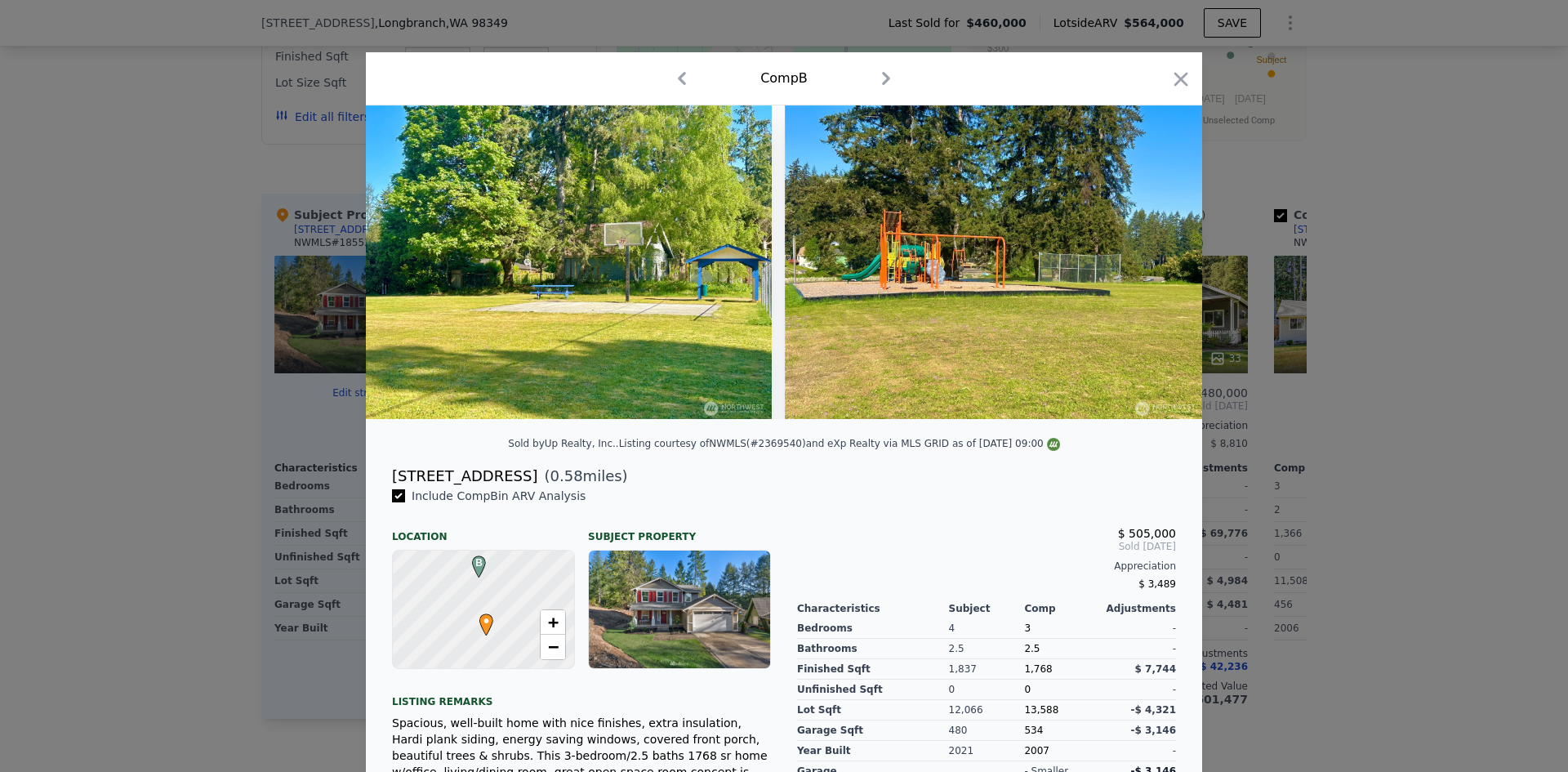
drag, startPoint x: 1181, startPoint y: 73, endPoint x: 1307, endPoint y: 337, distance: 292.5
click at [1181, 74] on icon "button" at bounding box center [1181, 79] width 14 height 14
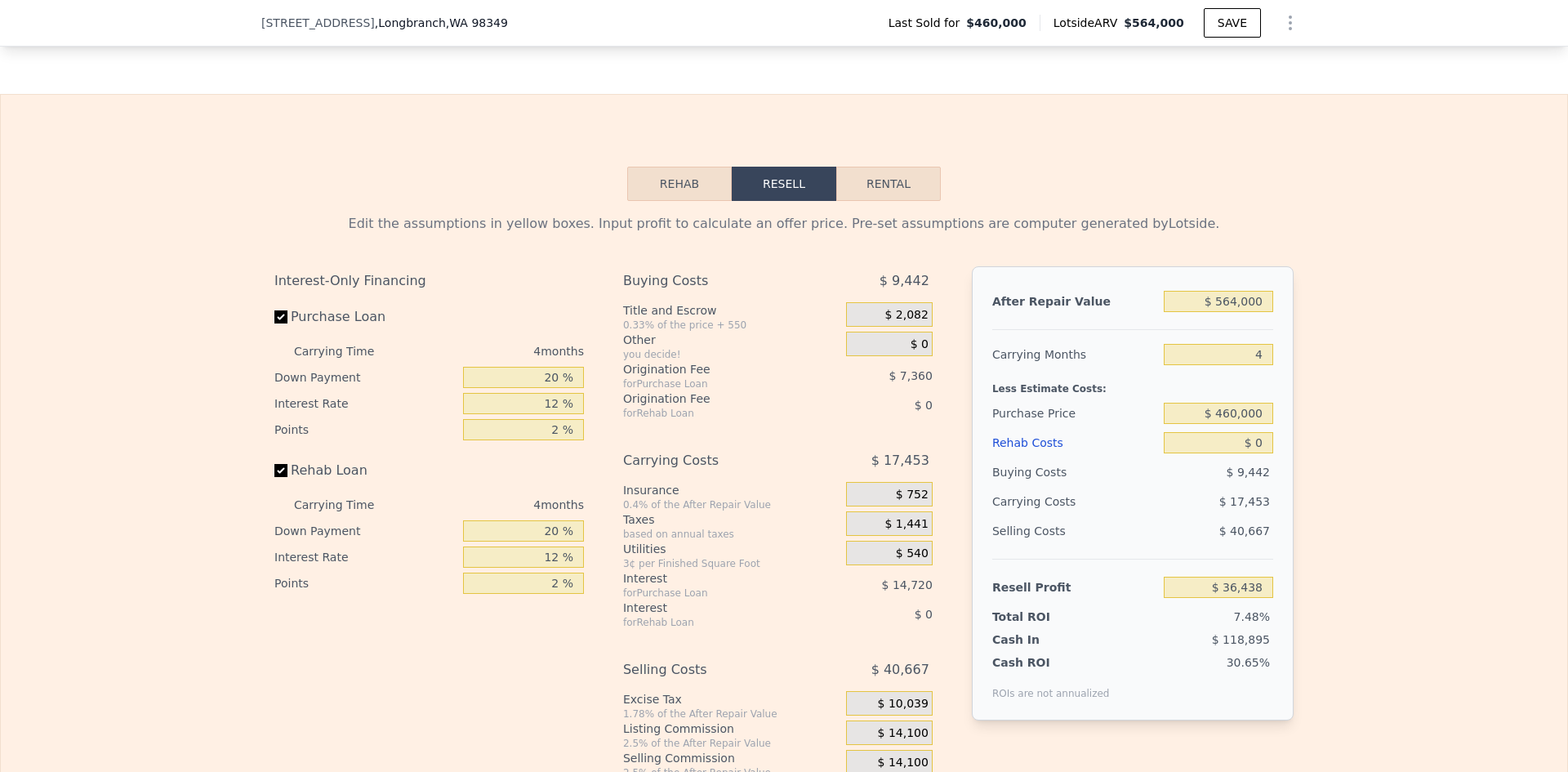
scroll to position [2362, 0]
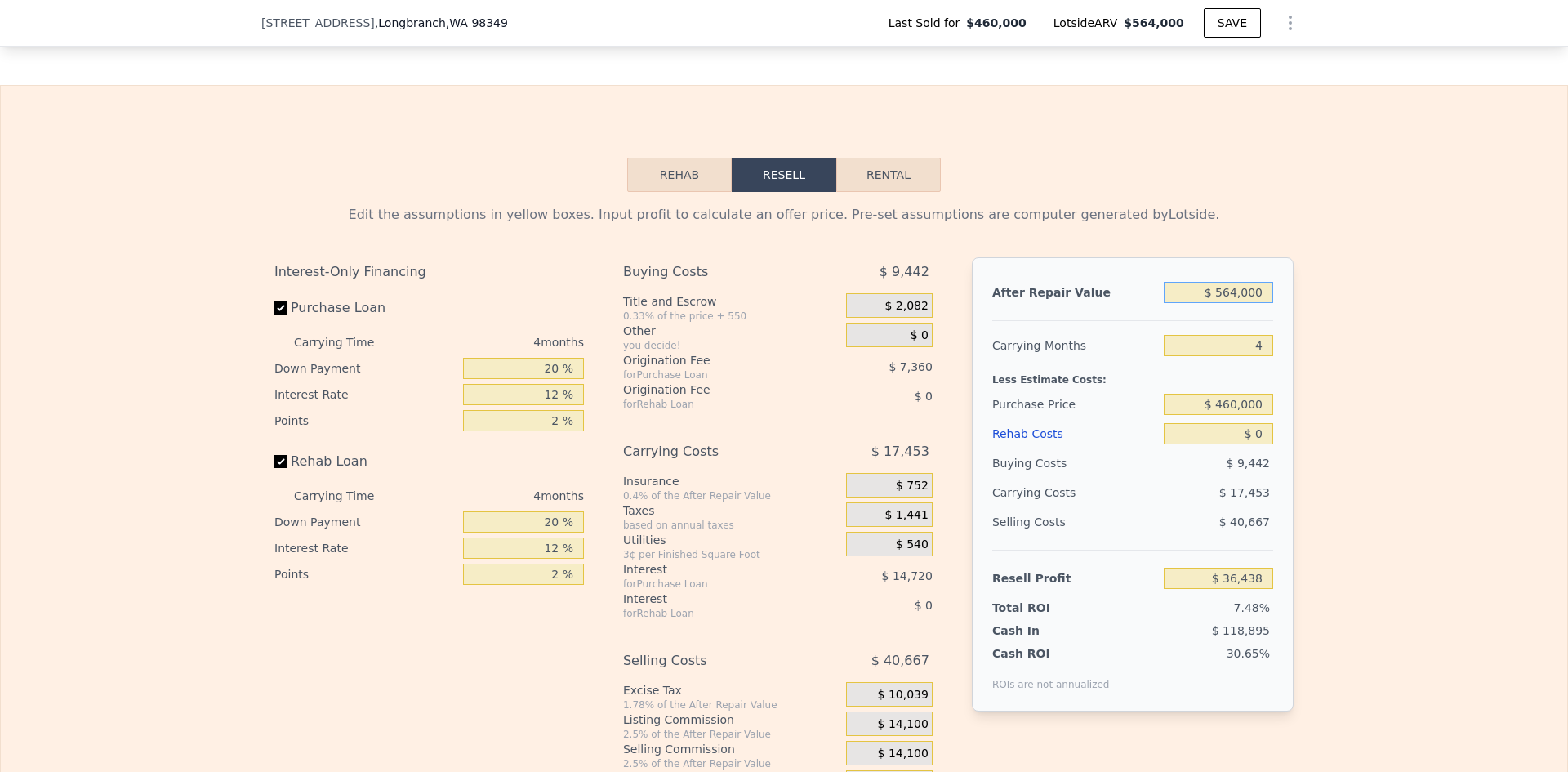
click at [1241, 303] on input "$ 564,000" at bounding box center [1217, 292] width 109 height 21
type input "$ 550"
type input "-$ 486,184"
type input "$ 550,000"
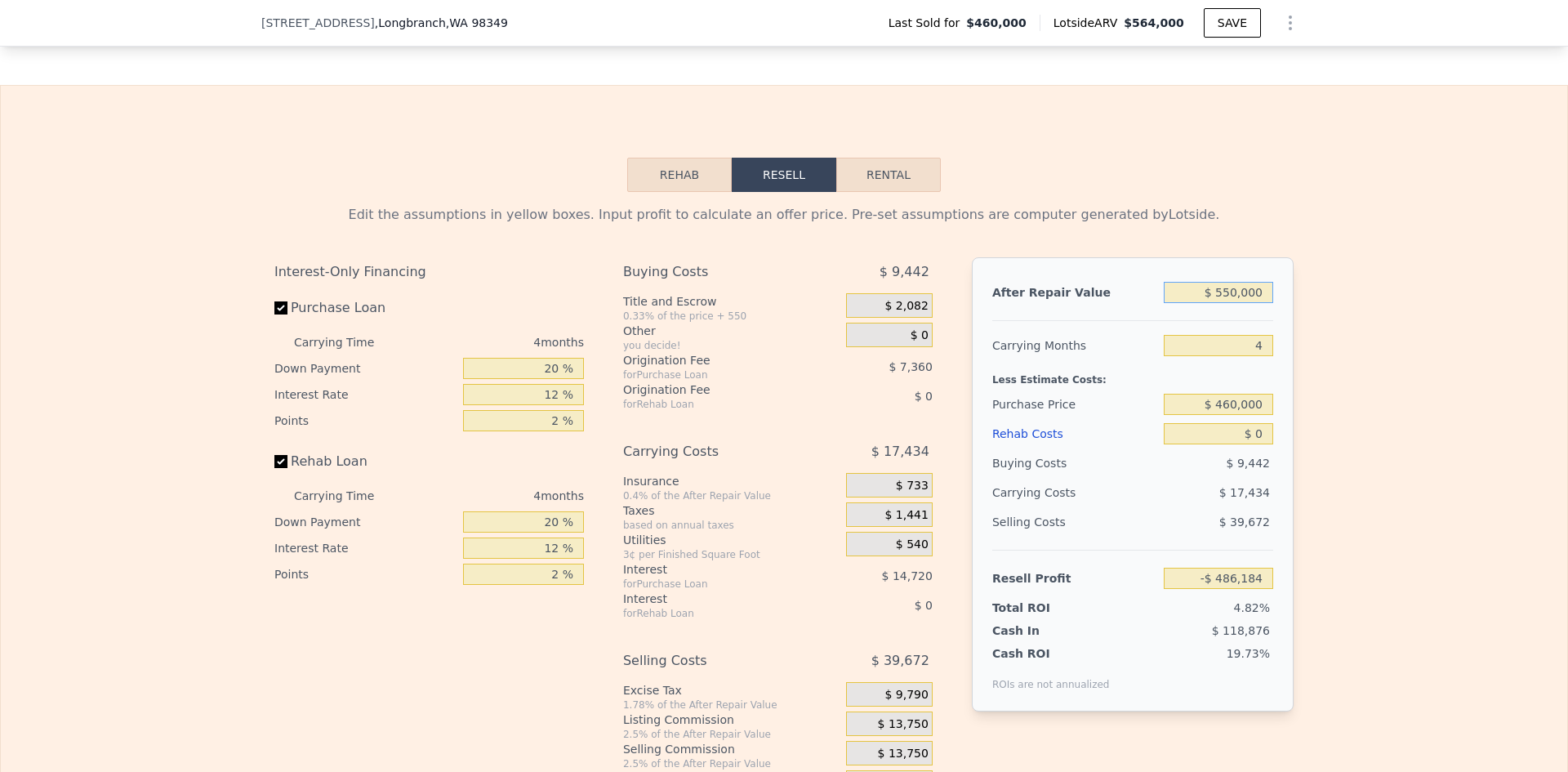
type input "$ 23,452"
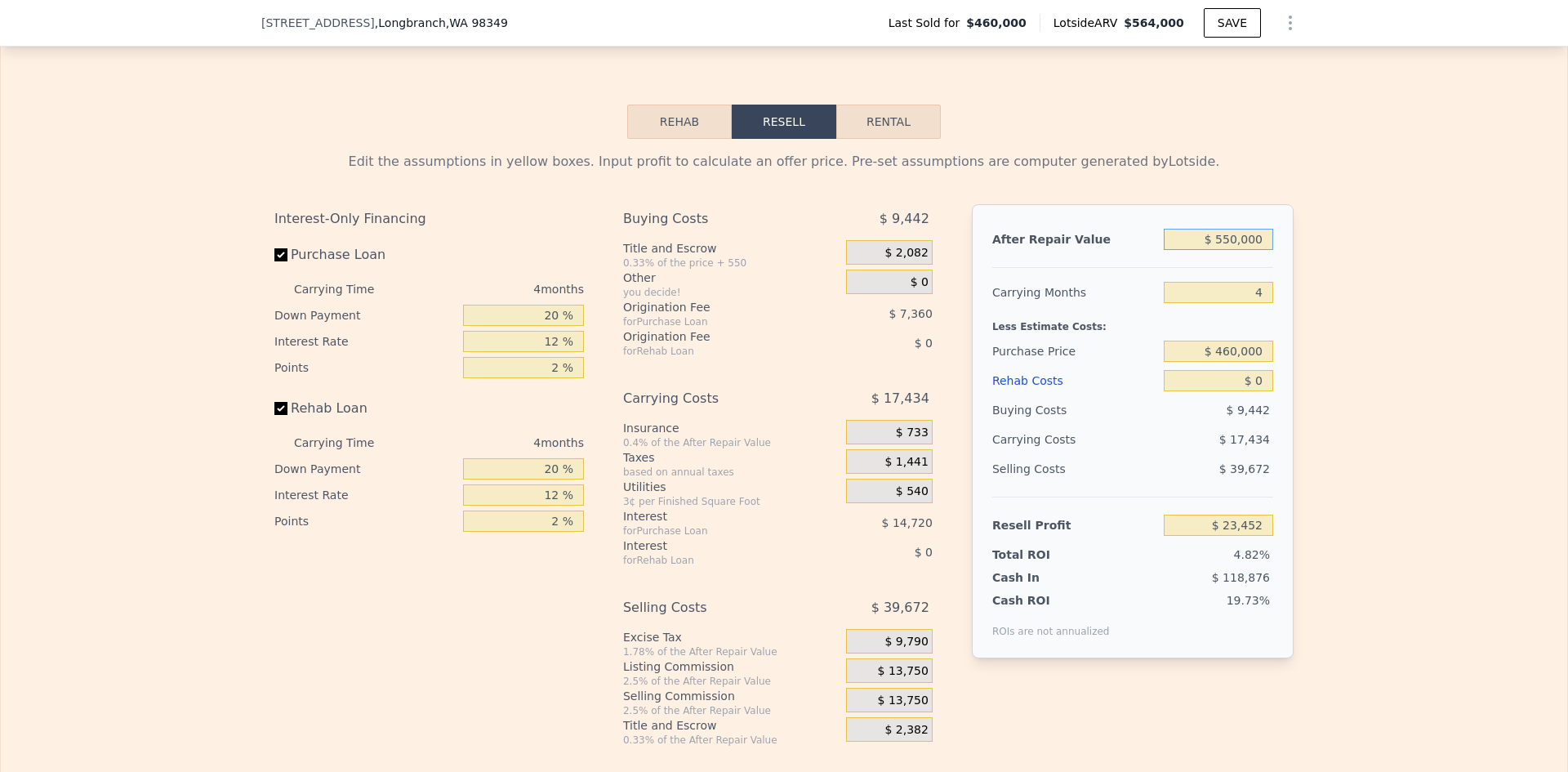
scroll to position [2444, 0]
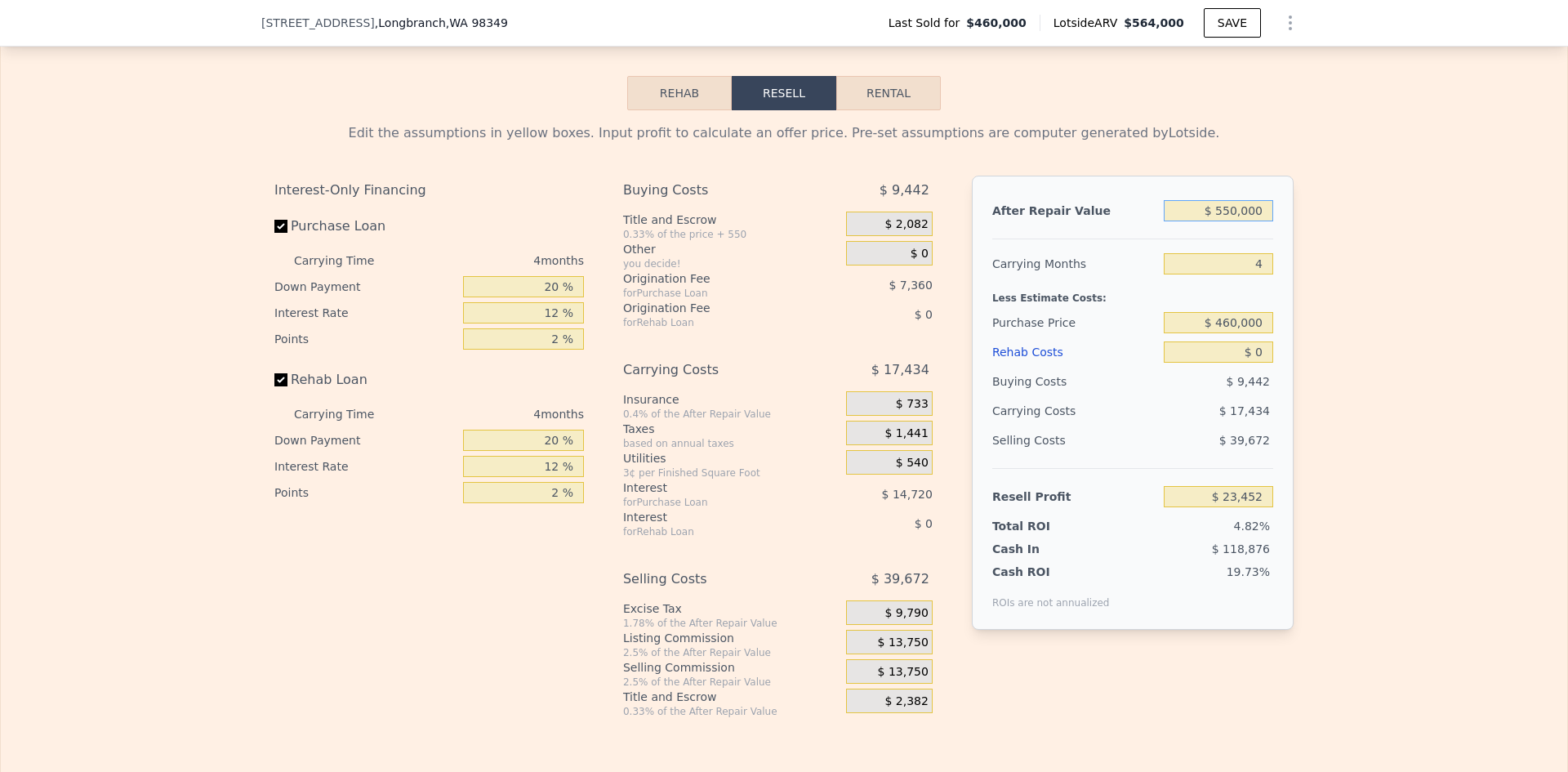
type input "$ 550,000"
click at [1242, 333] on input "$ 460,000" at bounding box center [1217, 322] width 109 height 21
click at [1293, 352] on div "Edit the assumptions in yellow boxes. Input profit to calculate an offer price.…" at bounding box center [783, 413] width 1045 height 607
click at [1241, 333] on input "$ 460,000" at bounding box center [1217, 322] width 109 height 21
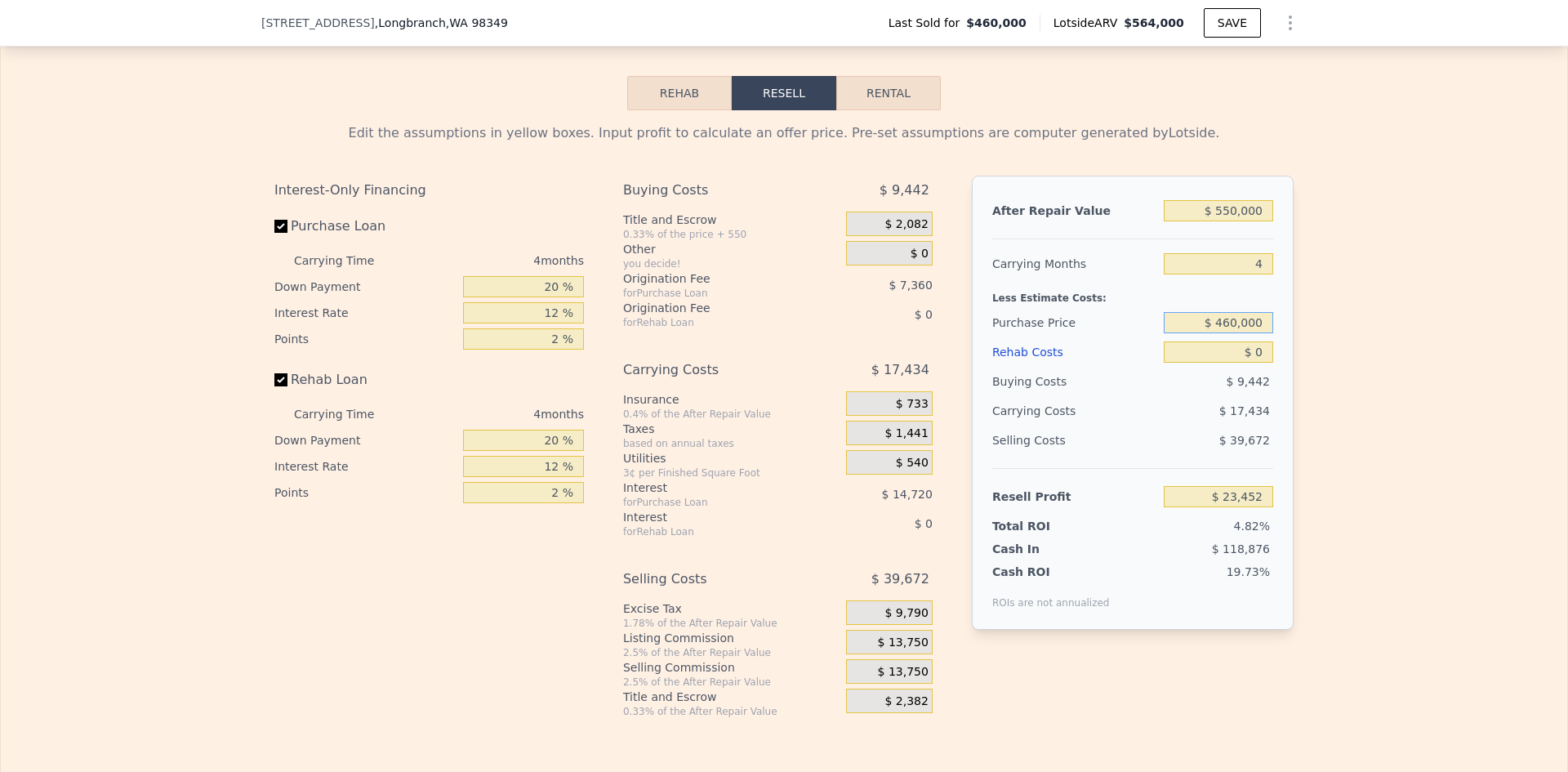
click at [1241, 333] on input "$ 460,000" at bounding box center [1217, 322] width 109 height 21
type input "$ 400,000"
click at [1256, 363] on input "$ 0" at bounding box center [1217, 351] width 109 height 21
type input "$ 86,532"
type input "$ 45,000"
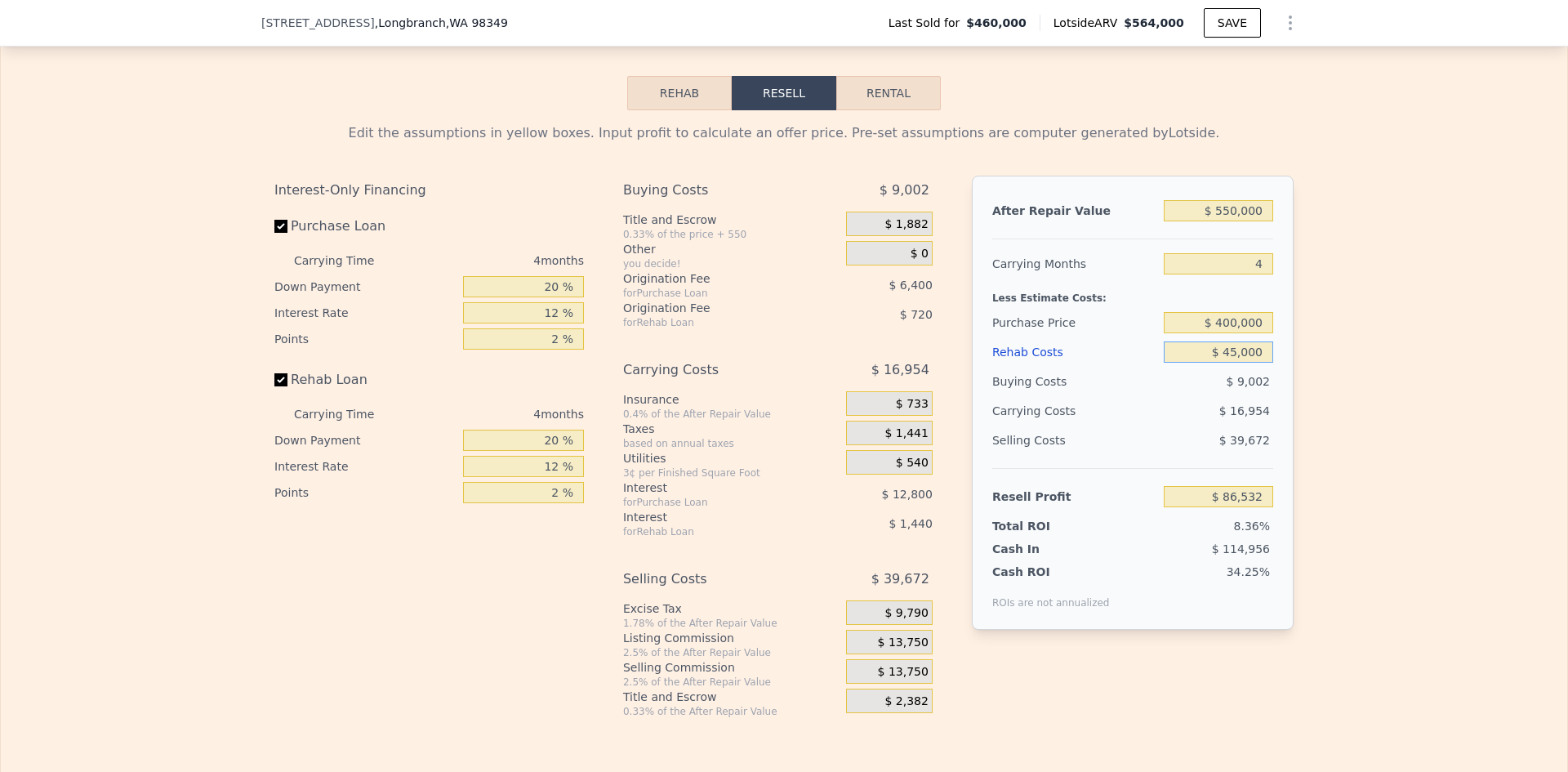
type input "$ 39,372"
drag, startPoint x: 1223, startPoint y: 374, endPoint x: 1233, endPoint y: 373, distance: 9.8
click at [1233, 363] on input "$ 45,000" at bounding box center [1217, 351] width 109 height 21
type input "$ 50,000"
type input "$ 34,132"
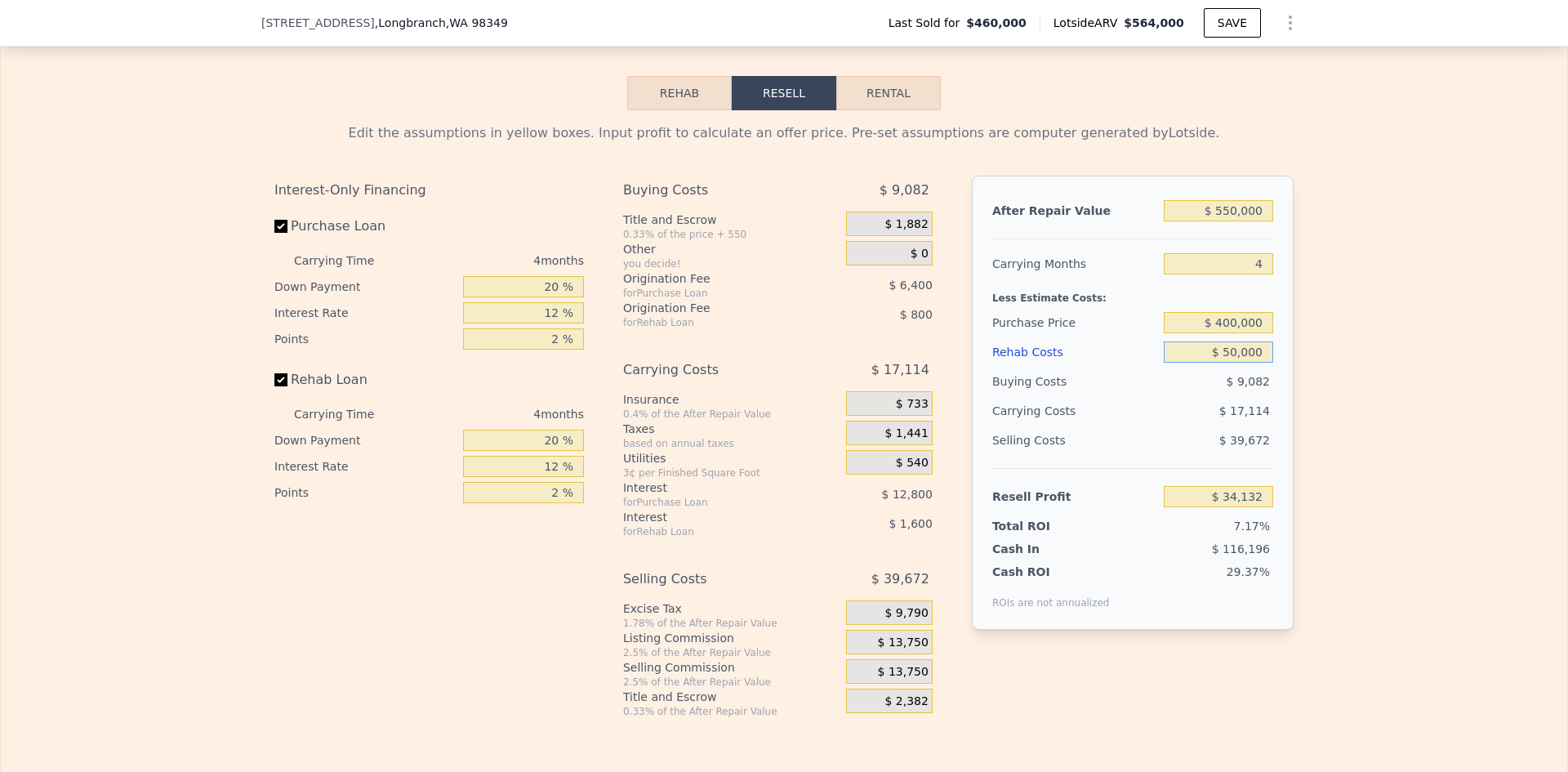
type input "$ 50,000"
click at [1317, 398] on div "Edit the assumptions in yellow boxes. Input profit to calculate an offer price.…" at bounding box center [784, 413] width 1566 height 607
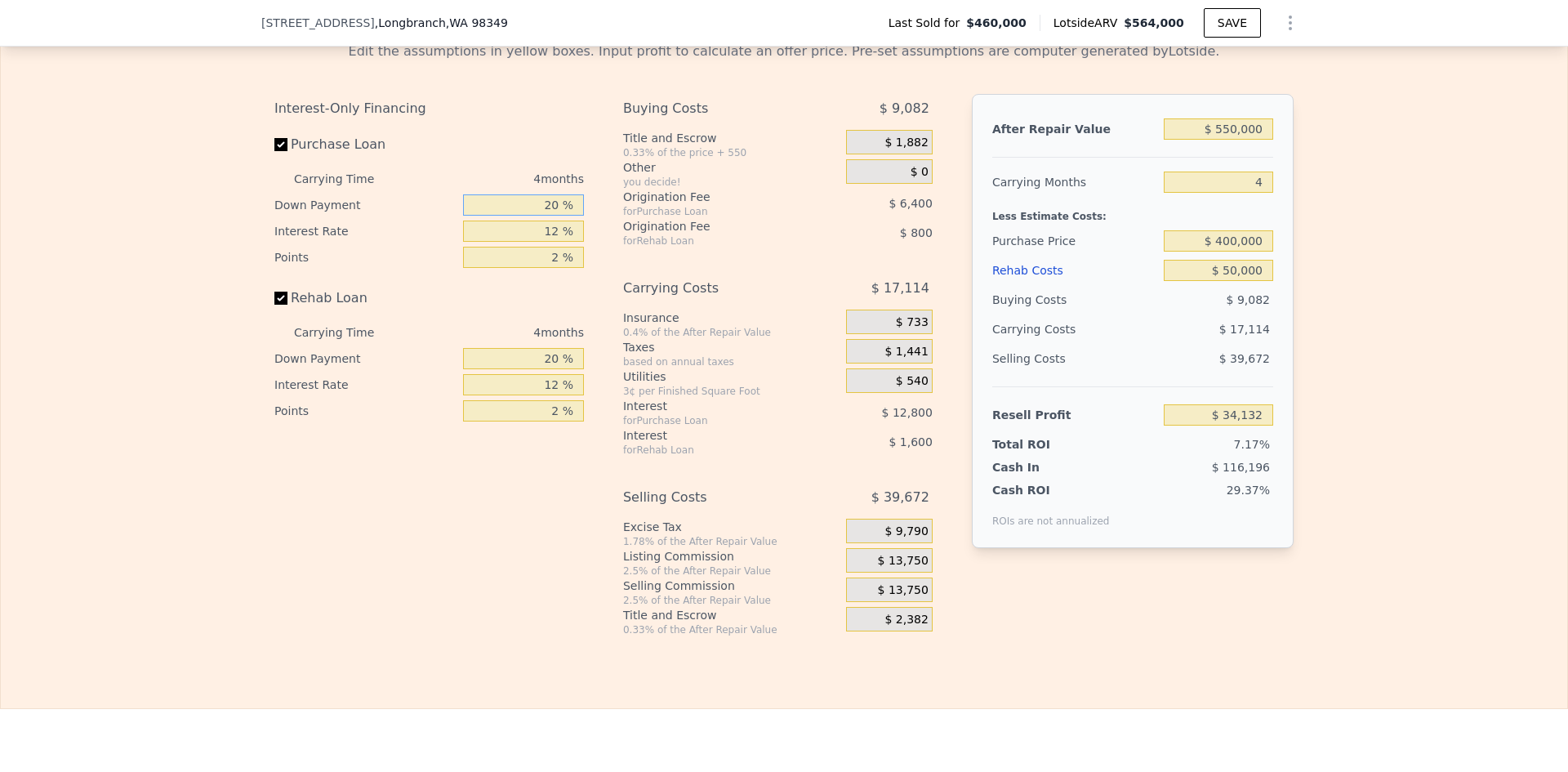
click at [546, 216] on input "20 %" at bounding box center [523, 204] width 121 height 21
type input "10 %"
type input "1 %"
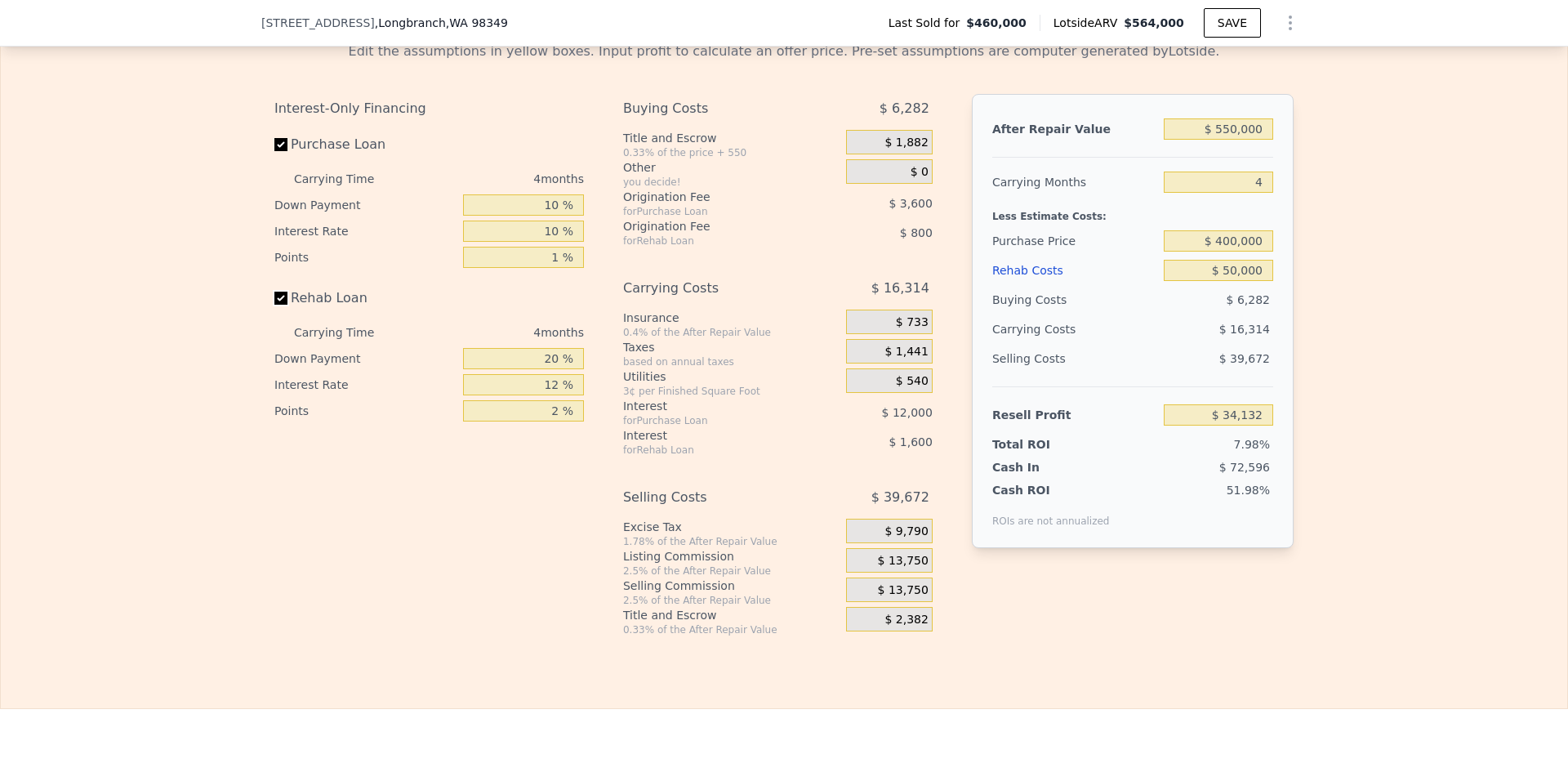
type input "$ 37,732"
type input "10 %"
type input "1 %"
type input "$ 38,182"
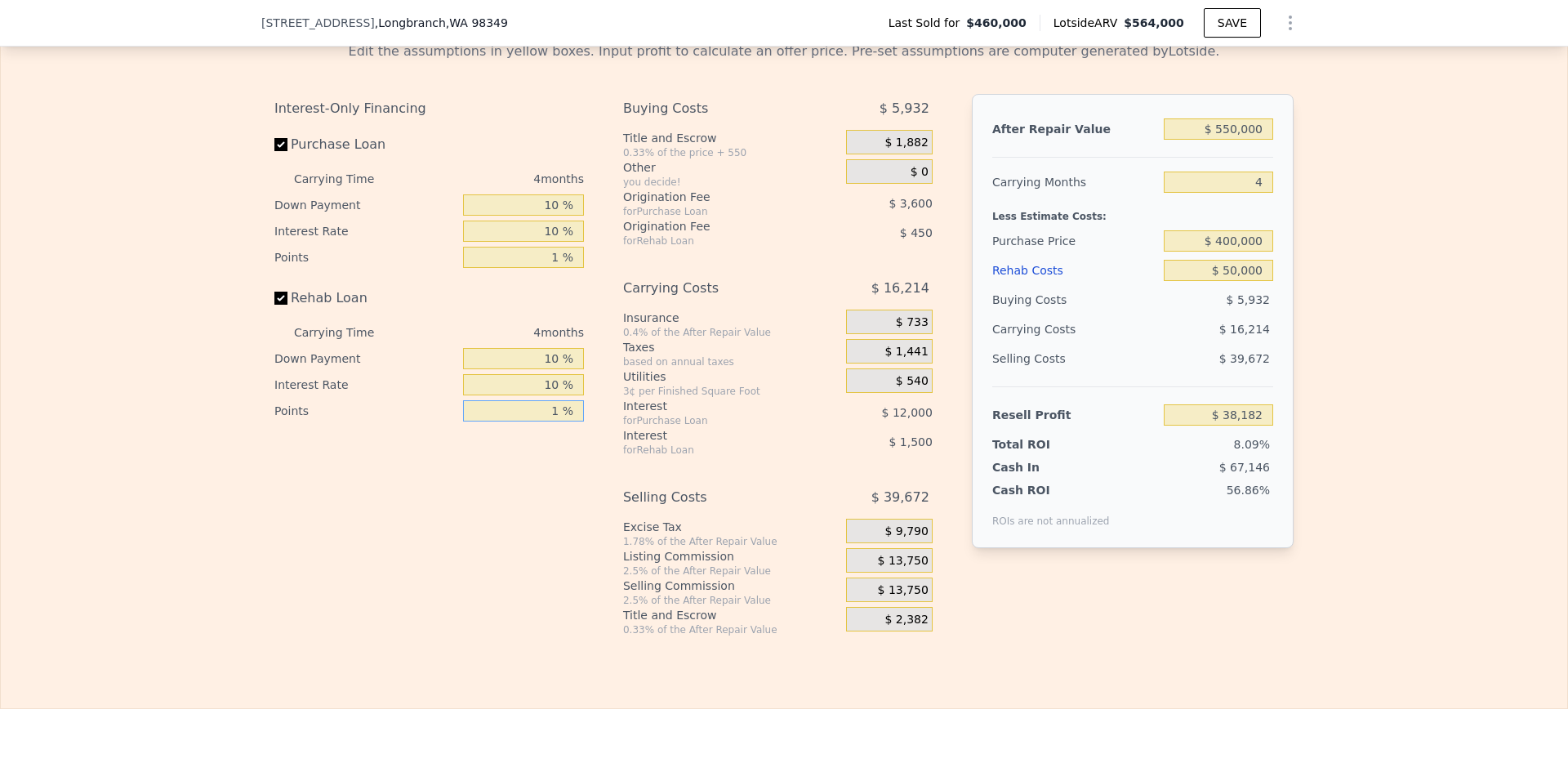
type input "1 %"
click at [897, 568] on span "$ 13,750" at bounding box center [903, 561] width 51 height 15
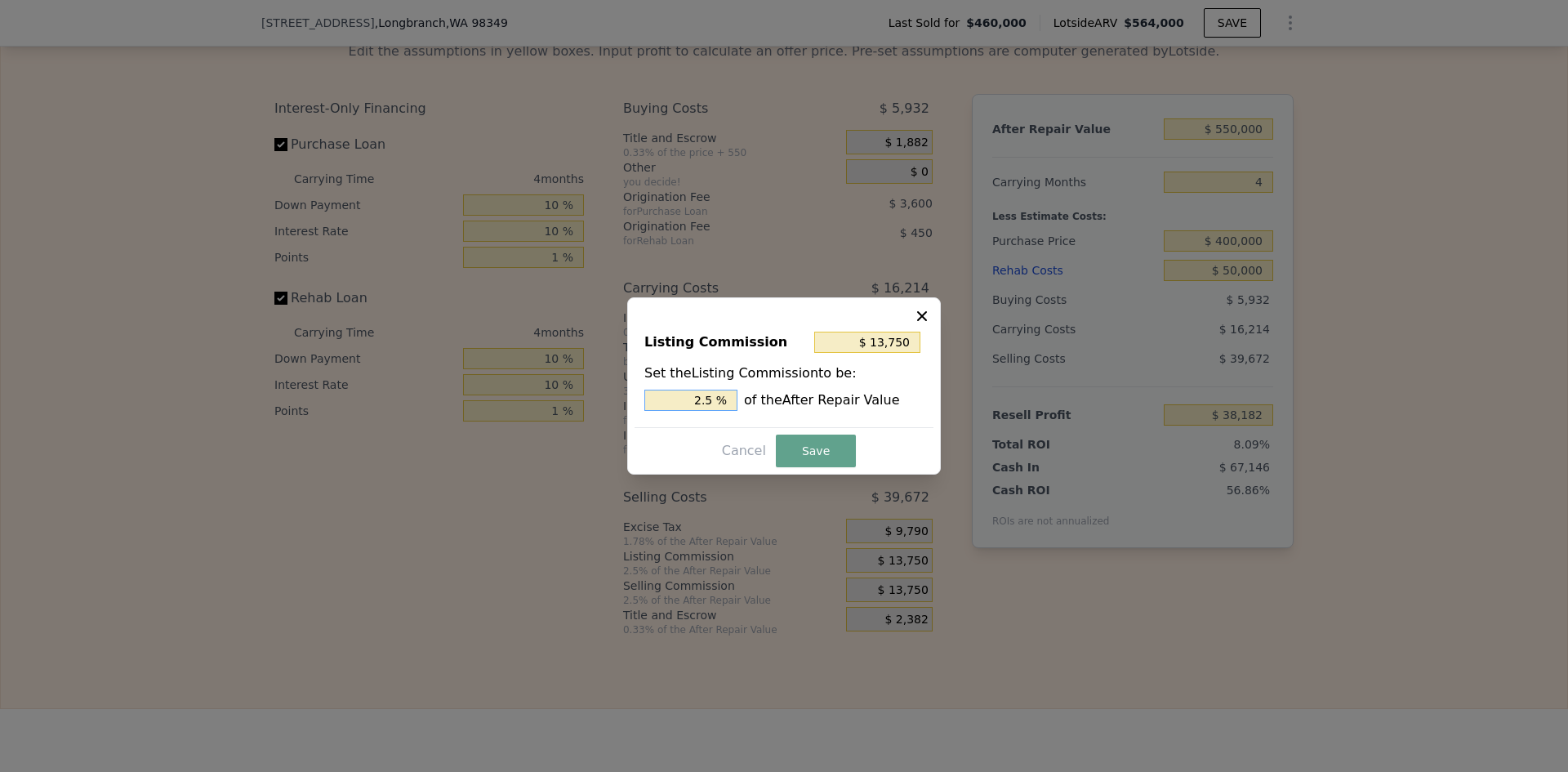
click at [711, 400] on input "2.5 %" at bounding box center [690, 399] width 93 height 21
type input "$ 11,000"
type input "2 %"
drag, startPoint x: 812, startPoint y: 451, endPoint x: 808, endPoint y: 443, distance: 8.8
click at [812, 452] on button "Save" at bounding box center [816, 450] width 80 height 33
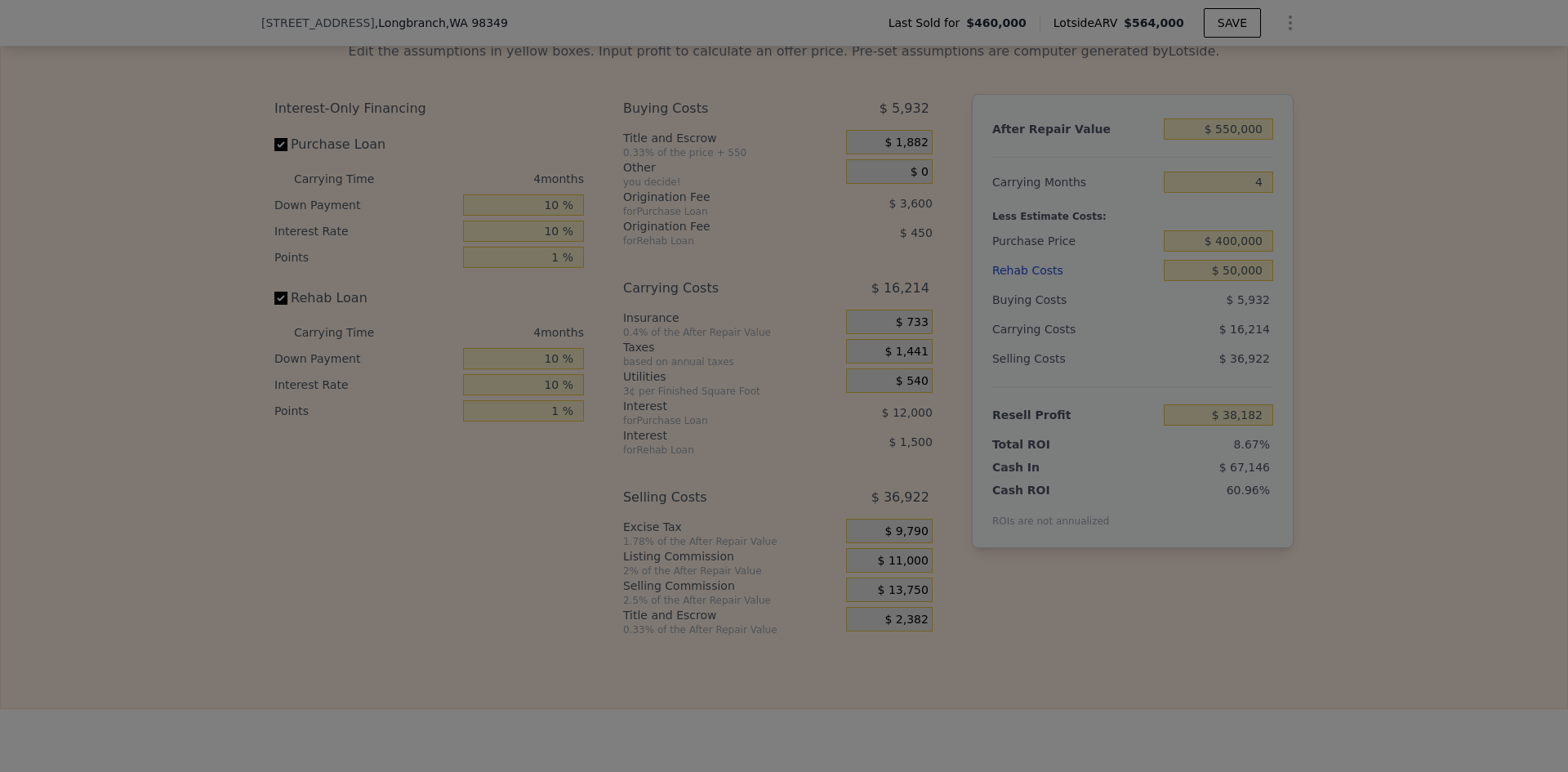
type input "$ 40,932"
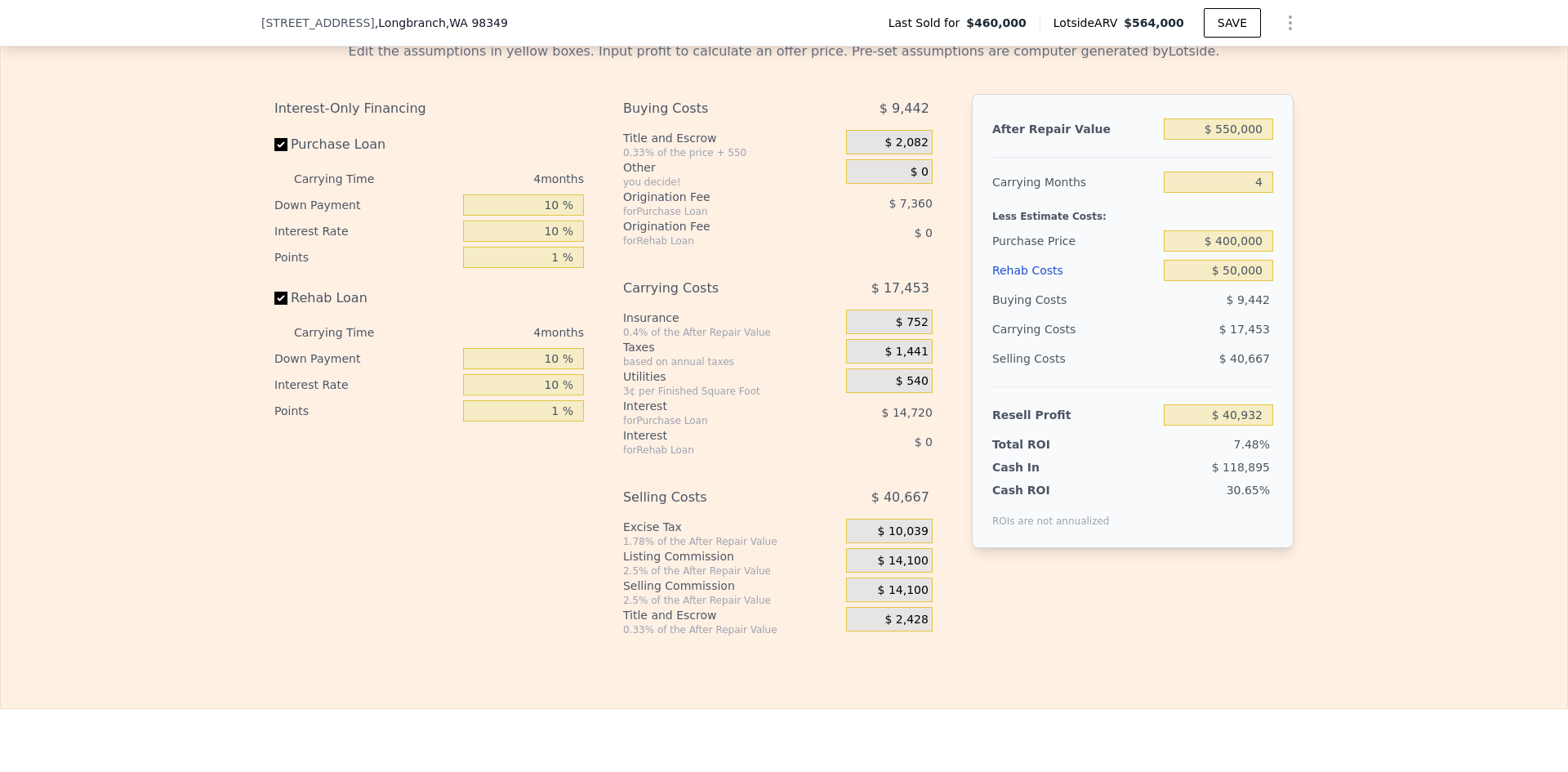
type input "$ 564,000"
type input "$ 0"
type input "$ 36,438"
click at [1241, 140] on input "$ 564,000" at bounding box center [1217, 128] width 109 height 21
type input "$ 5,500"
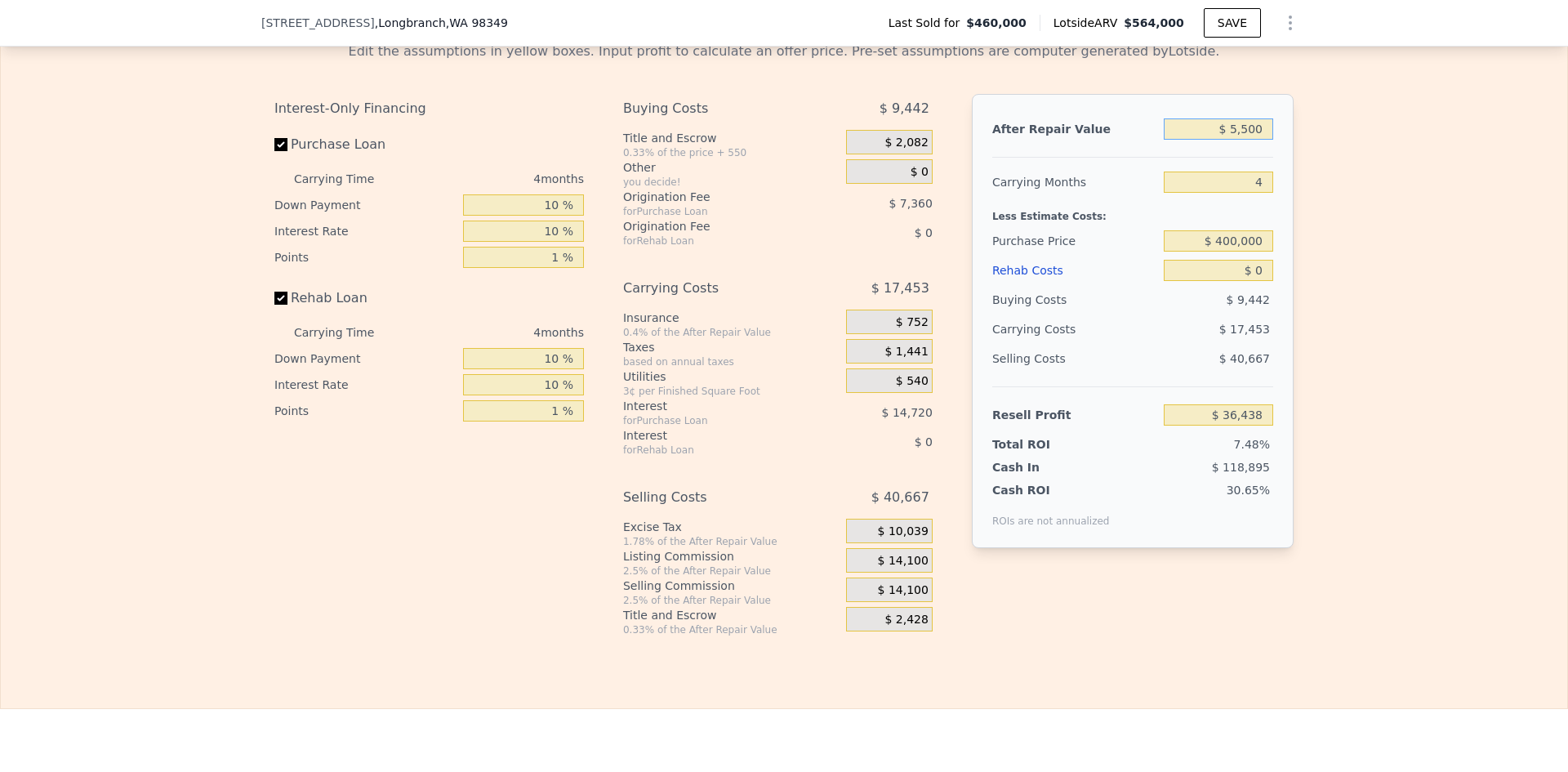
type input "-$ 481,592"
type input "$ 55,000"
type input "-$ 435,678"
type input "$ 550,000"
type input "$ 23,452"
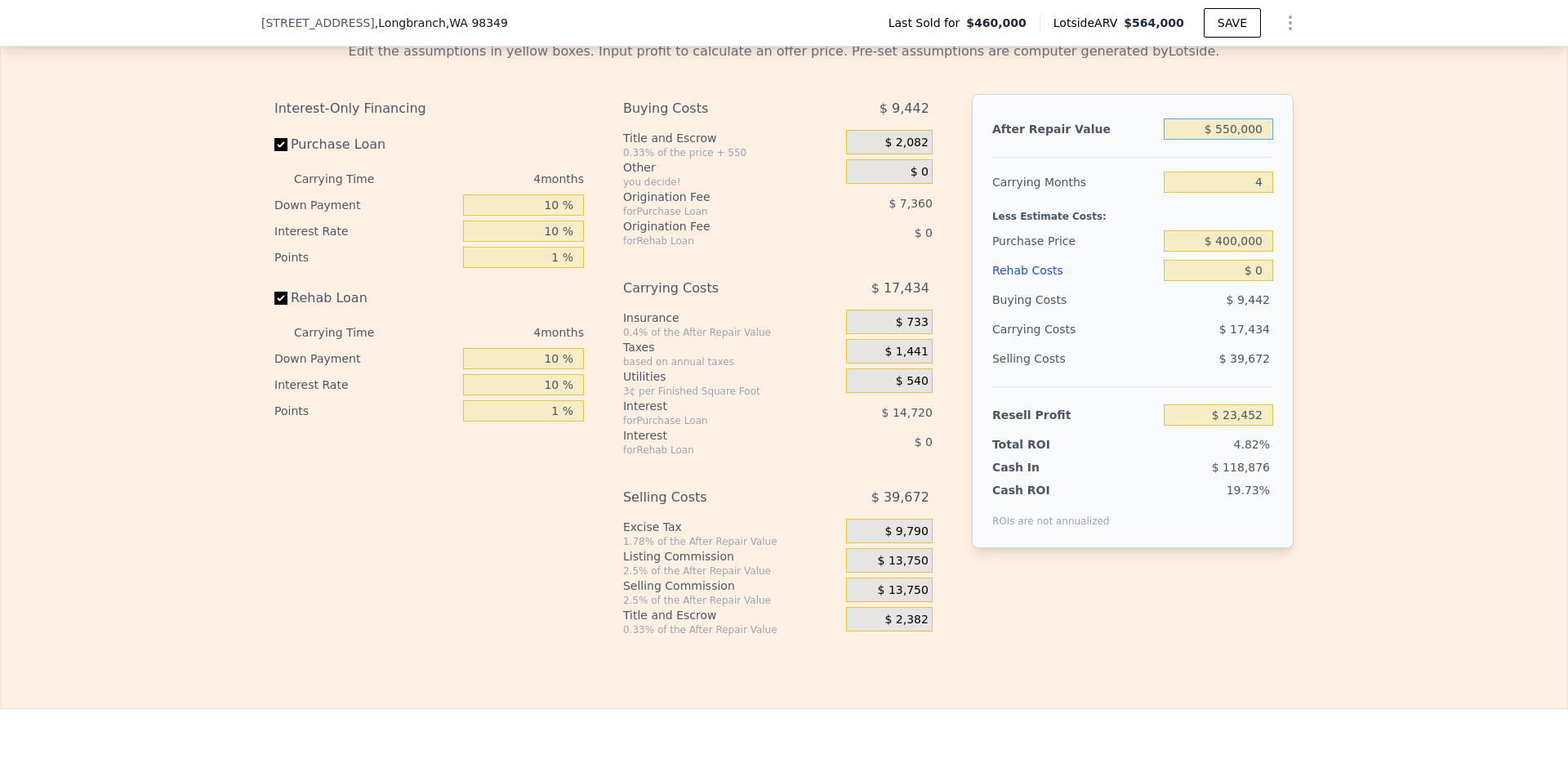
type input "$ 550,000"
click at [1324, 254] on div "Edit the assumptions in yellow boxes. Input profit to calculate an offer price.…" at bounding box center [784, 332] width 1566 height 607
click at [1237, 251] on input "$ 400,000" at bounding box center [1217, 240] width 109 height 21
drag, startPoint x: 1217, startPoint y: 264, endPoint x: 1233, endPoint y: 265, distance: 16.4
click at [1233, 251] on input "$ 400,000" at bounding box center [1217, 240] width 109 height 21
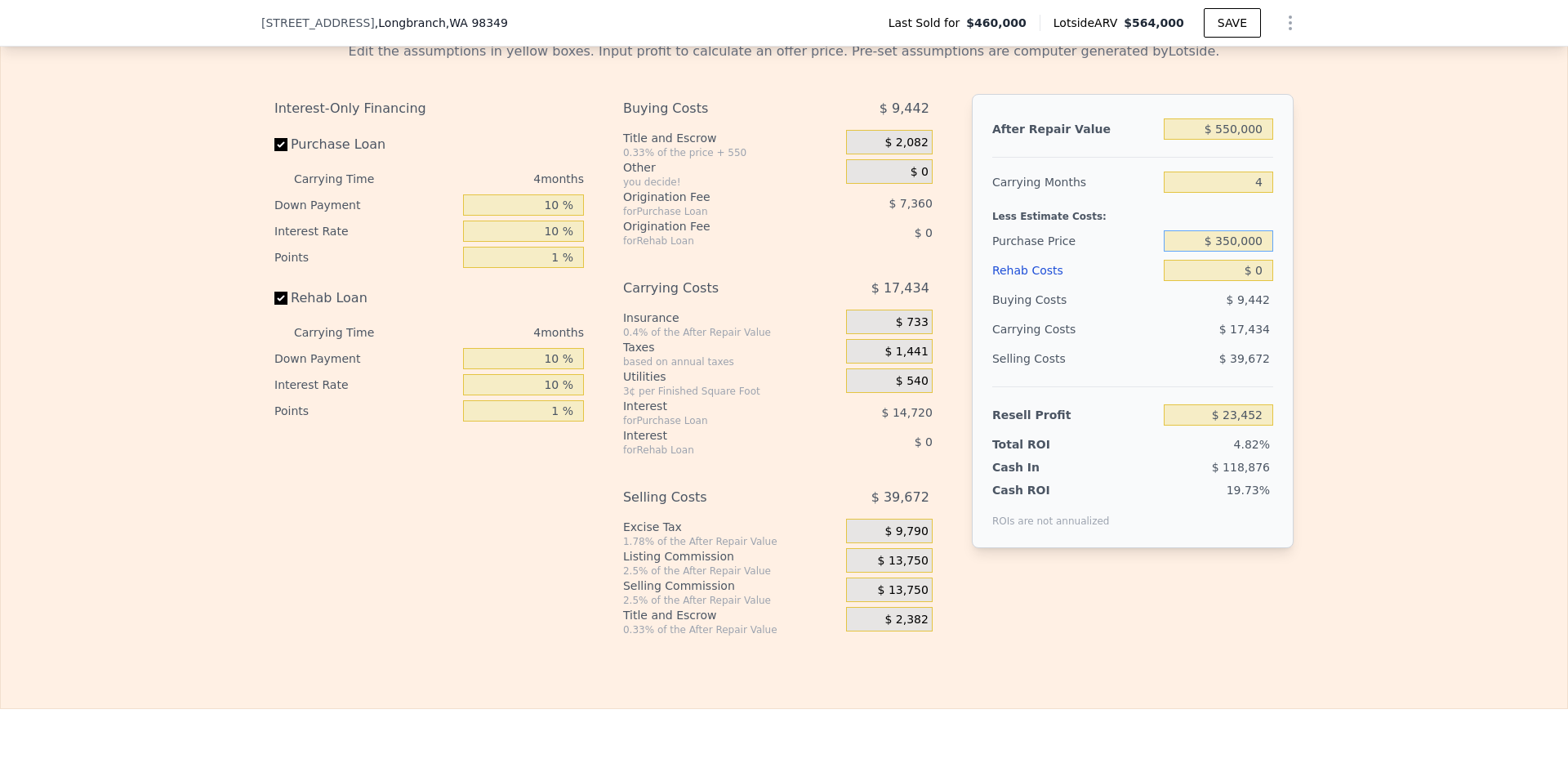
type input "$ 350,000"
click at [1318, 283] on div "Edit the assumptions in yellow boxes. Input profit to calculate an offer price.…" at bounding box center [784, 332] width 1566 height 607
type input "$ 139,098"
click at [1239, 281] on input "$ 0" at bounding box center [1217, 270] width 109 height 21
click at [1256, 281] on input "$ 0" at bounding box center [1217, 270] width 109 height 21
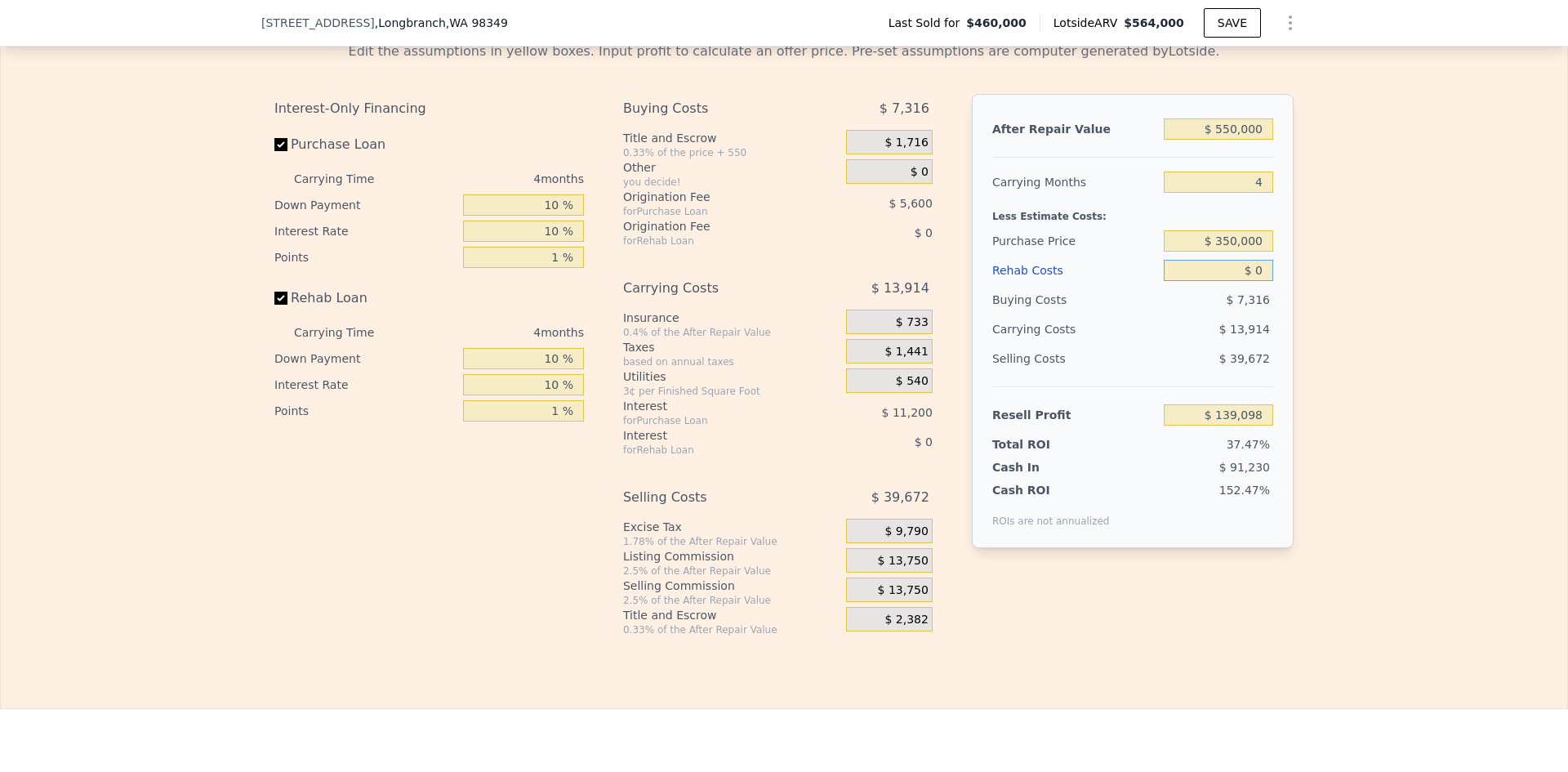
click at [1251, 281] on input "$ 0" at bounding box center [1217, 270] width 109 height 21
type input "$ 60"
type input "$ 139,037"
type input "$ 600"
type input "$ 138,468"
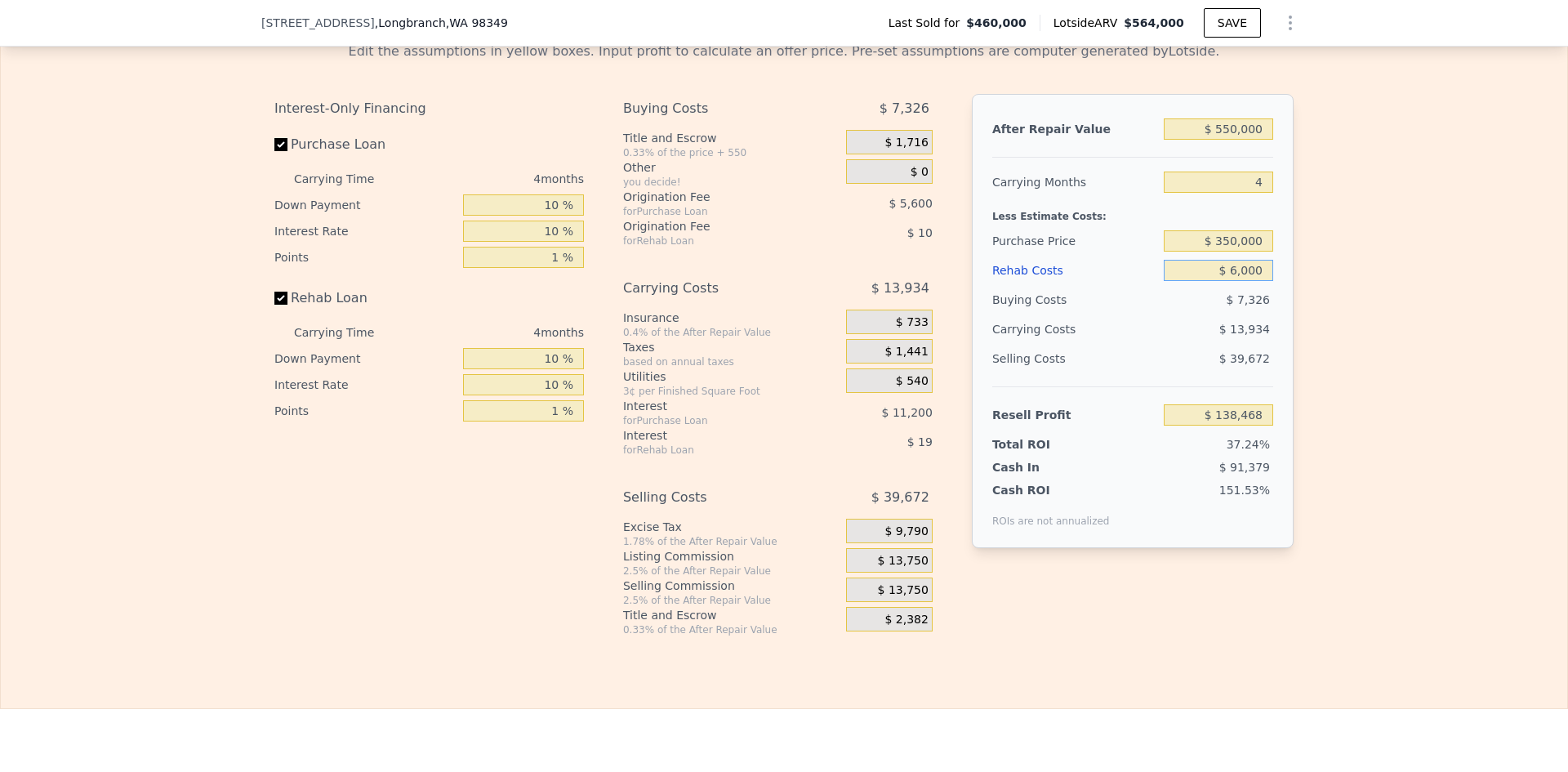
type input "$ 60,000"
type input "$ 76,218"
drag, startPoint x: 1234, startPoint y: 296, endPoint x: 1220, endPoint y: 292, distance: 14.3
click at [1220, 281] on input "$ 60,000" at bounding box center [1217, 270] width 109 height 21
type input "$ 00000"
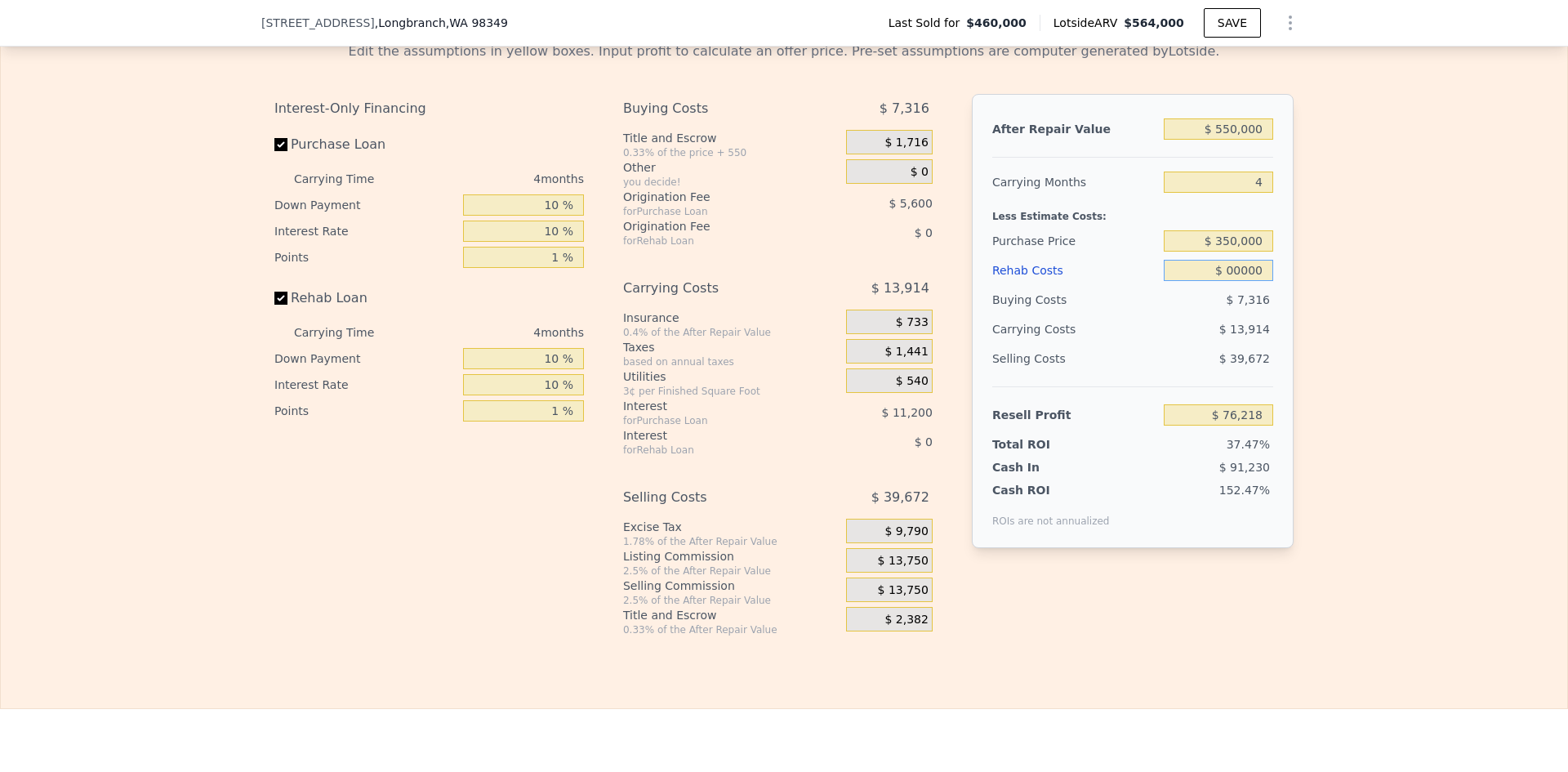
type input "$ 139,098"
type input "$ 50,000"
type input "$ 86,698"
type input "$ 50,000"
click at [1310, 314] on div "Edit the assumptions in yellow boxes. Input profit to calculate an offer price.…" at bounding box center [784, 332] width 1566 height 607
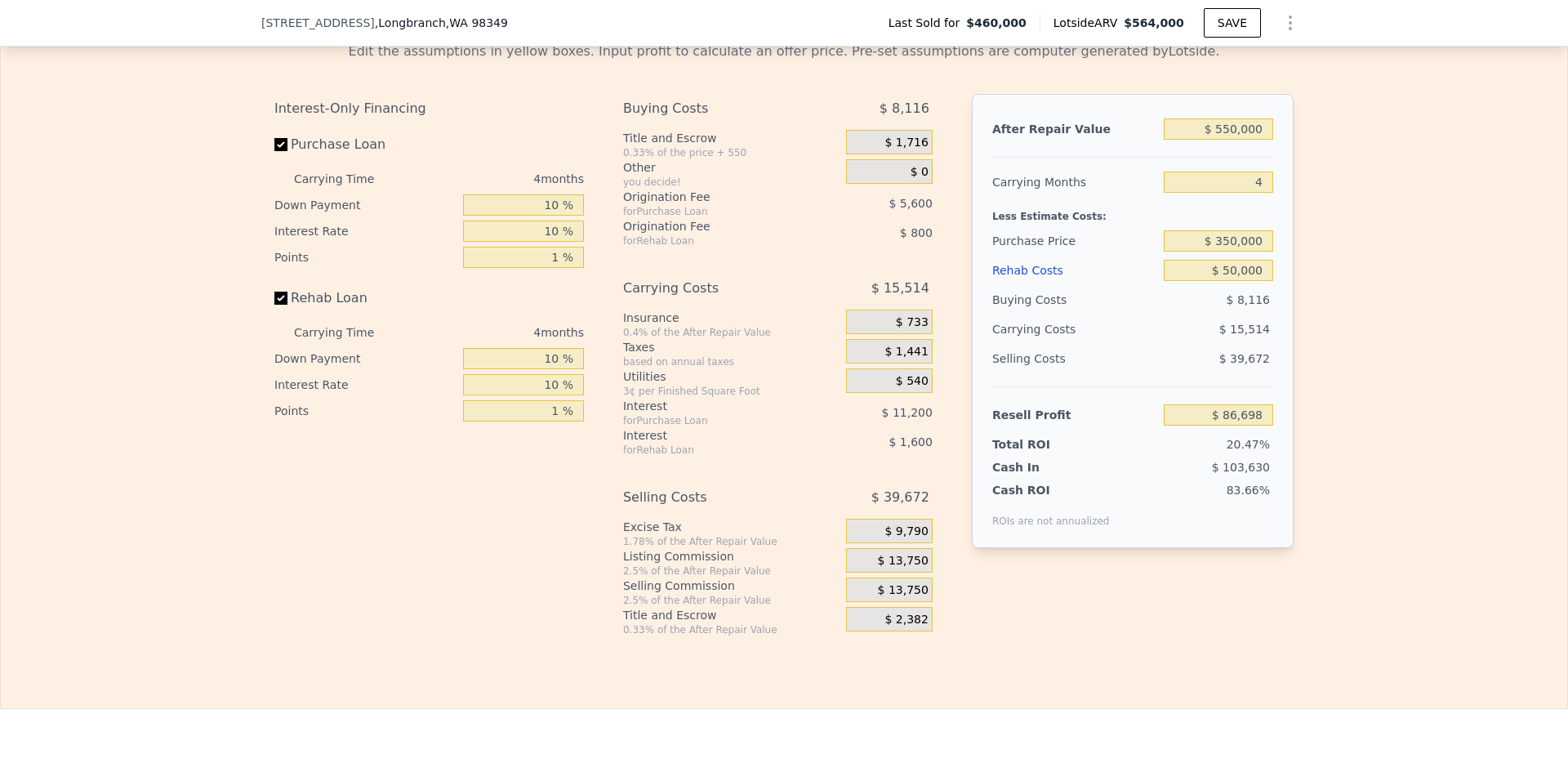
click at [902, 568] on span "$ 13,750" at bounding box center [903, 561] width 51 height 15
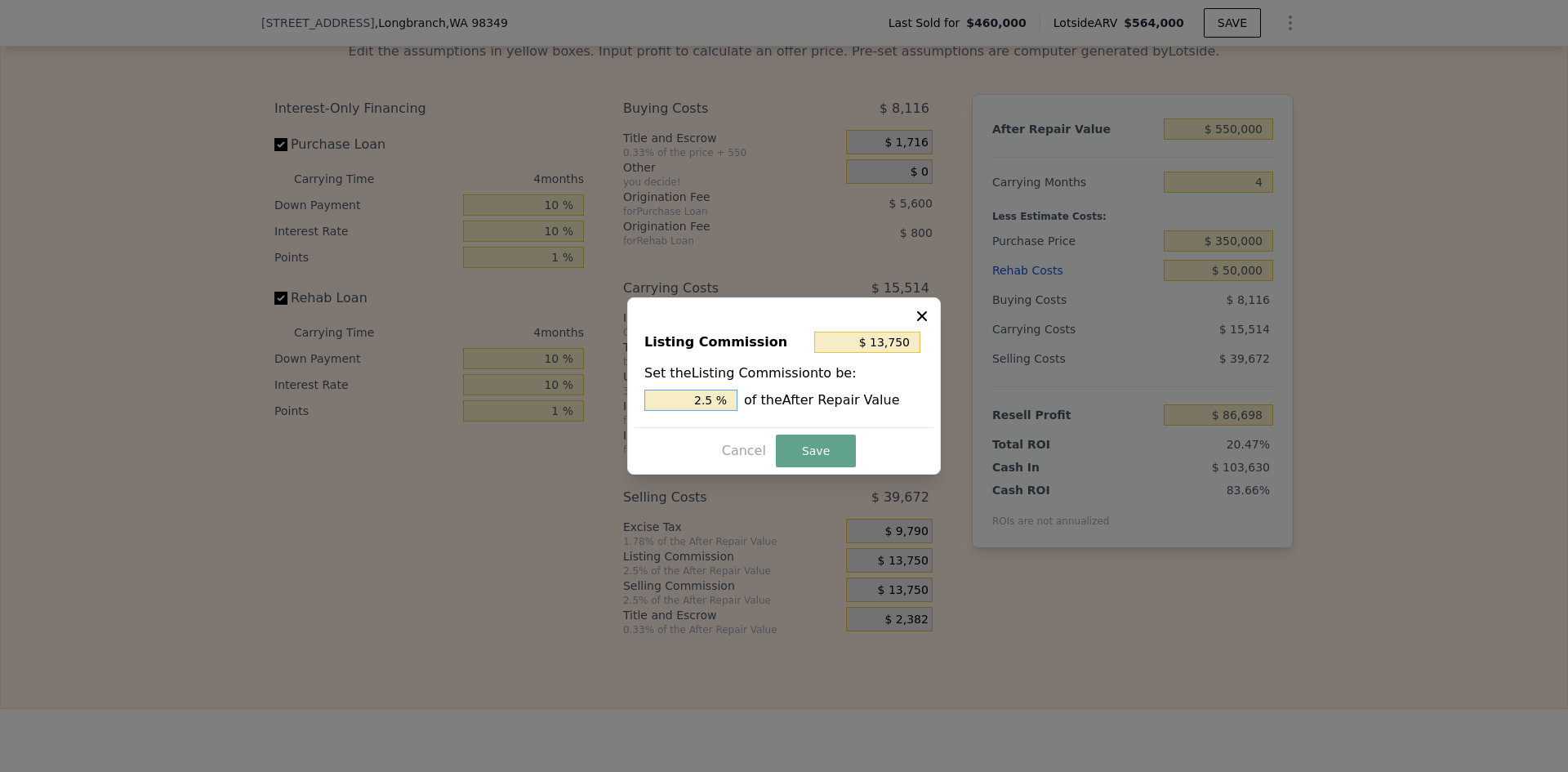
drag, startPoint x: 705, startPoint y: 398, endPoint x: 723, endPoint y: 399, distance: 17.2
click at [720, 399] on input "2.5 %" at bounding box center [690, 399] width 93 height 21
type input "$ 11,000"
type input "2 %"
click at [790, 449] on button "Save" at bounding box center [816, 450] width 80 height 33
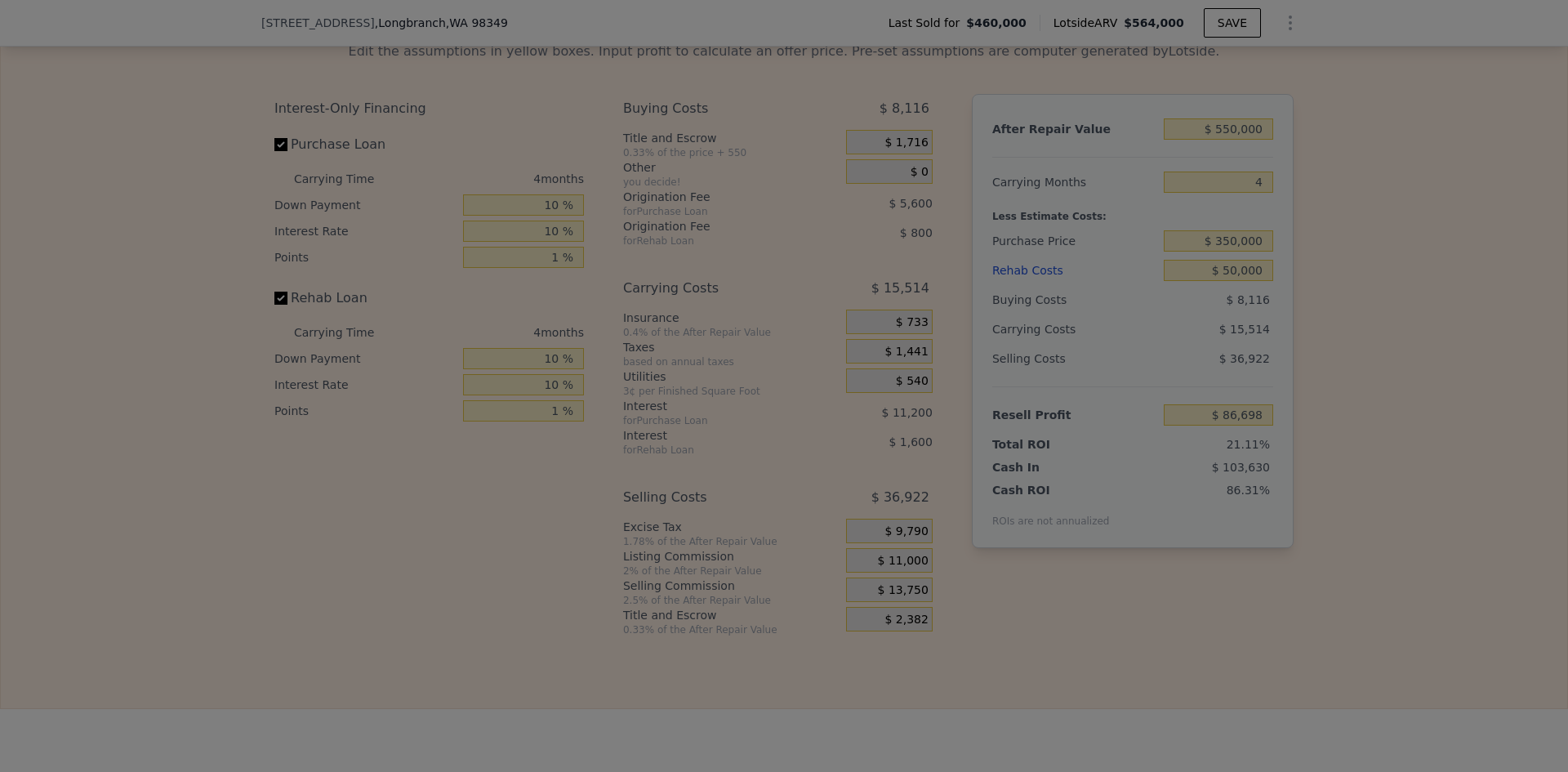
type input "$ 89,448"
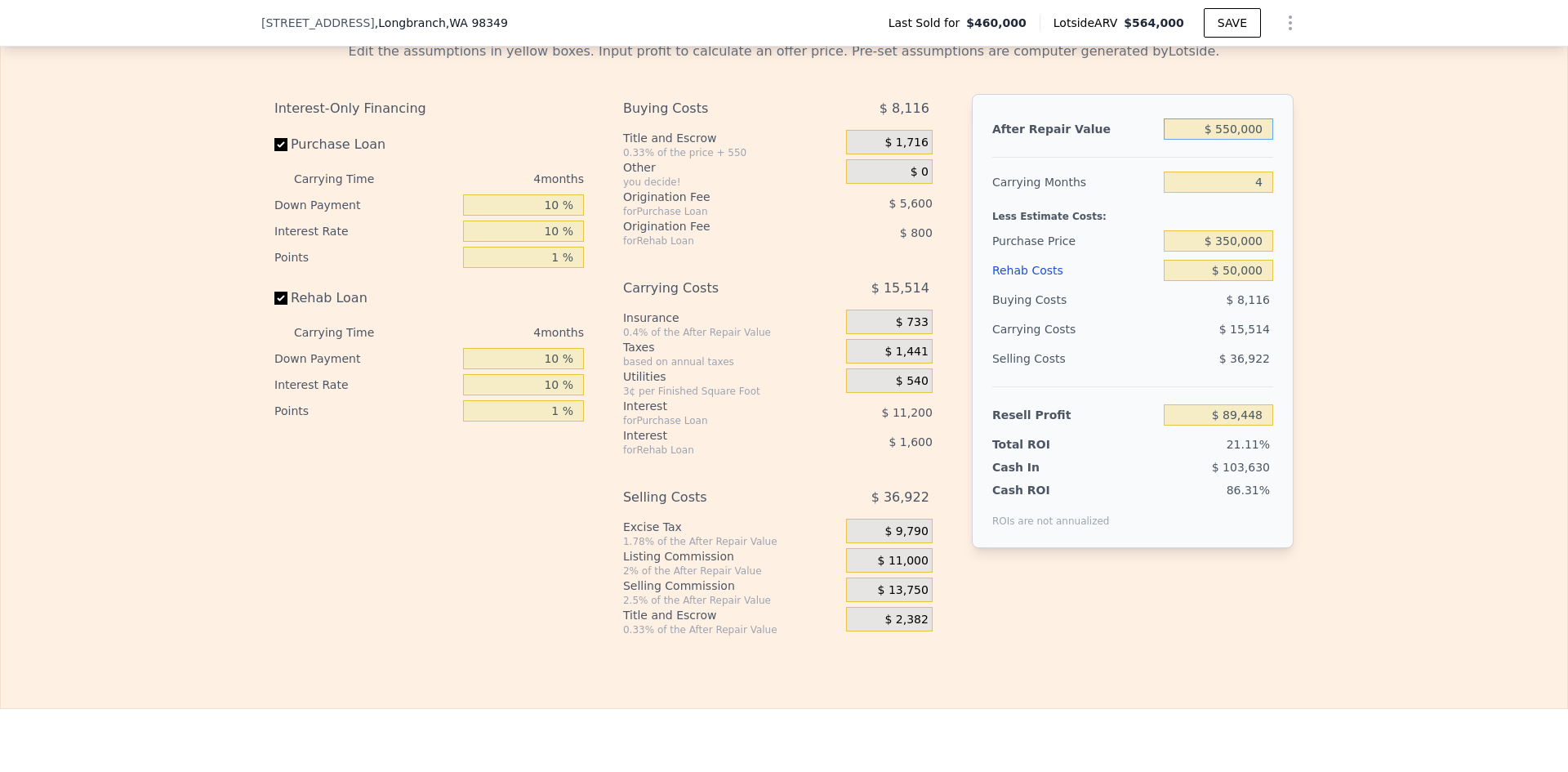
click at [1244, 140] on input "$ 550,000" at bounding box center [1217, 128] width 109 height 21
